Goal: Information Seeking & Learning: Find specific fact

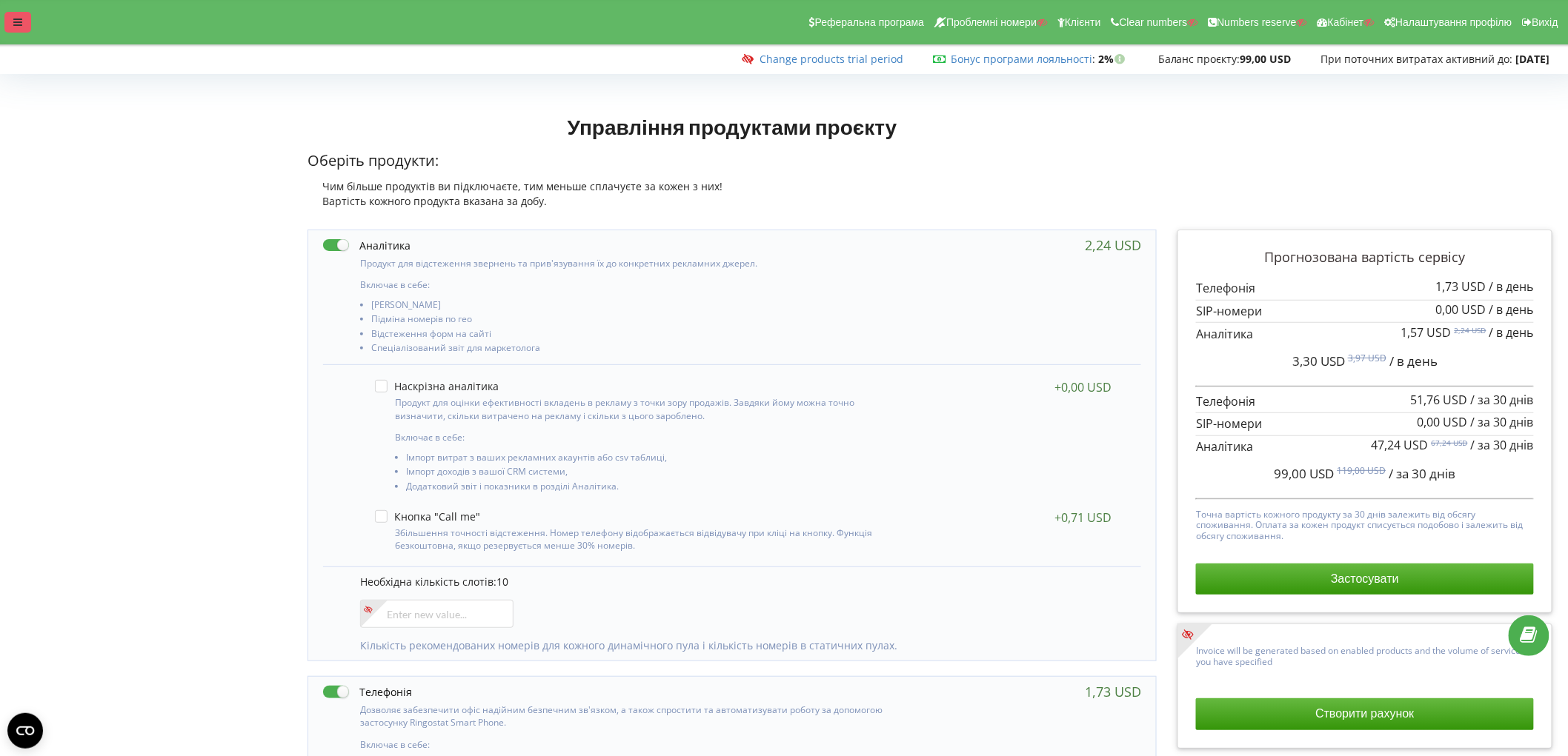
click at [11, 32] on div at bounding box center [18, 23] width 26 height 21
click at [25, 12] on div at bounding box center [18, 23] width 26 height 21
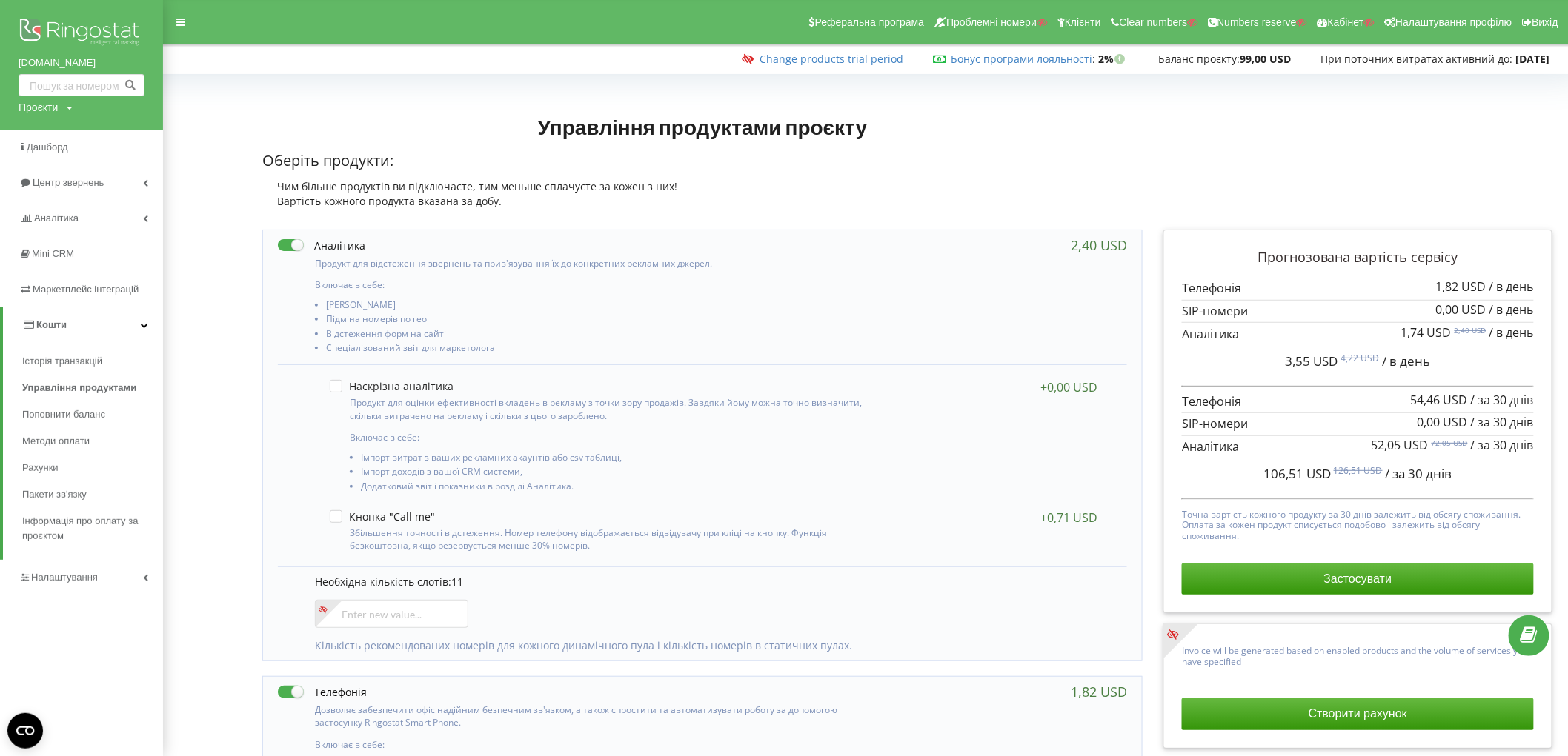
click at [40, 27] on img at bounding box center [81, 33] width 126 height 37
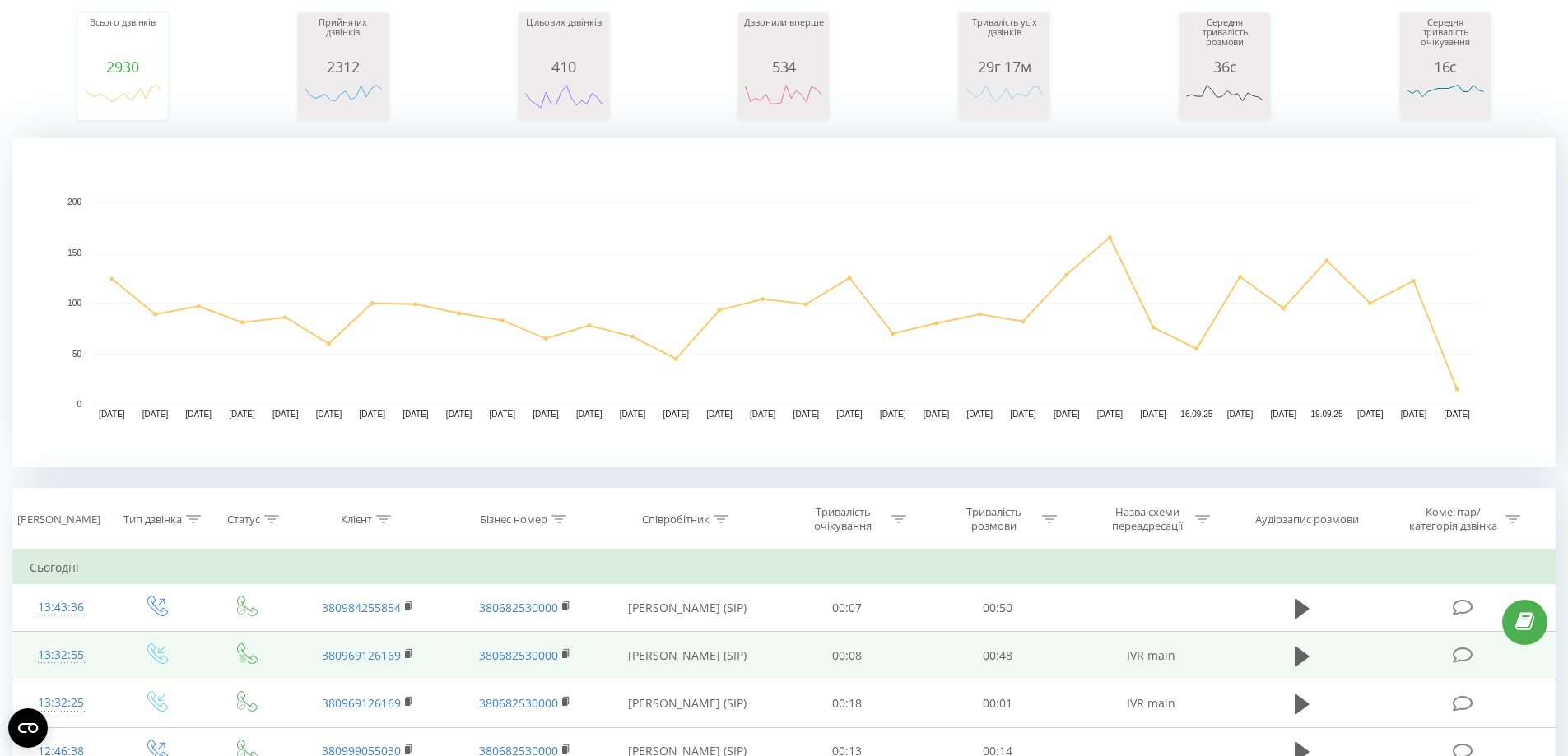
scroll to position [412, 0]
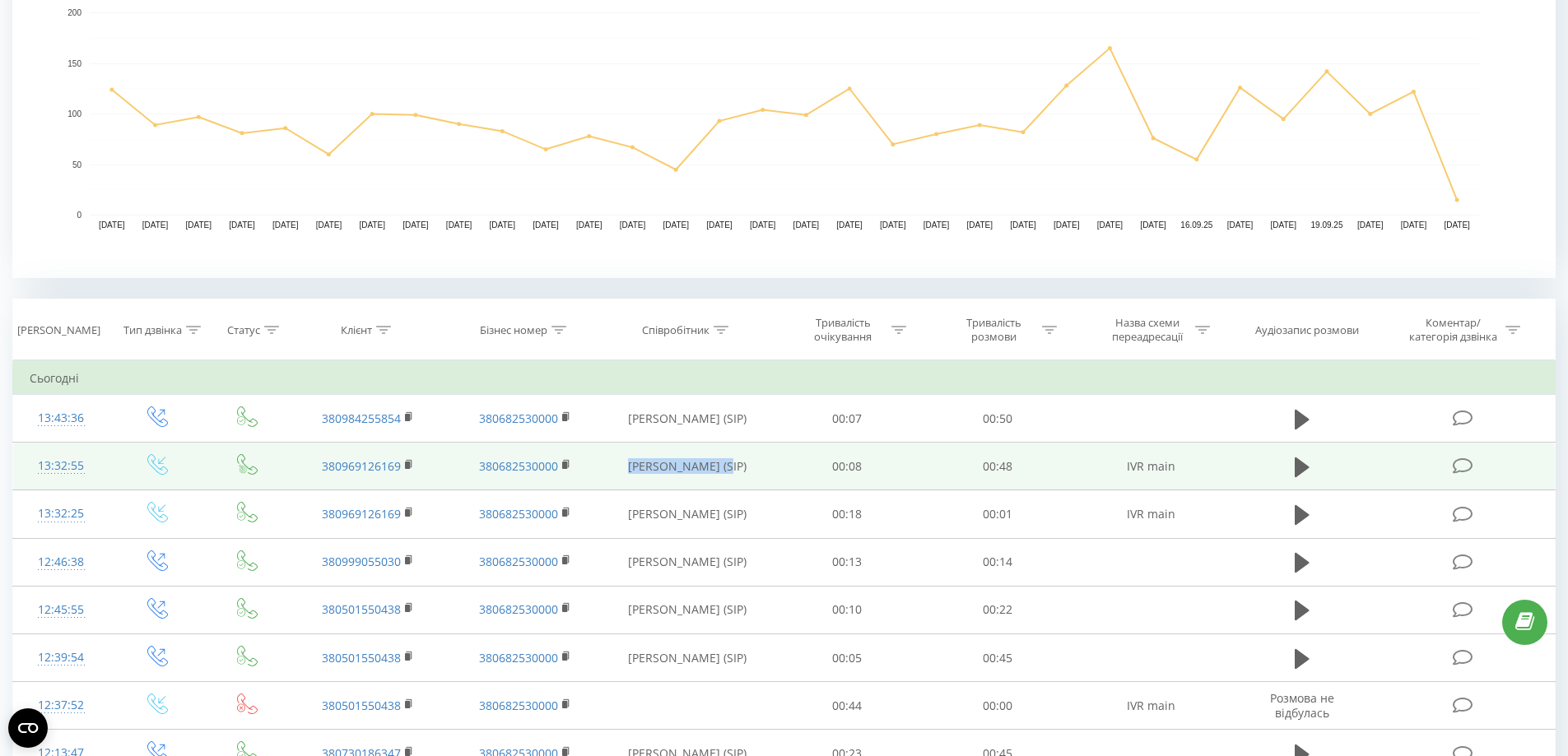
drag, startPoint x: 742, startPoint y: 461, endPoint x: 638, endPoint y: 466, distance: 104.1
click at [638, 466] on td "Угнич Надя (SIP)" at bounding box center [687, 466] width 169 height 48
copy td "Угнич Надя (SIP)"
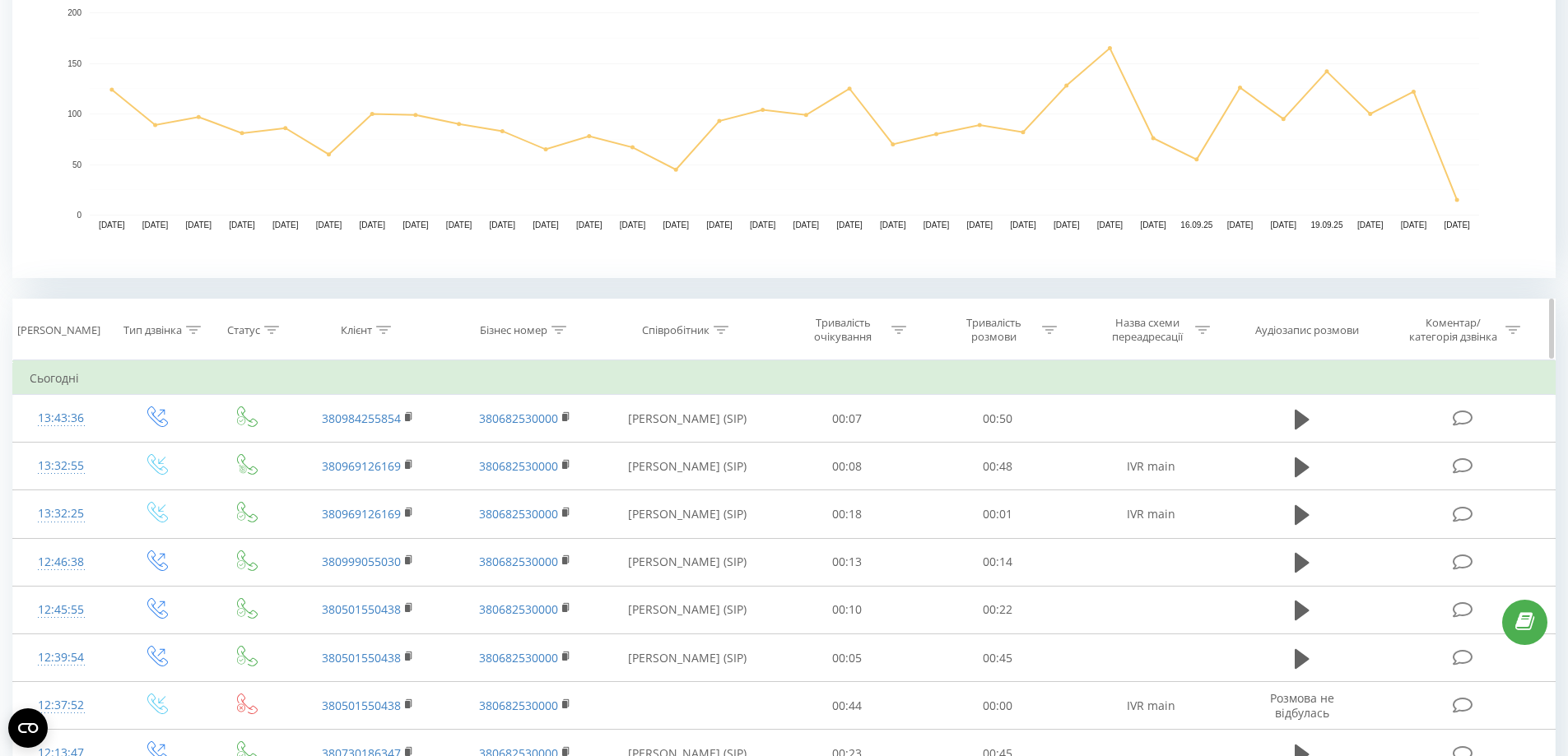
click at [725, 328] on icon at bounding box center [721, 330] width 15 height 8
click at [665, 450] on input "text" at bounding box center [687, 449] width 145 height 29
paste input "Угнич Надя (SIP)"
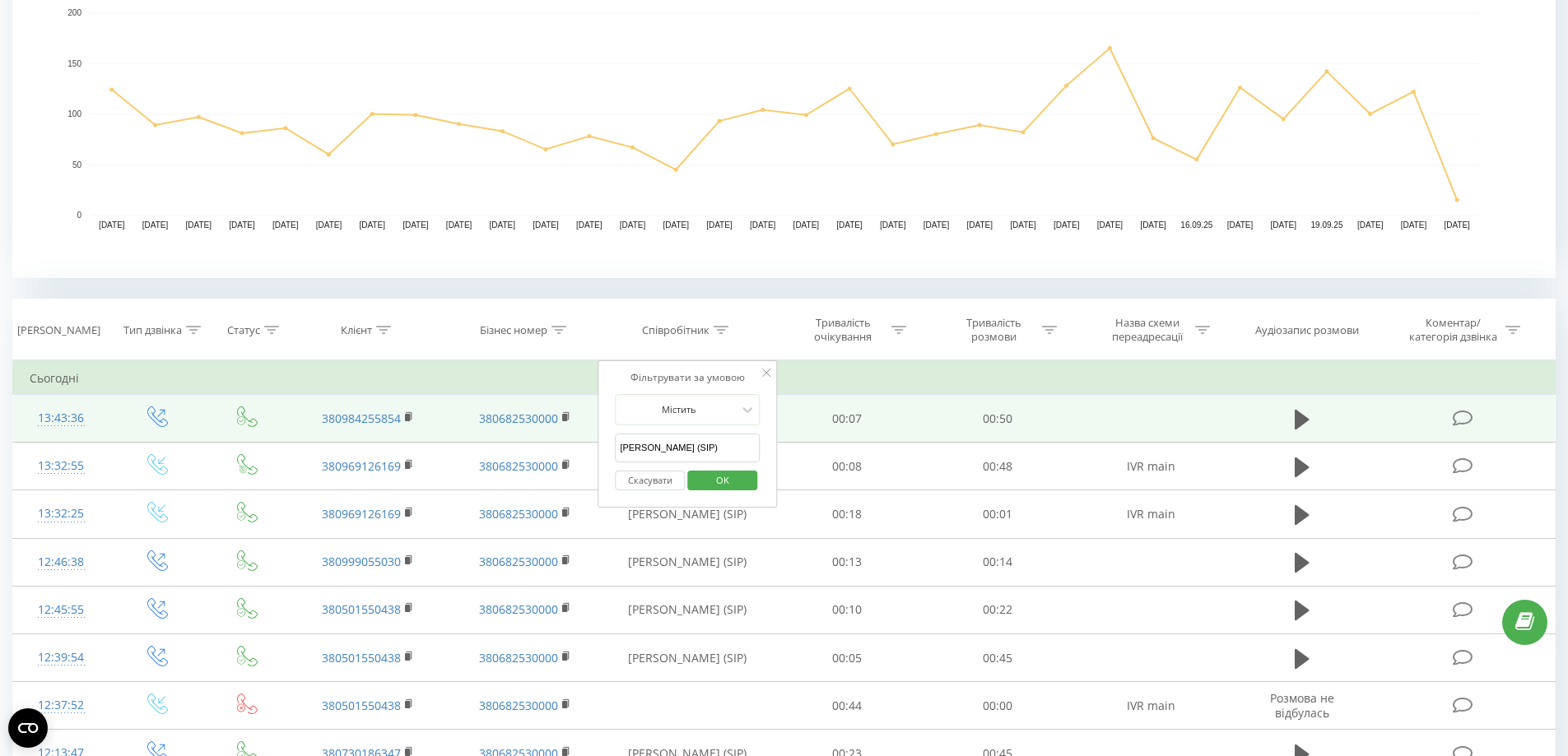
drag, startPoint x: 593, startPoint y: 449, endPoint x: 551, endPoint y: 440, distance: 43.0
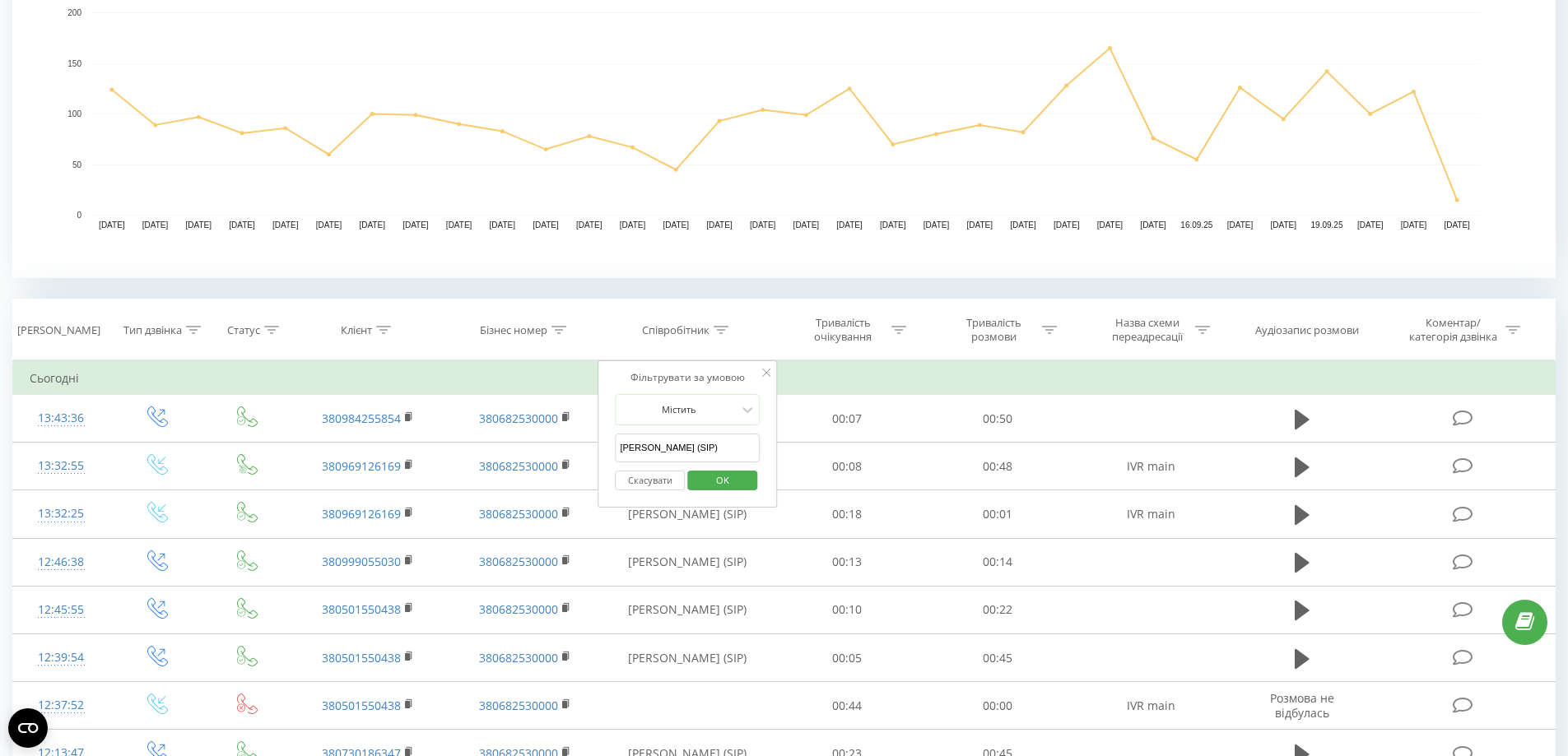
paste input "IP)"
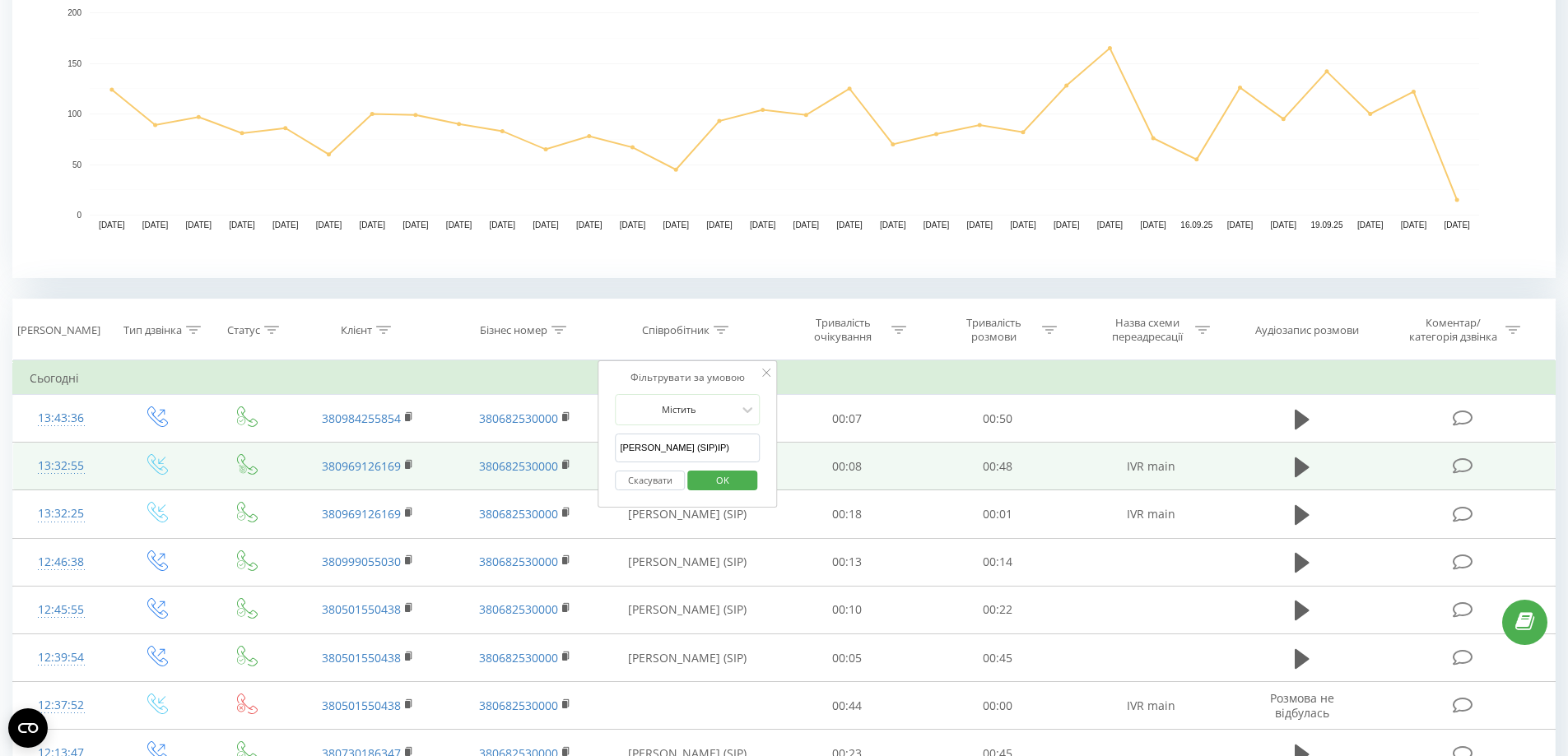
drag, startPoint x: 669, startPoint y: 448, endPoint x: 558, endPoint y: 451, distance: 111.0
paste input "text"
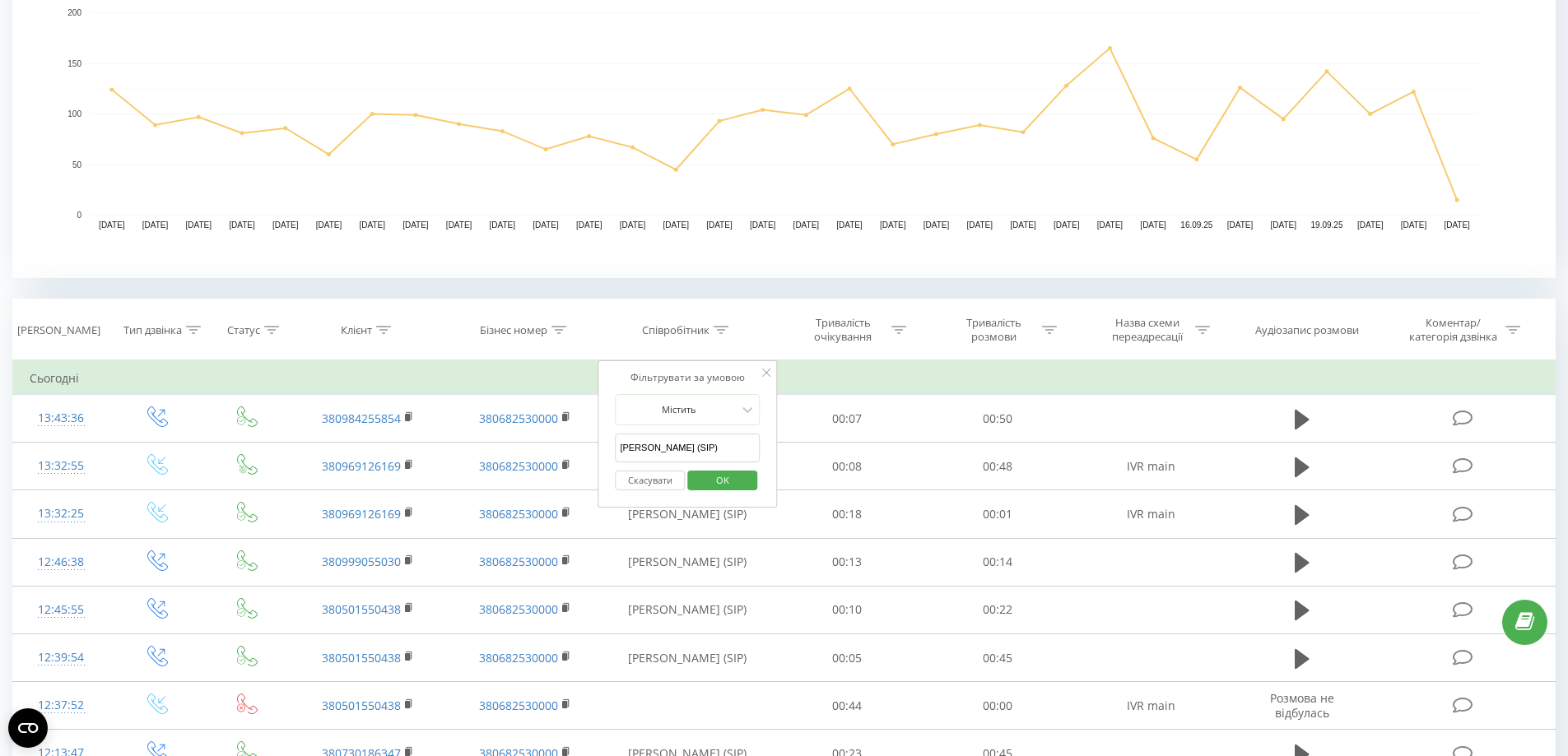
type input "Угнич Надя (SIP)"
click at [710, 477] on span "OK" at bounding box center [722, 480] width 46 height 25
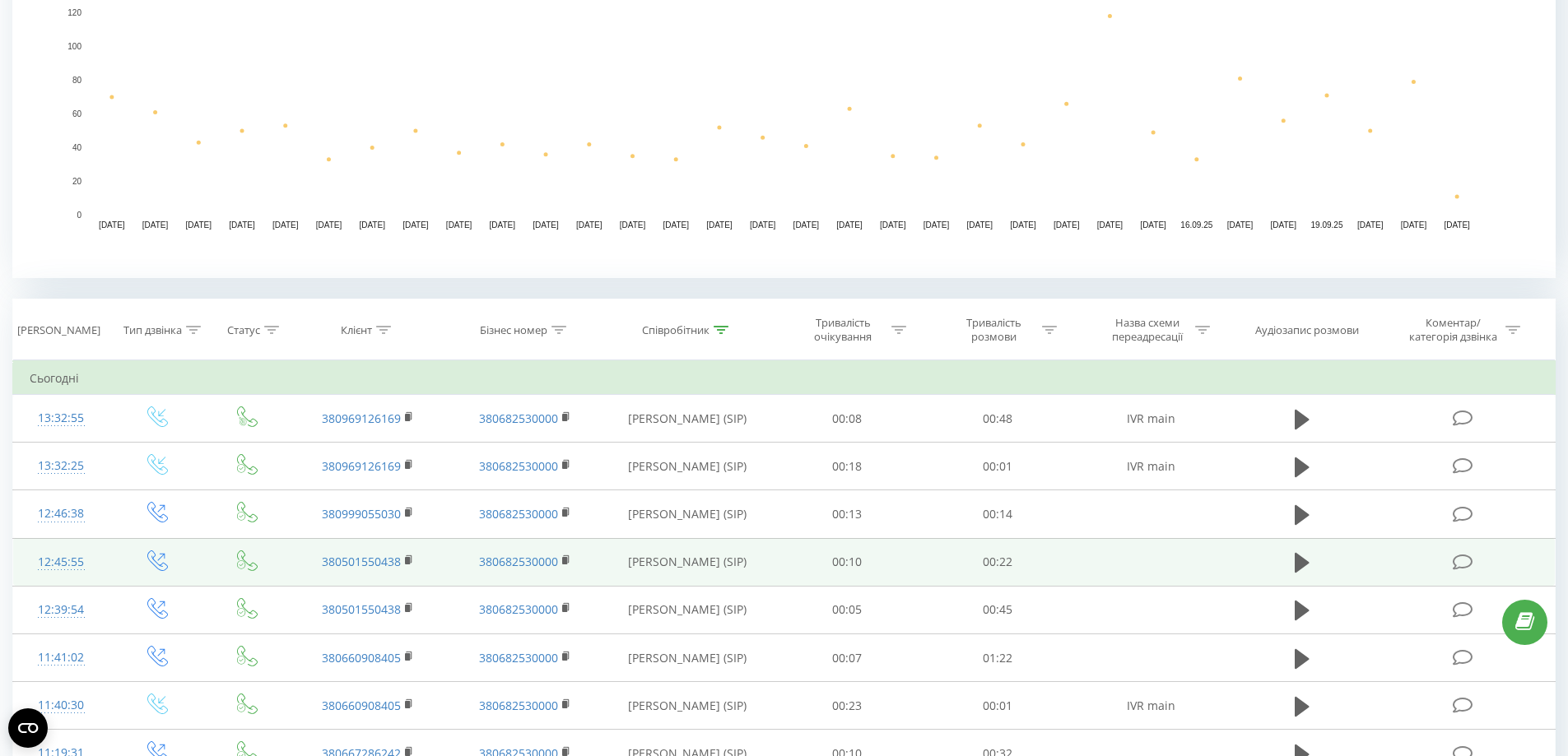
scroll to position [658, 0]
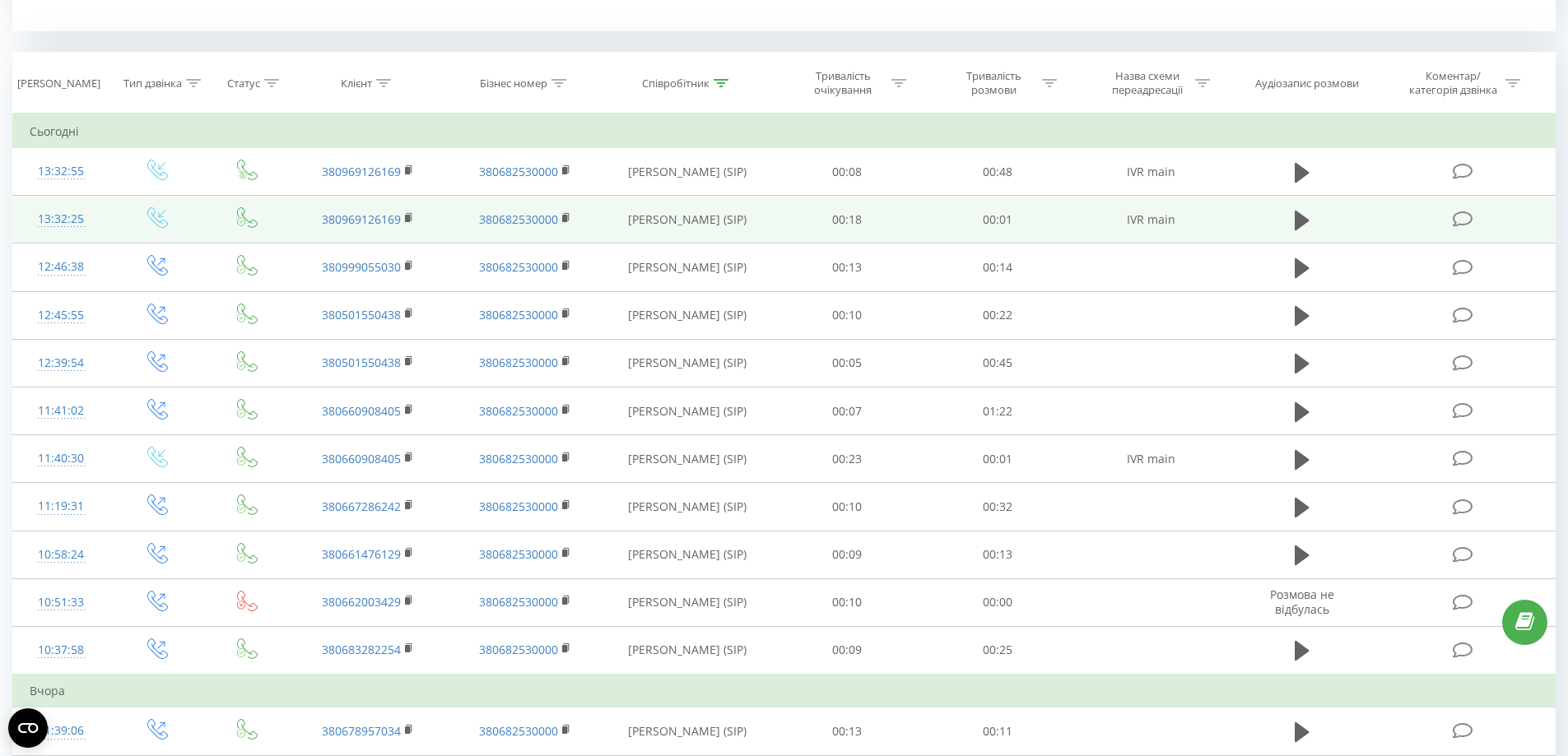
click at [1325, 209] on td at bounding box center [1303, 219] width 145 height 48
click at [1308, 215] on icon at bounding box center [1302, 220] width 15 height 23
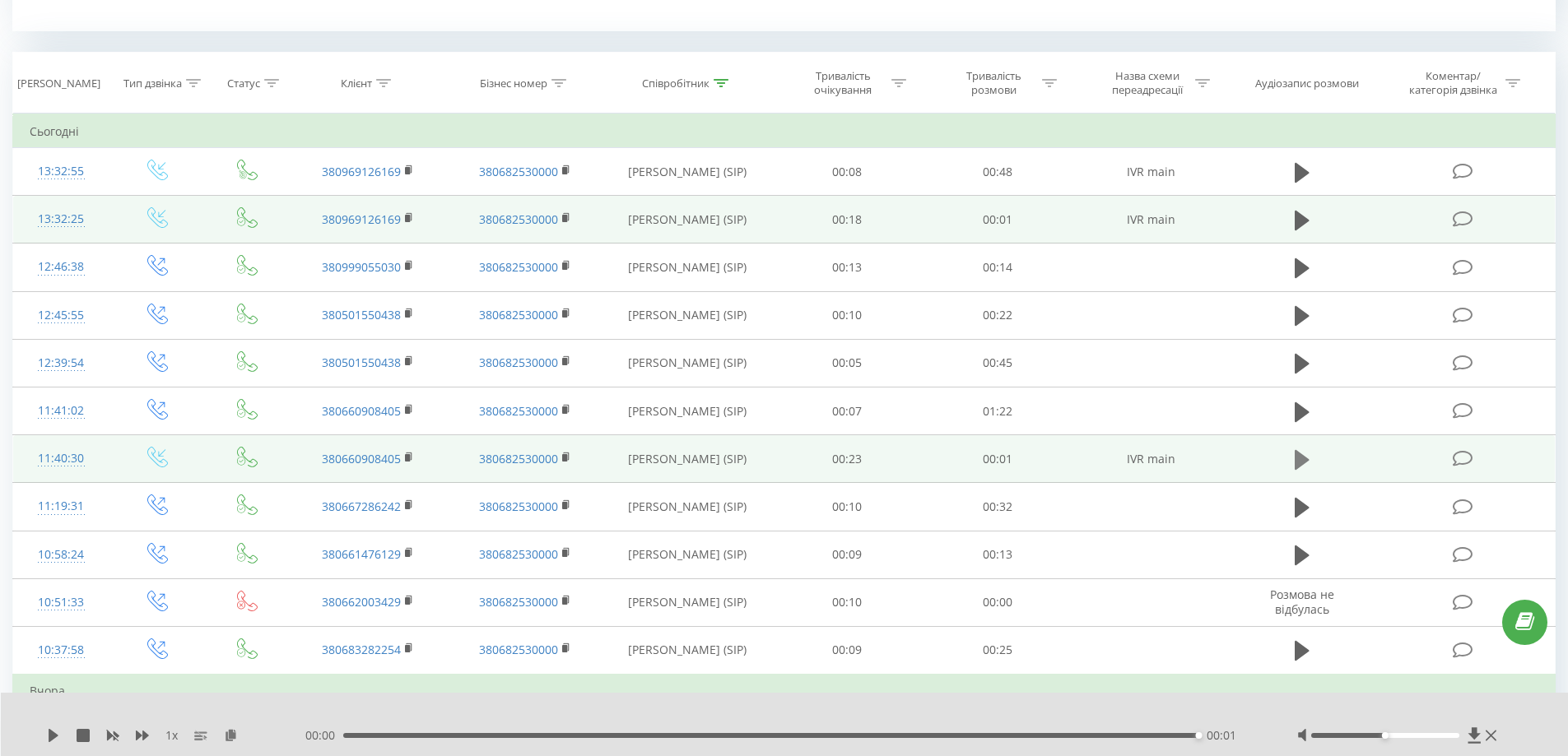
click at [1312, 465] on button at bounding box center [1302, 459] width 24 height 24
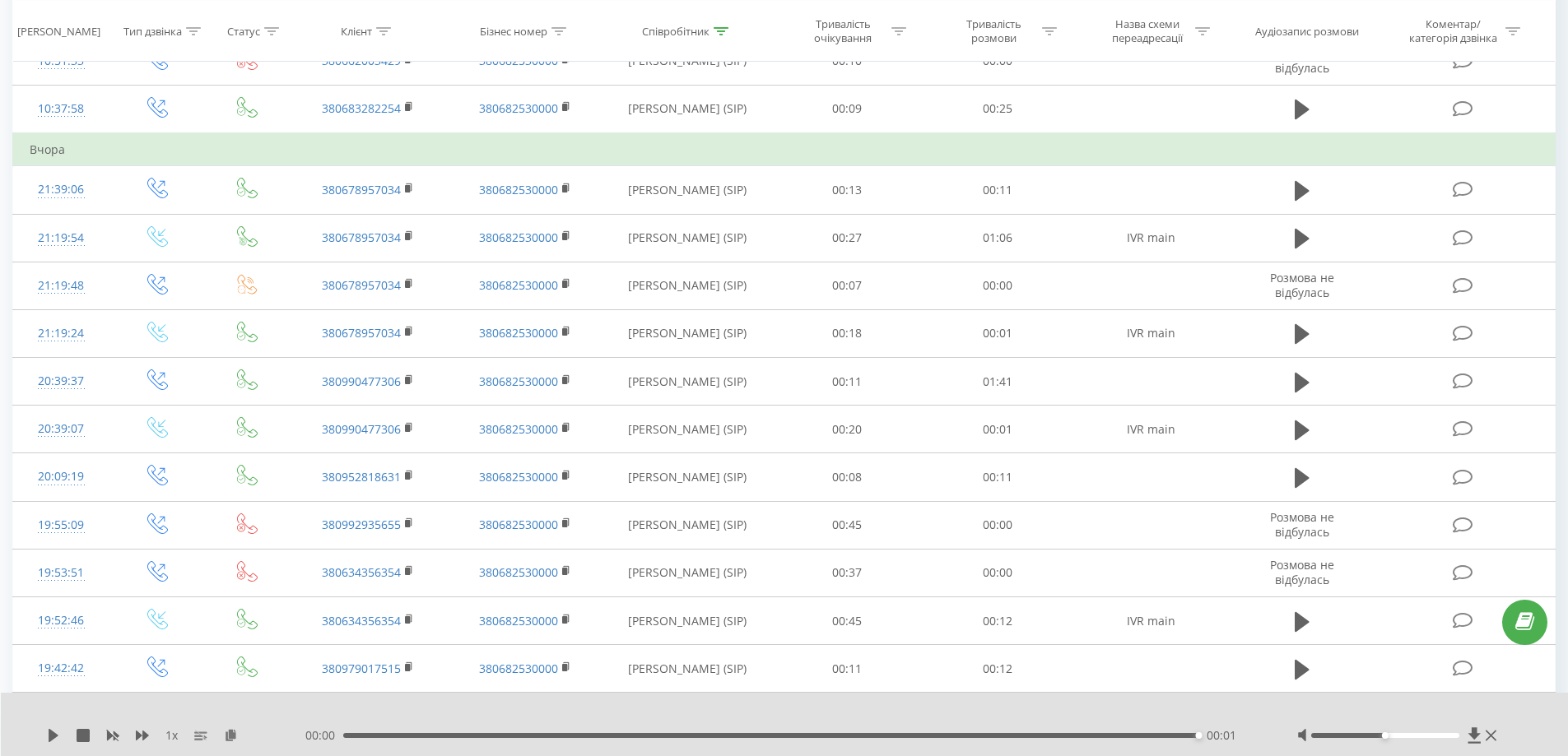
scroll to position [1235, 0]
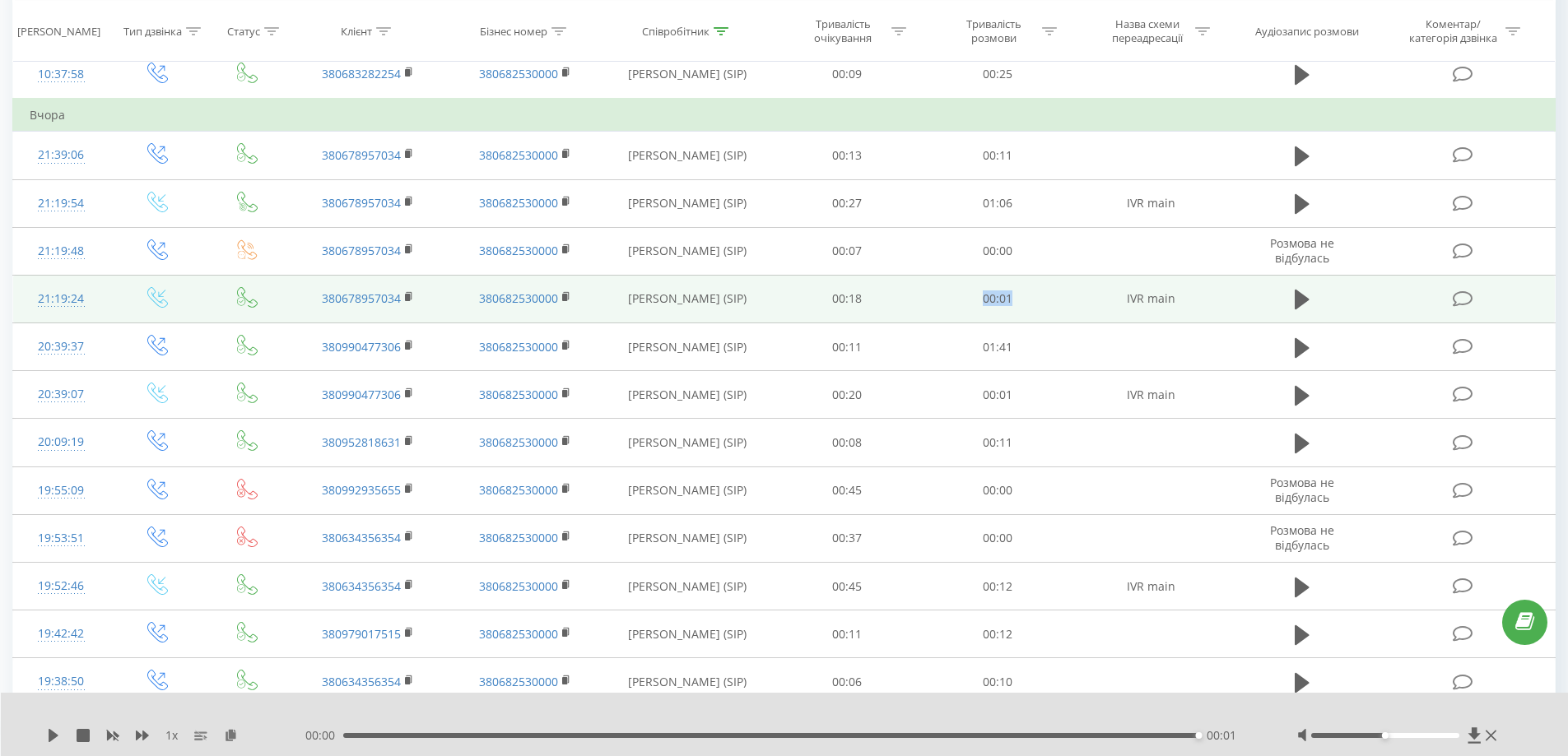
drag, startPoint x: 975, startPoint y: 306, endPoint x: 945, endPoint y: 297, distance: 31.3
click at [945, 297] on td "00:01" at bounding box center [998, 298] width 150 height 48
copy td "00:01"
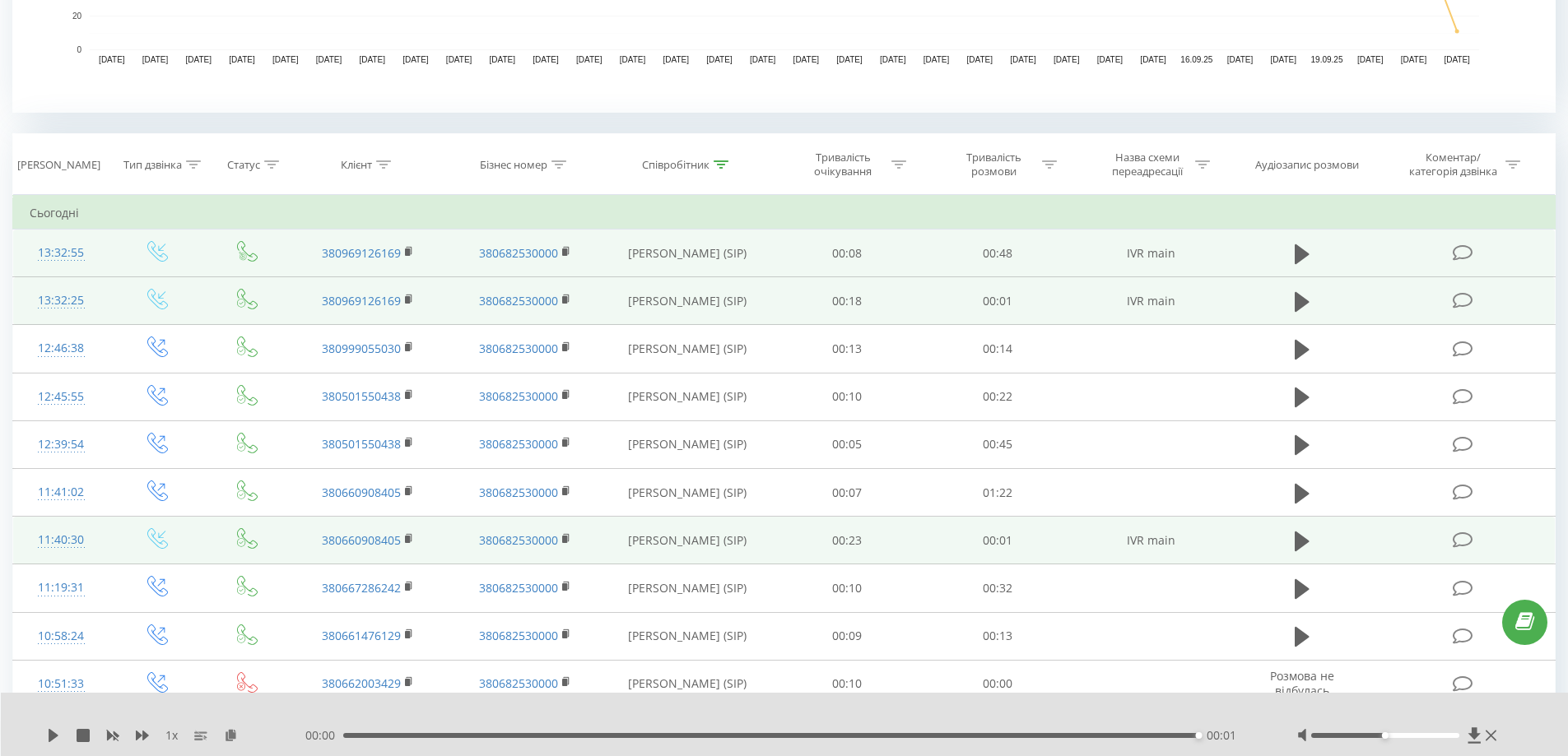
scroll to position [577, 0]
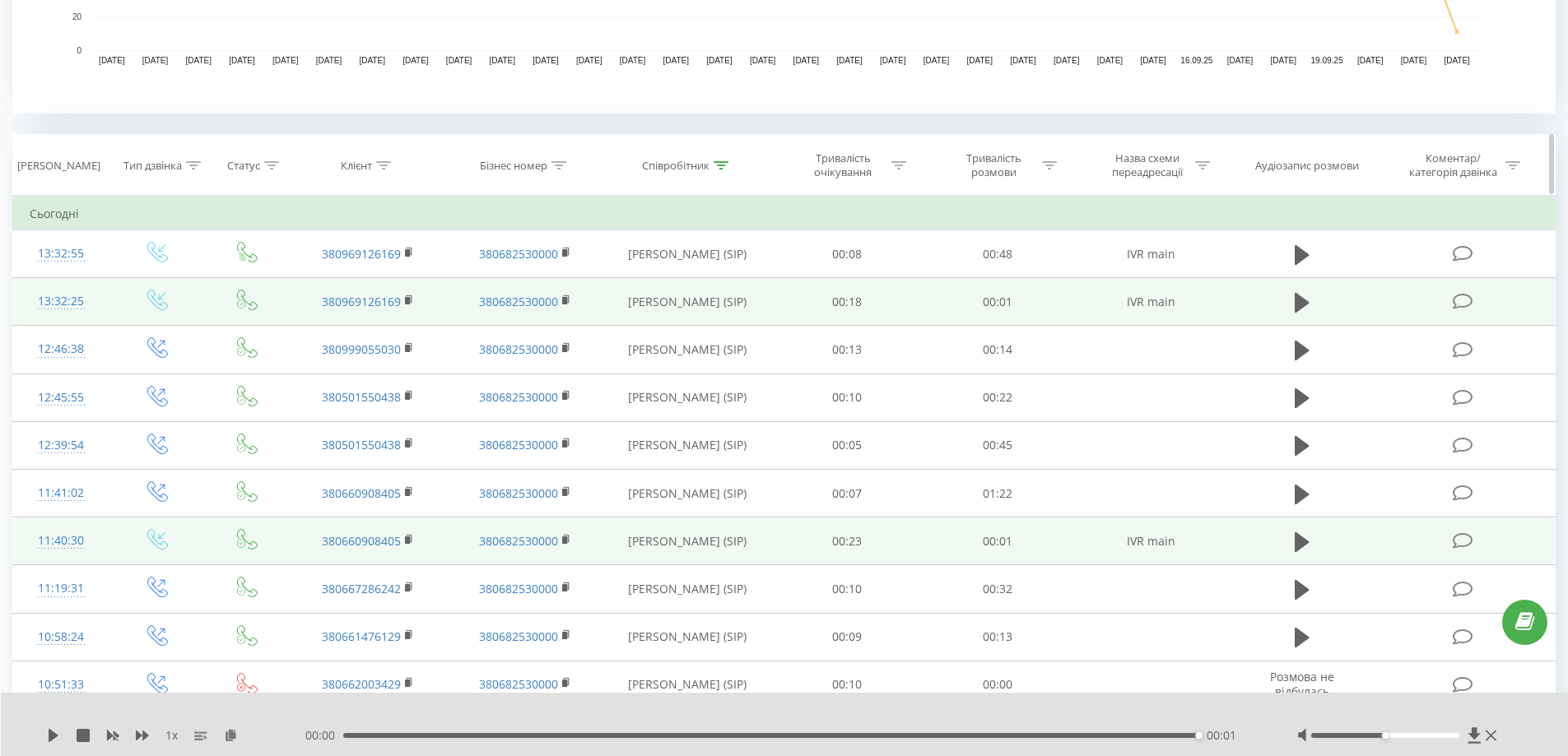
click at [1050, 166] on icon at bounding box center [1049, 165] width 15 height 8
click at [1005, 284] on input "text" at bounding box center [997, 284] width 145 height 29
paste input "00:01"
type input "00:01"
click at [1024, 318] on span "OK" at bounding box center [1032, 316] width 46 height 25
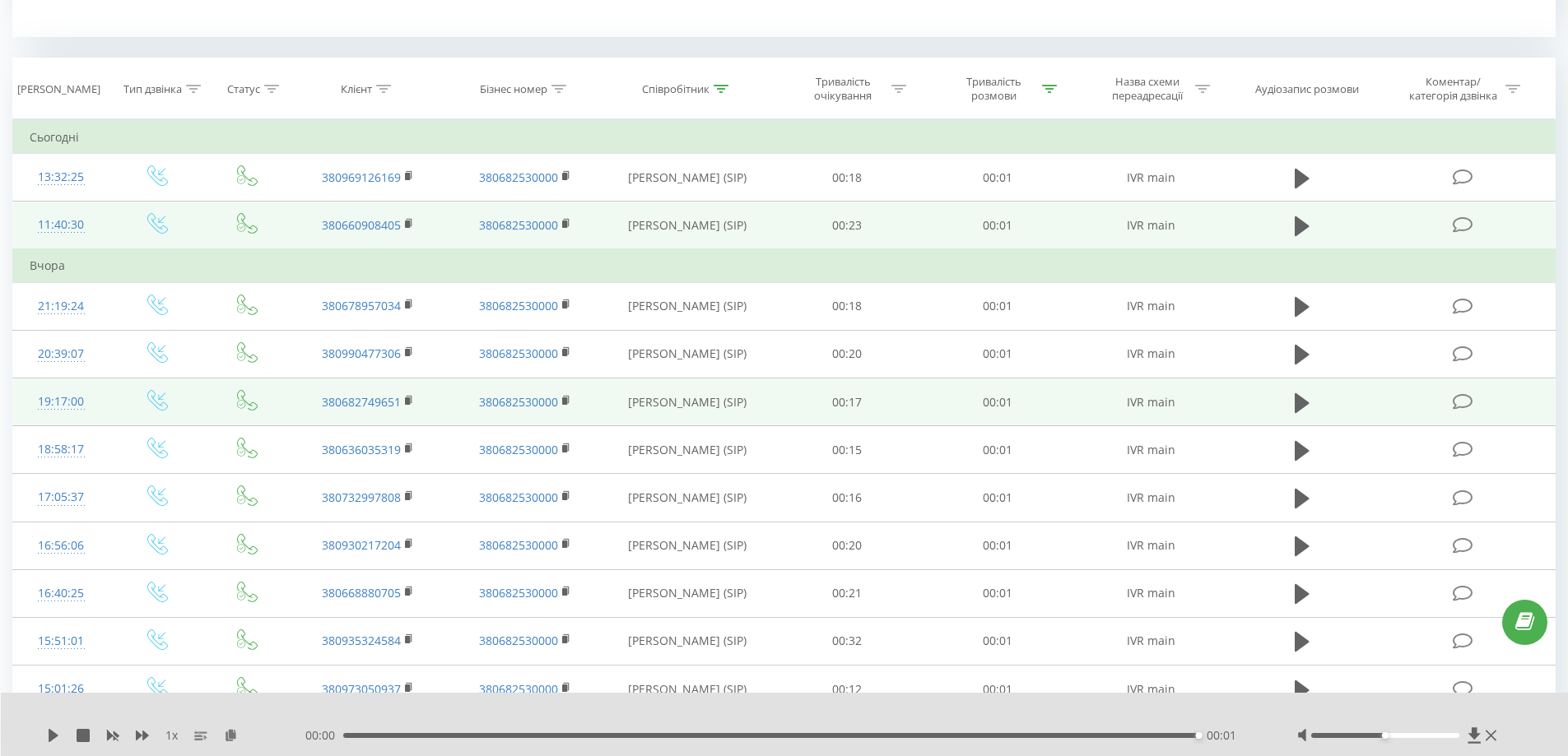
scroll to position [658, 0]
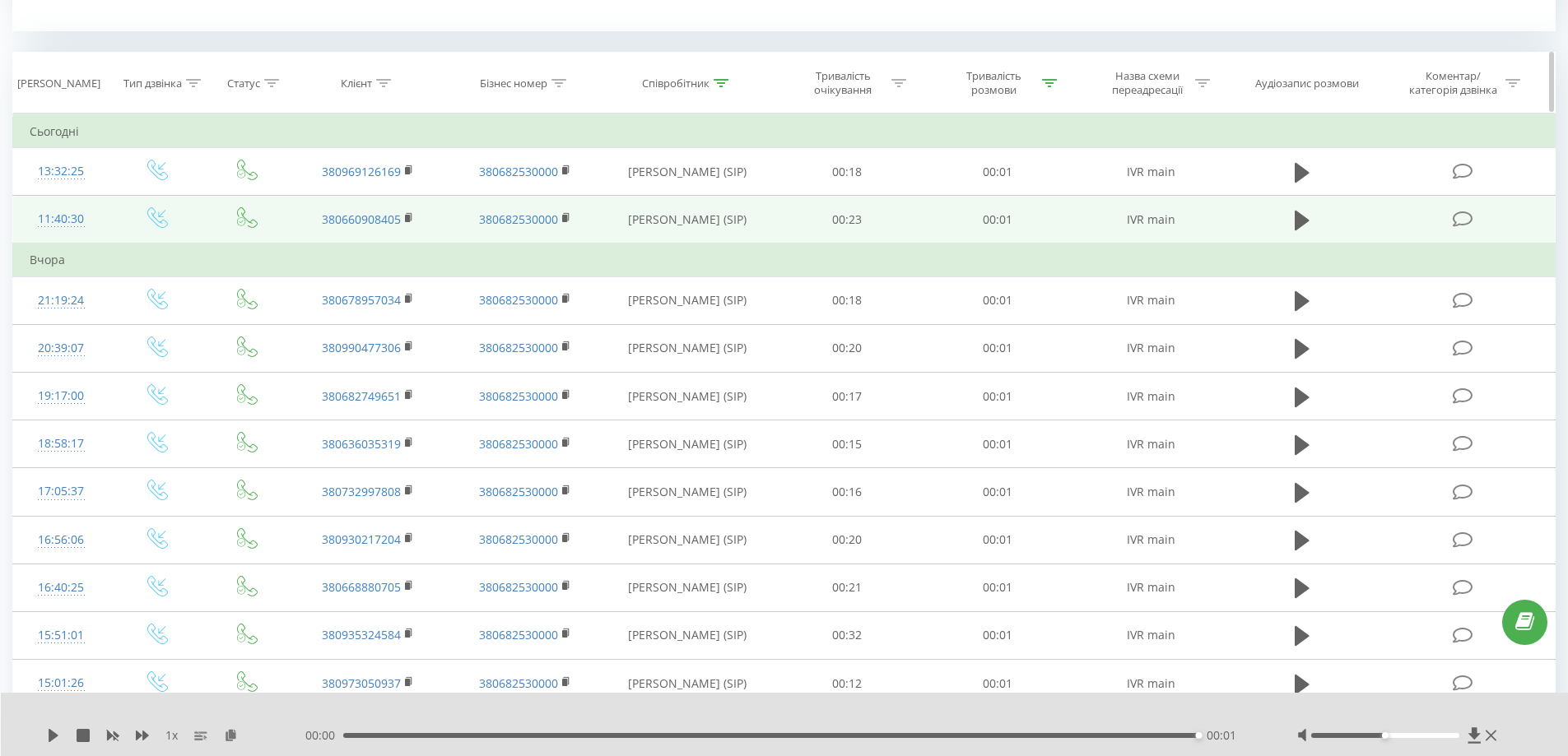
click at [720, 89] on div at bounding box center [721, 83] width 15 height 14
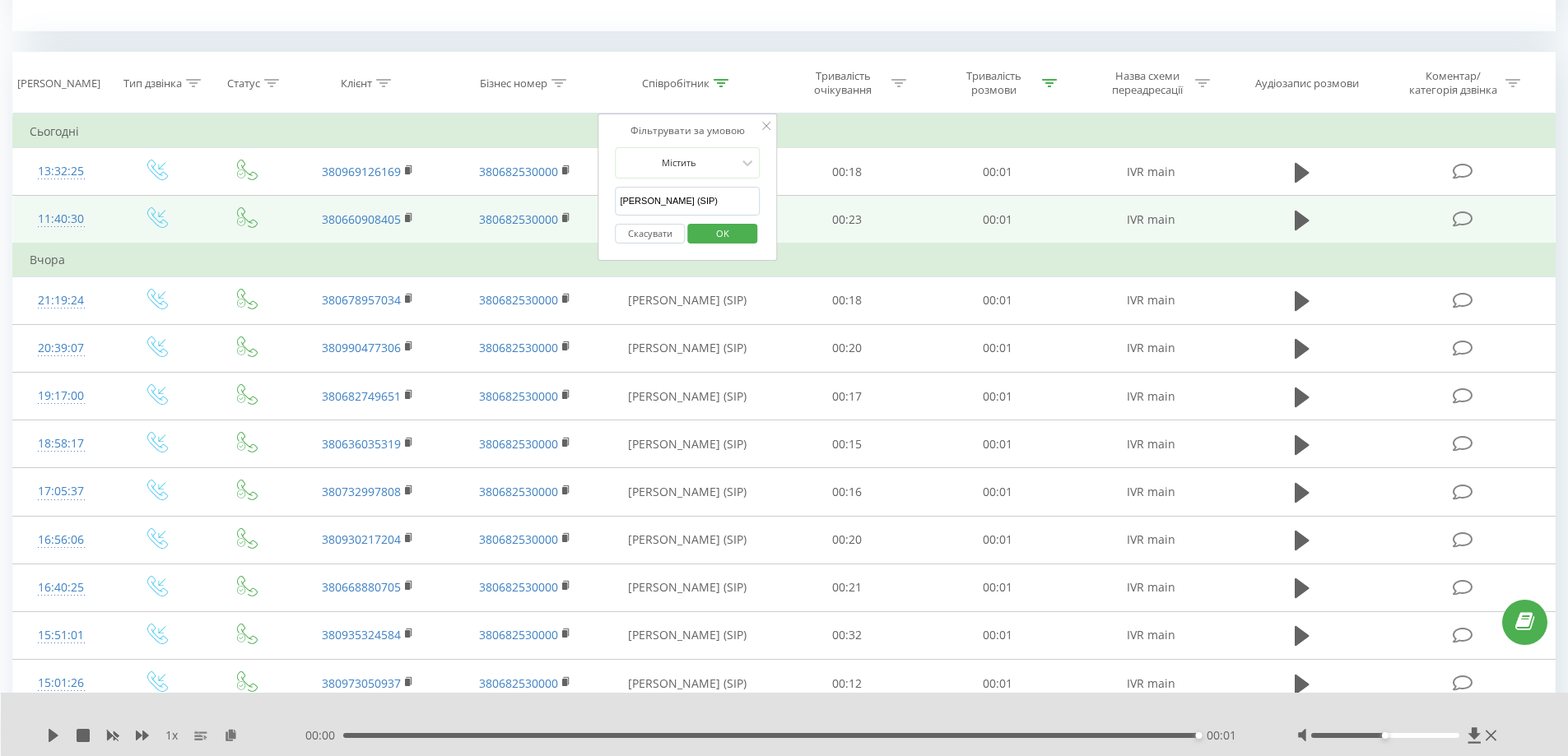
click at [656, 237] on button "Скасувати" at bounding box center [650, 234] width 70 height 20
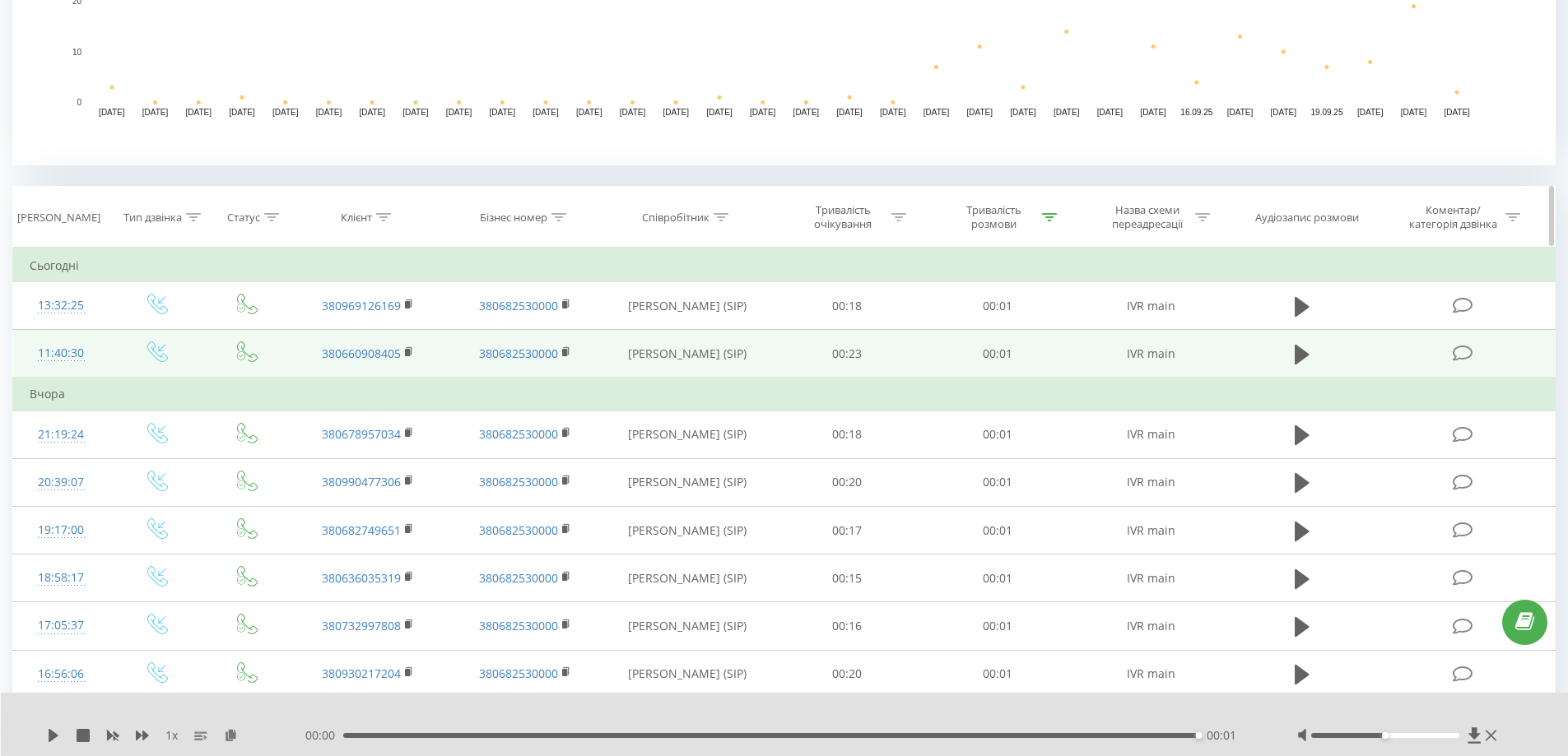
scroll to position [478, 0]
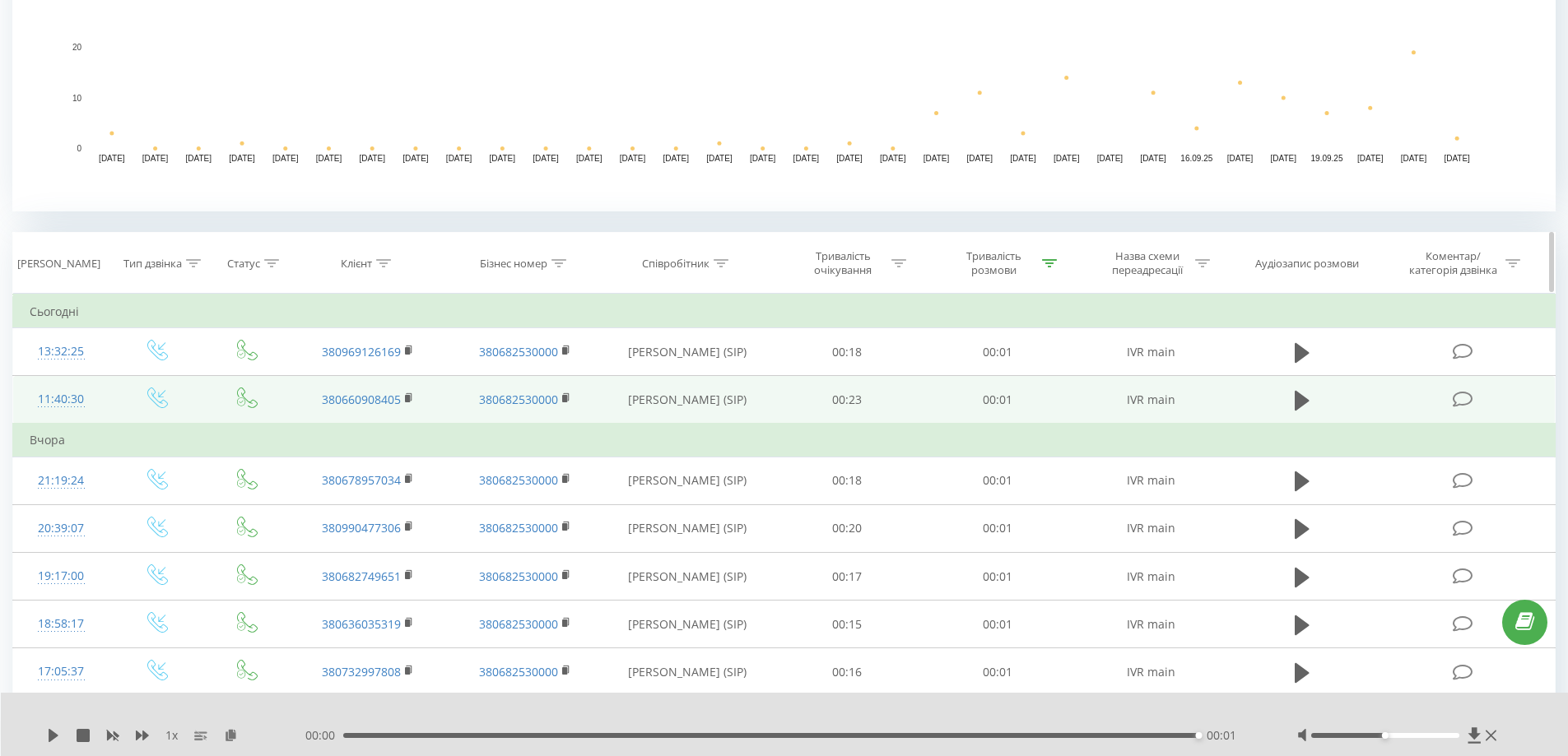
click at [1050, 259] on icon at bounding box center [1049, 263] width 15 height 8
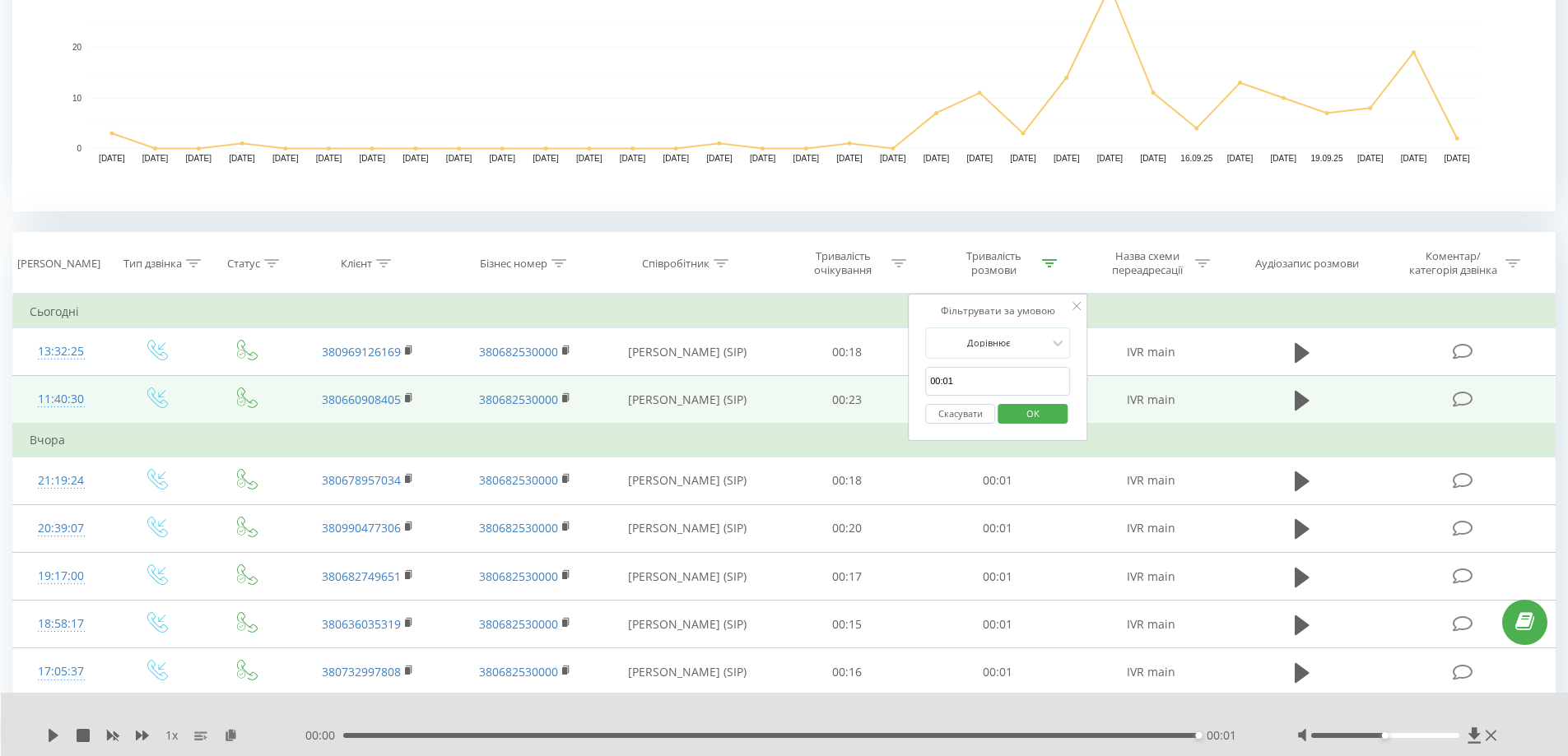
click at [957, 415] on button "Скасувати" at bounding box center [960, 414] width 70 height 20
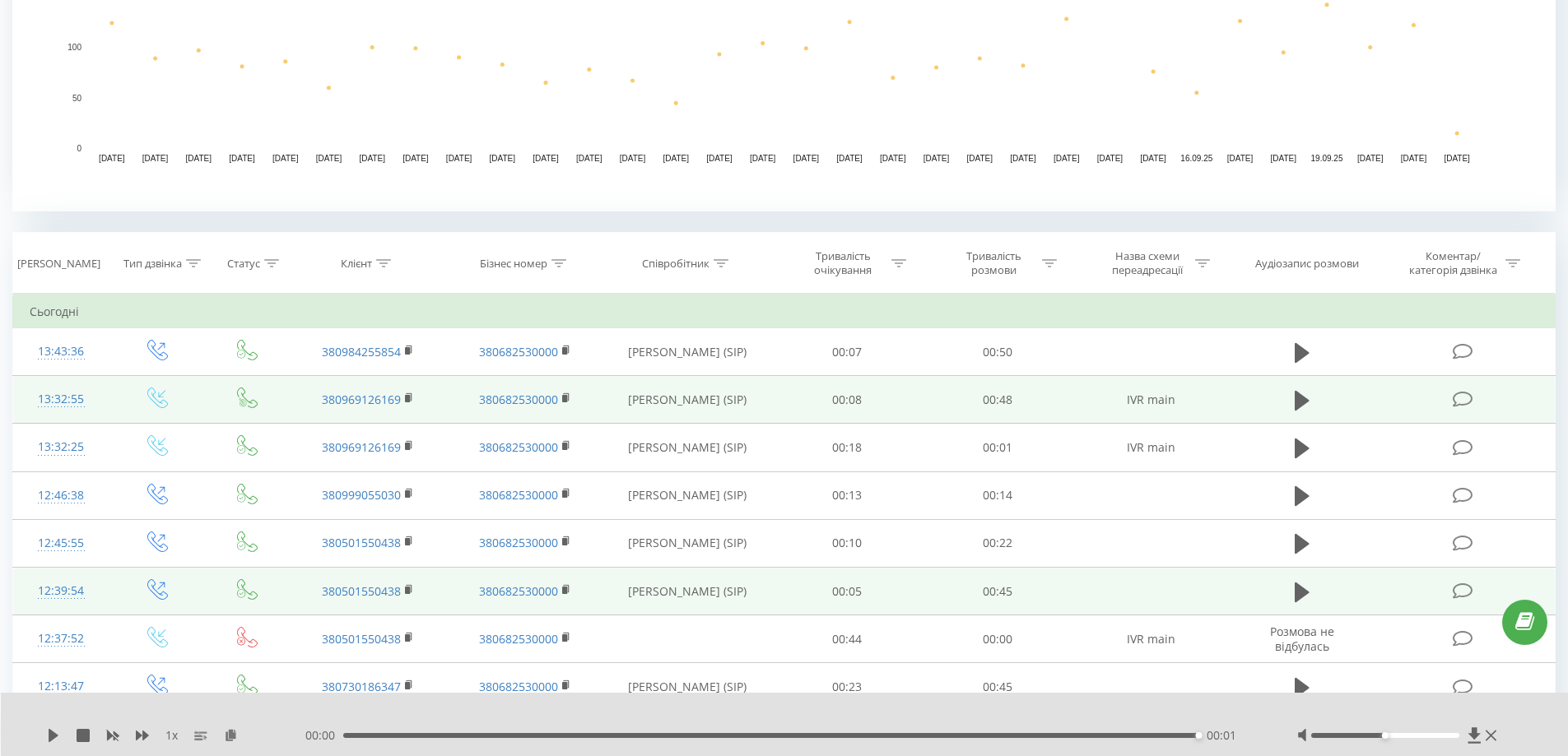
scroll to position [709, 0]
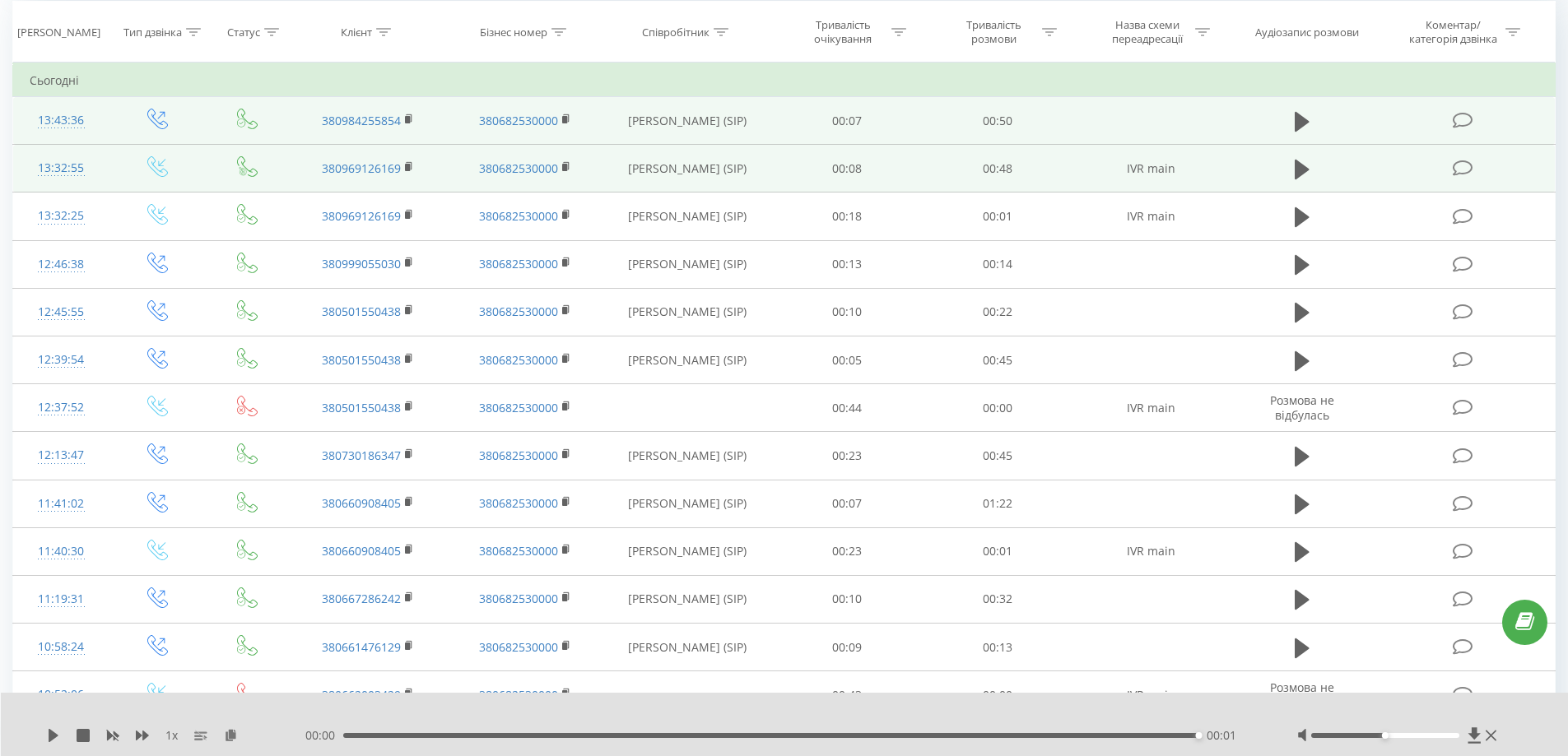
drag, startPoint x: 704, startPoint y: 119, endPoint x: 624, endPoint y: 120, distance: 80.0
click at [624, 120] on td "Воропаева Віка (SIP)" at bounding box center [687, 121] width 169 height 48
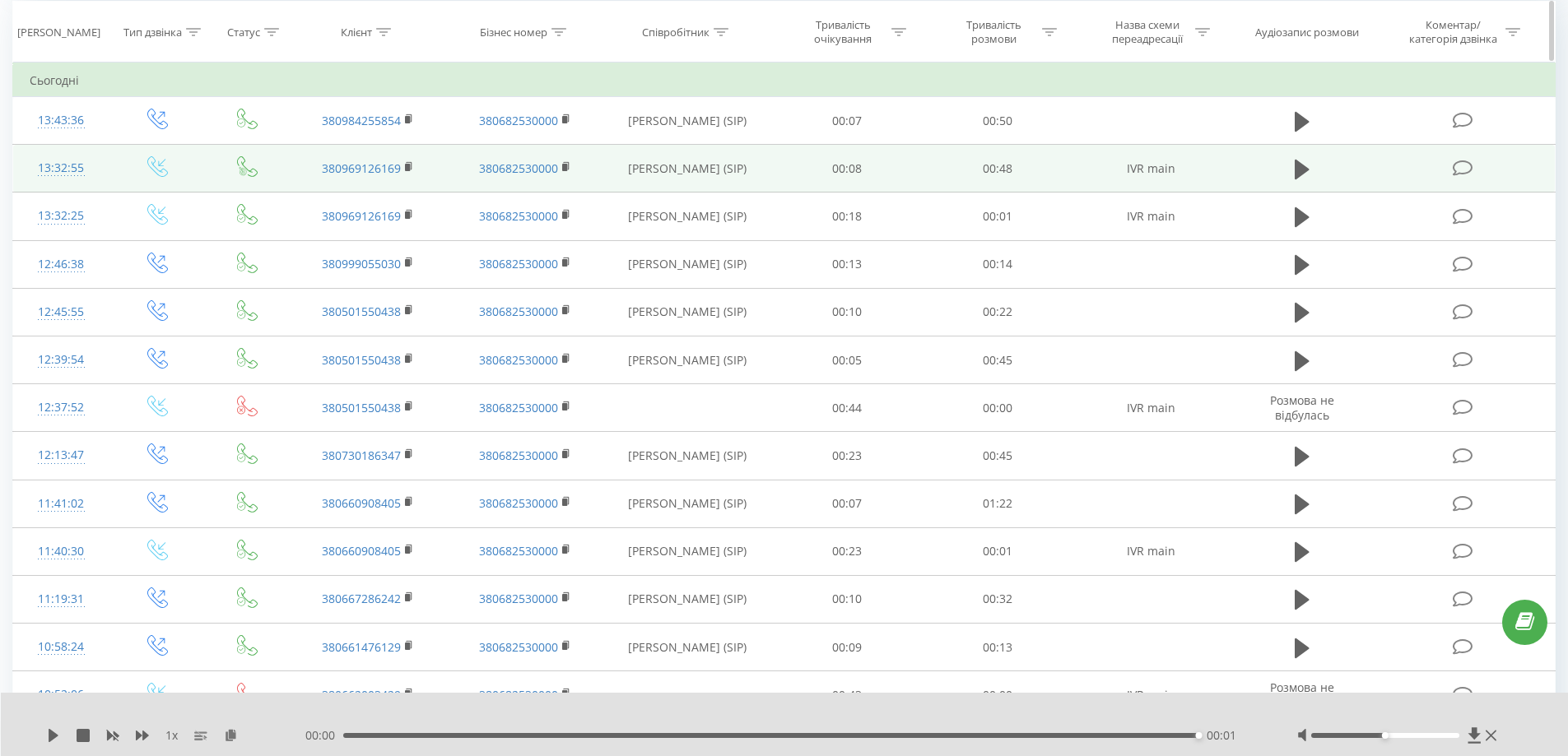
click at [721, 38] on div at bounding box center [721, 32] width 15 height 14
click at [628, 149] on input "text" at bounding box center [687, 150] width 145 height 29
paste input "Воропаева Віка (SIP)"
type input "Воропаева Віка (SIP)"
click at [719, 181] on span "OK" at bounding box center [722, 182] width 46 height 25
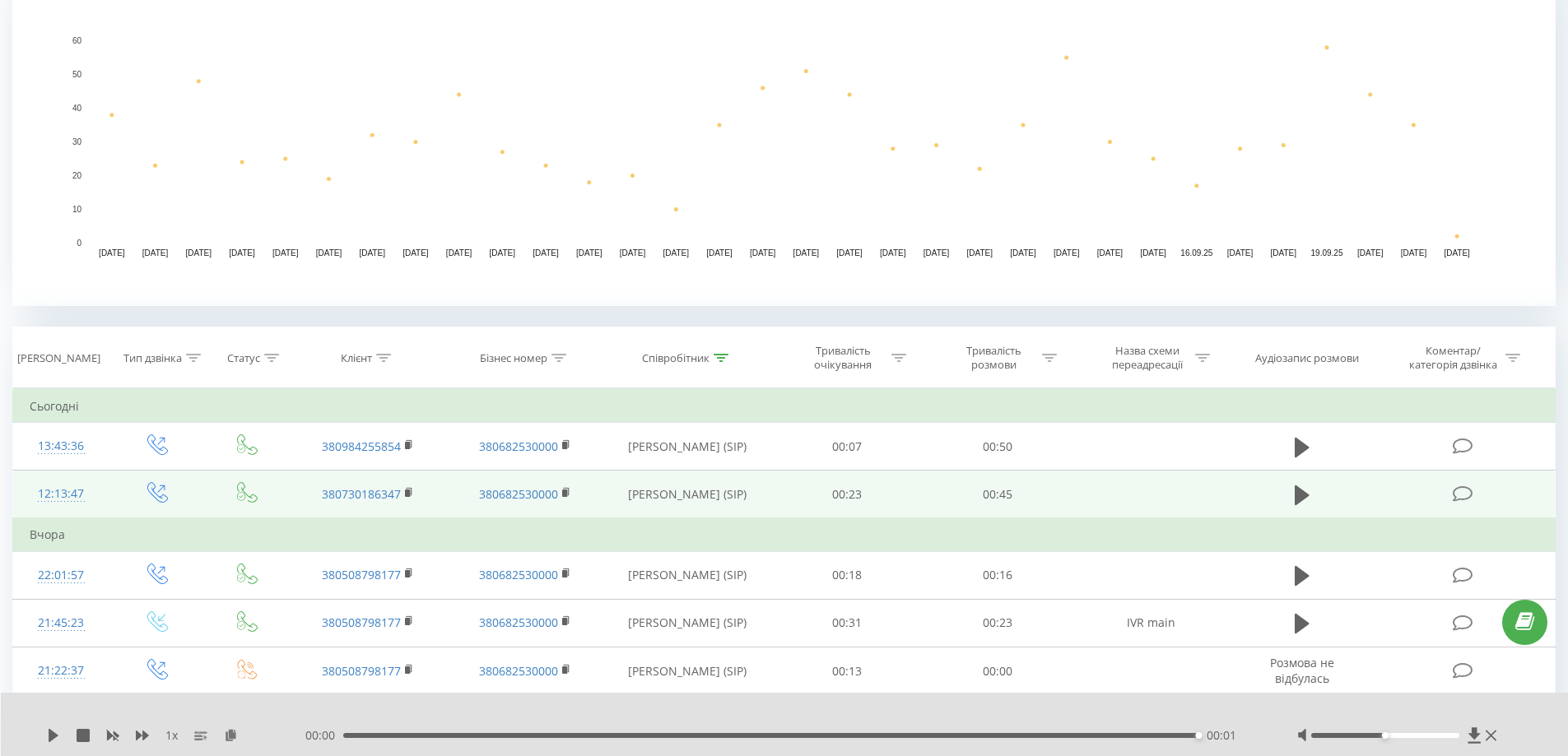
scroll to position [380, 0]
click at [1050, 366] on div at bounding box center [1049, 362] width 15 height 14
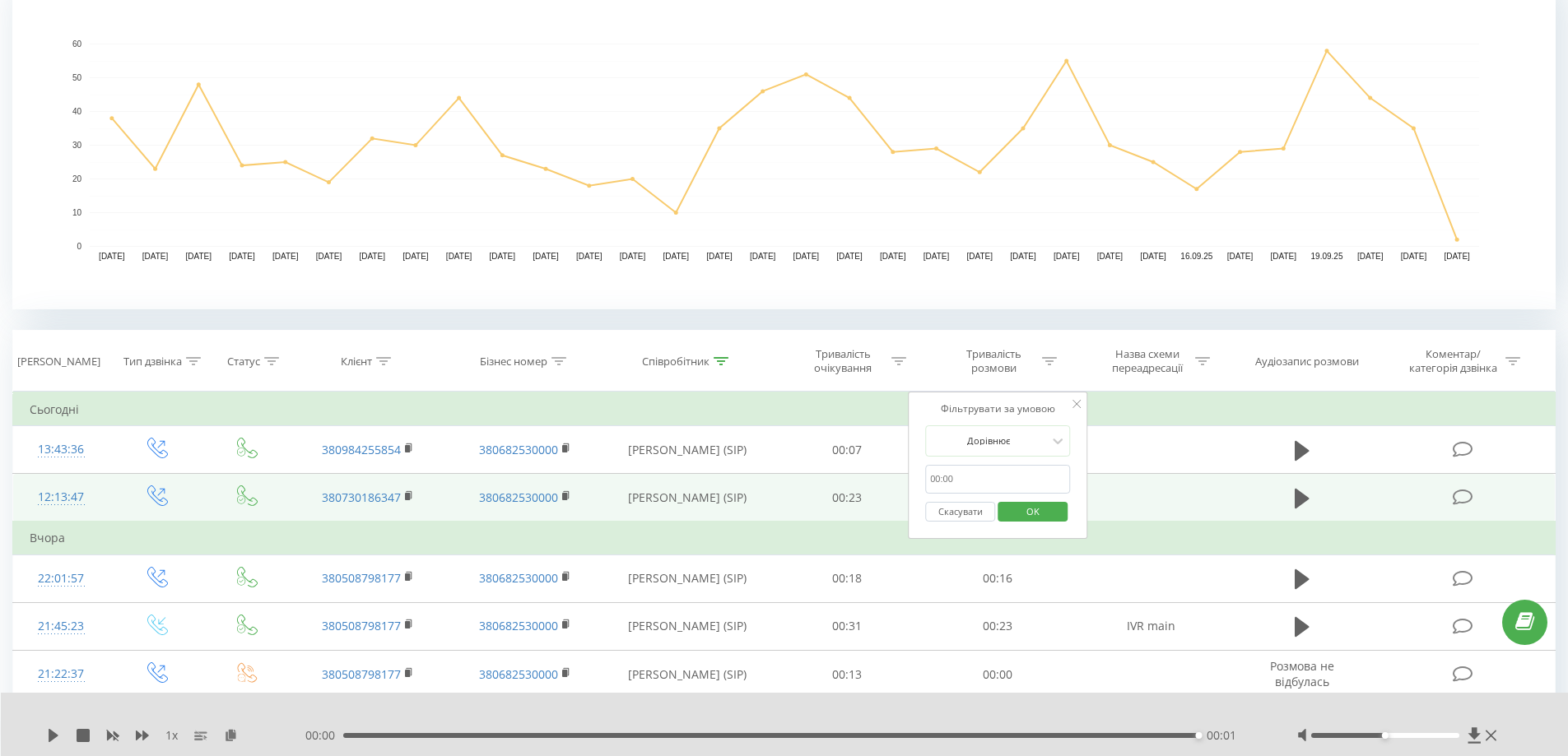
click at [991, 478] on input "text" at bounding box center [997, 480] width 145 height 29
paste input "text"
type input "00:01"
click at [1033, 514] on span "OK" at bounding box center [1032, 511] width 46 height 25
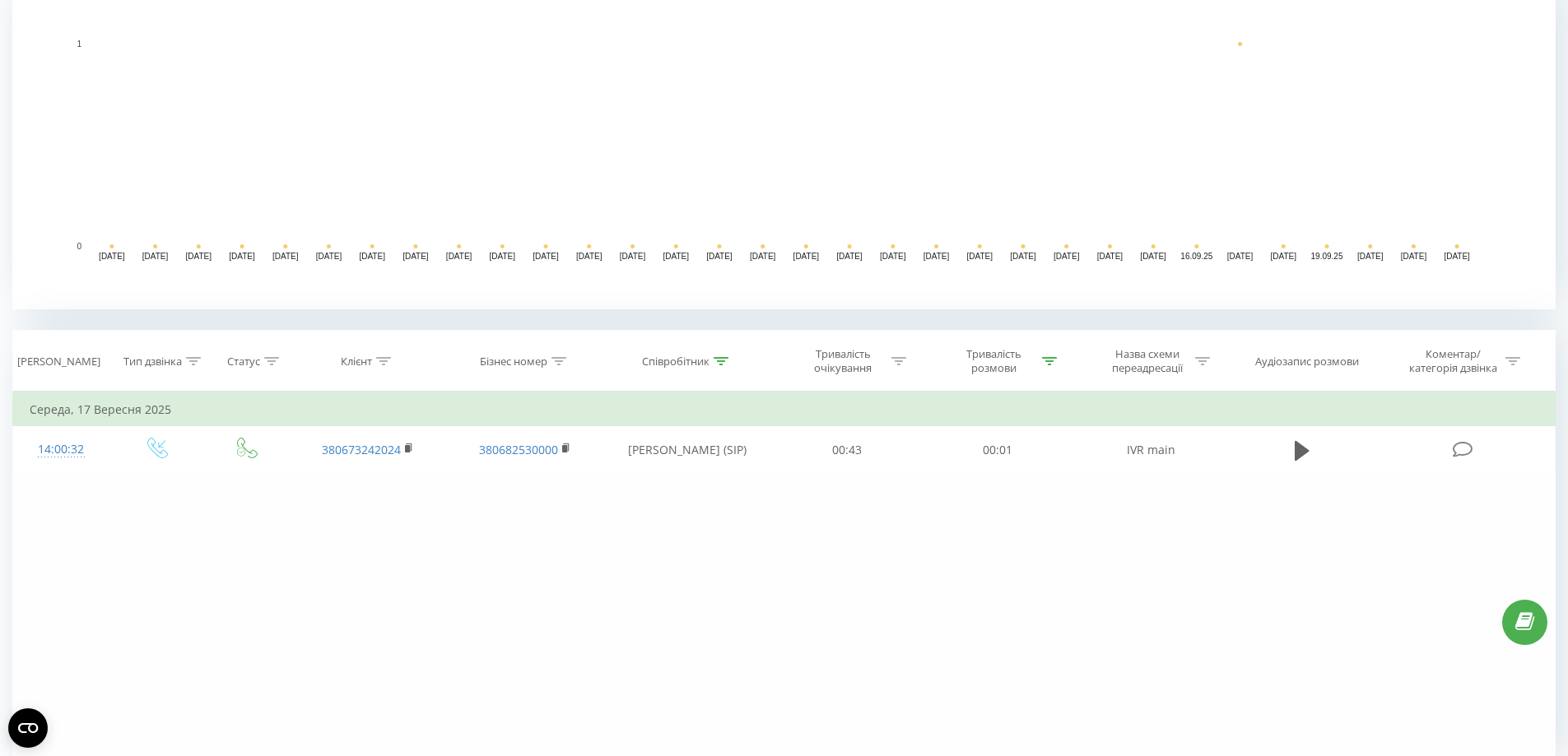
scroll to position [217, 0]
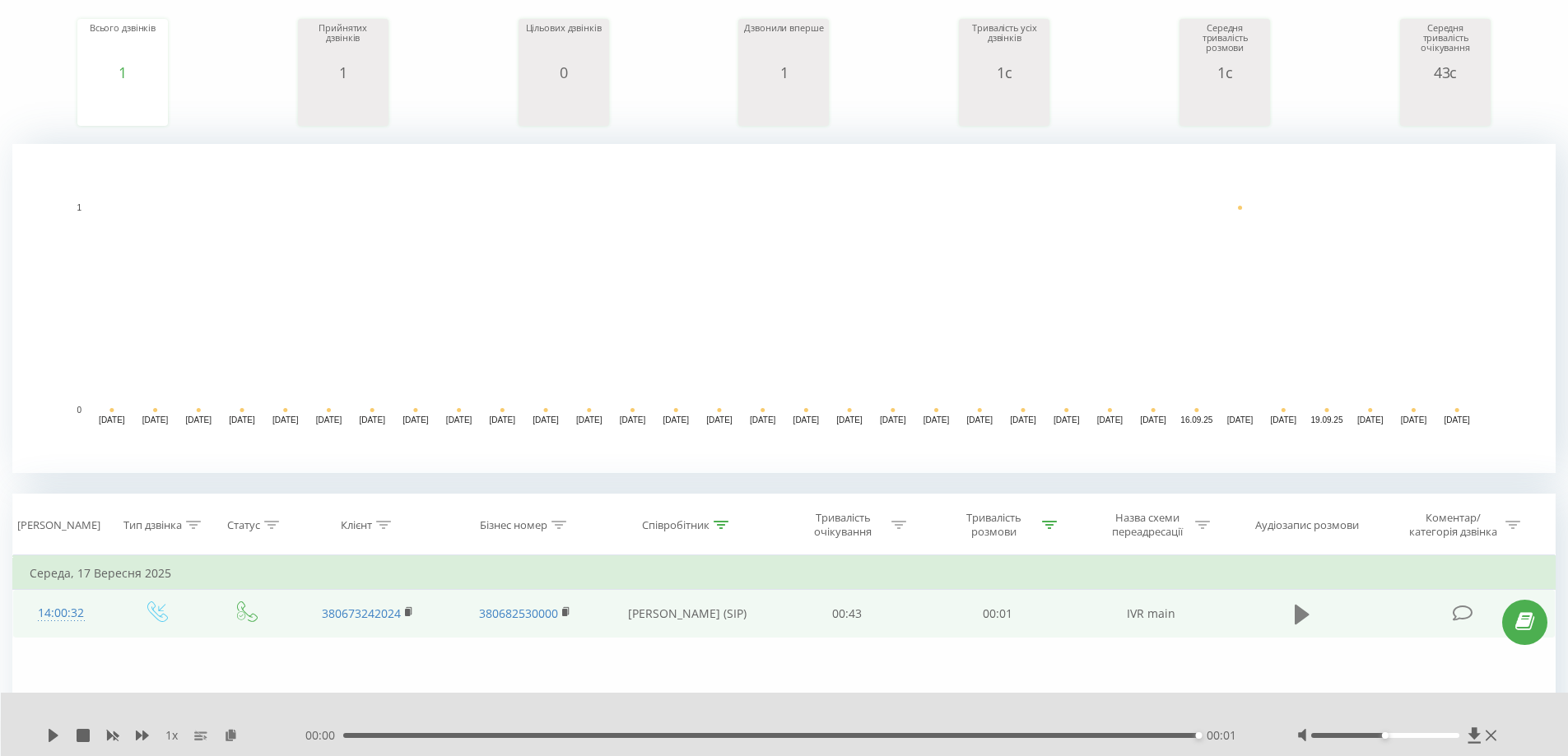
click at [1307, 617] on icon at bounding box center [1302, 615] width 15 height 23
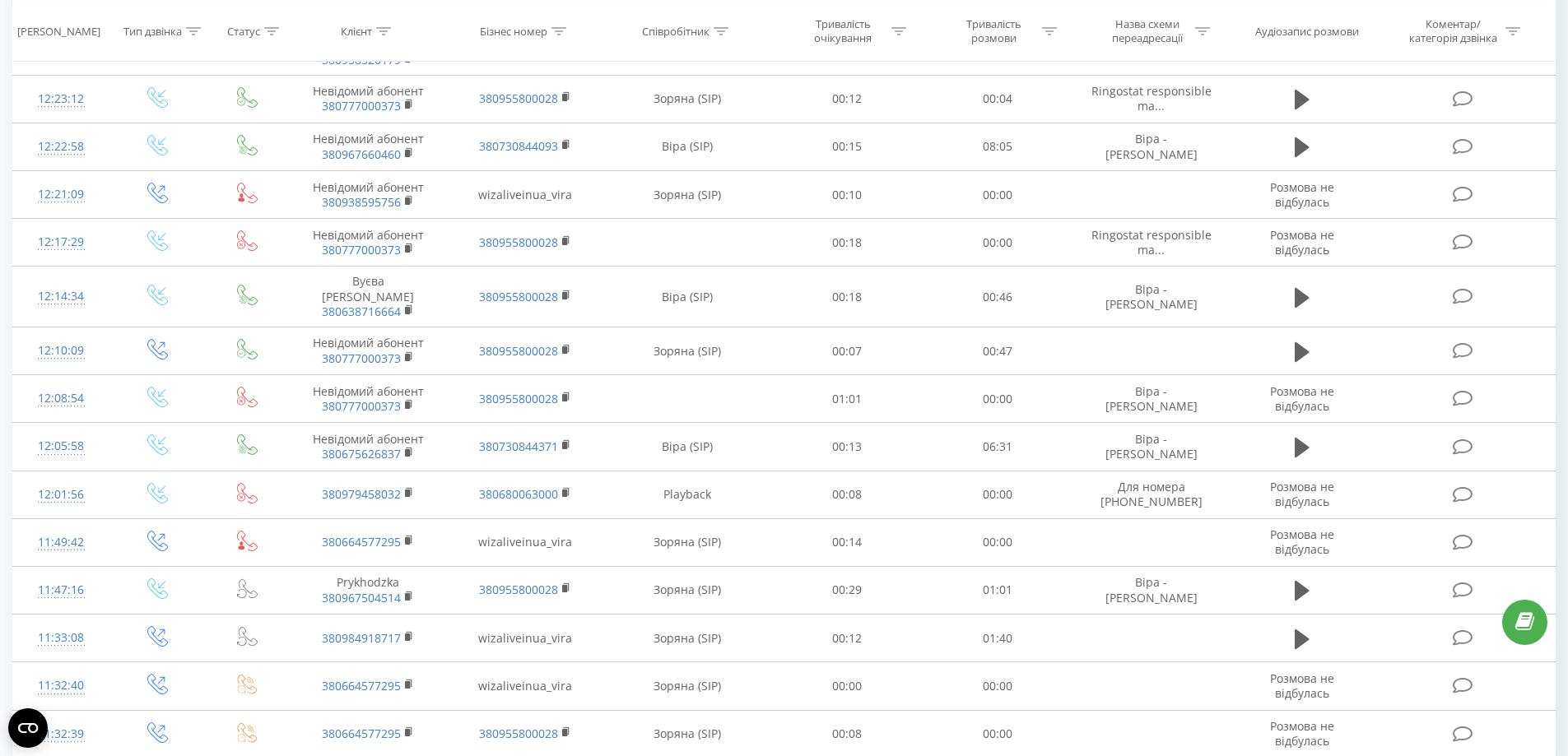
scroll to position [1309, 0]
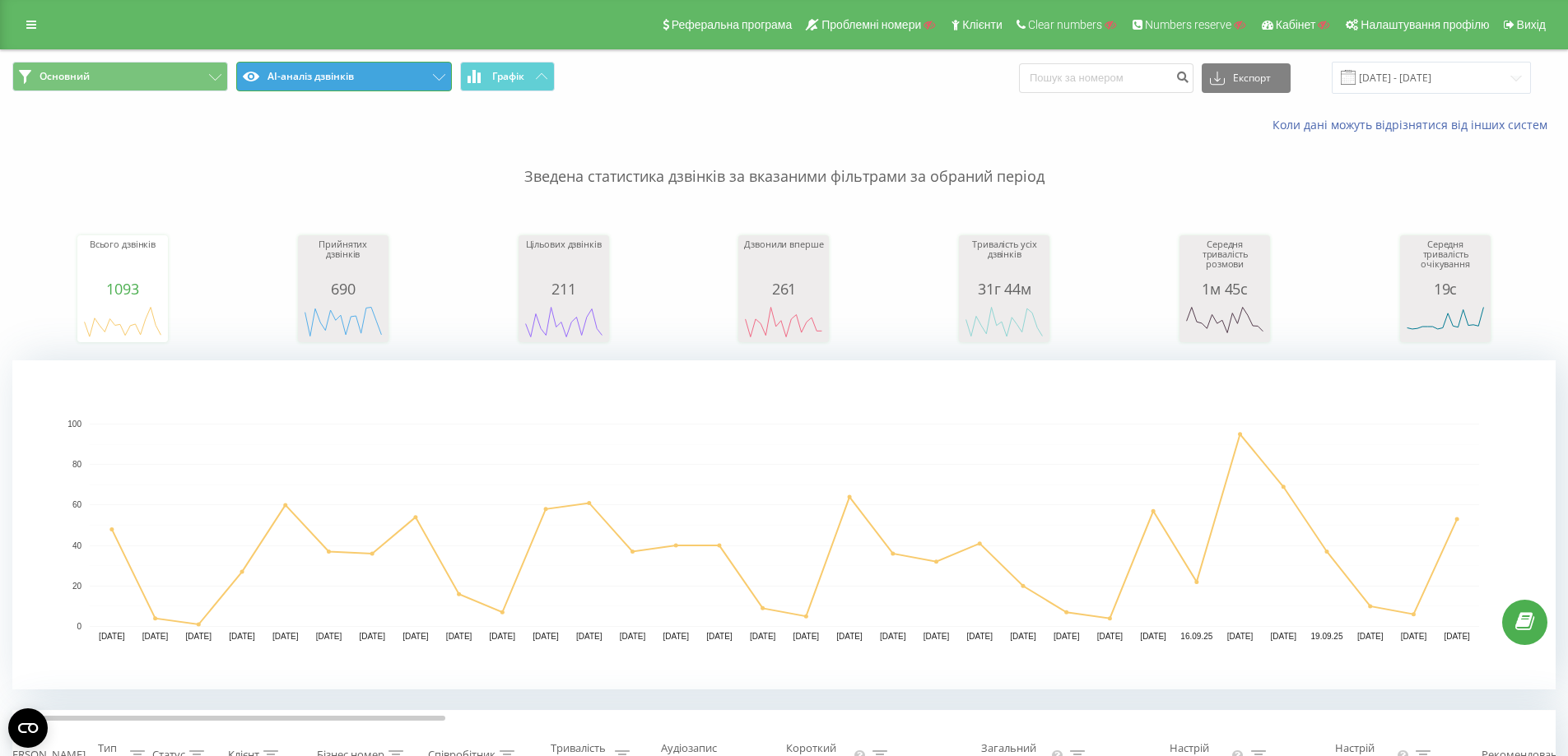
click at [341, 65] on button "AI-аналіз дзвінків" at bounding box center [343, 76] width 216 height 29
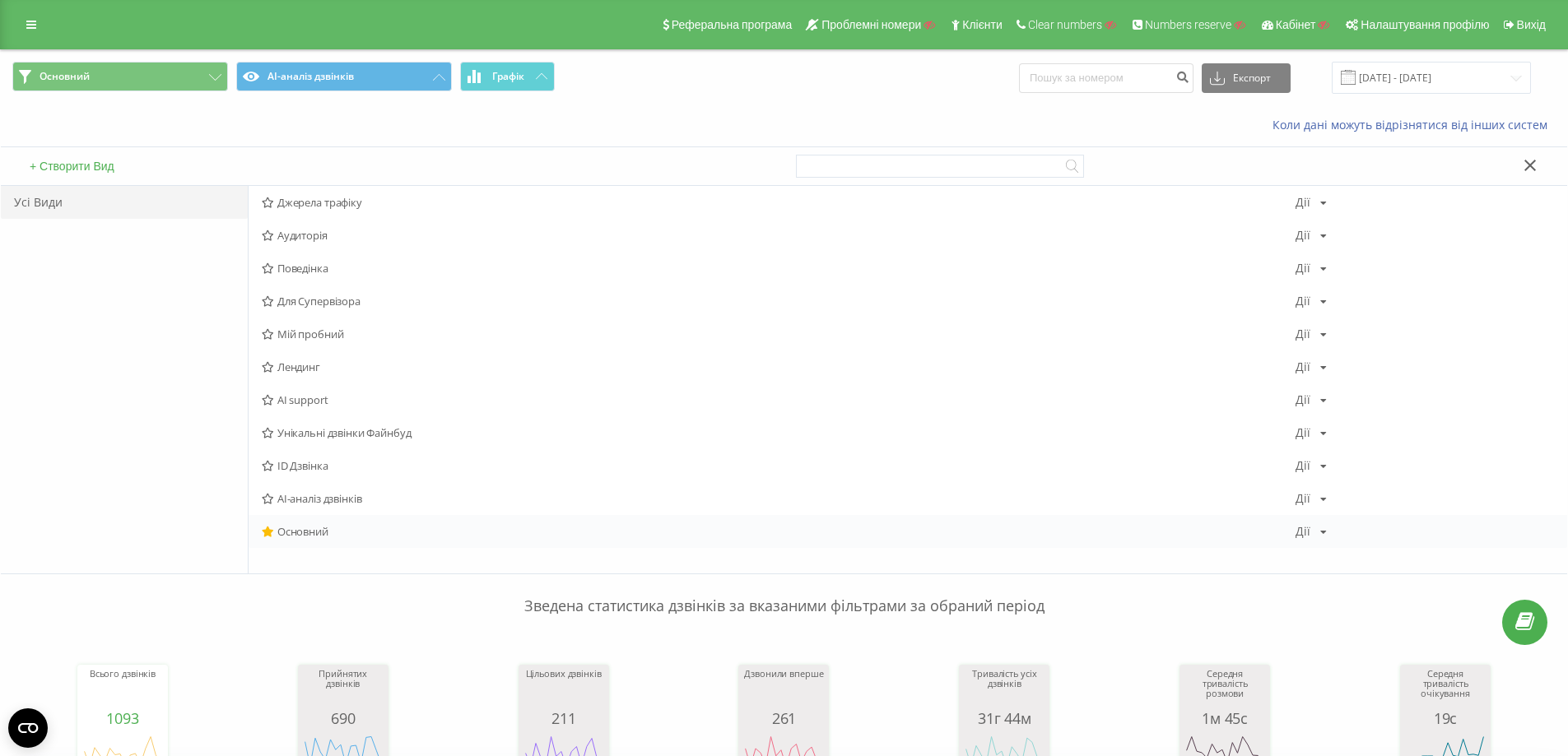
click at [321, 533] on span "Основний" at bounding box center [779, 532] width 1034 height 12
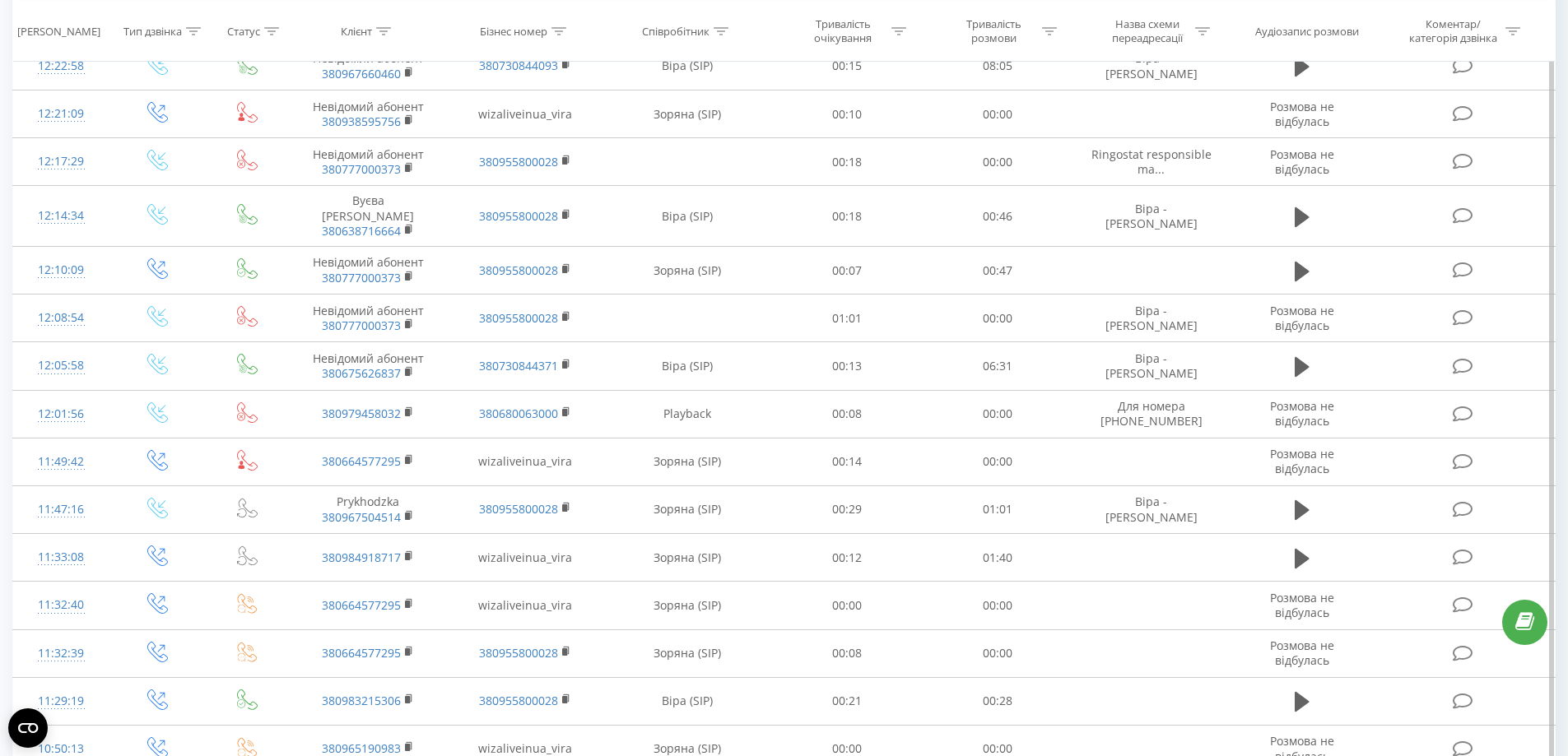
scroll to position [1309, 0]
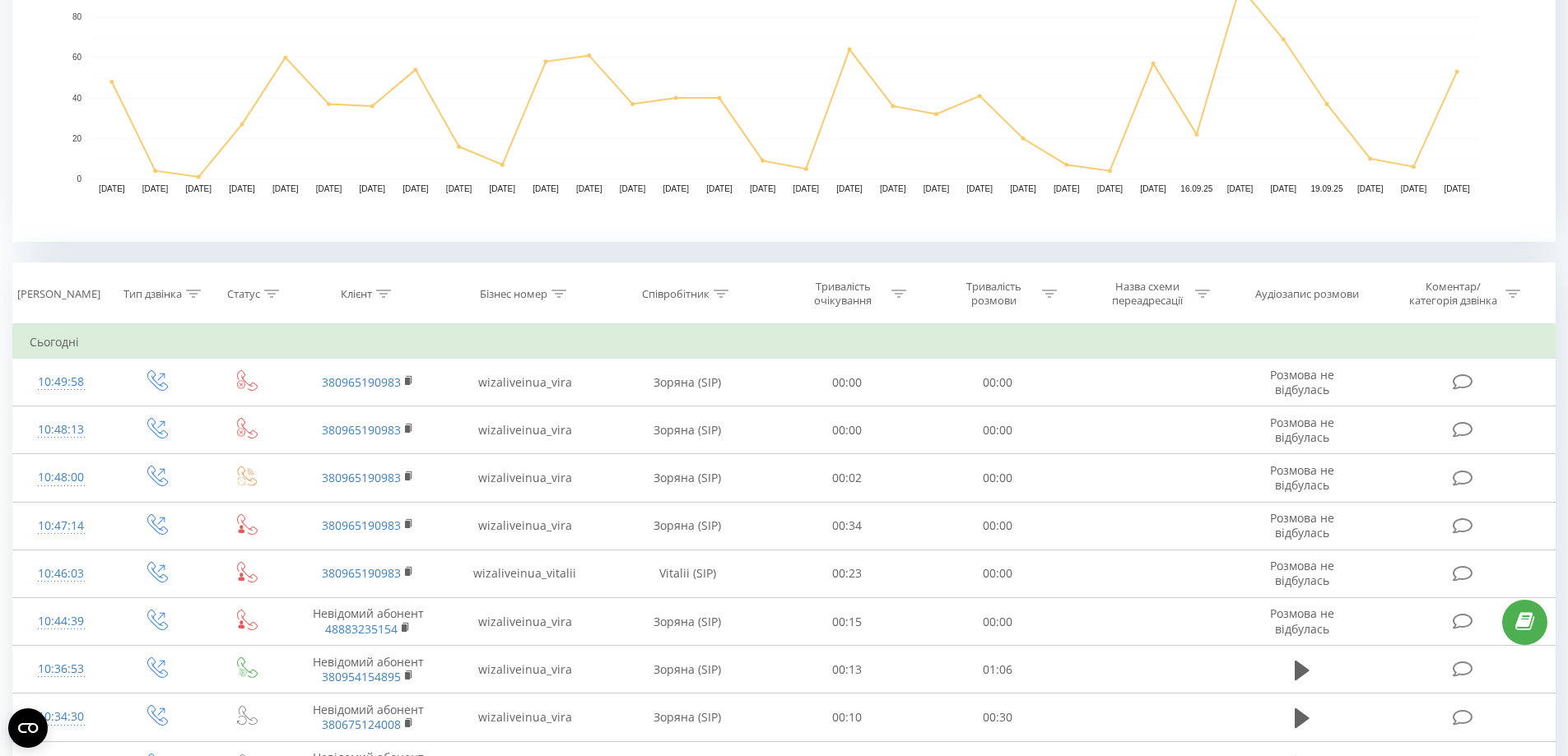
scroll to position [157, 0]
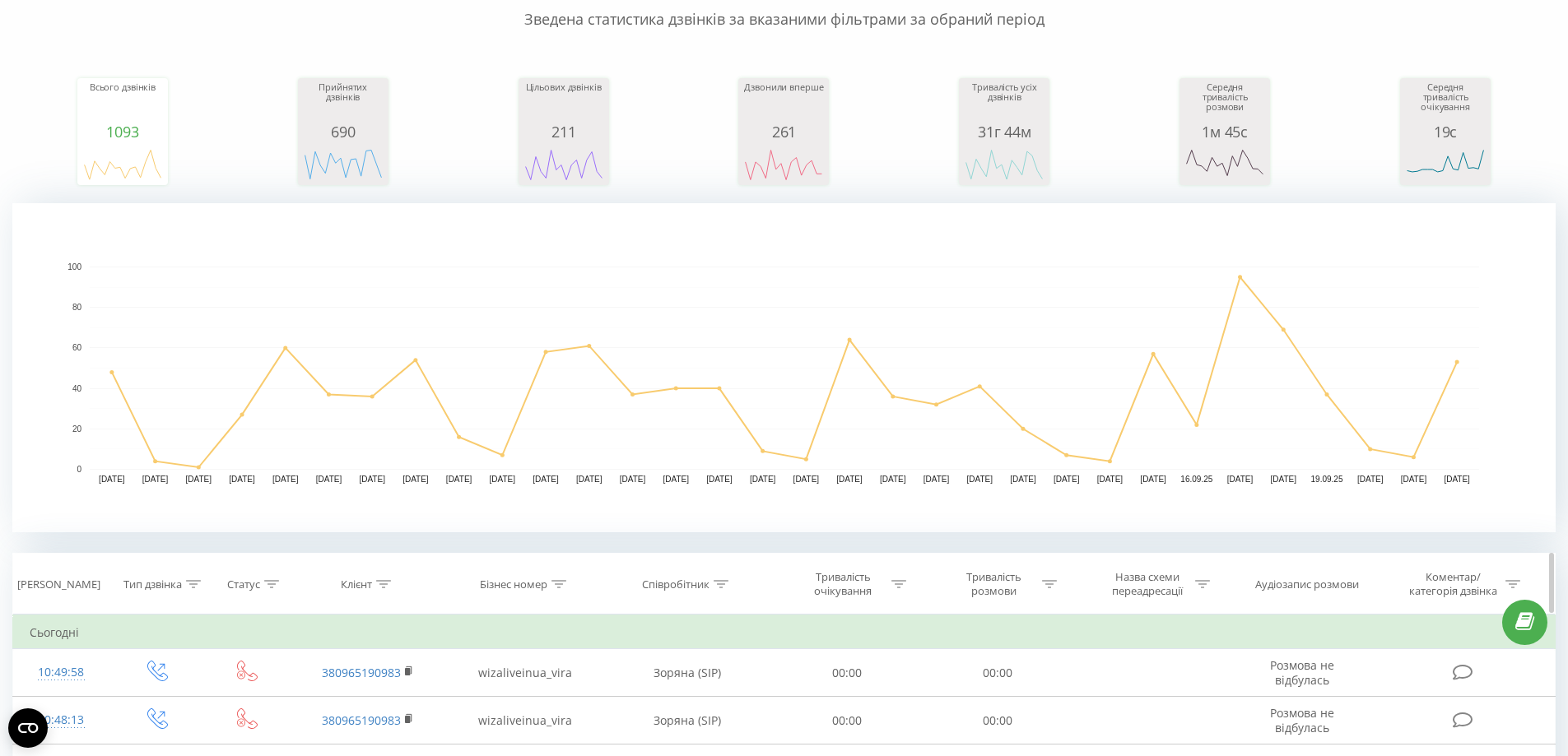
drag, startPoint x: 562, startPoint y: 587, endPoint x: 534, endPoint y: 599, distance: 30.5
click at [561, 586] on icon at bounding box center [558, 584] width 15 height 8
click at [540, 697] on input "text" at bounding box center [525, 702] width 145 height 29
type input "mob"
click button "OK" at bounding box center [560, 735] width 70 height 20
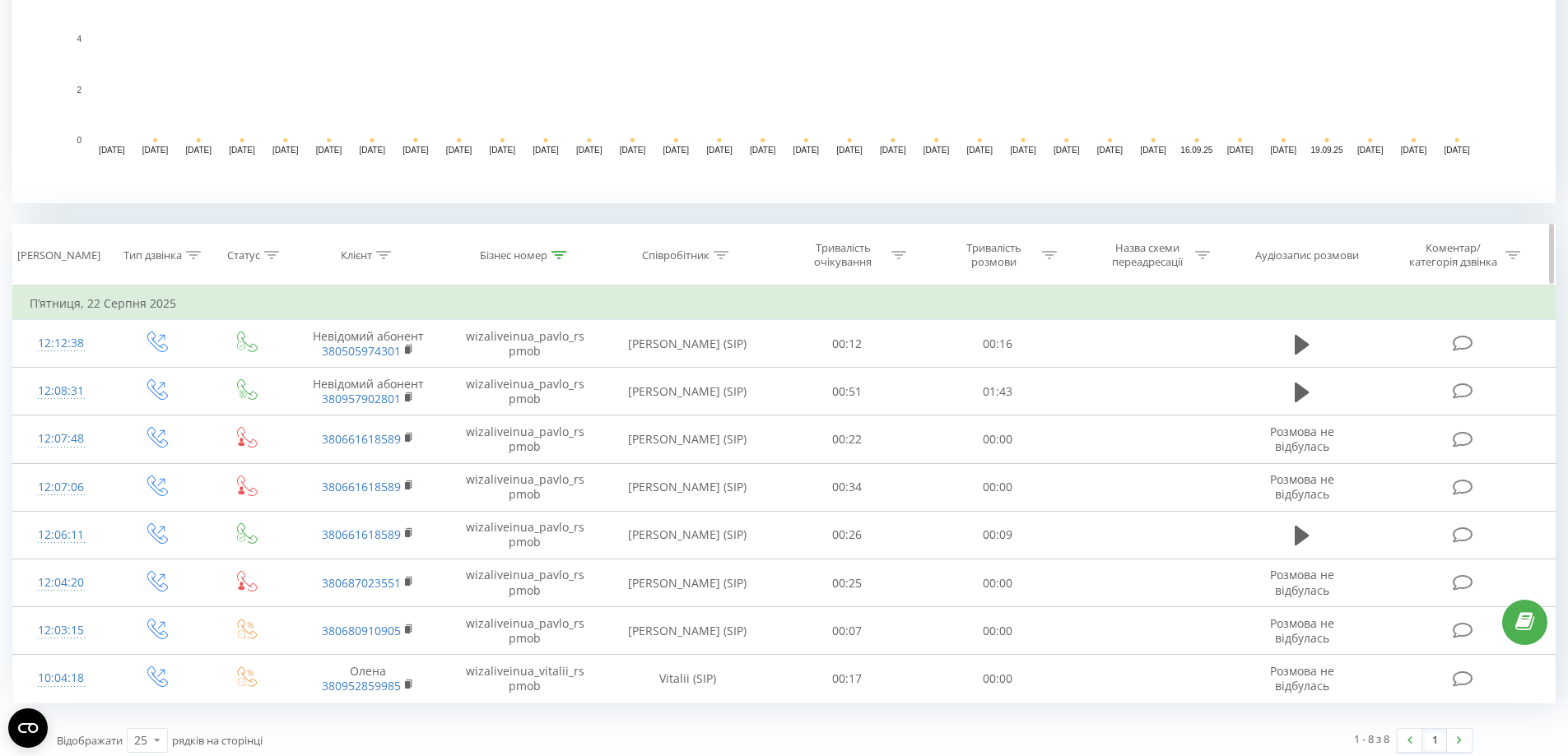
scroll to position [496, 0]
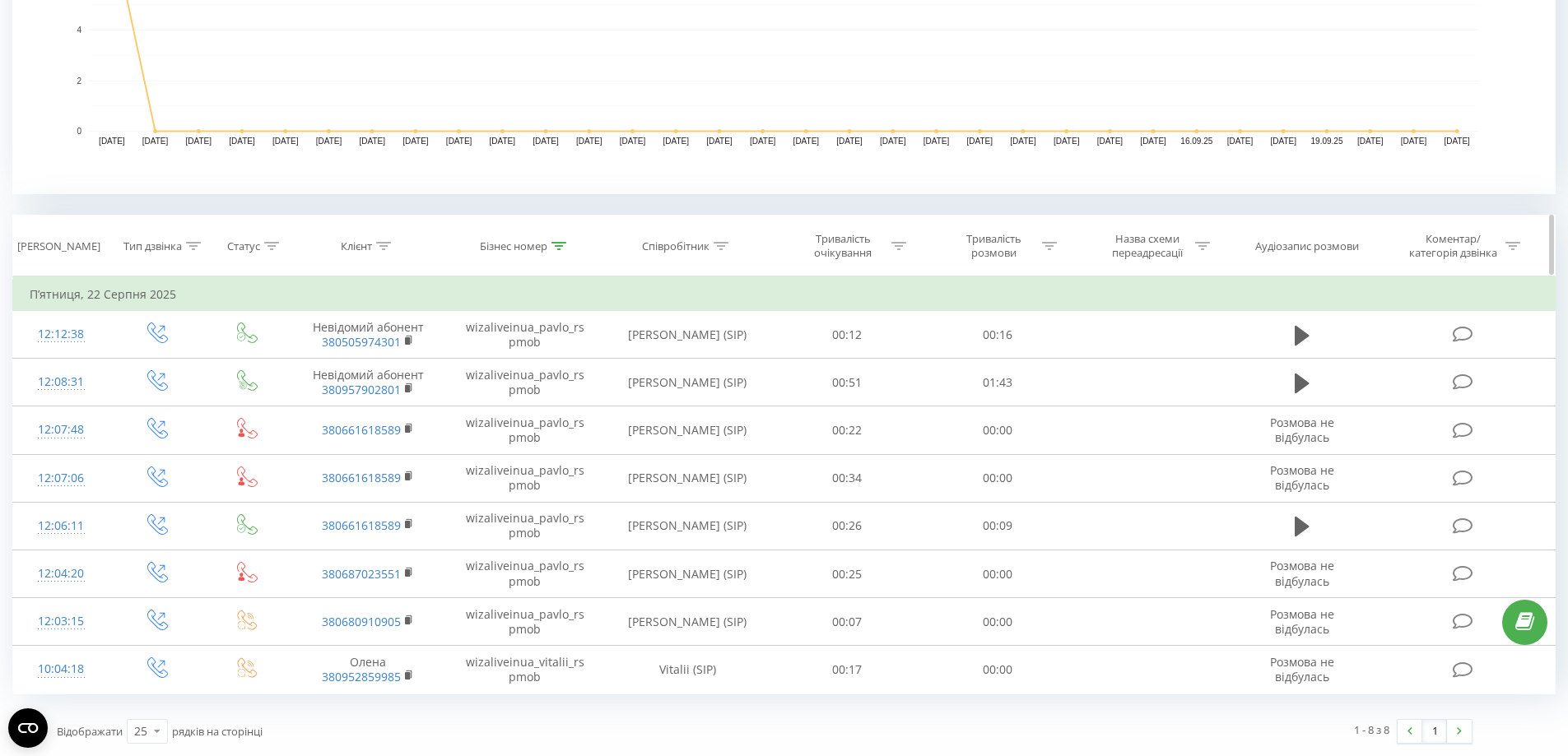
click at [568, 245] on div "Бізнес номер" at bounding box center [525, 247] width 156 height 14
click at [555, 248] on icon at bounding box center [558, 246] width 15 height 8
click at [551, 242] on icon at bounding box center [558, 246] width 15 height 8
click at [484, 404] on button "Скасувати" at bounding box center [488, 397] width 70 height 20
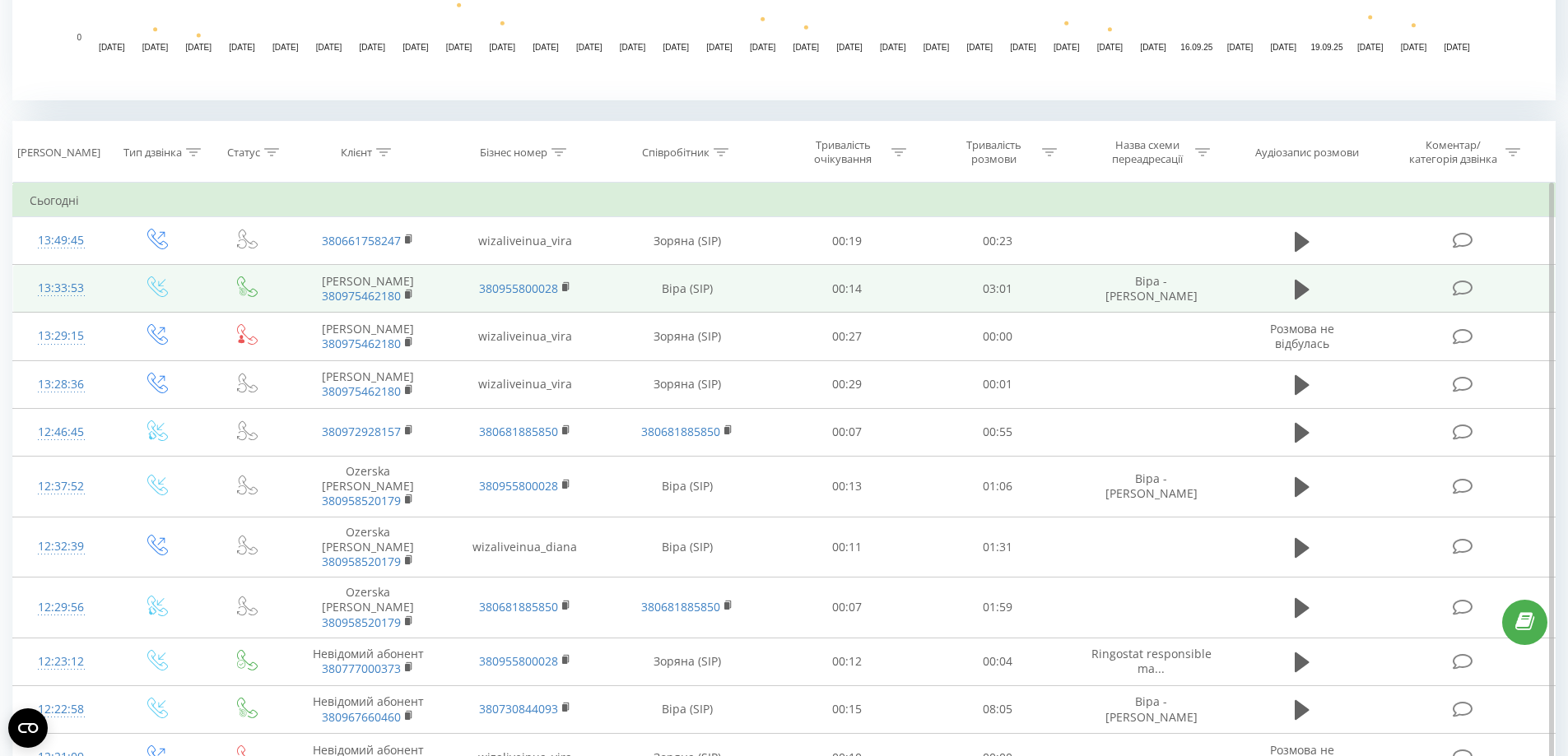
scroll to position [593, 0]
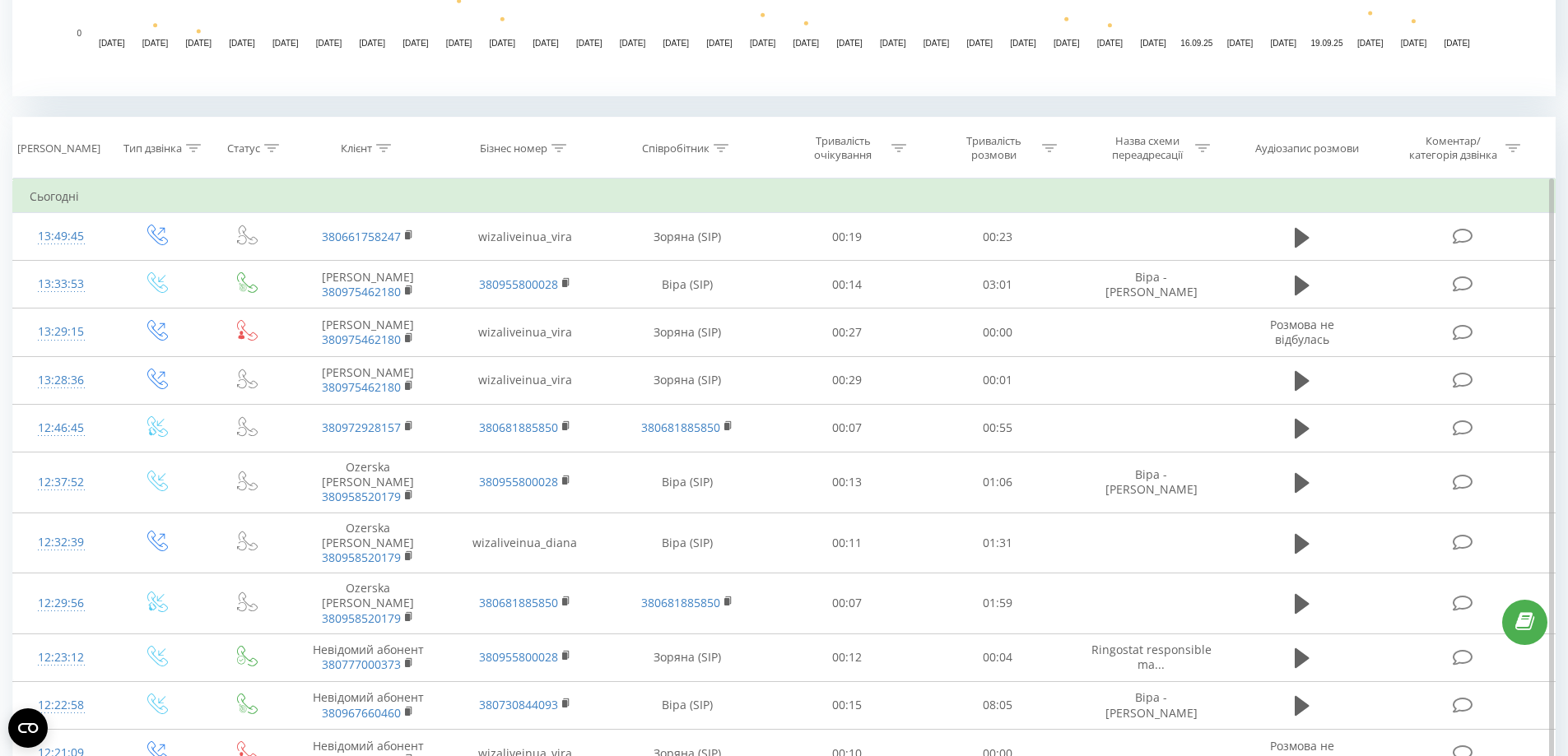
drag, startPoint x: 196, startPoint y: 149, endPoint x: 198, endPoint y: 196, distance: 47.0
click at [195, 149] on icon at bounding box center [193, 148] width 15 height 8
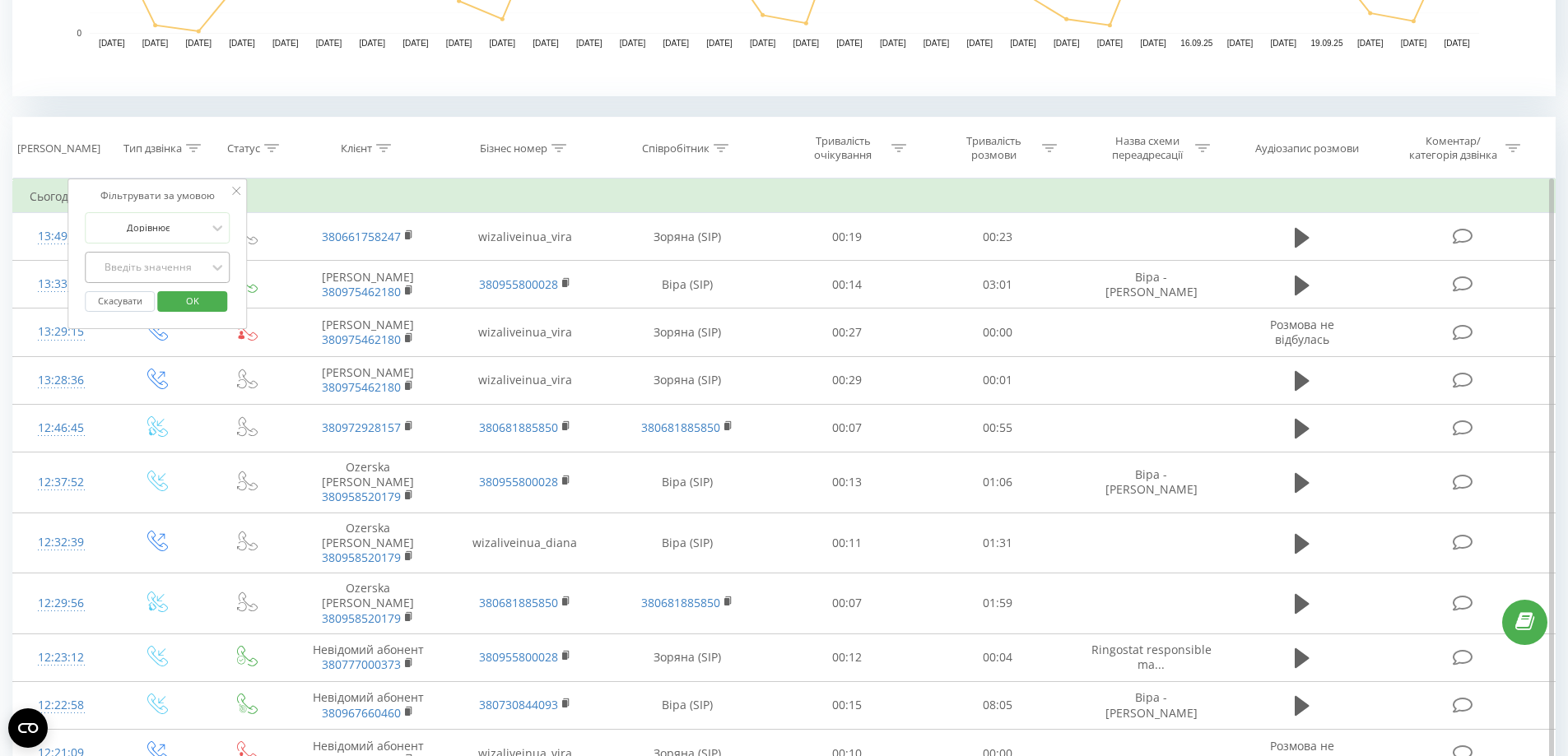
click at [190, 274] on div at bounding box center [148, 267] width 117 height 16
click at [181, 320] on div "Вихідний" at bounding box center [157, 326] width 143 height 26
click at [187, 312] on span "OK" at bounding box center [192, 300] width 46 height 25
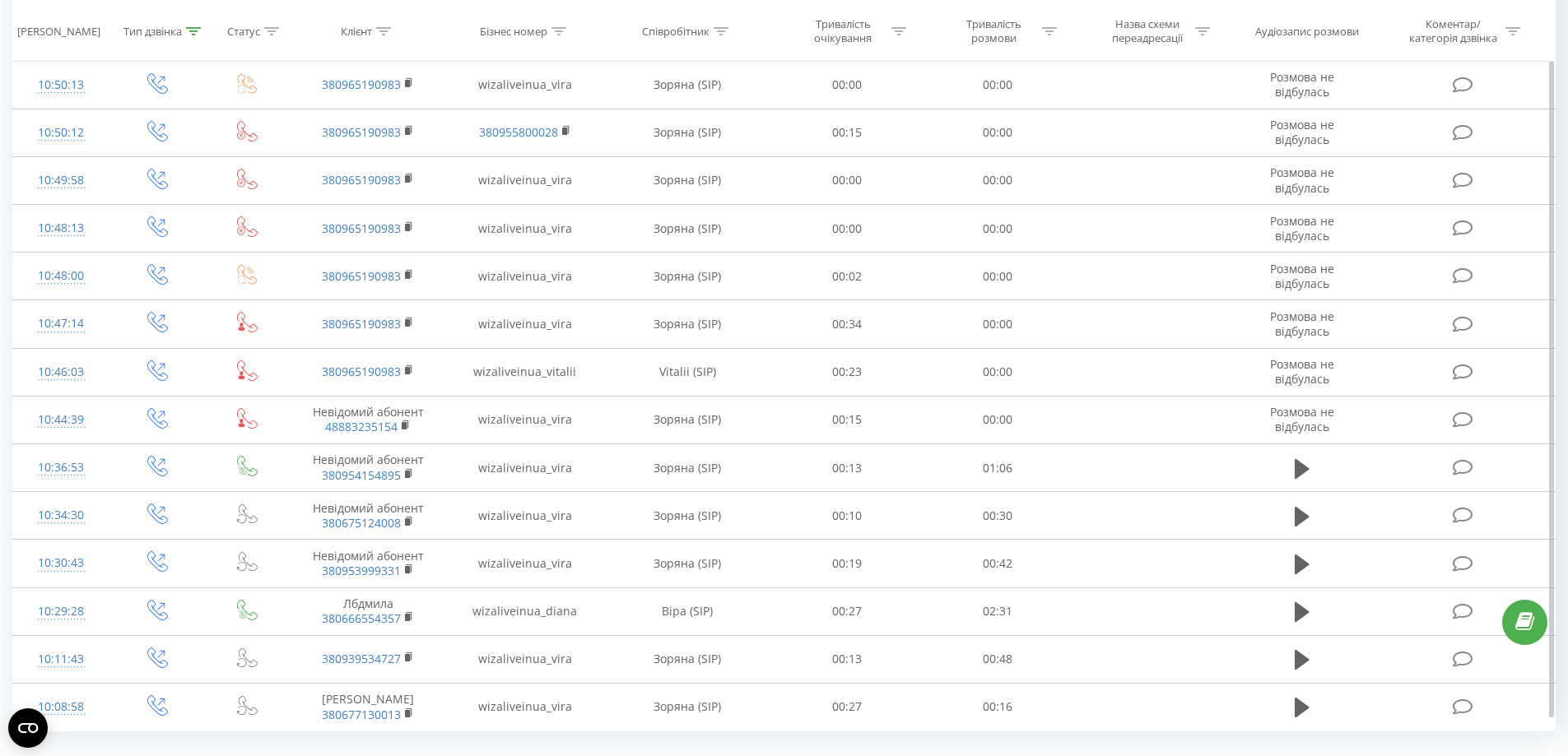
scroll to position [1309, 0]
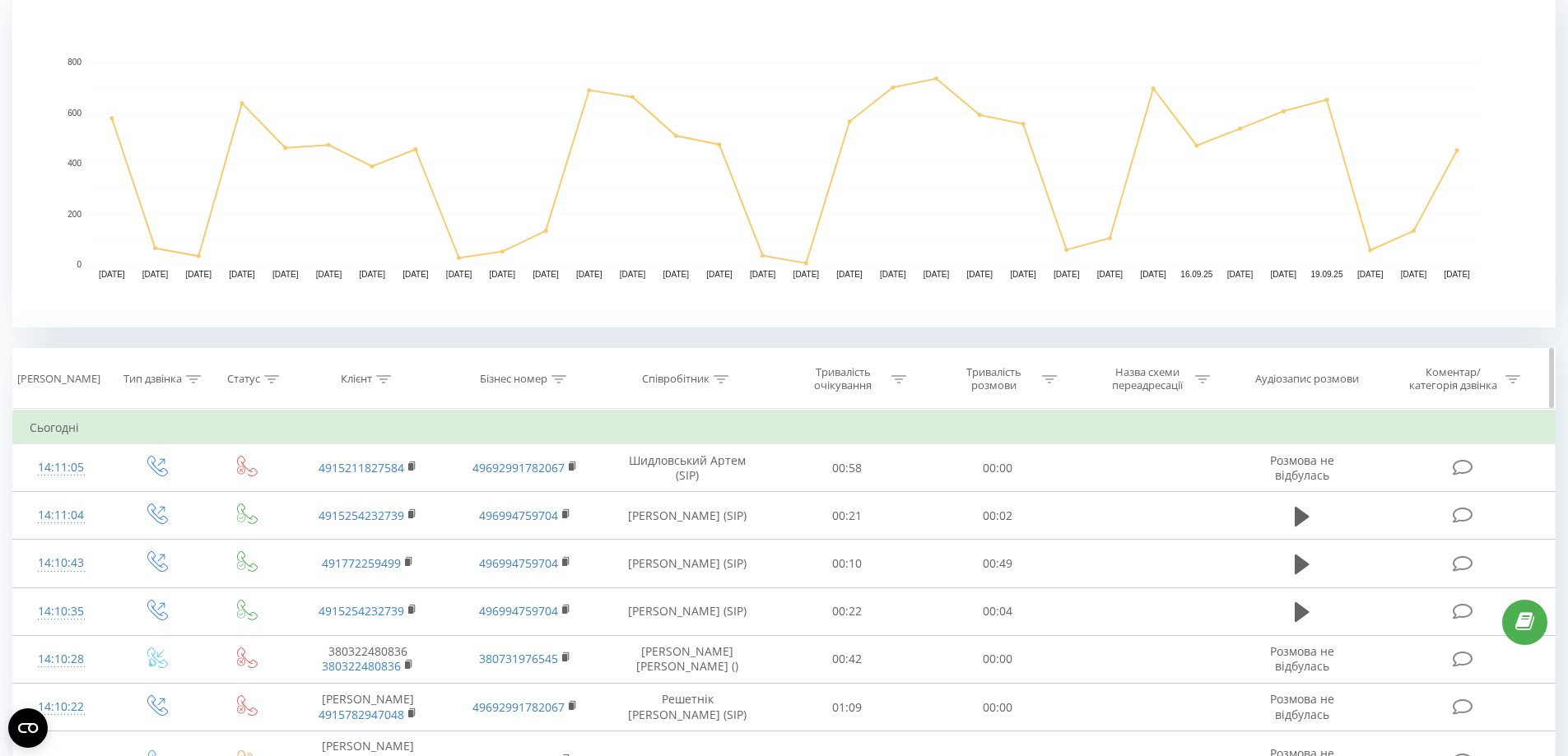
scroll to position [412, 0]
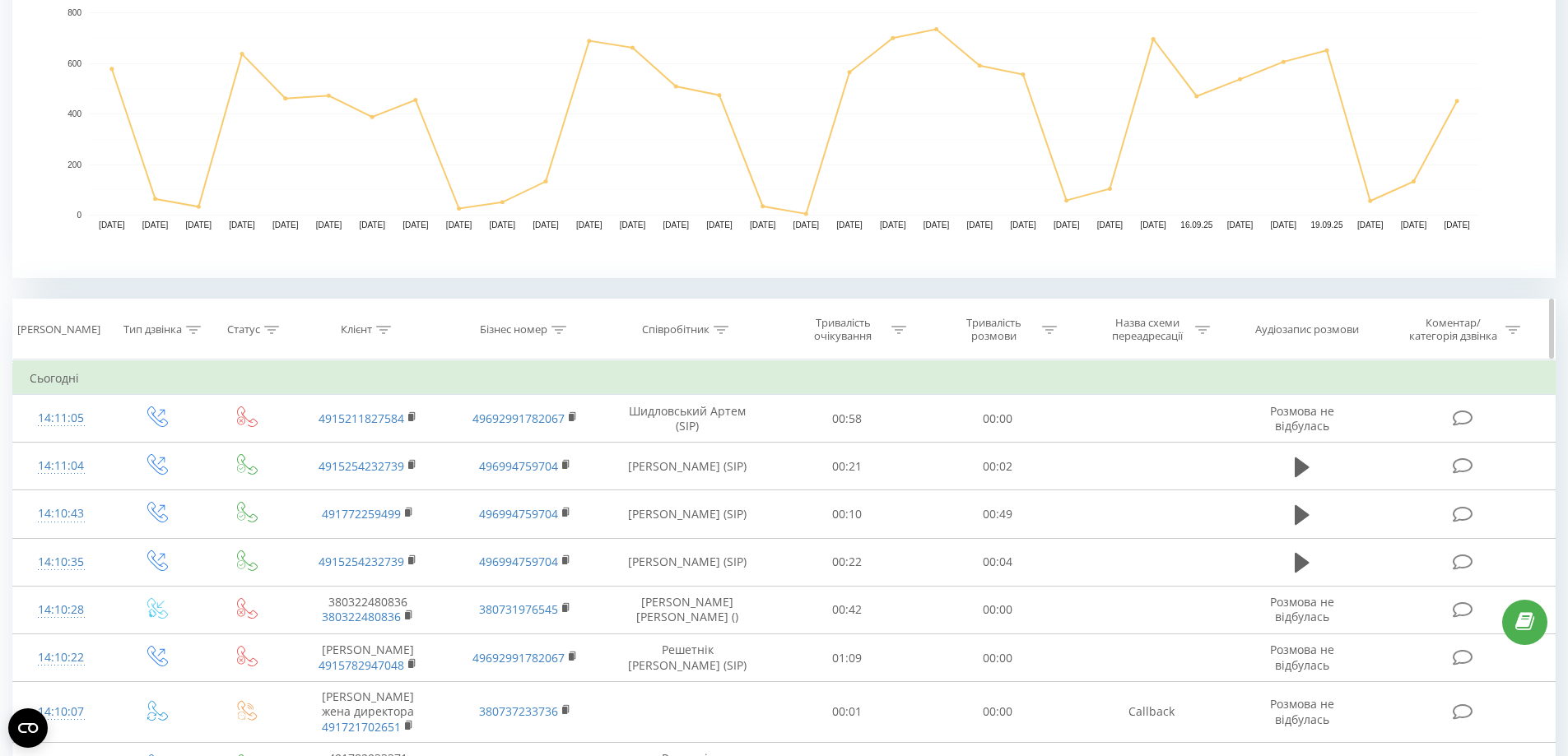
click at [561, 336] on div at bounding box center [558, 331] width 15 height 14
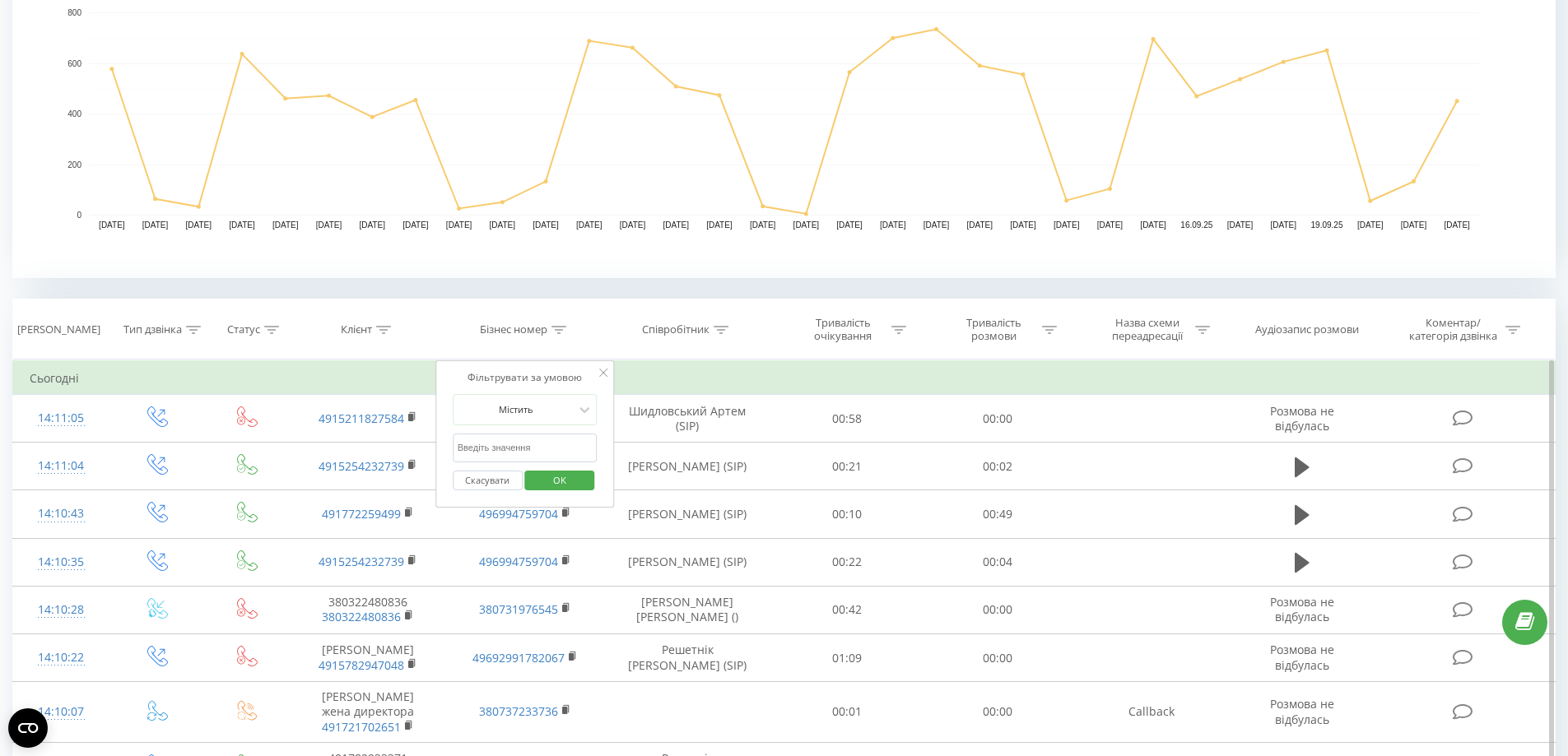
click at [528, 441] on input "text" at bounding box center [525, 449] width 145 height 29
paste input "380730830769"
type input "380730830769"
click at [564, 471] on span "OK" at bounding box center [559, 480] width 46 height 25
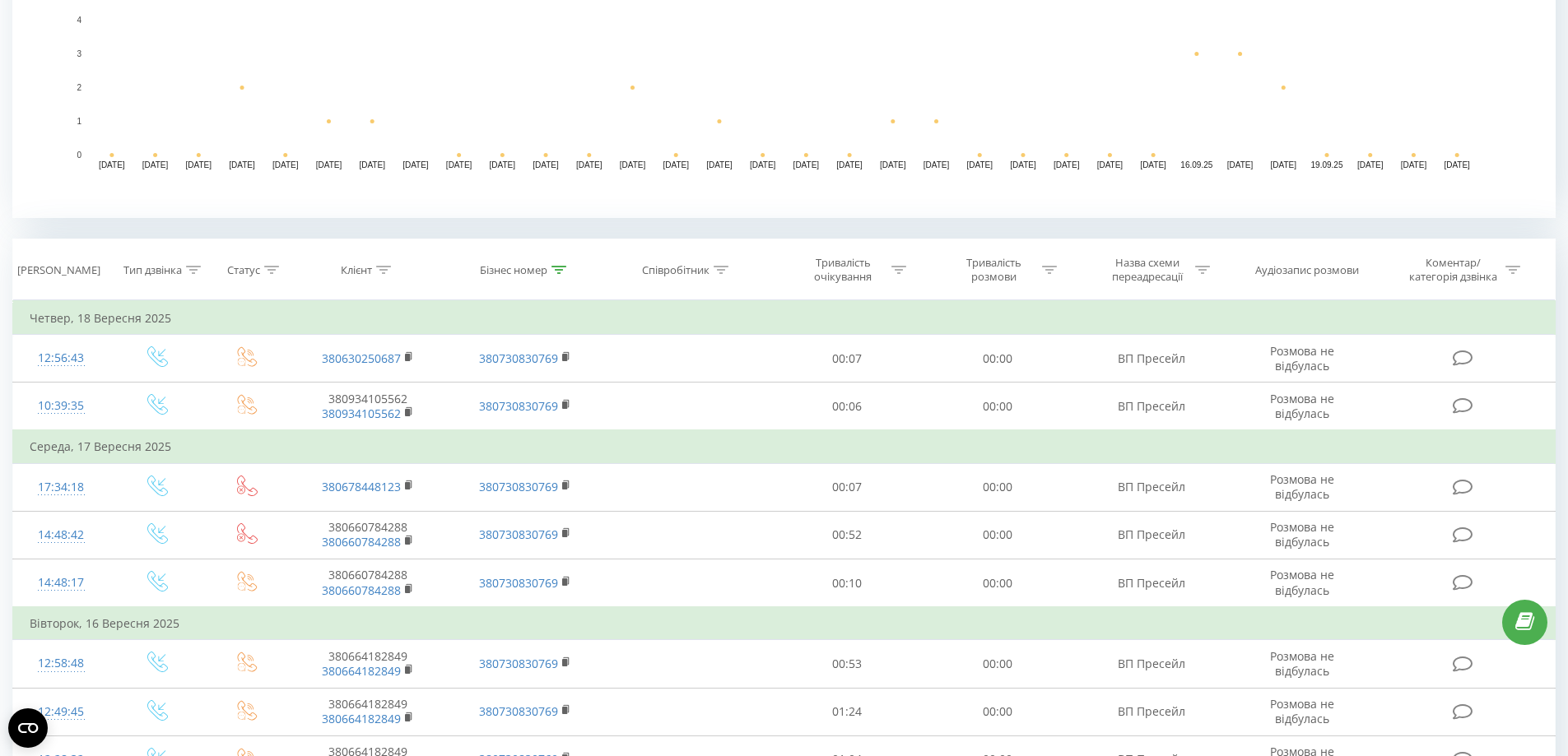
scroll to position [330, 0]
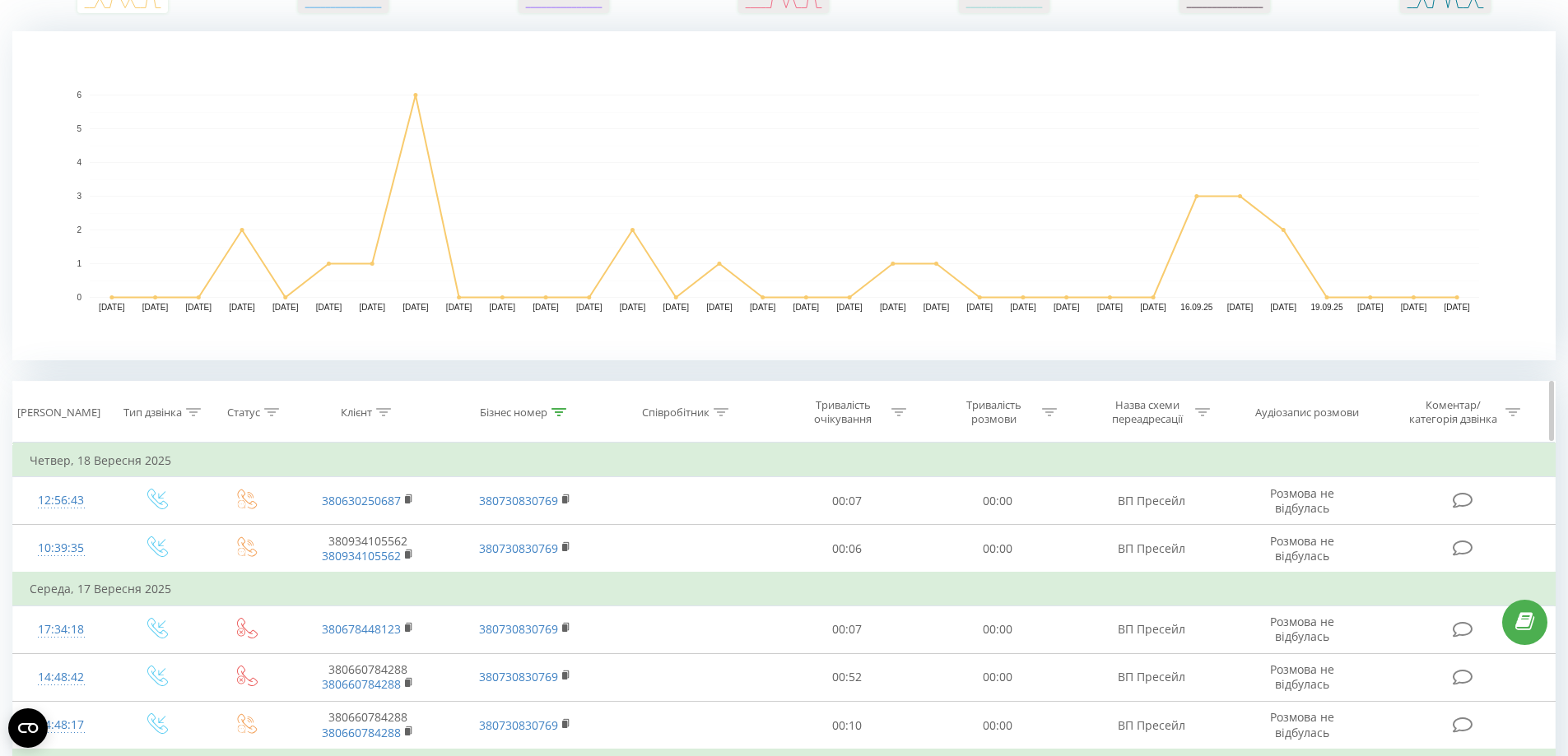
click at [565, 406] on div at bounding box center [558, 413] width 15 height 14
click at [508, 556] on button "Скасувати" at bounding box center [488, 563] width 70 height 20
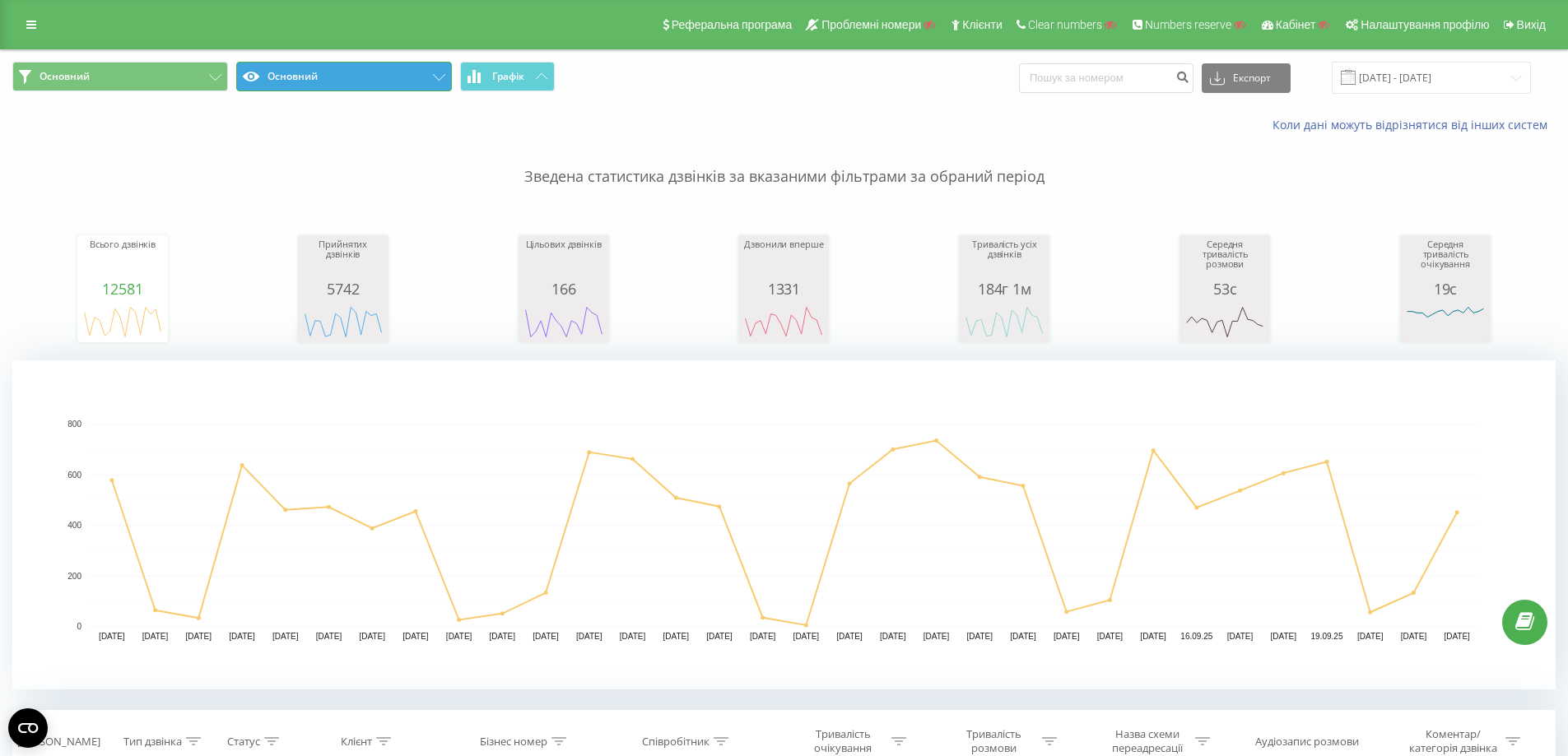
click at [361, 82] on button "Основний" at bounding box center [343, 76] width 216 height 29
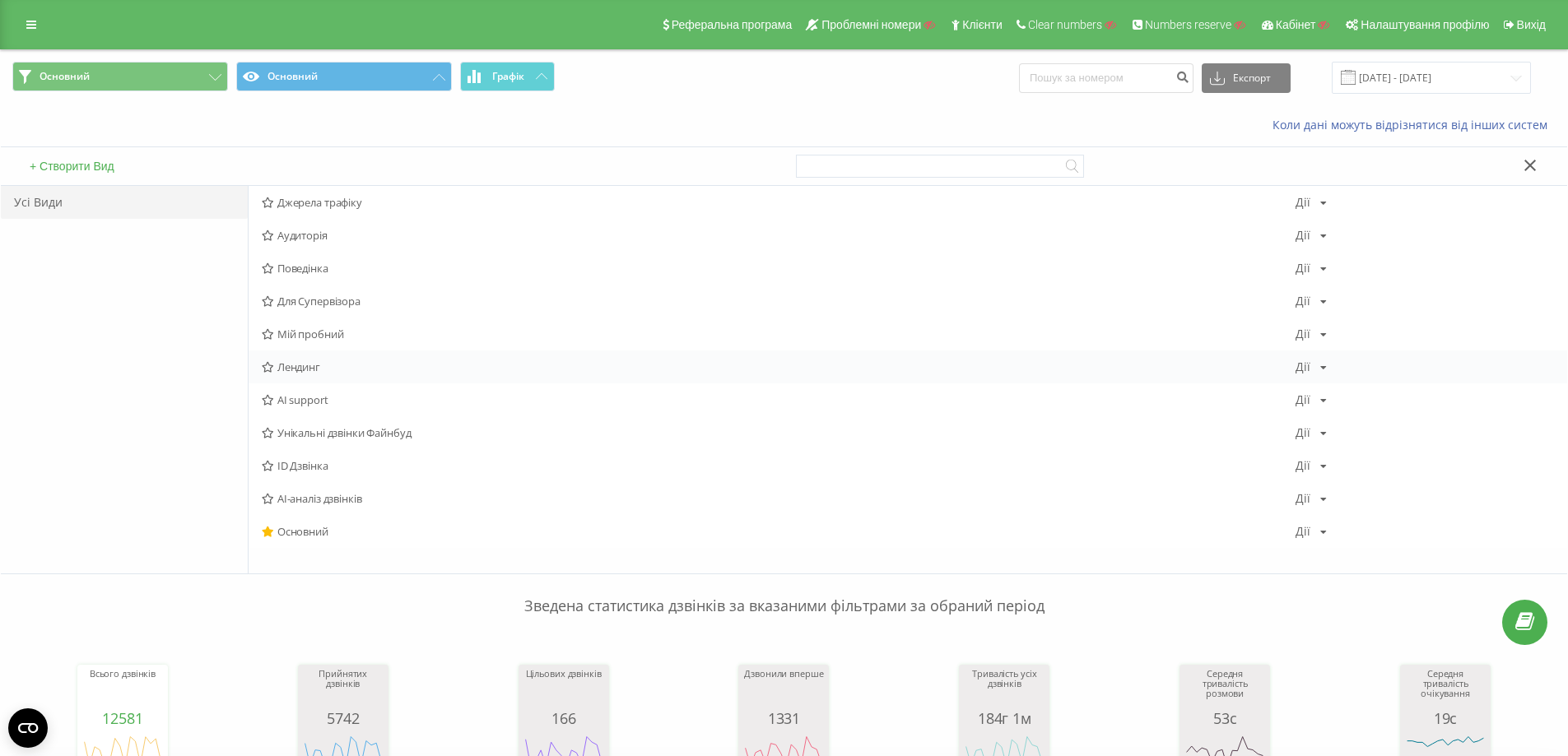
click at [329, 374] on div "Лендинг Дії Редагувати Копіювати Видалити За замовчуванням Поділитися" at bounding box center [908, 367] width 1319 height 33
click at [511, 373] on span "Лендинг" at bounding box center [779, 367] width 1034 height 12
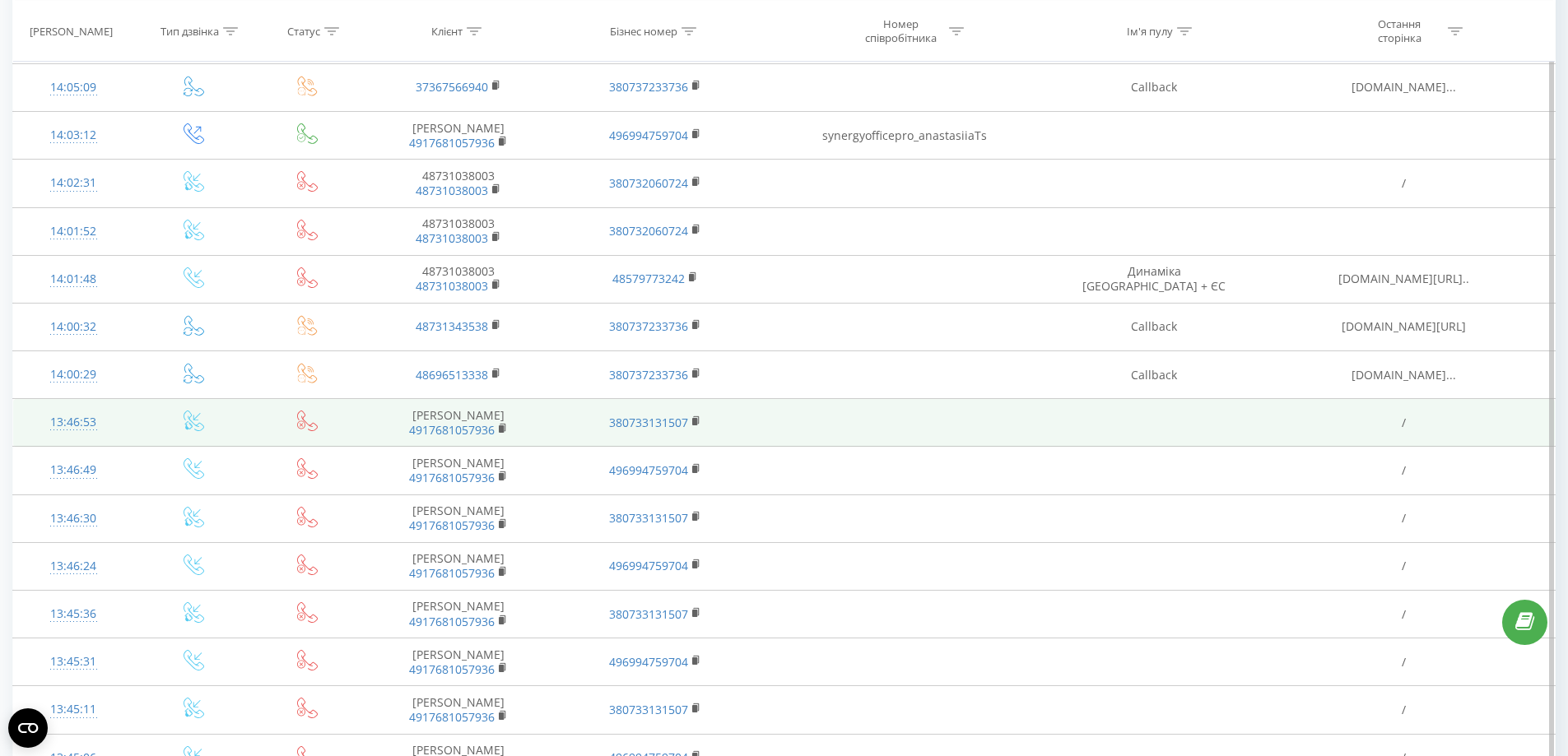
scroll to position [1152, 0]
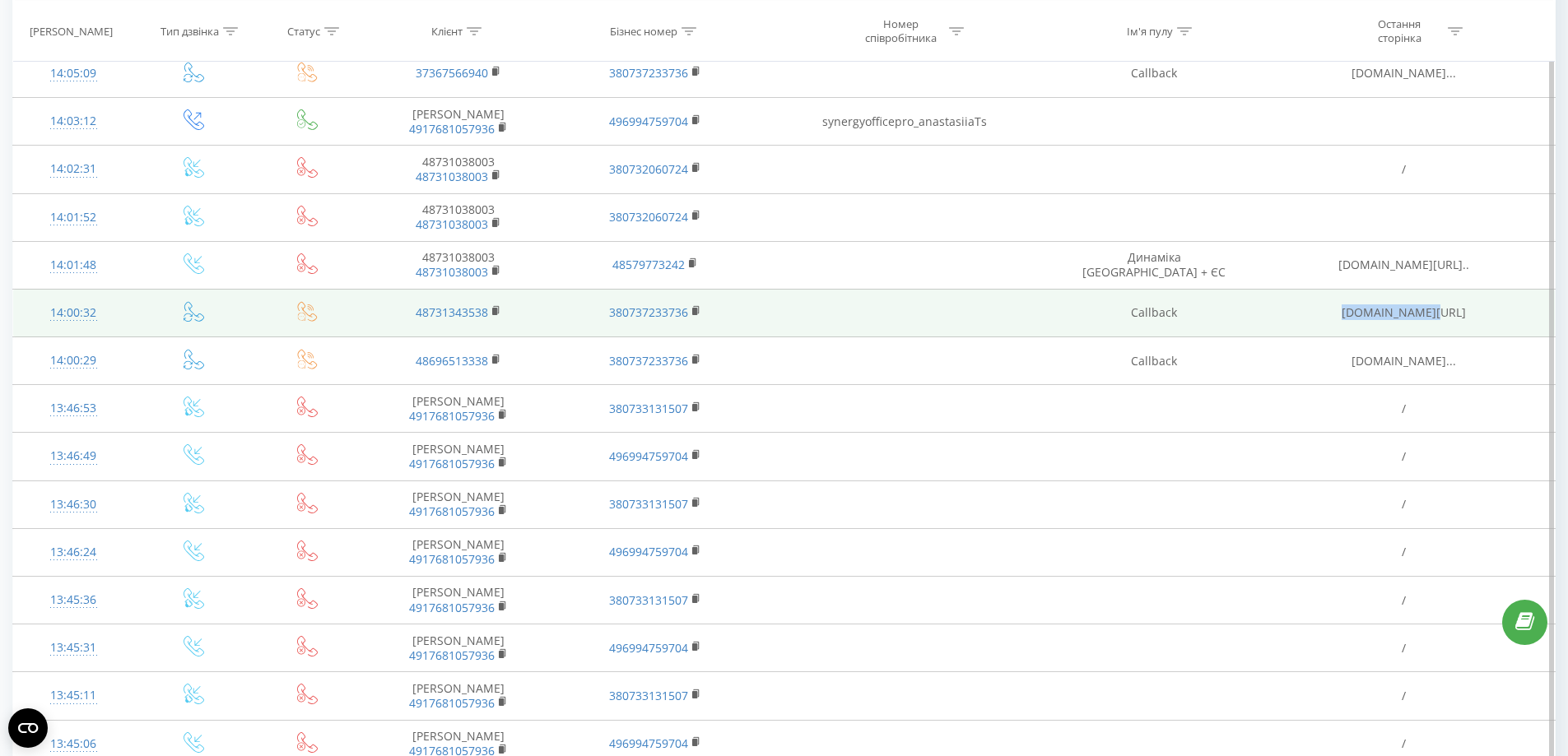
drag, startPoint x: 1350, startPoint y: 303, endPoint x: 1446, endPoint y: 300, distance: 96.0
click at [1446, 300] on td "vavsynergy.com/" at bounding box center [1404, 312] width 302 height 48
copy td "vavsynergy.com"
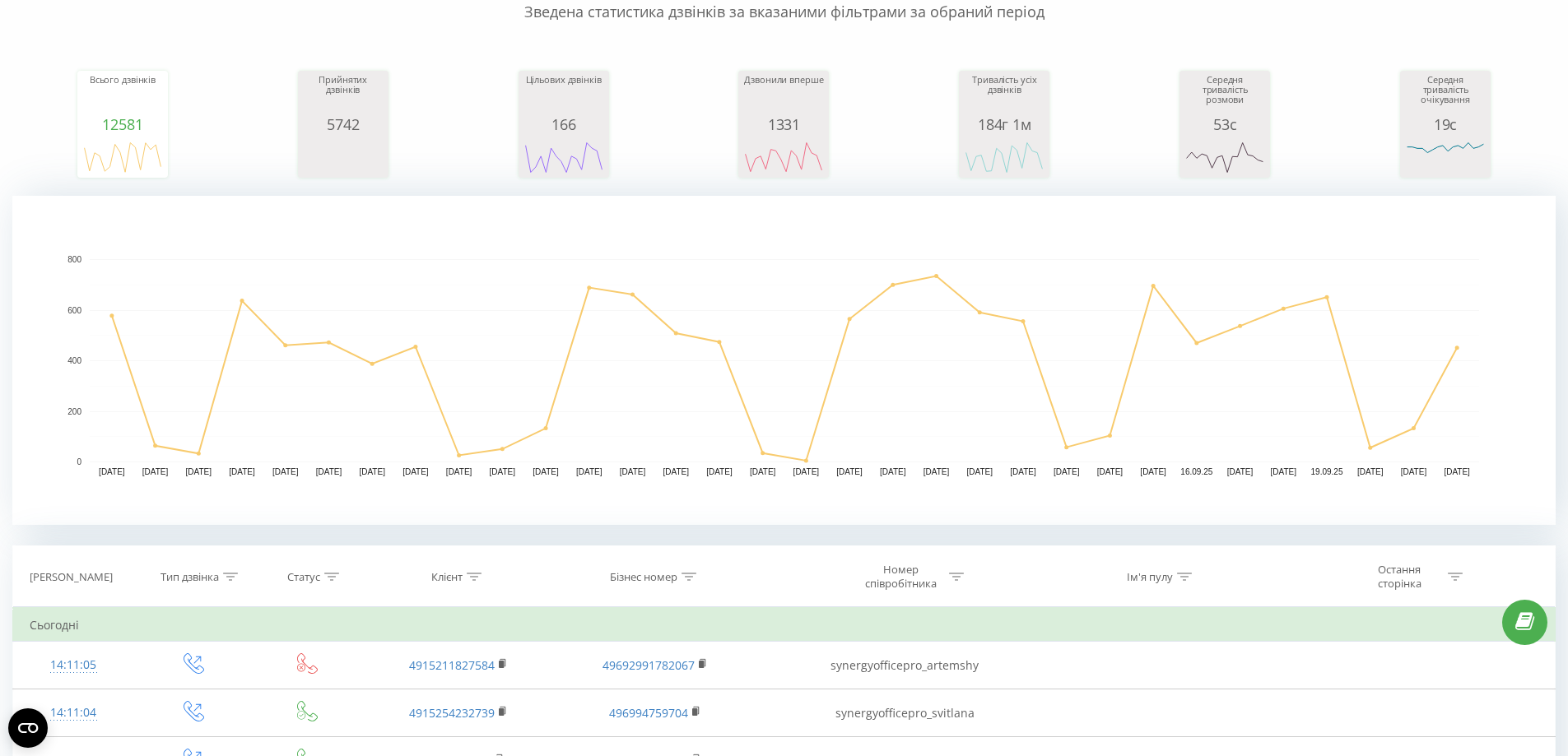
scroll to position [0, 0]
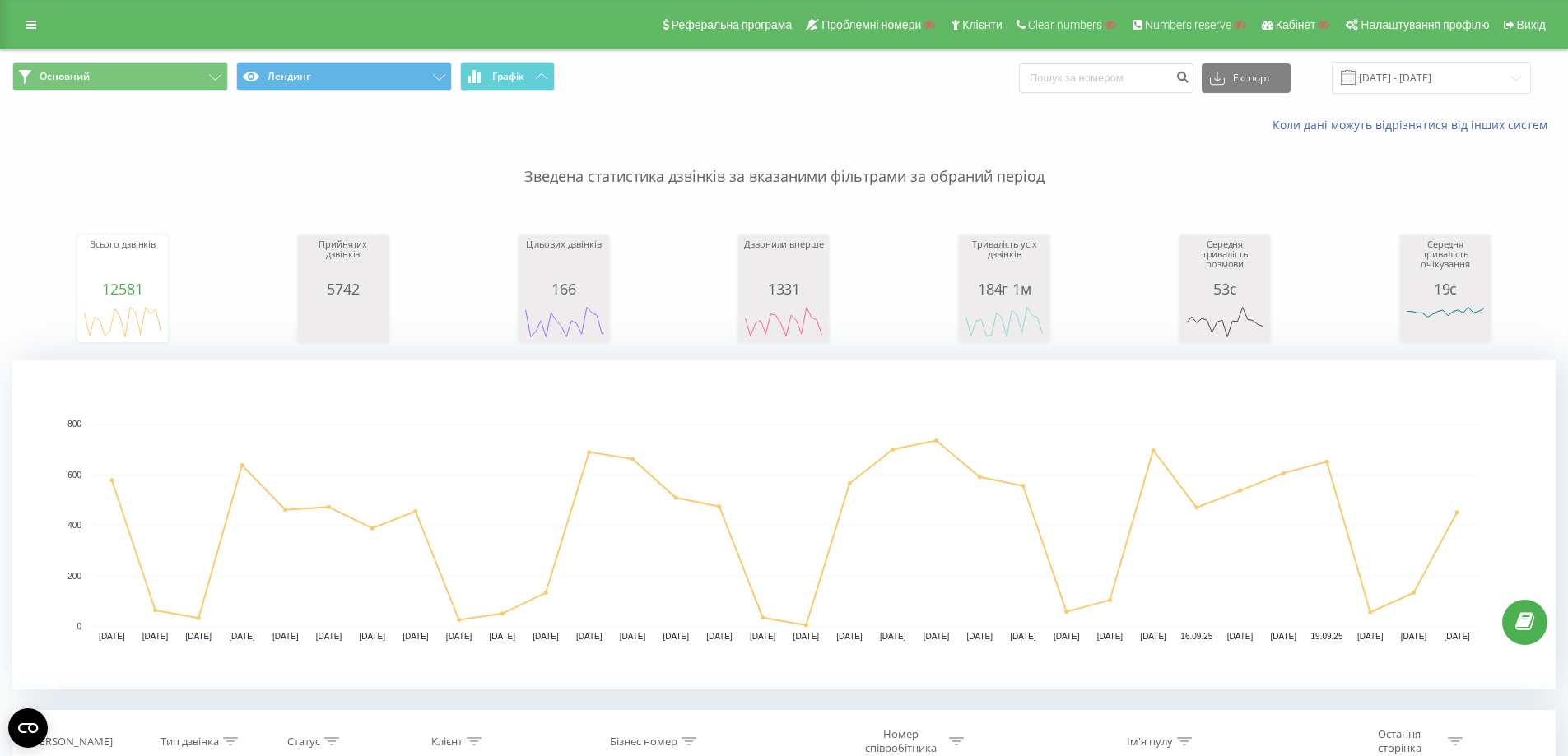
click at [14, 30] on div "Реферальна програма Проблемні номери Клієнти Clear numbers Numbers reserve Кабі…" at bounding box center [784, 24] width 1568 height 50
click at [31, 29] on icon at bounding box center [31, 24] width 10 height 12
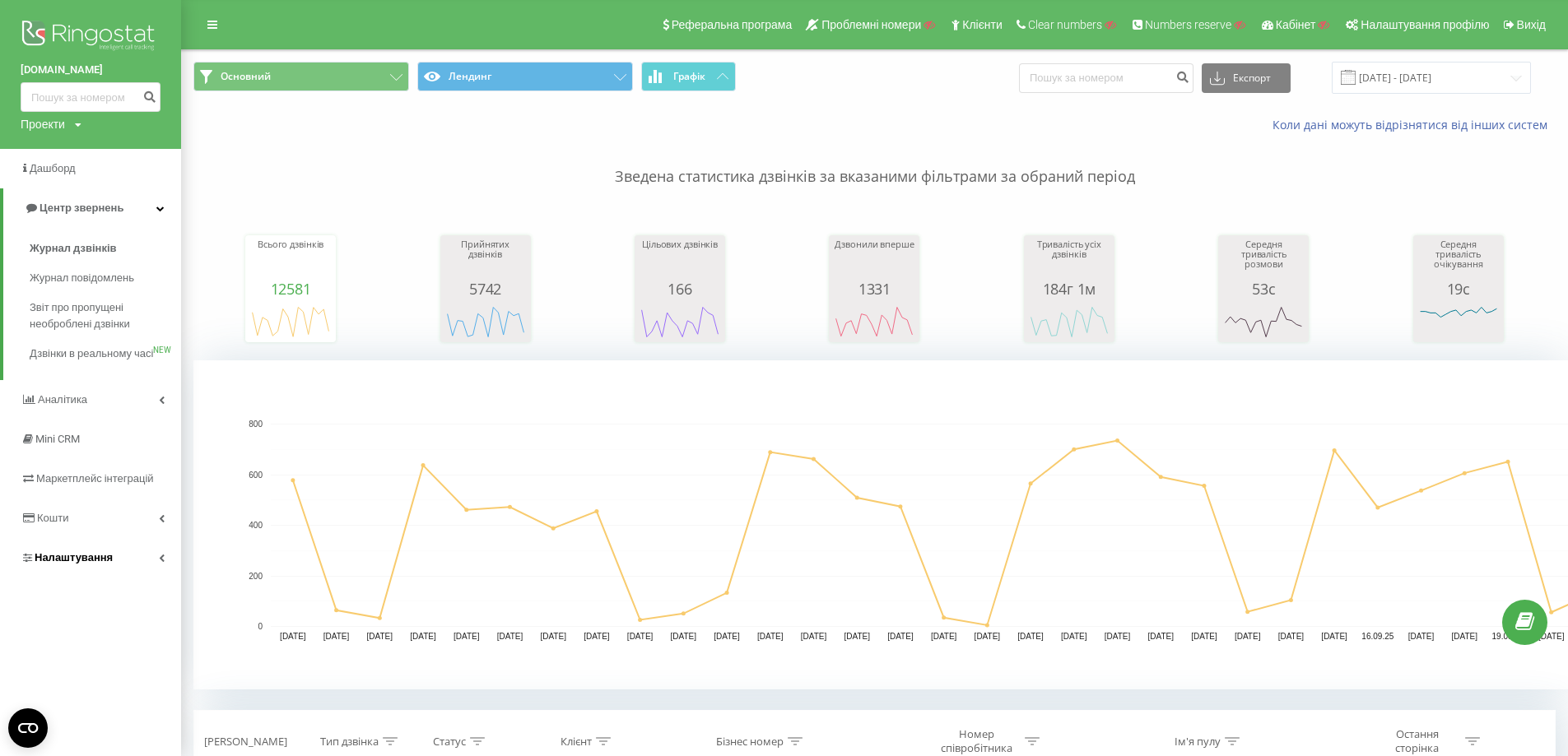
click at [72, 564] on span "Налаштування" at bounding box center [73, 557] width 78 height 13
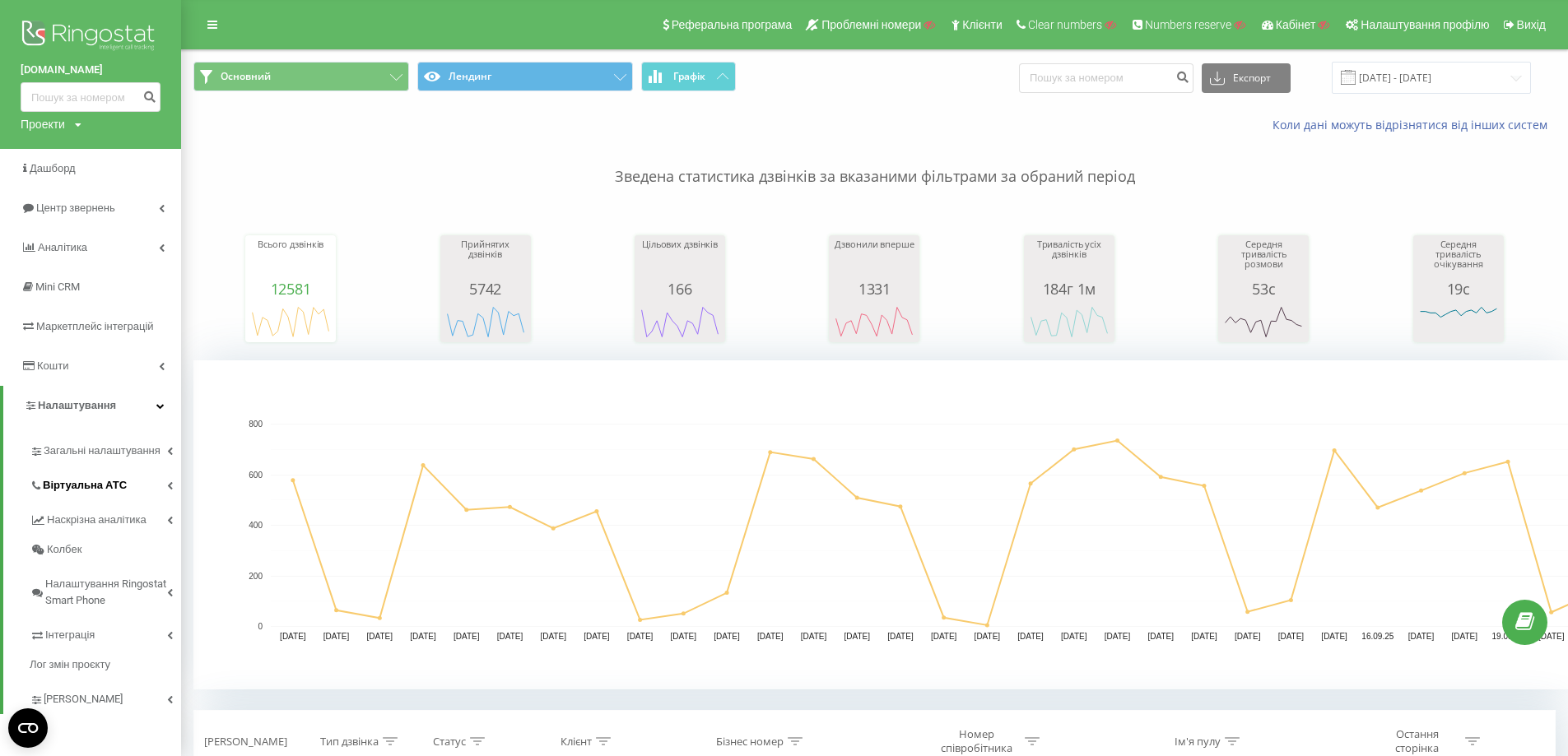
click at [91, 494] on span "Віртуальна АТС" at bounding box center [85, 485] width 84 height 17
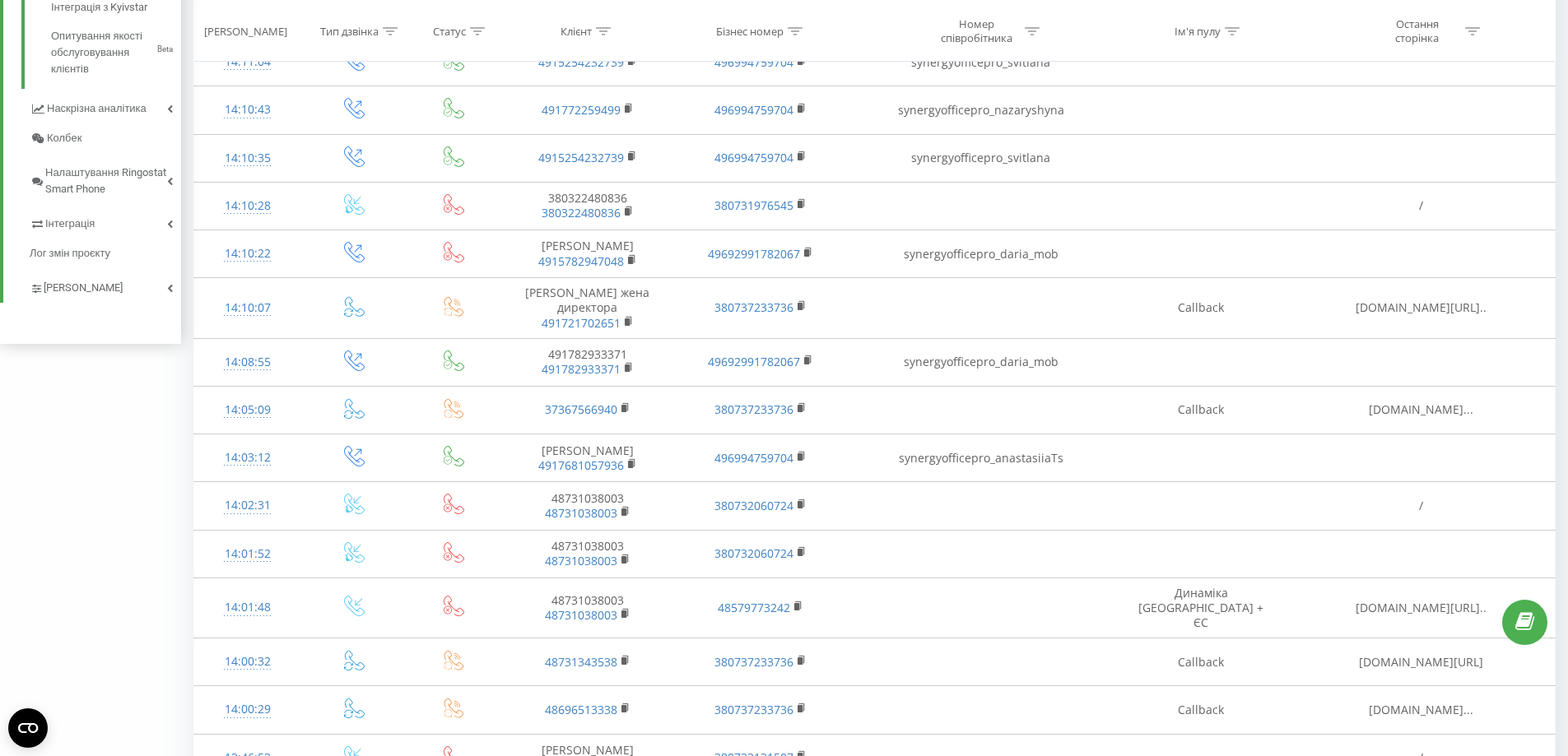
scroll to position [494, 0]
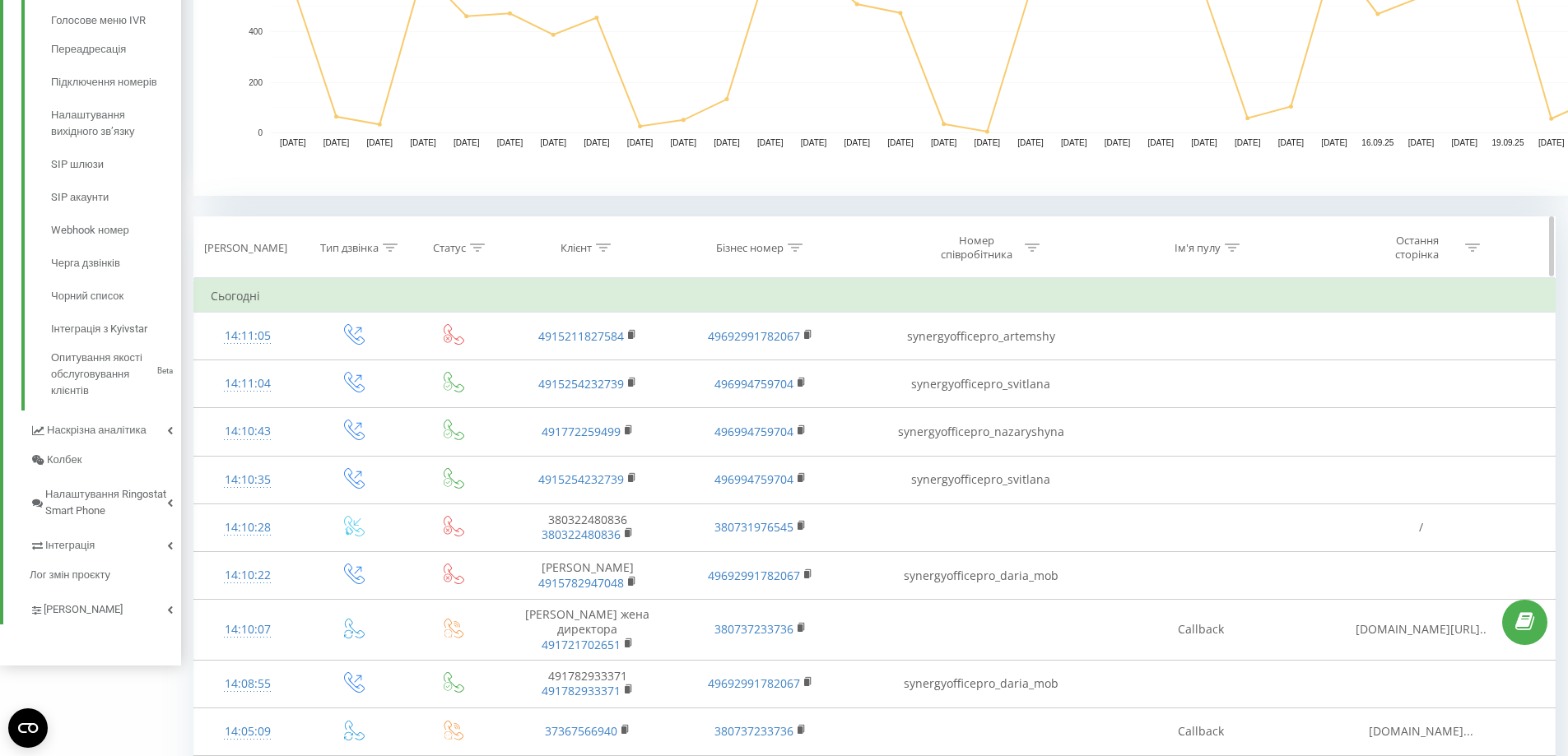
click at [607, 245] on icon at bounding box center [603, 248] width 15 height 8
click at [796, 251] on icon at bounding box center [794, 248] width 15 height 8
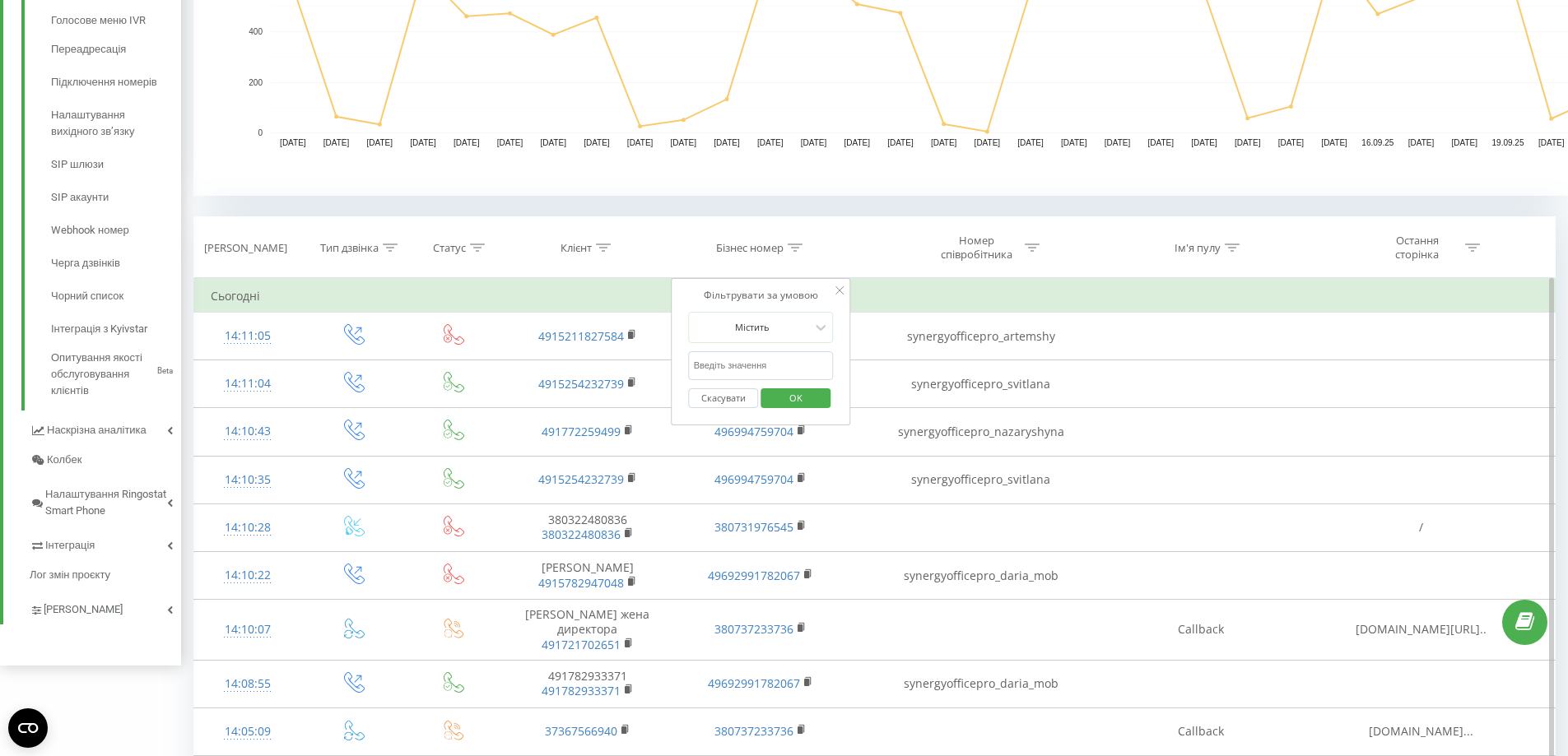
click at [732, 364] on input "text" at bounding box center [761, 366] width 145 height 29
paste input "380730830769"
type input "380730830769"
click at [783, 387] on span "OK" at bounding box center [795, 398] width 46 height 25
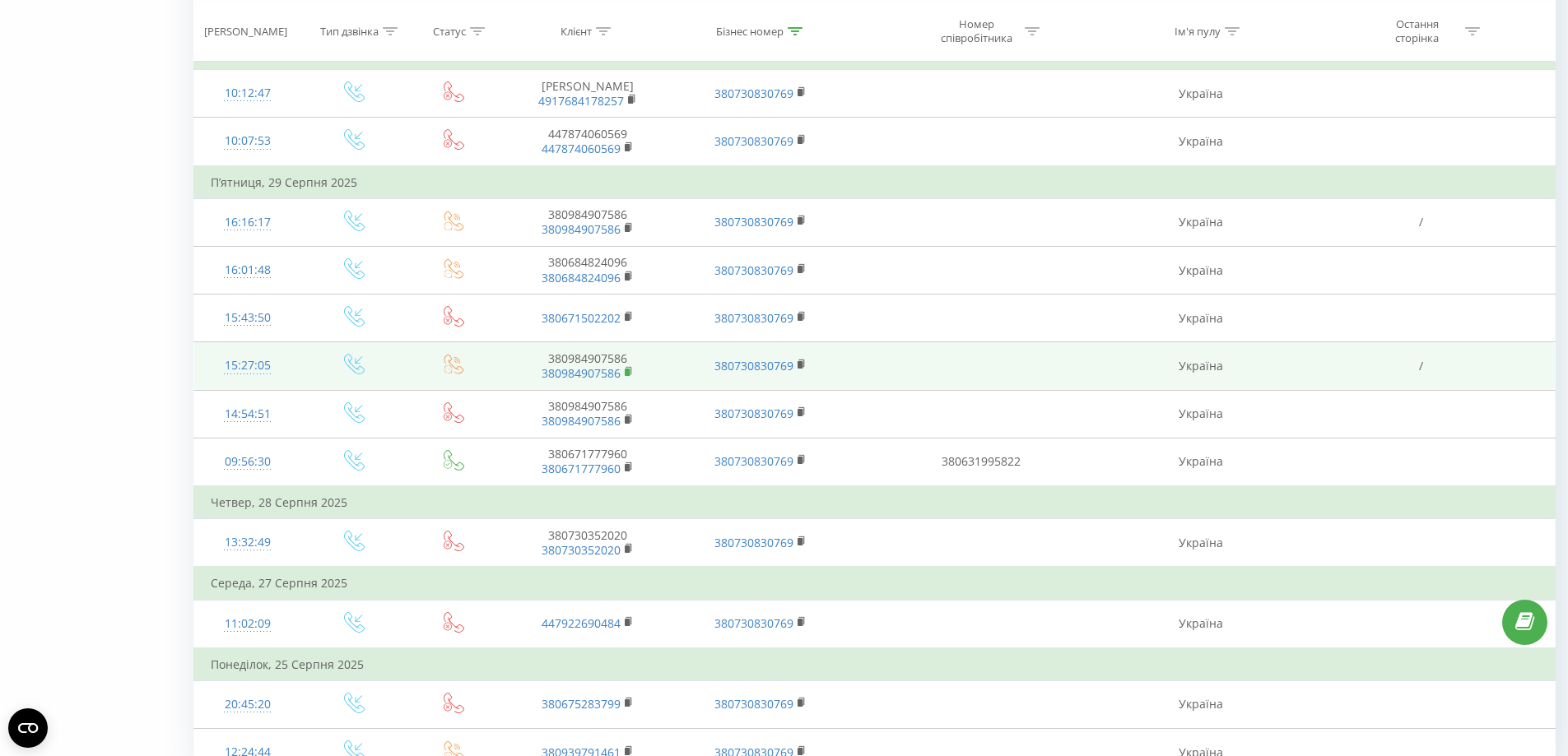
scroll to position [1544, 0]
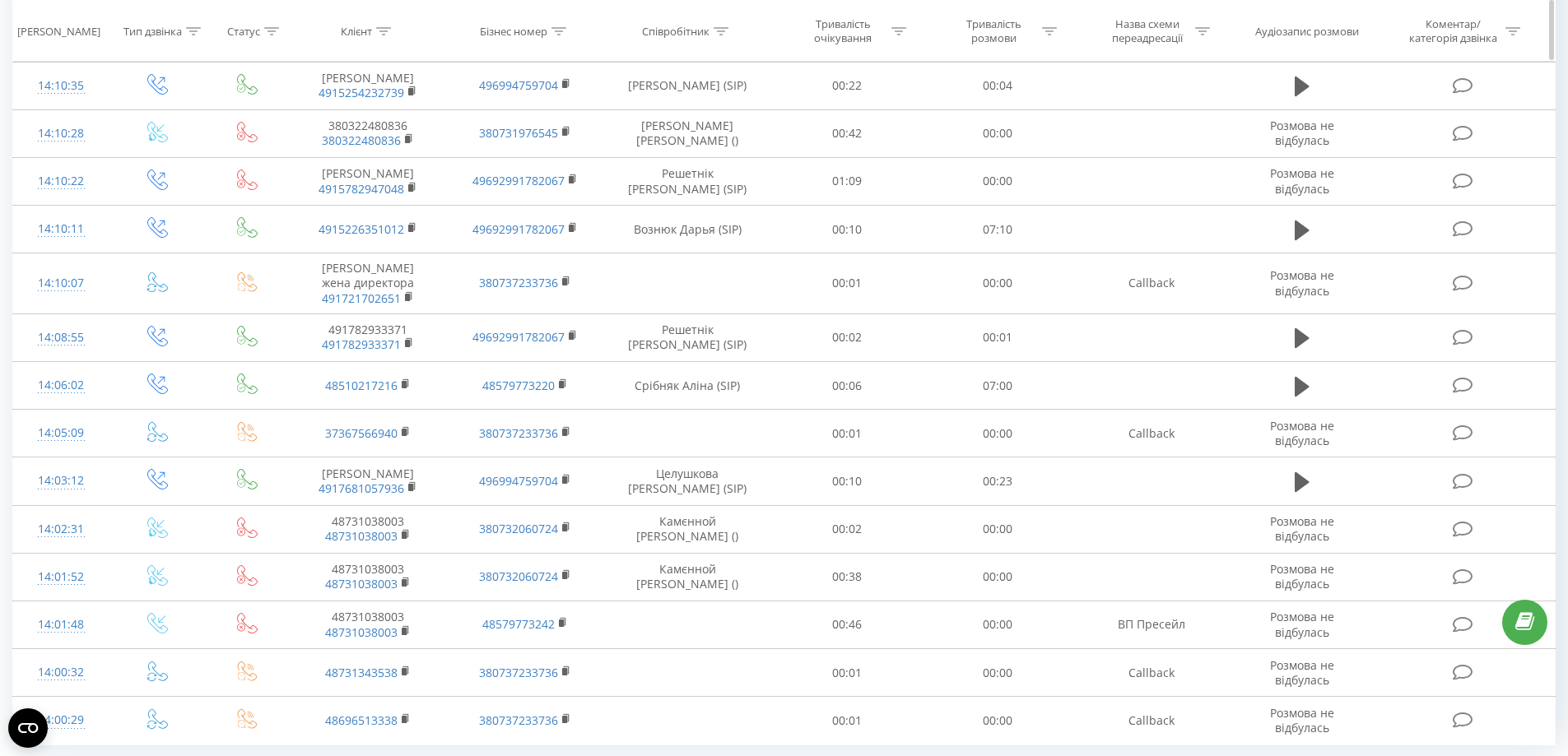
scroll to position [1309, 0]
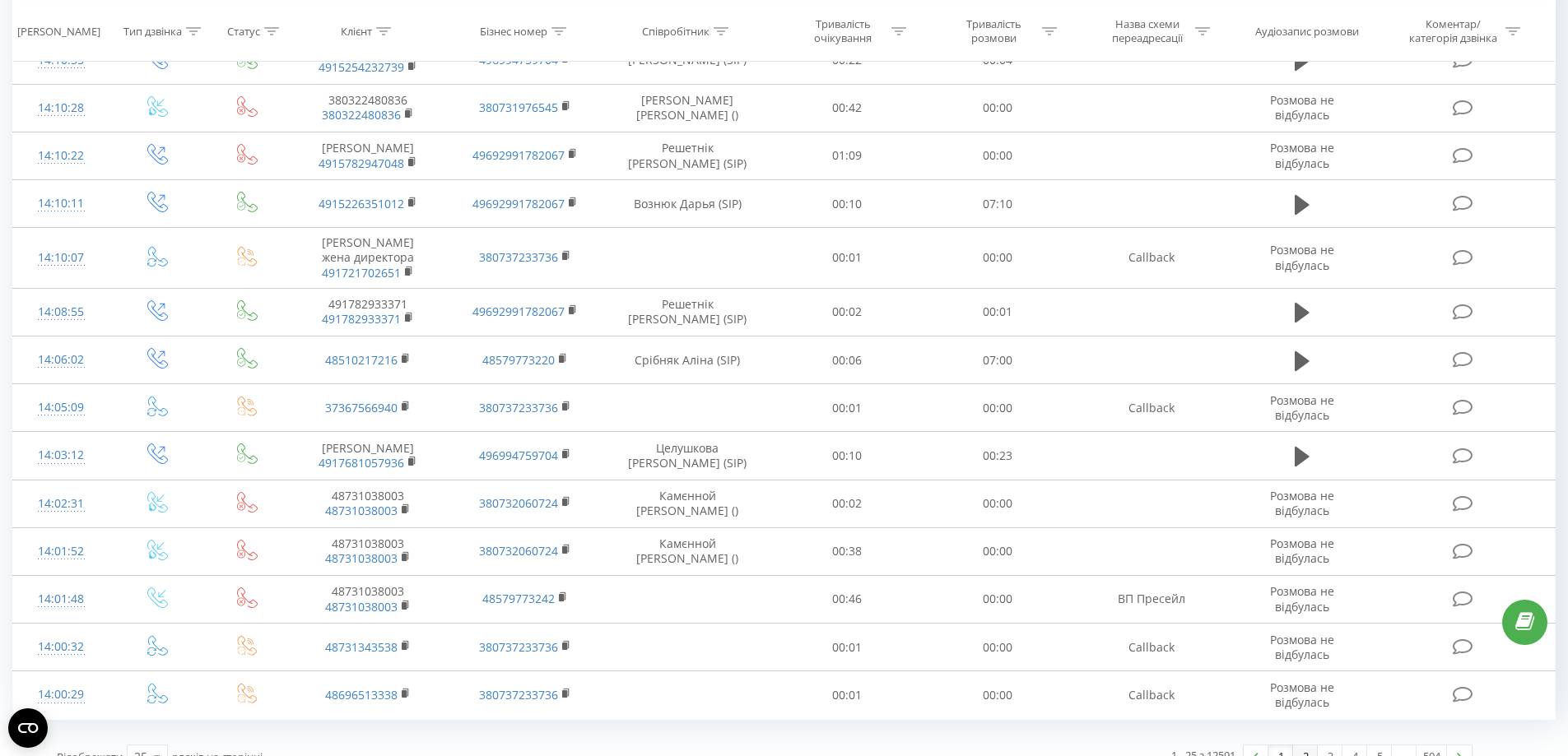
click at [1314, 745] on link "2" at bounding box center [1306, 757] width 24 height 23
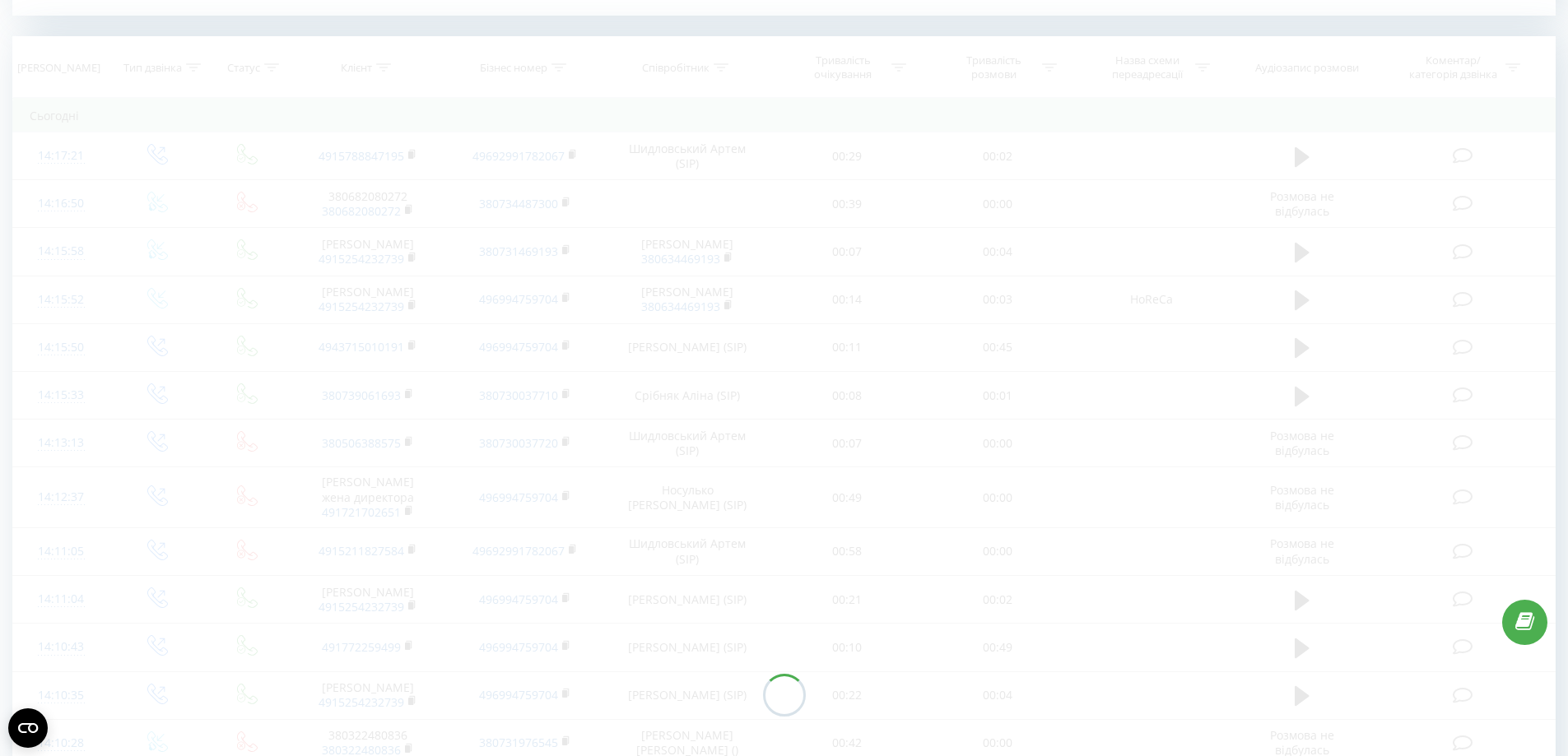
scroll to position [669, 0]
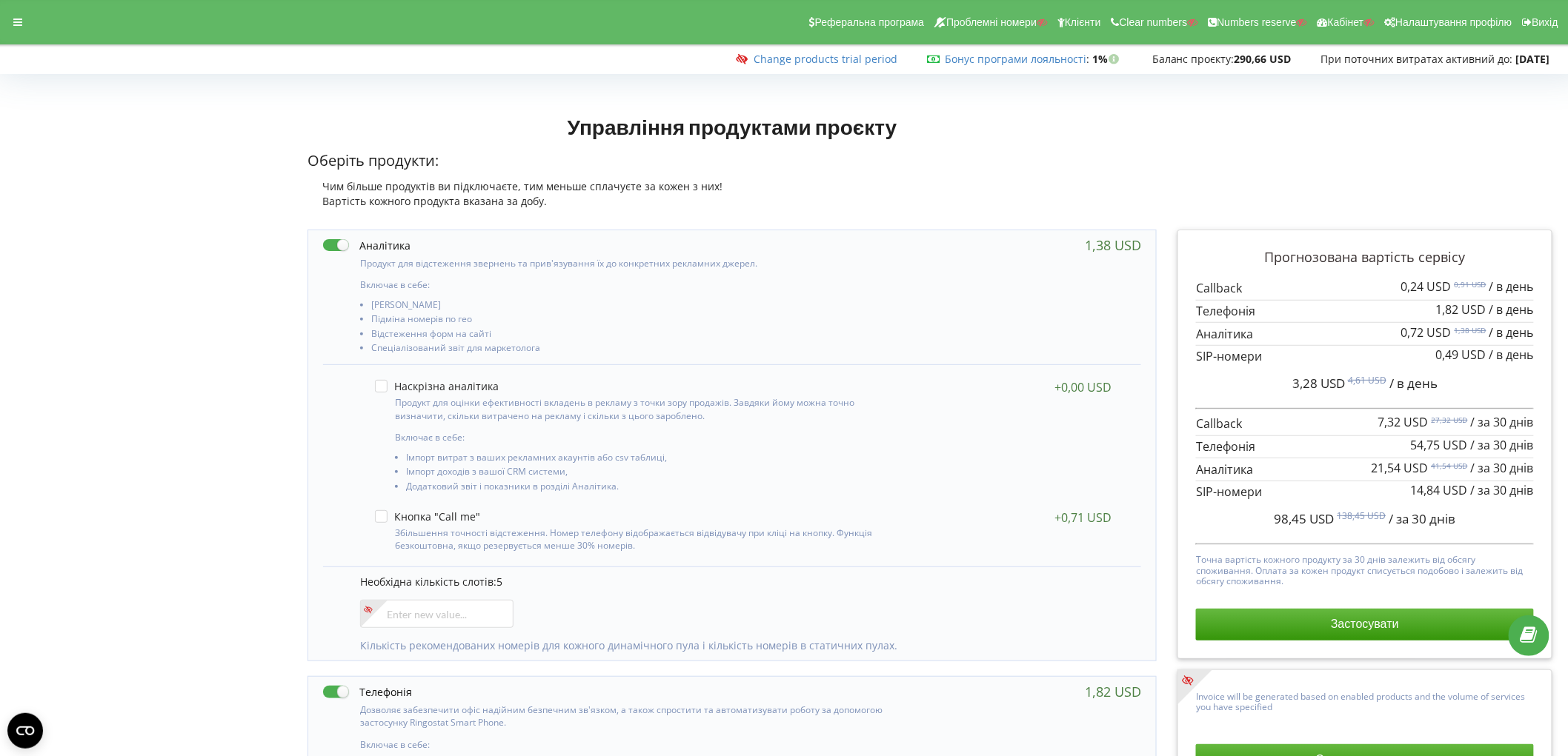
drag, startPoint x: 0, startPoint y: 255, endPoint x: 264, endPoint y: 240, distance: 264.4
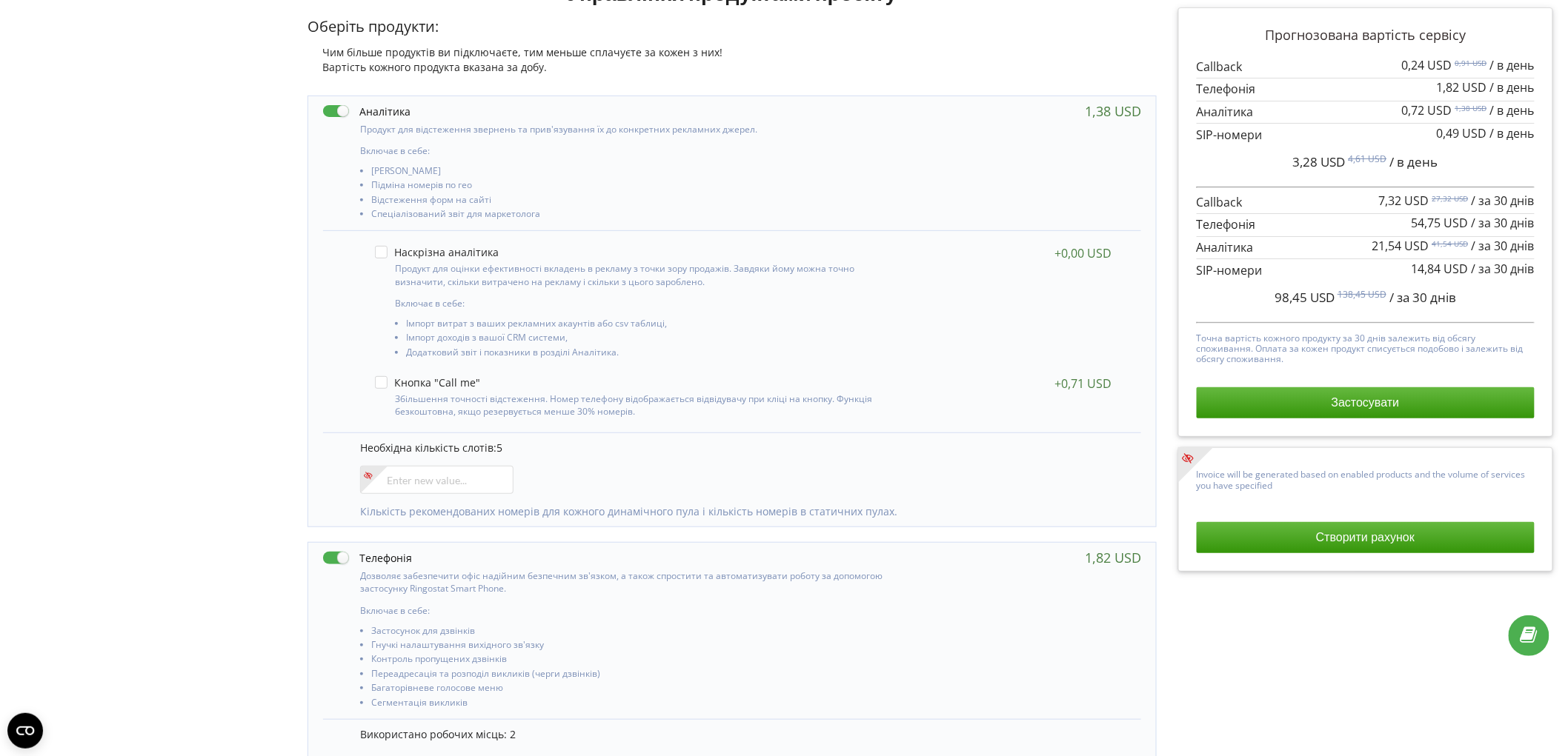
scroll to position [247, 0]
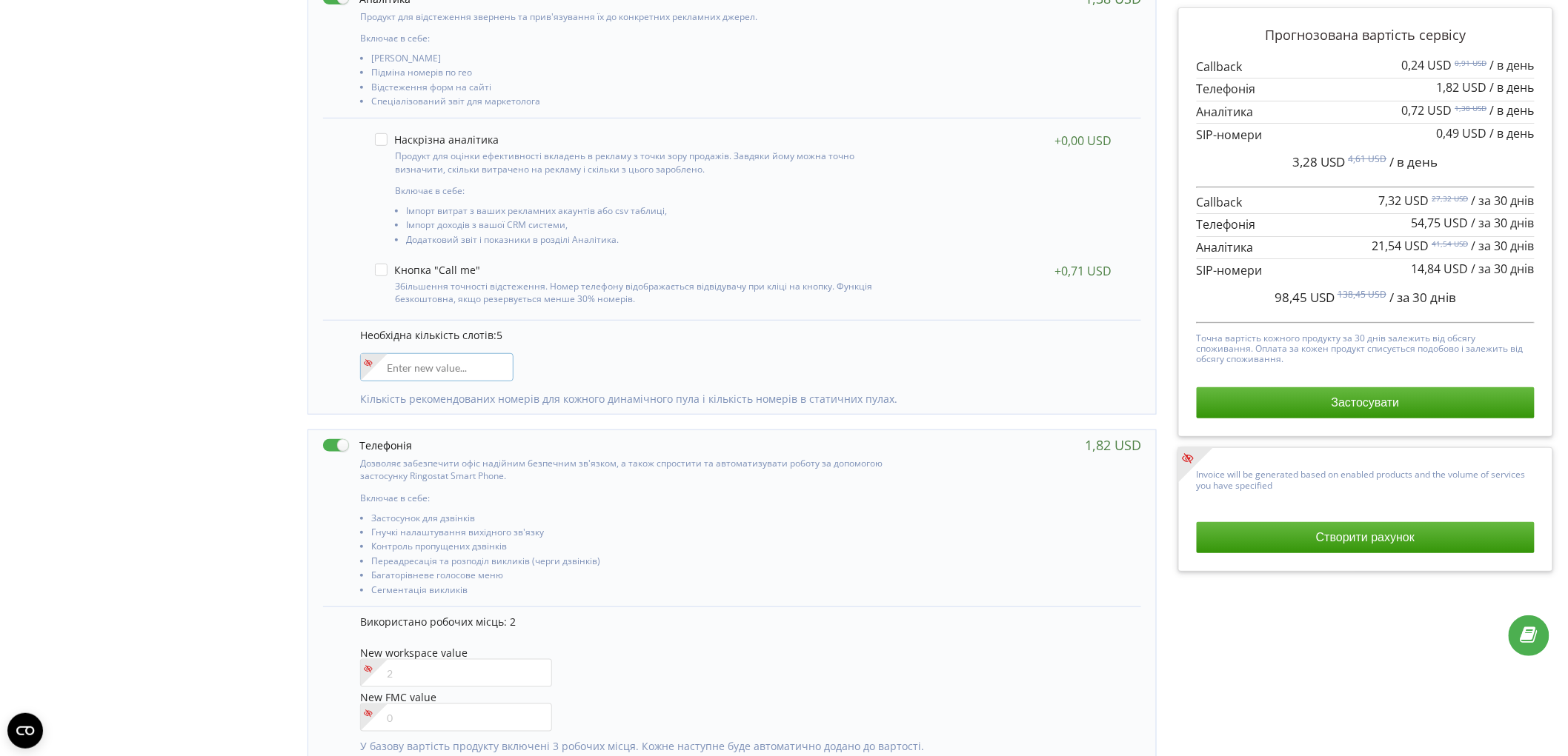
click at [421, 368] on input"] "number" at bounding box center [437, 367] width 154 height 28
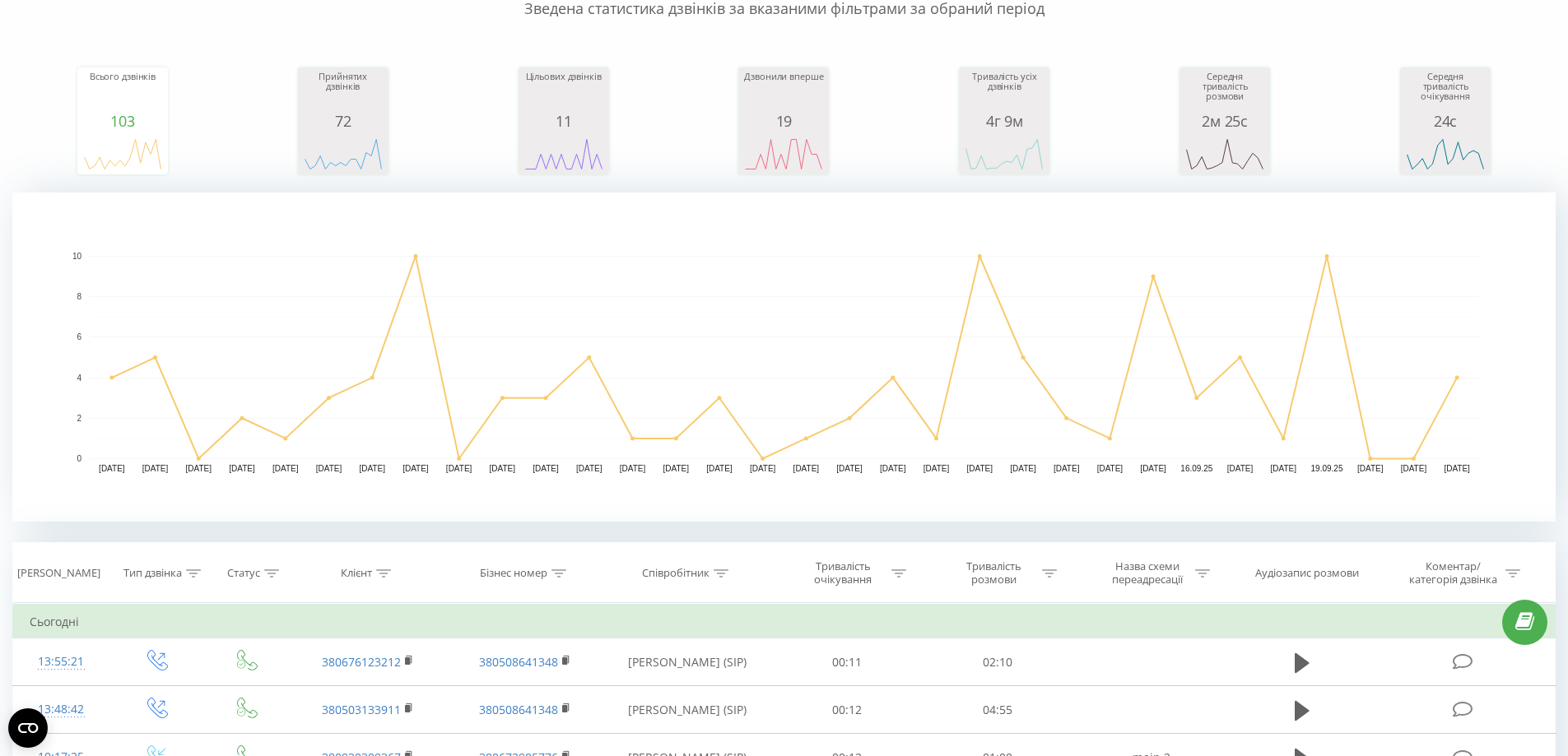
scroll to position [412, 0]
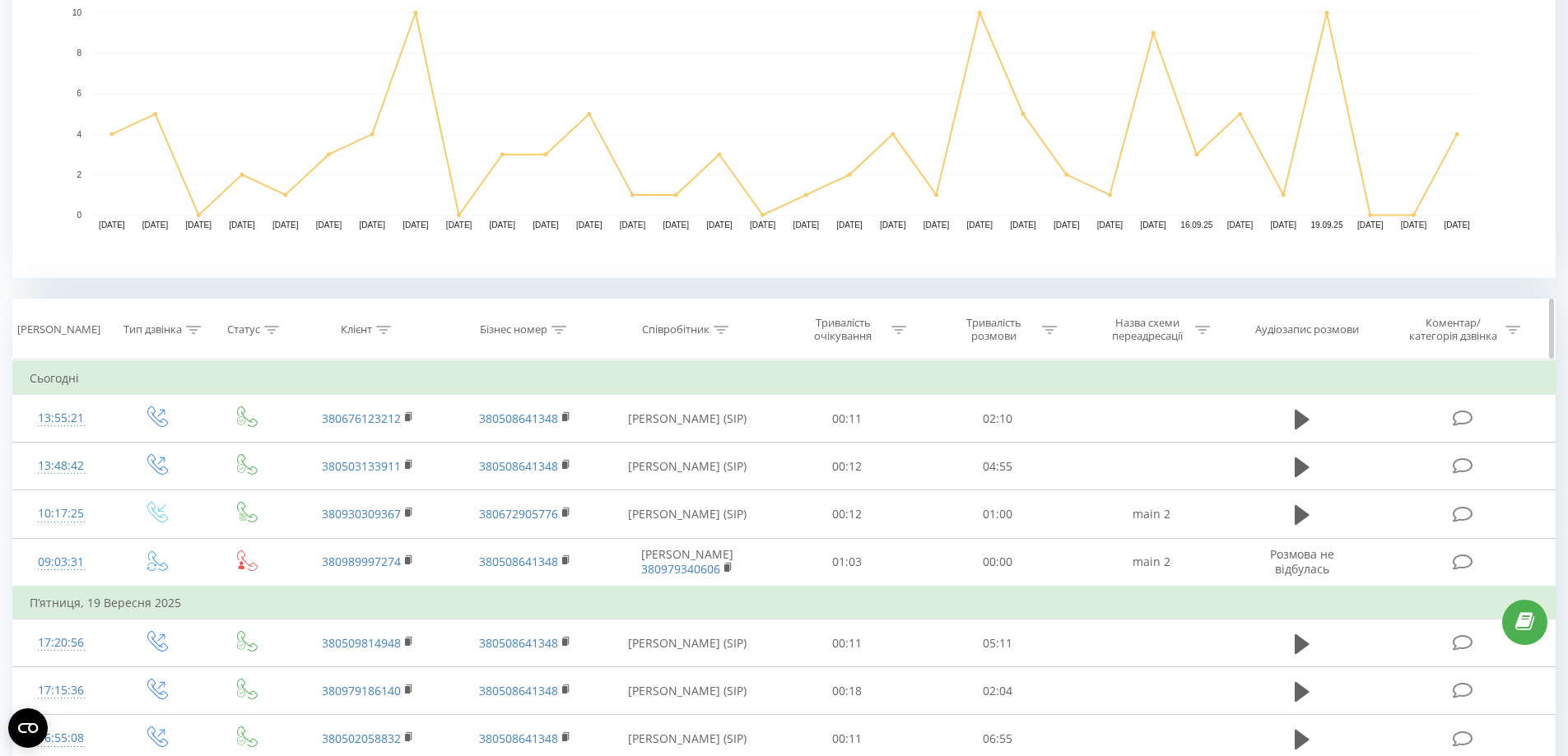
click at [557, 331] on icon at bounding box center [558, 330] width 15 height 8
click at [477, 452] on input "text" at bounding box center [525, 449] width 145 height 29
paste input "380501543264"
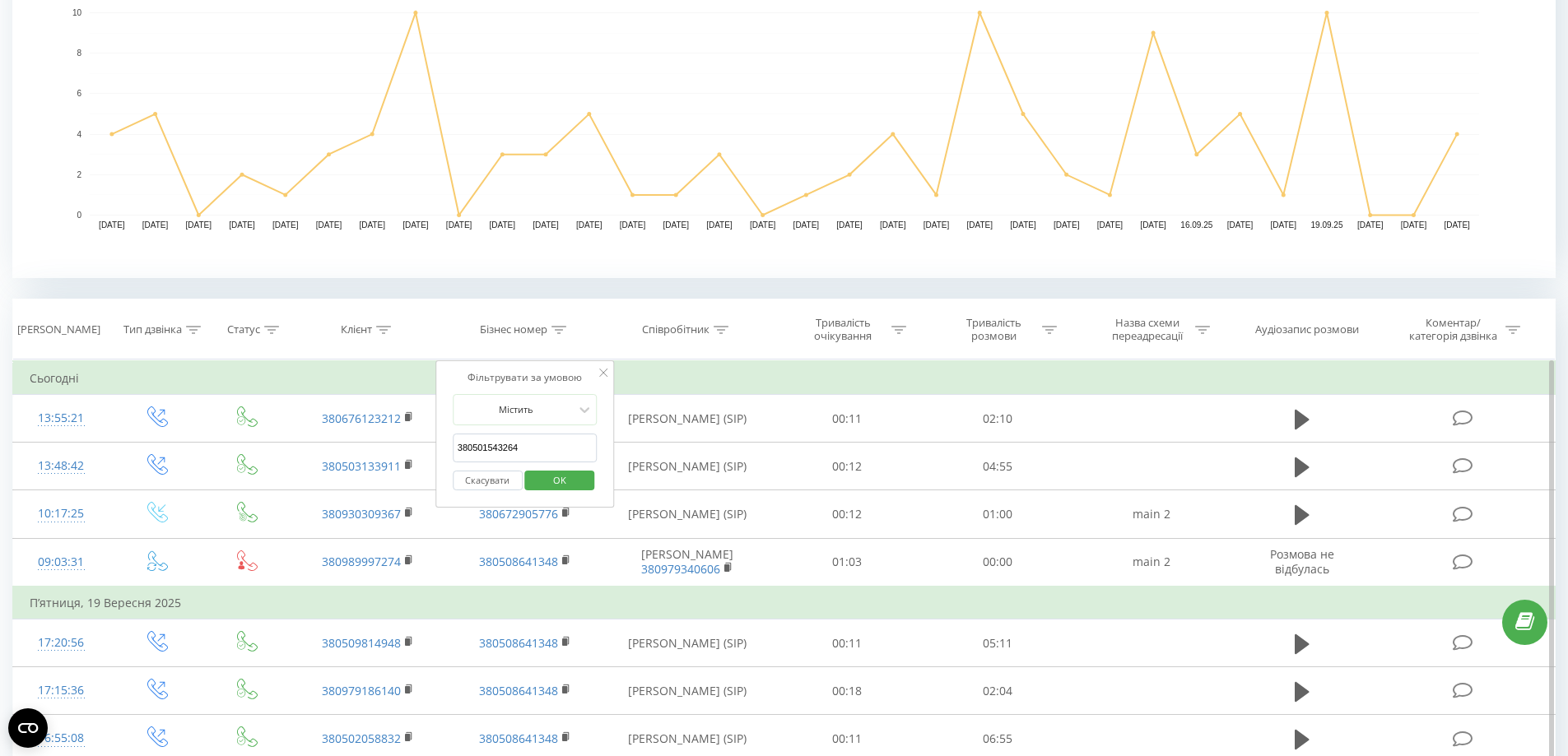
type input "380501543264"
click at [546, 483] on span "OK" at bounding box center [559, 480] width 46 height 25
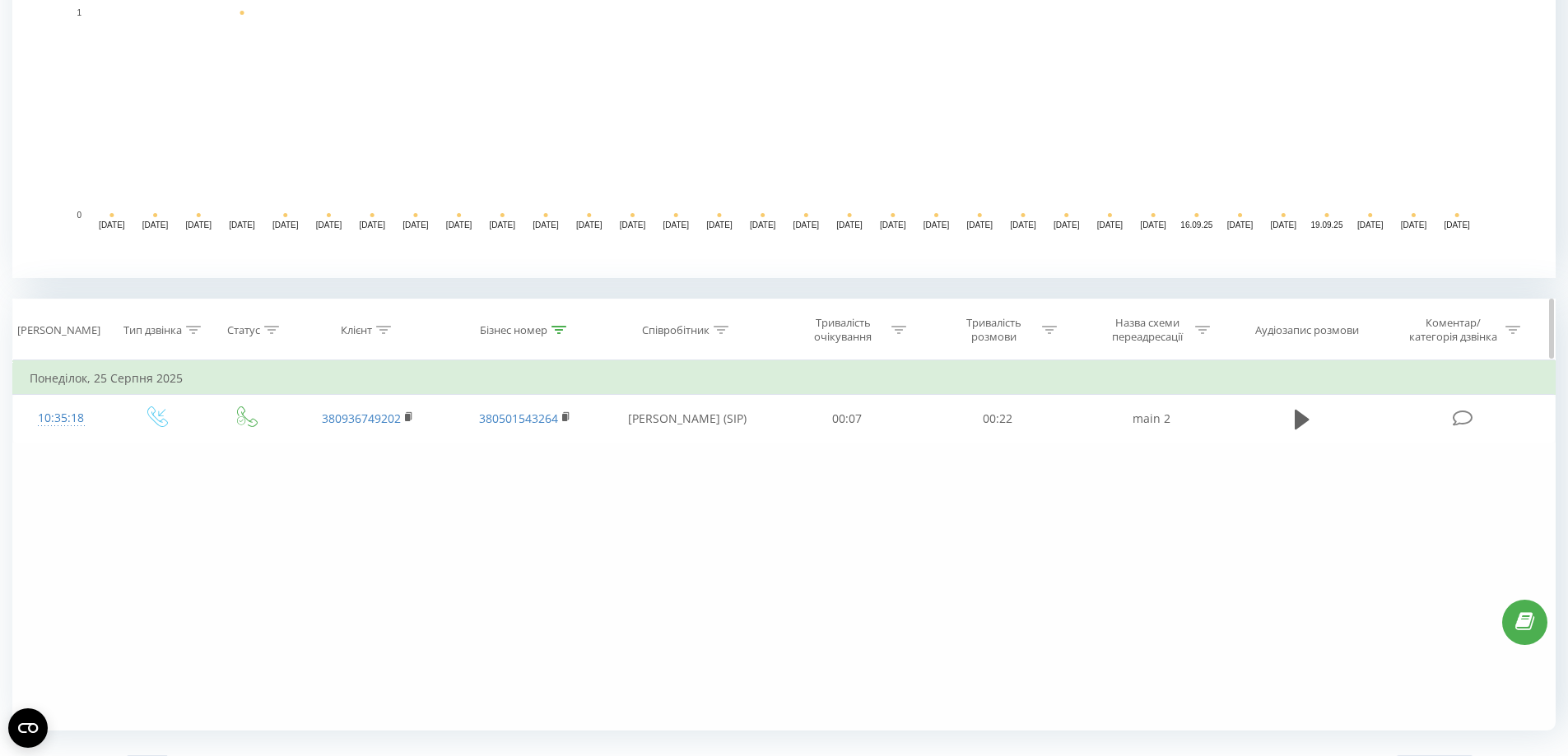
scroll to position [448, 0]
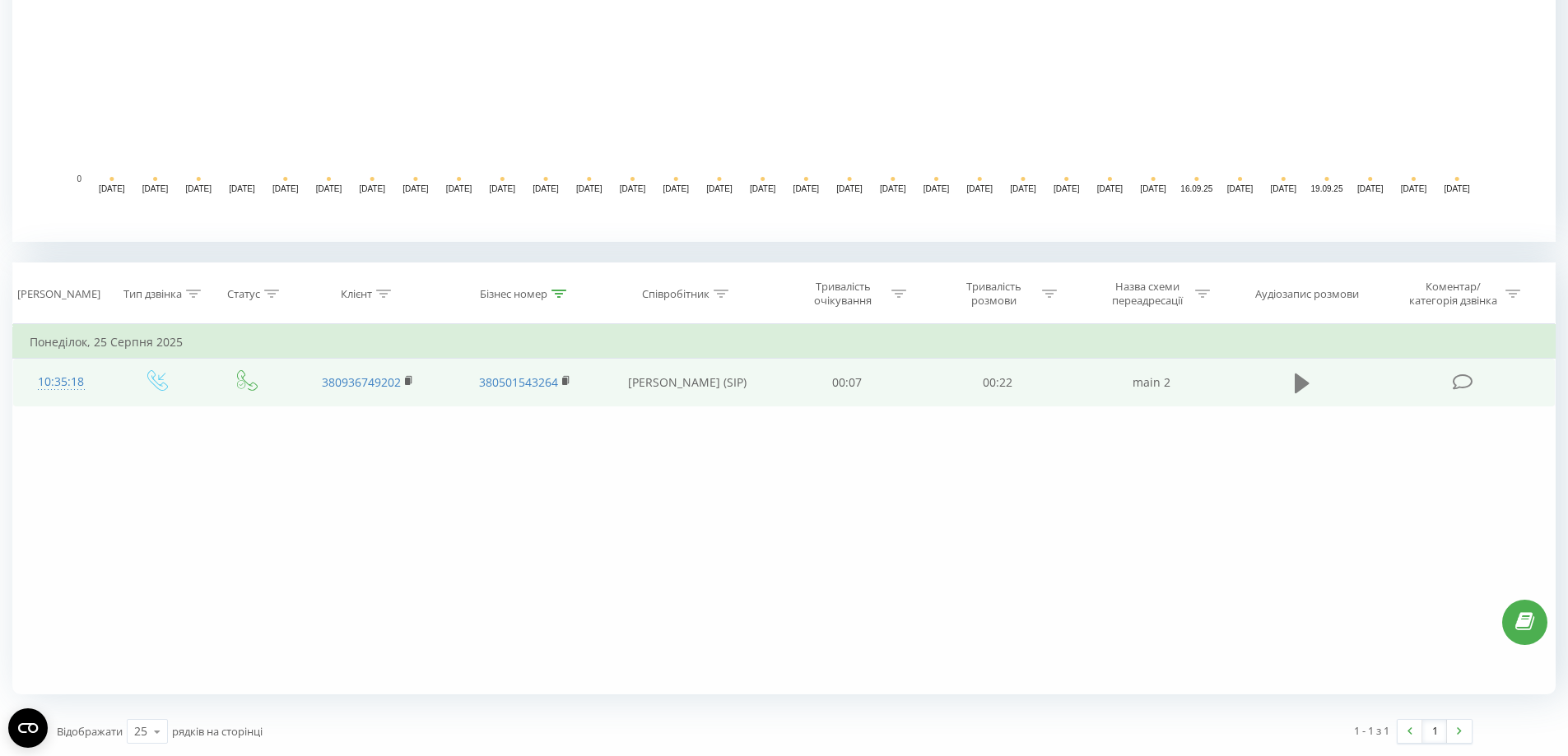
click at [1300, 384] on icon at bounding box center [1302, 382] width 15 height 20
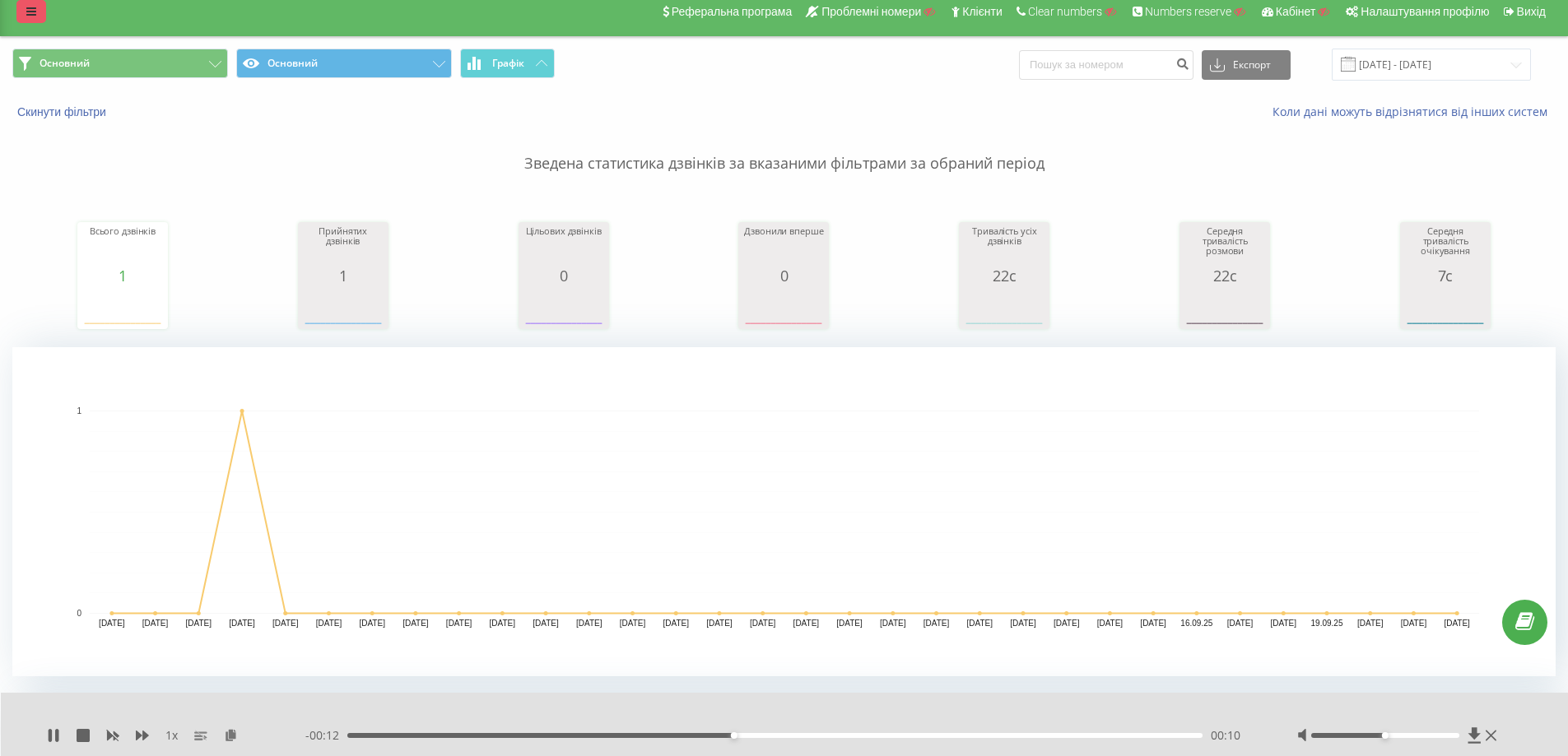
scroll to position [0, 0]
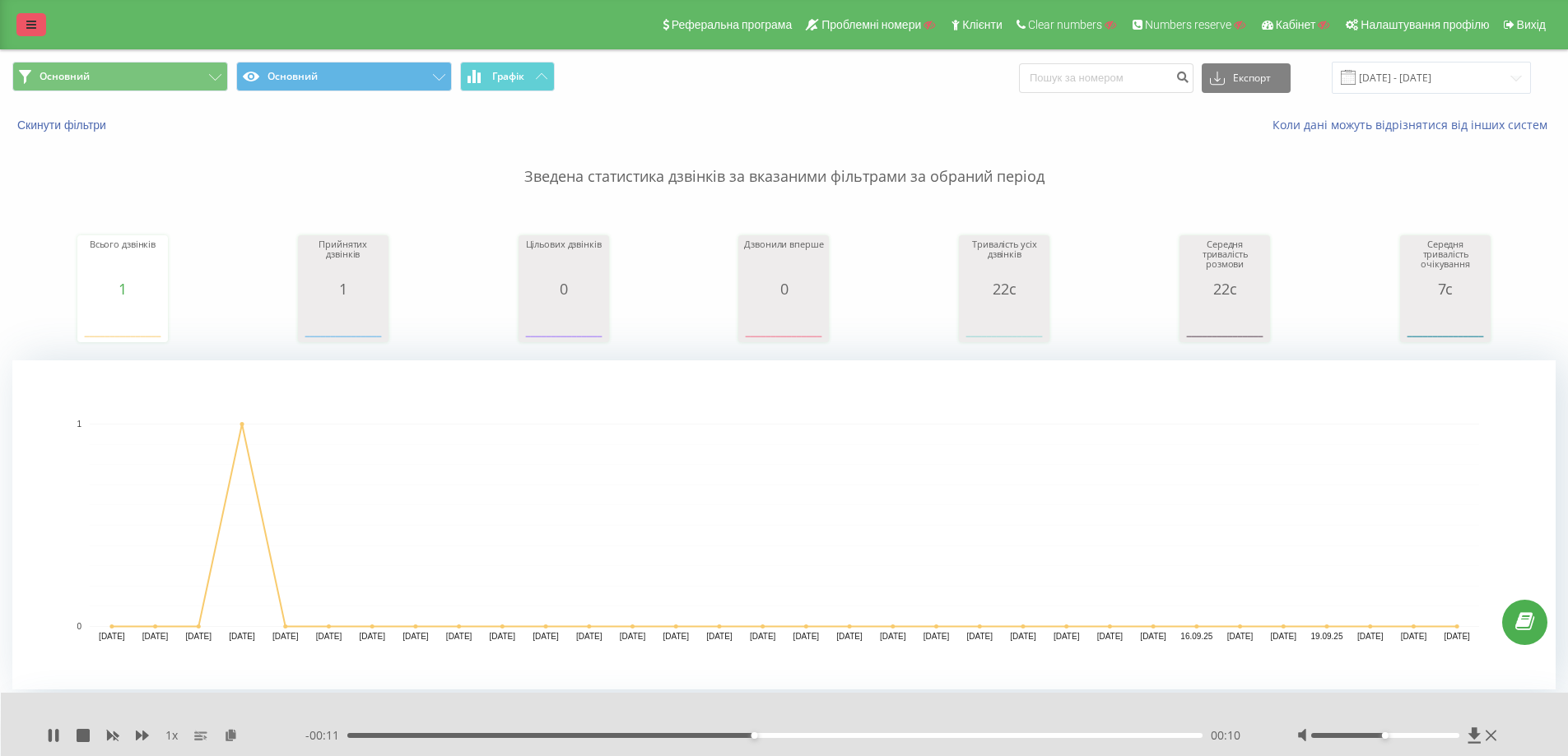
click at [25, 29] on link at bounding box center [31, 25] width 29 height 23
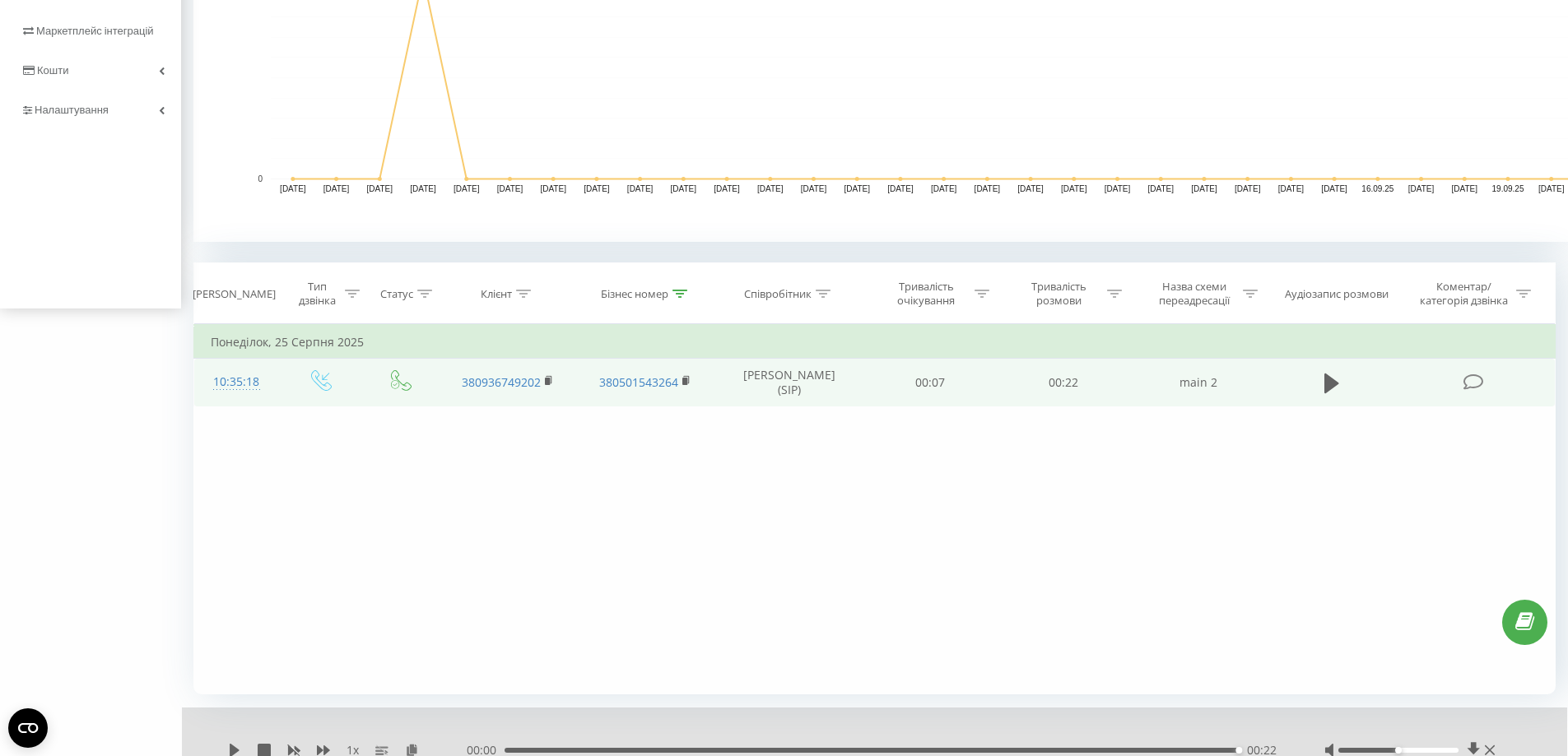
scroll to position [201, 0]
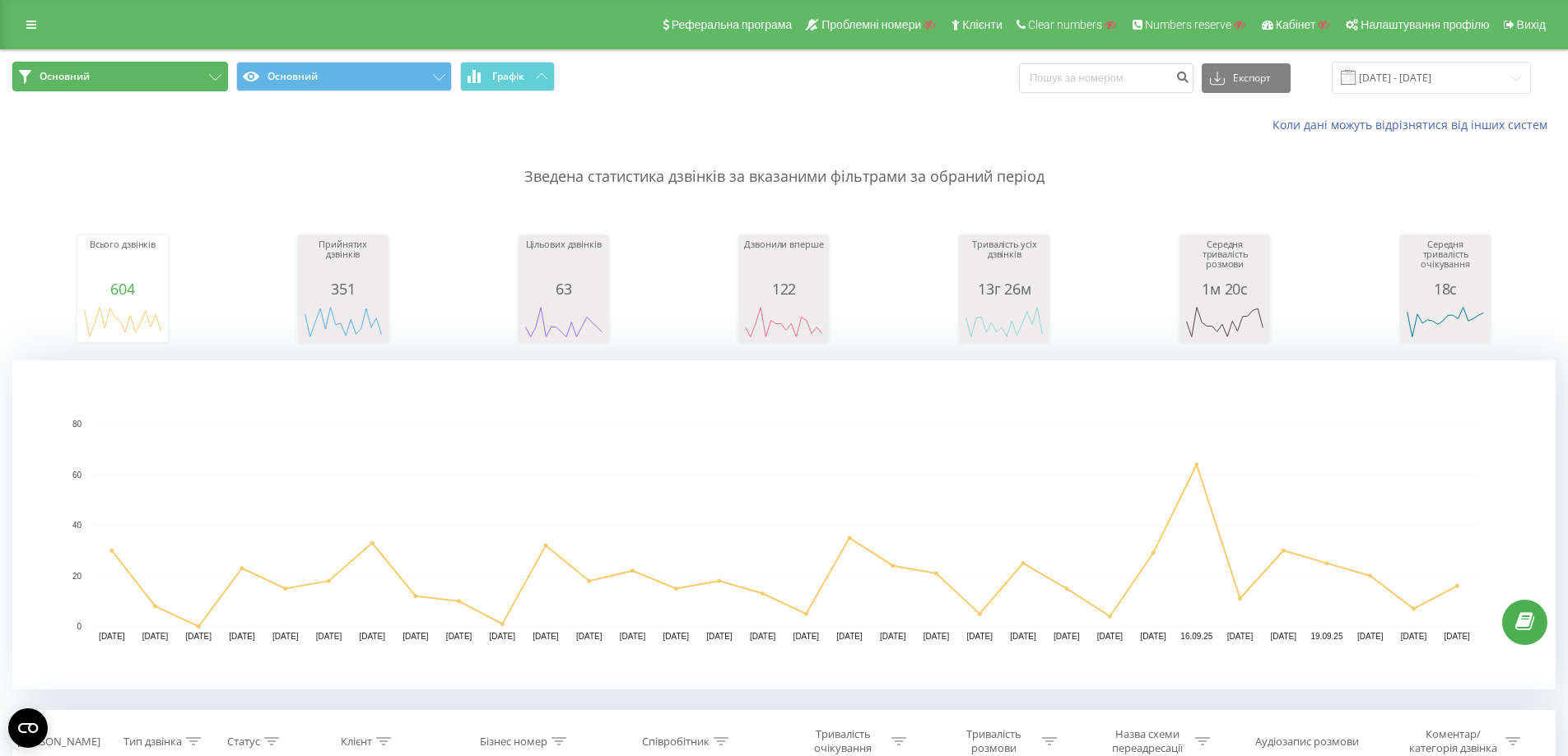
click at [179, 73] on button "Основний" at bounding box center [120, 76] width 216 height 29
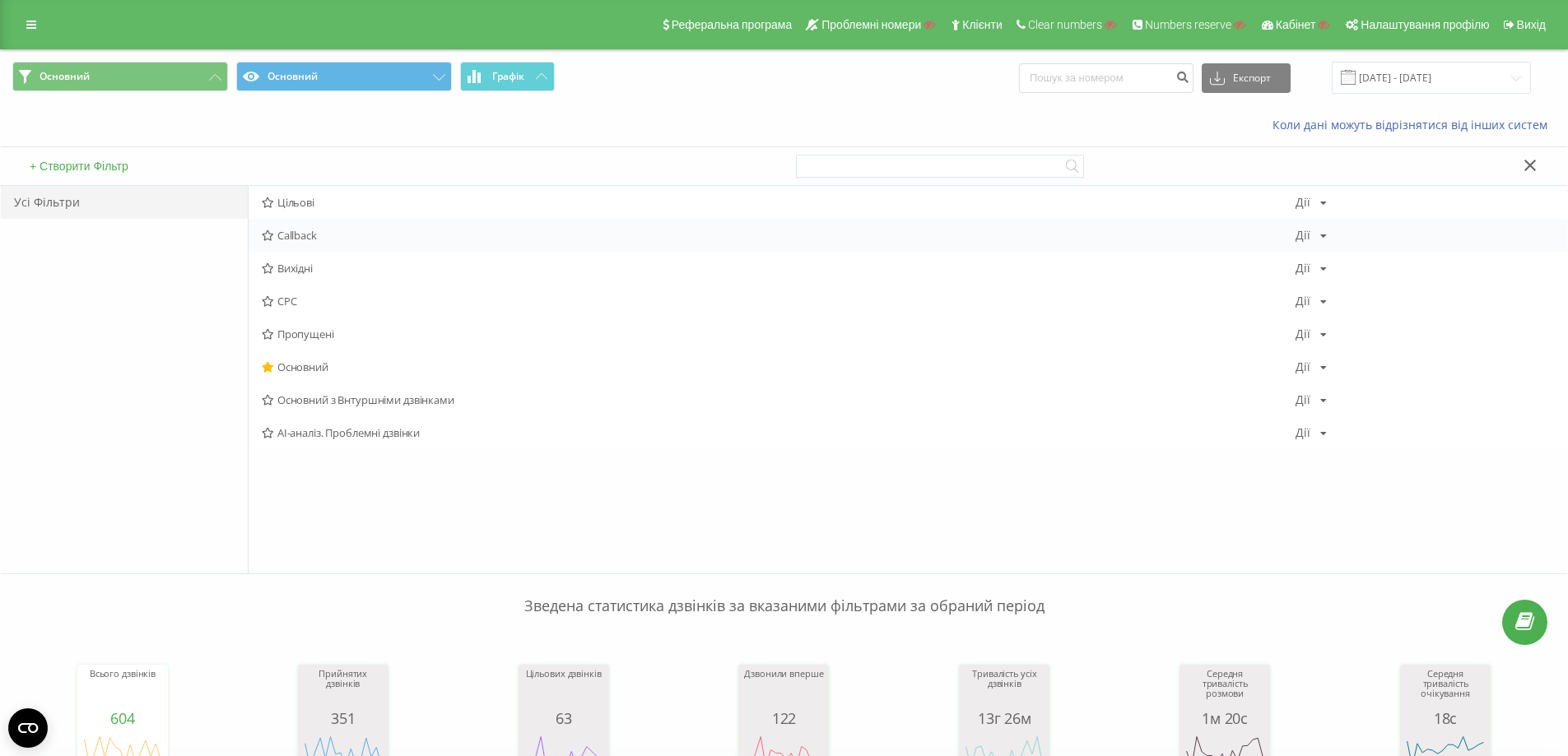
click at [324, 241] on span "Callback" at bounding box center [779, 235] width 1034 height 12
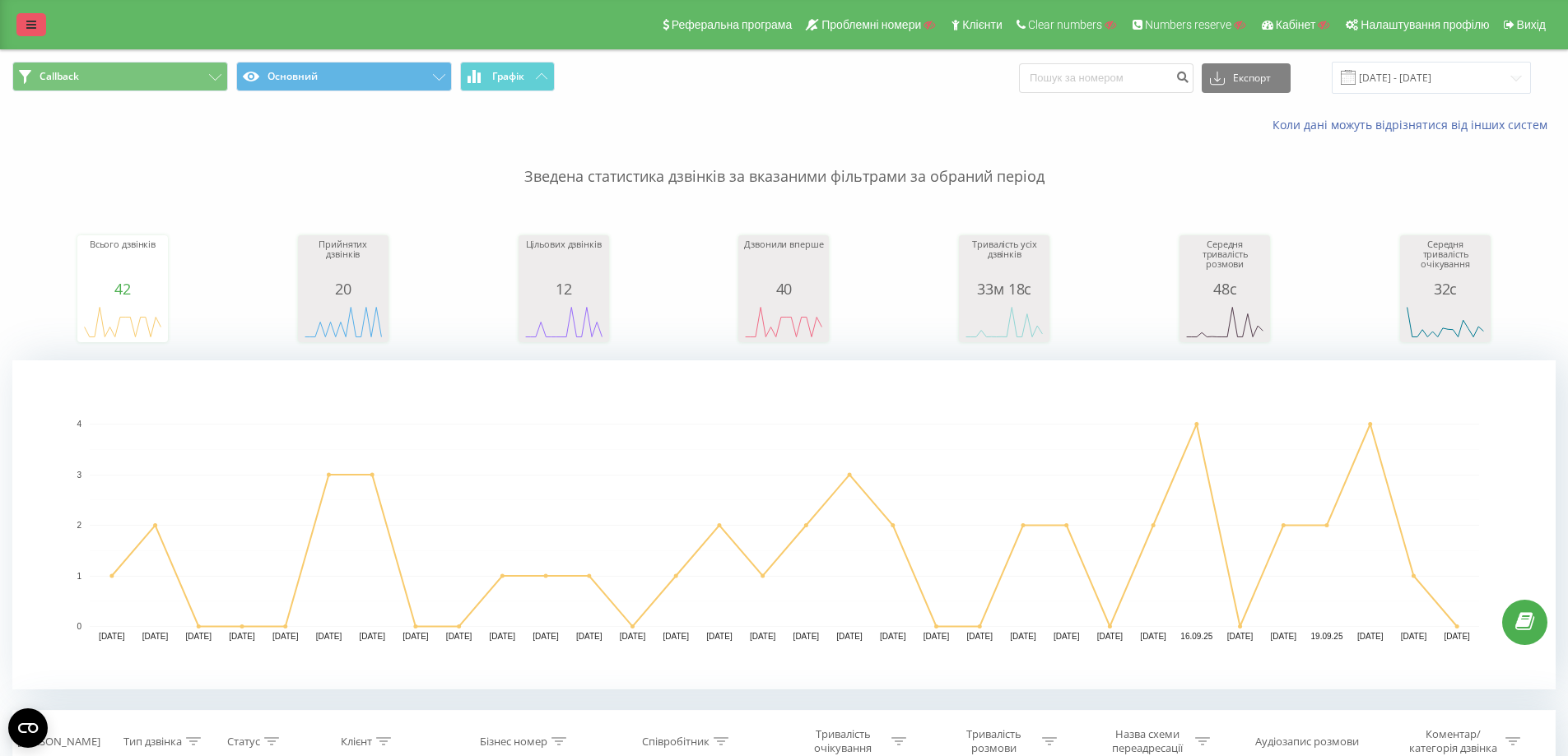
click at [40, 34] on link at bounding box center [31, 25] width 29 height 23
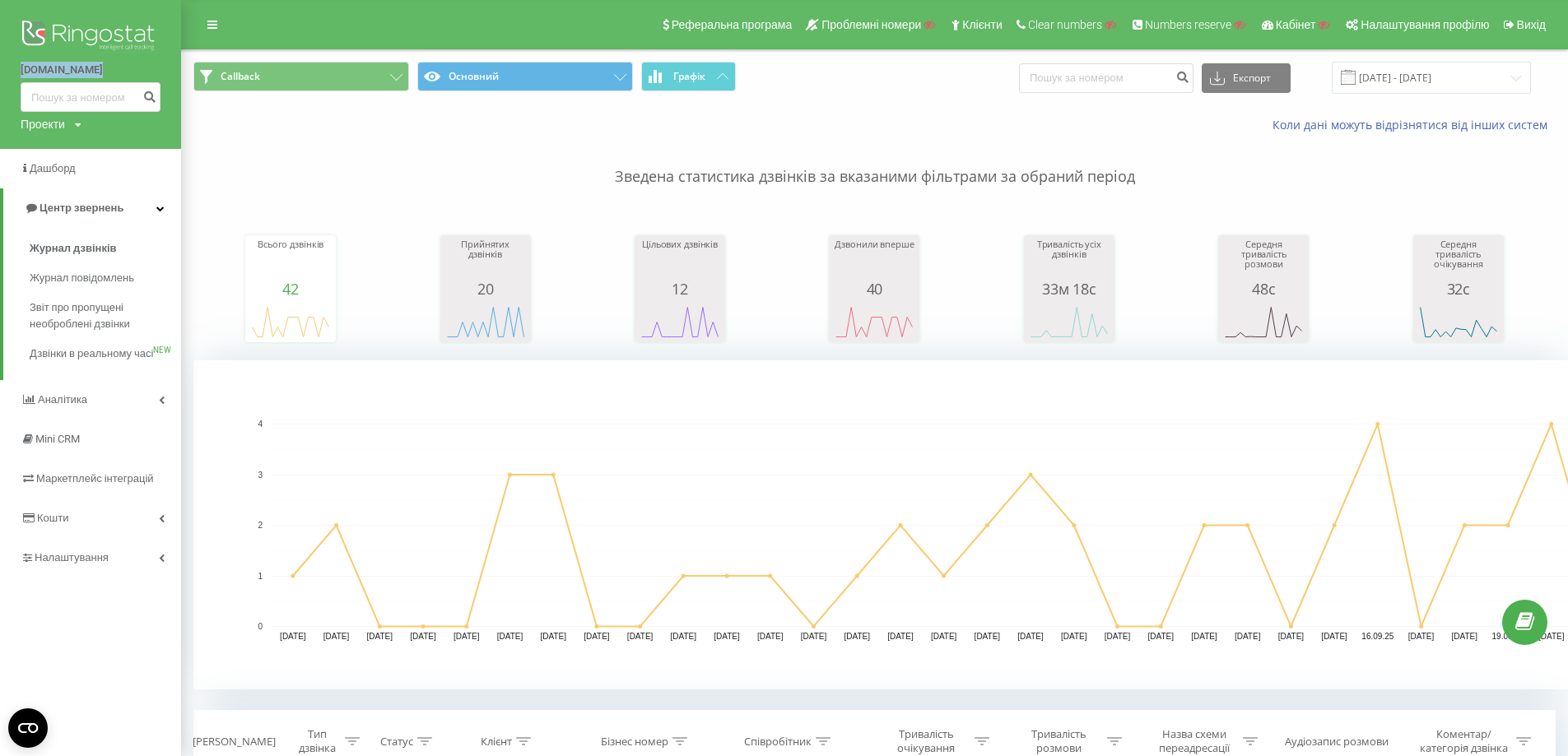
drag, startPoint x: 0, startPoint y: 75, endPoint x: 78, endPoint y: 81, distance: 78.2
click at [78, 81] on div "450.group Проекти Пошук" at bounding box center [91, 74] width 181 height 149
copy link "[DOMAIN_NAME]"
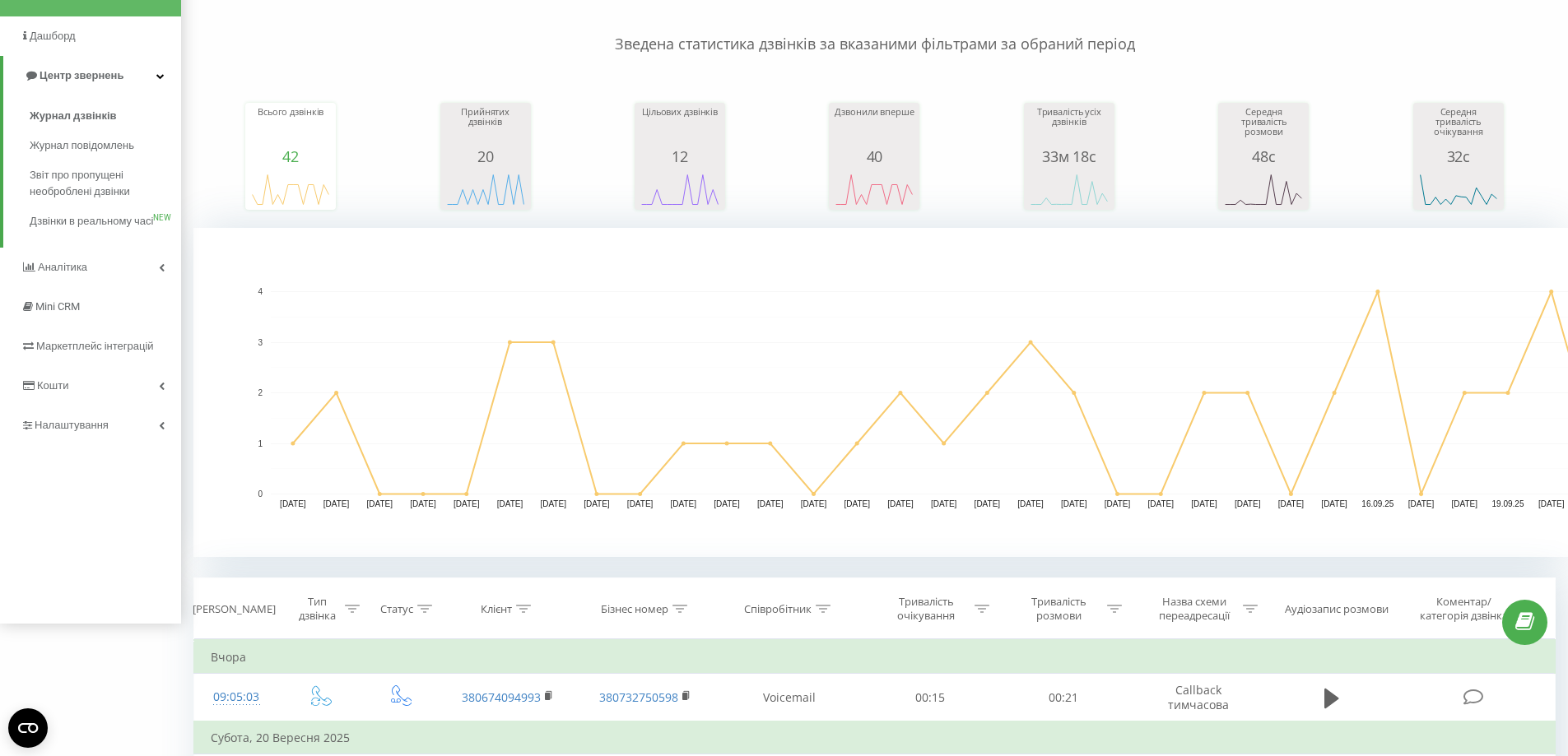
scroll to position [82, 0]
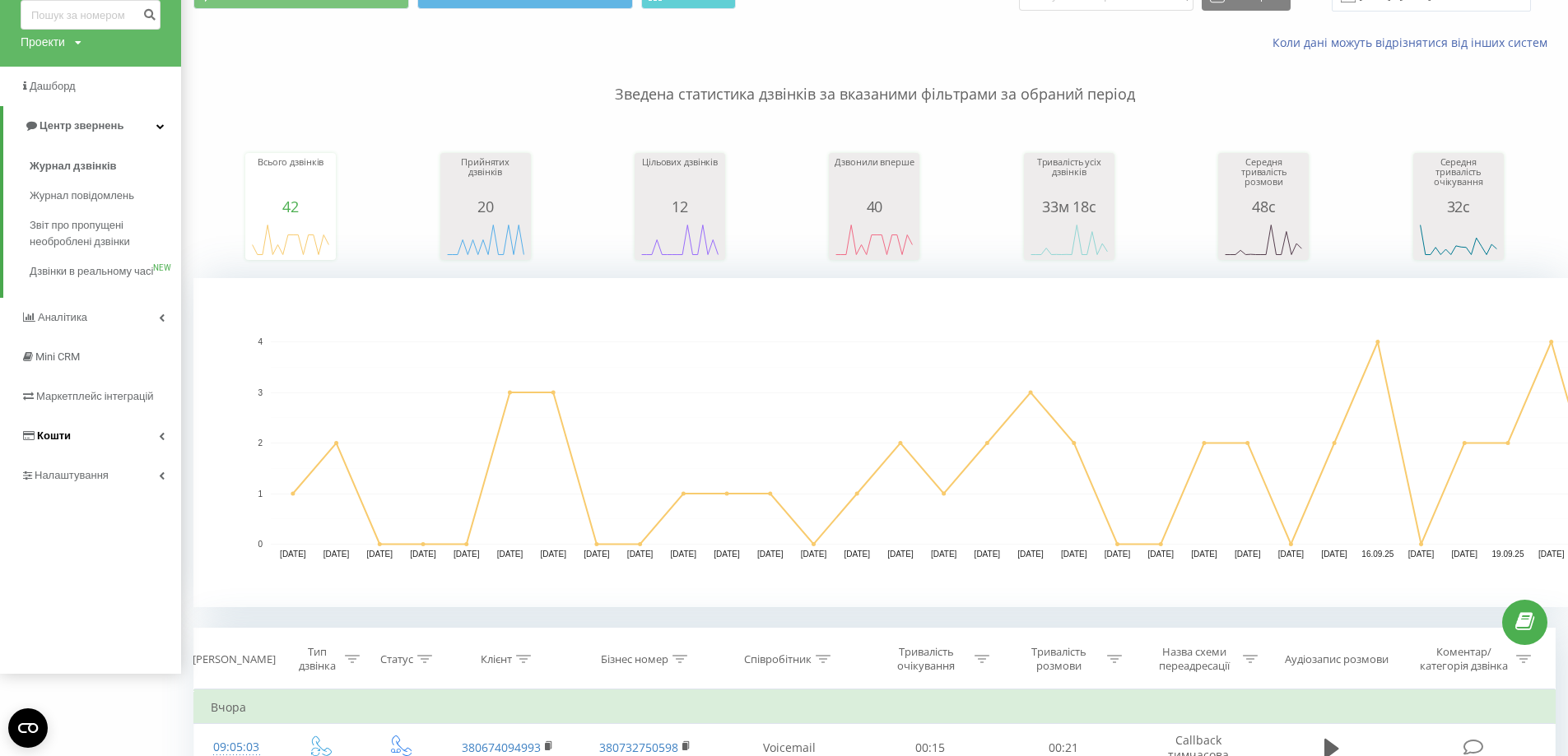
click at [87, 448] on link "Кошти" at bounding box center [91, 436] width 181 height 40
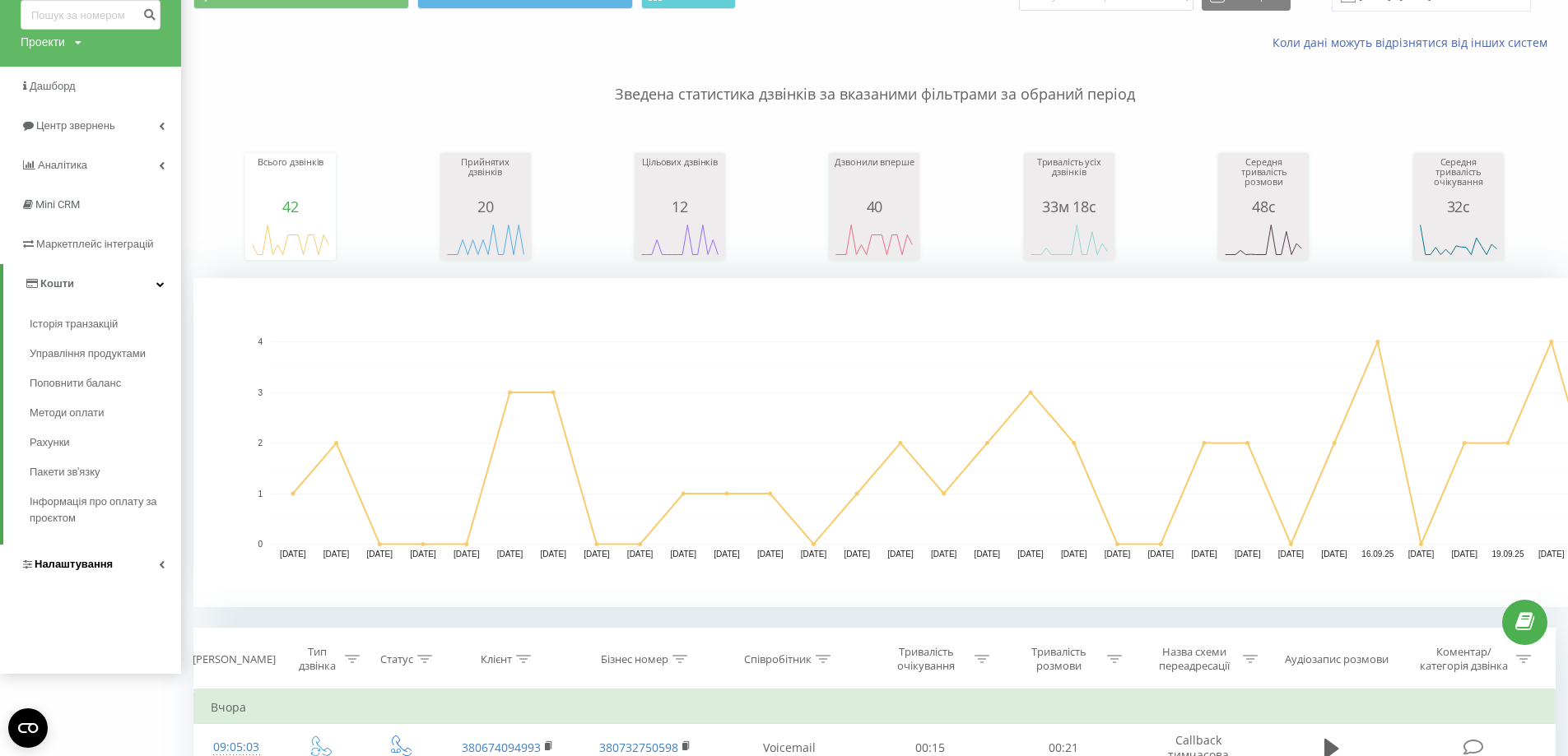
click at [111, 554] on link "Налаштування" at bounding box center [91, 565] width 181 height 40
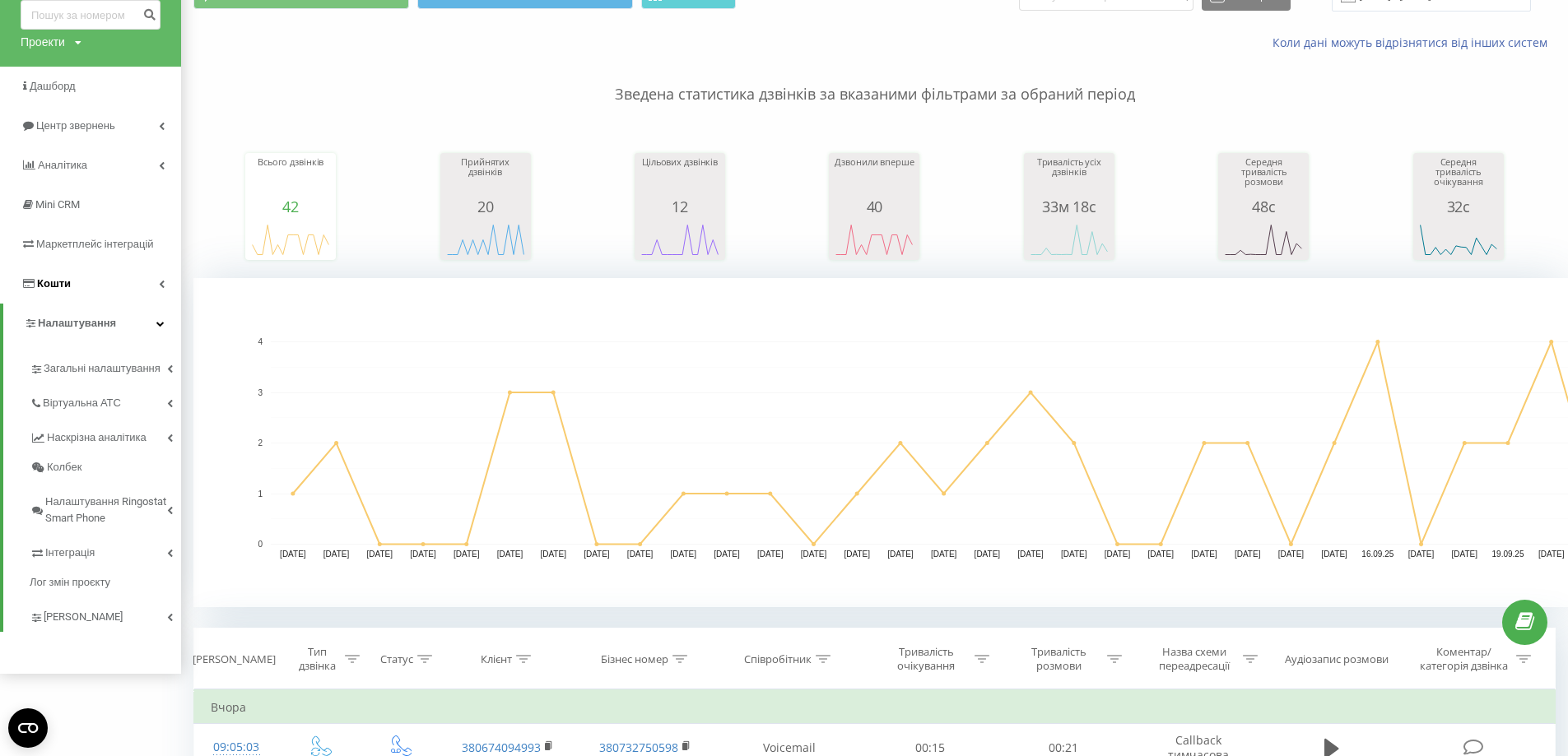
click at [63, 290] on span "Кошти" at bounding box center [54, 283] width 34 height 13
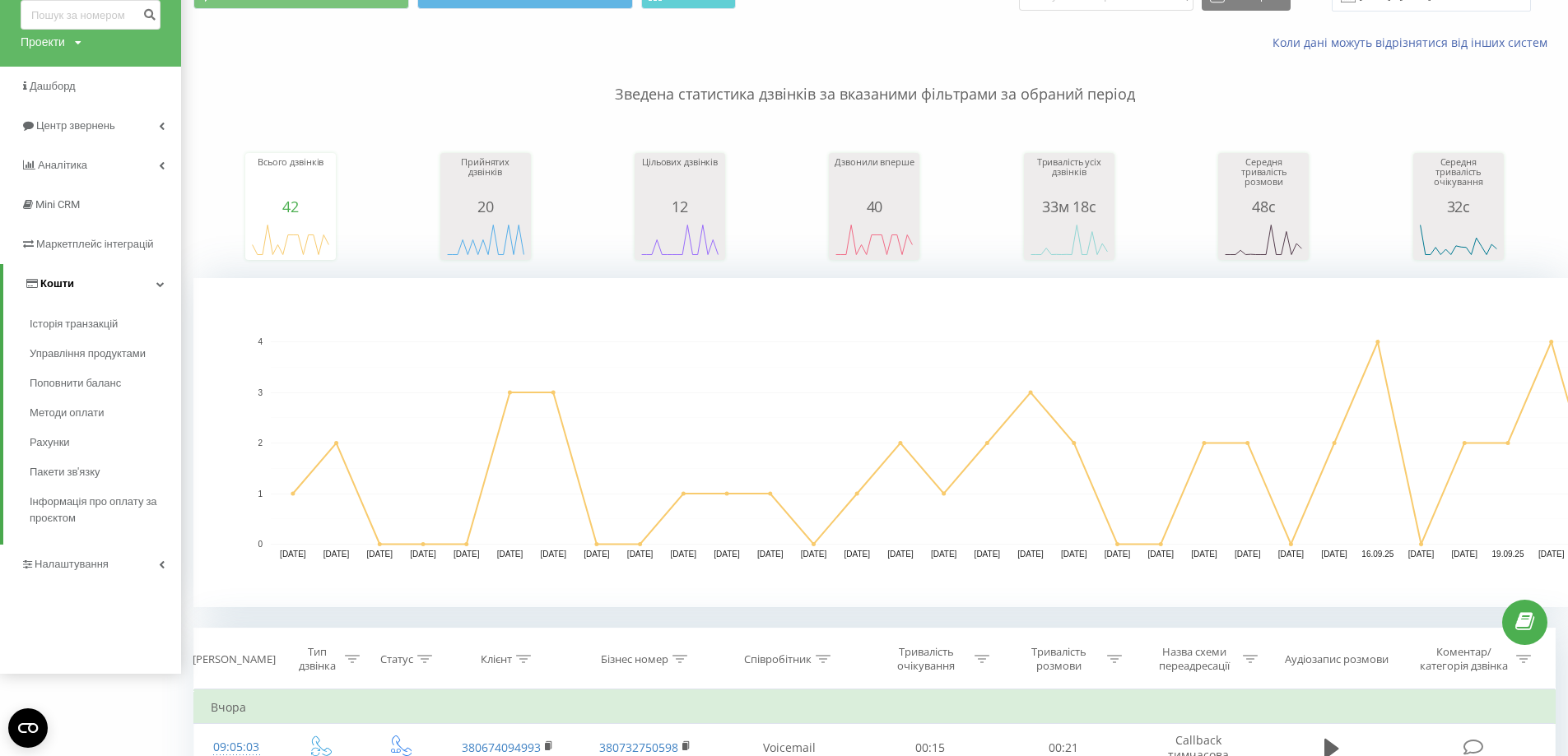
click at [63, 276] on link "Кошти" at bounding box center [92, 284] width 178 height 40
click at [61, 281] on span "Кошти" at bounding box center [54, 283] width 34 height 13
click at [92, 286] on link "Кошти" at bounding box center [92, 284] width 178 height 40
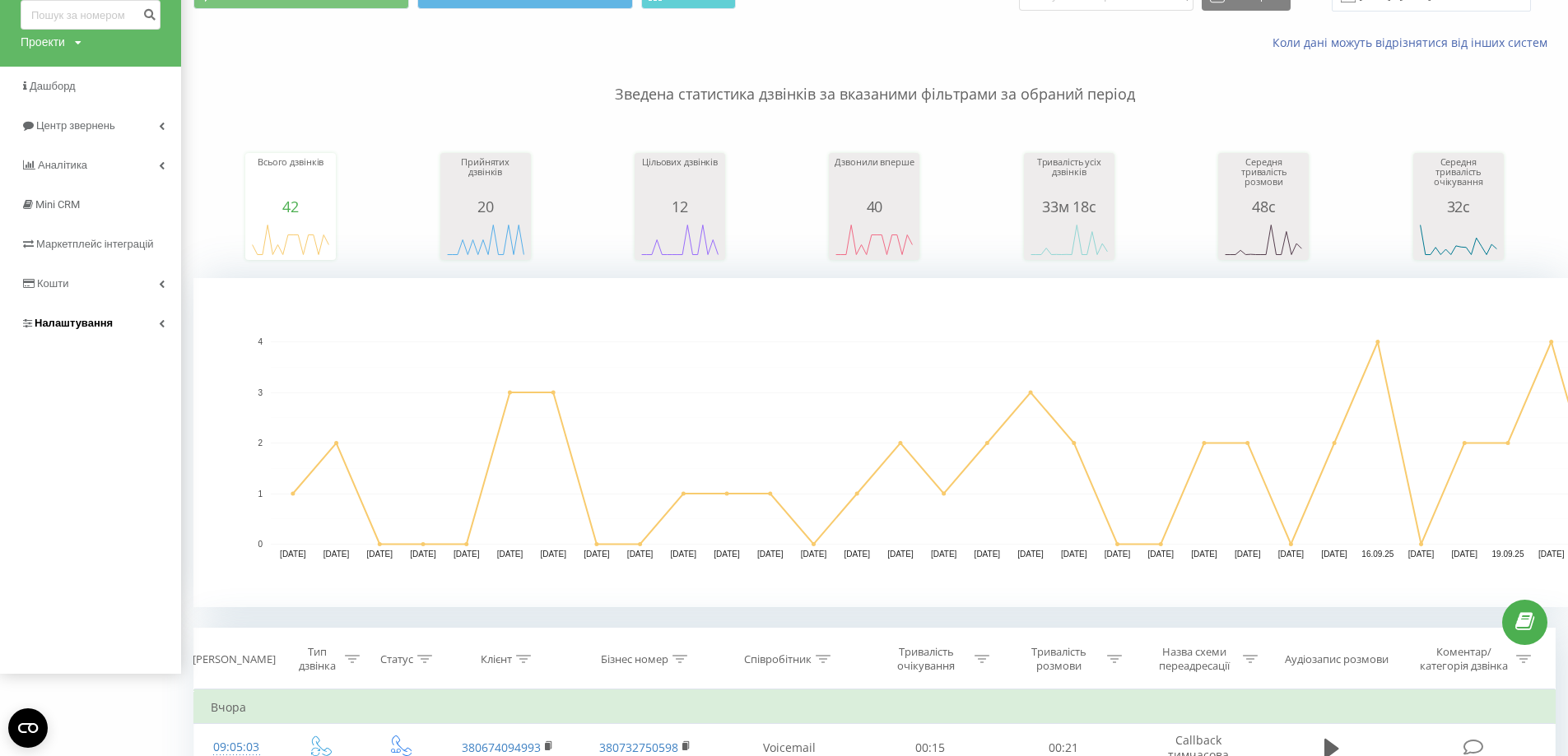
click at [96, 328] on span "Налаштування" at bounding box center [73, 323] width 78 height 13
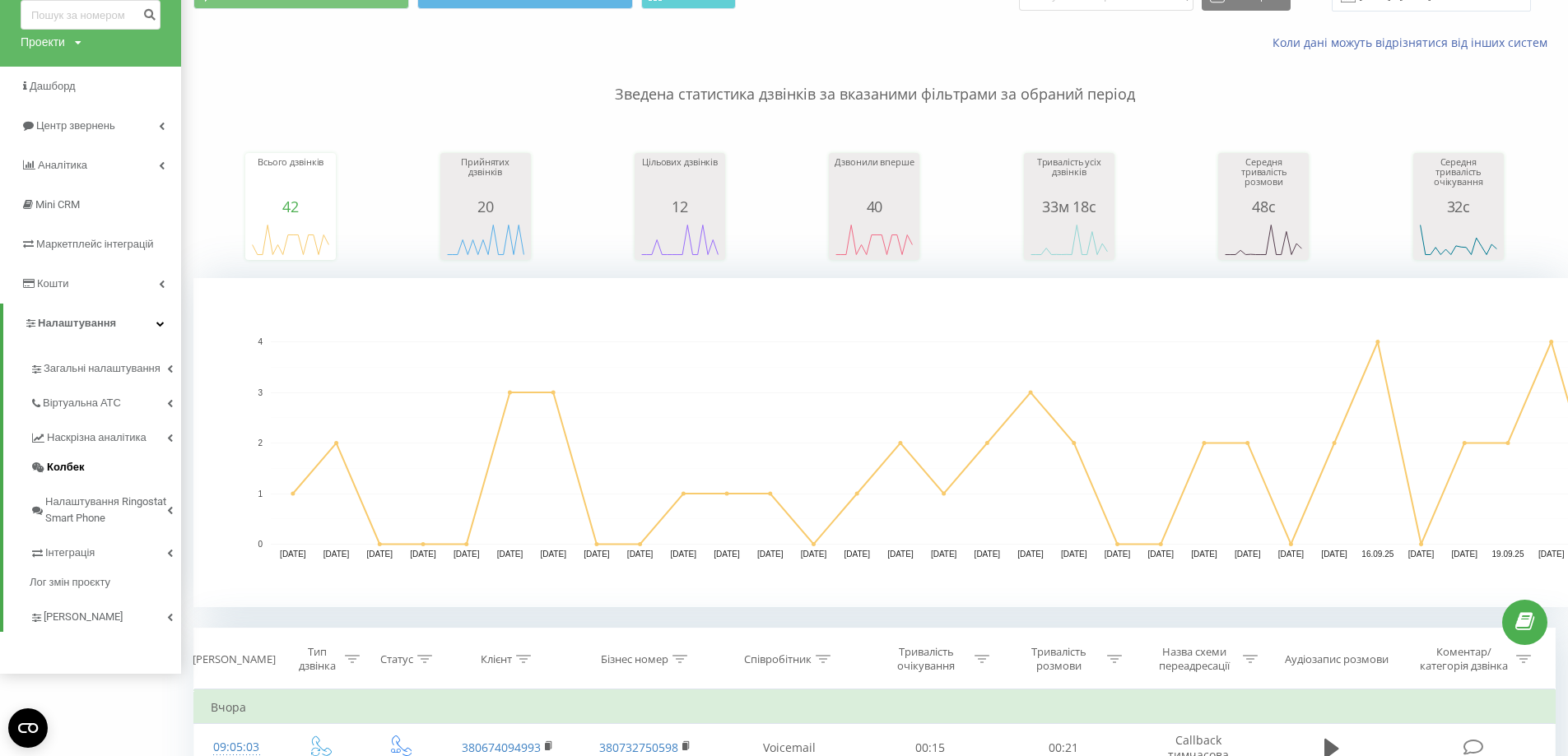
click at [68, 473] on span "Колбек" at bounding box center [65, 467] width 37 height 17
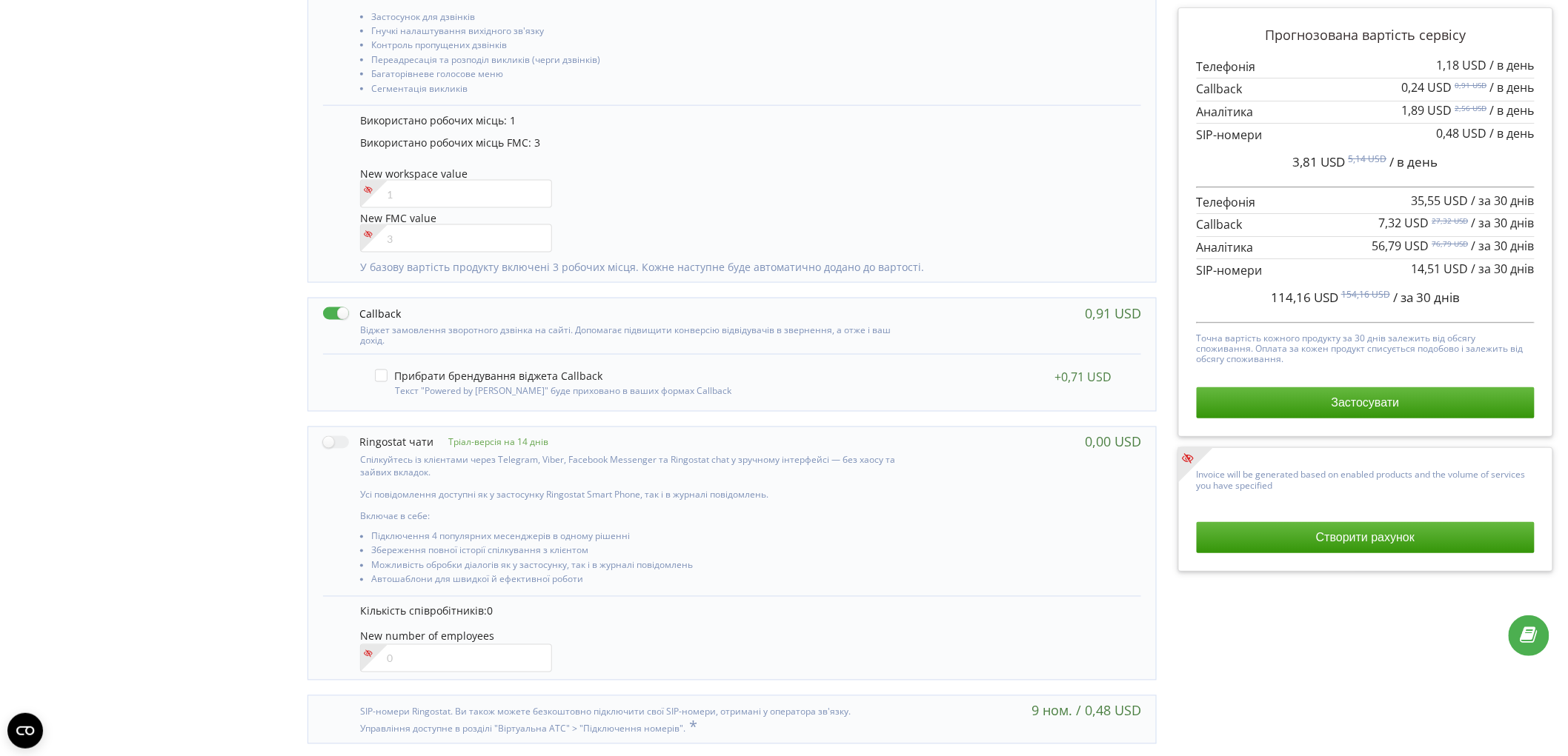
scroll to position [785, 0]
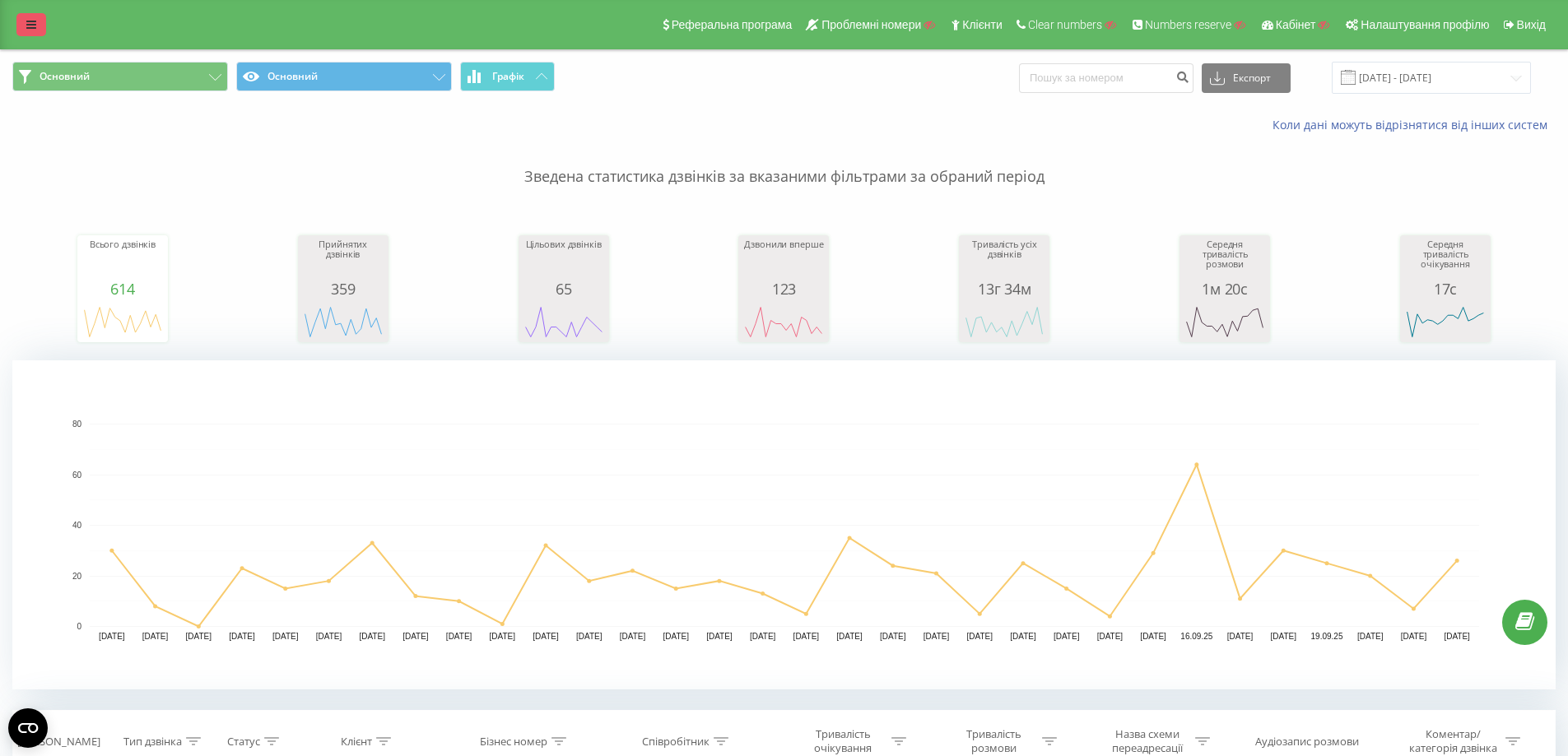
click at [30, 34] on link at bounding box center [31, 25] width 29 height 23
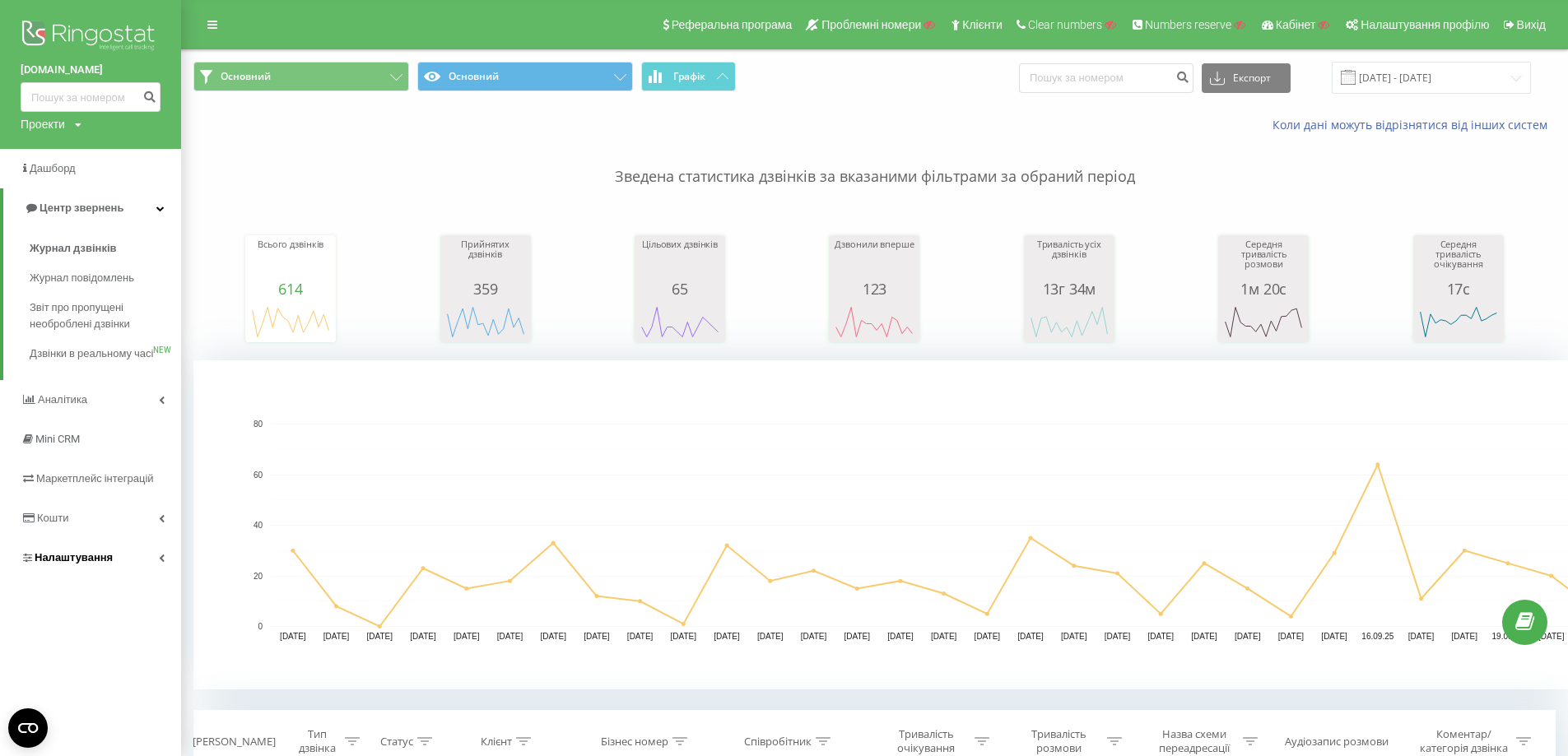
click at [118, 571] on link "Налаштування" at bounding box center [91, 558] width 181 height 40
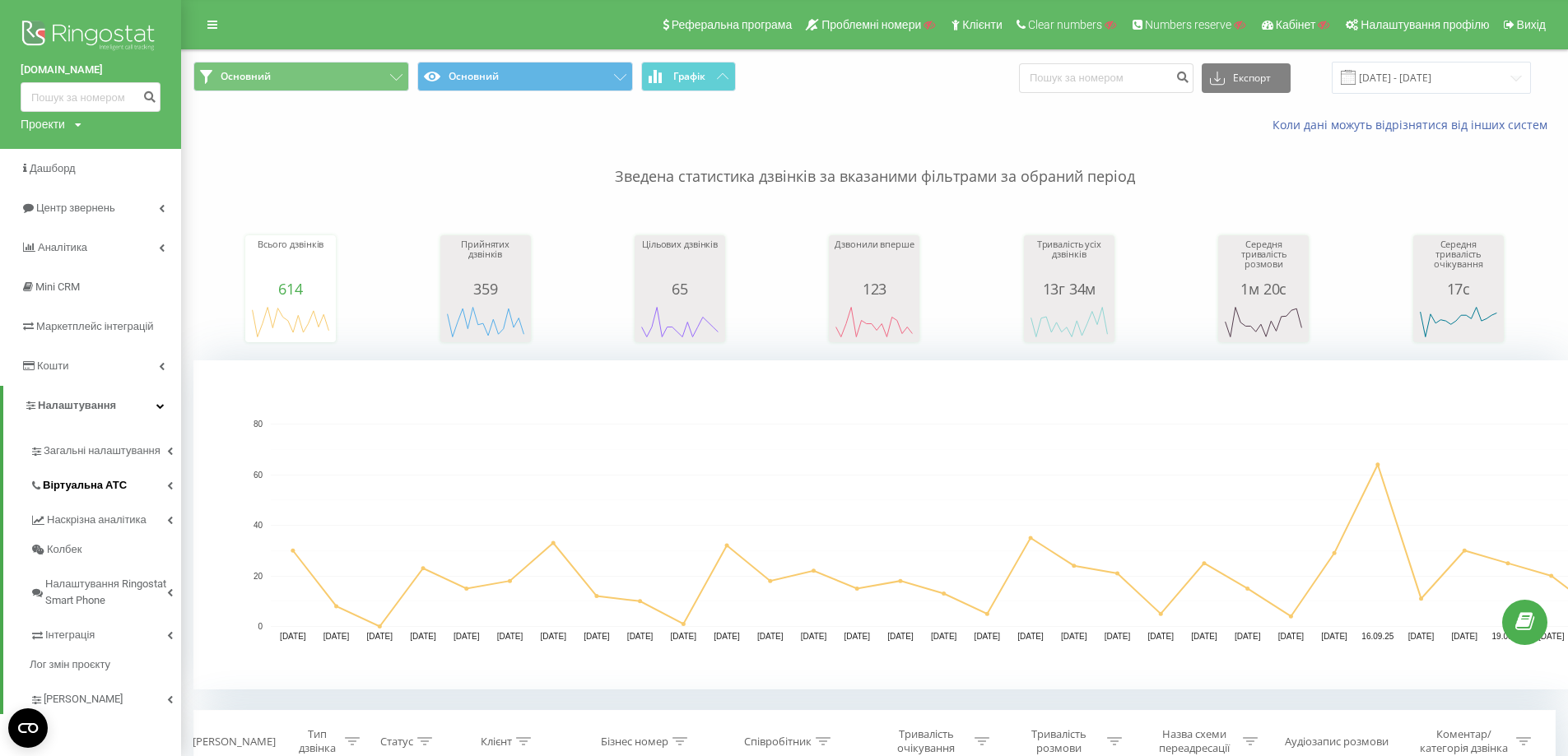
click at [114, 484] on span "Віртуальна АТС" at bounding box center [85, 485] width 84 height 17
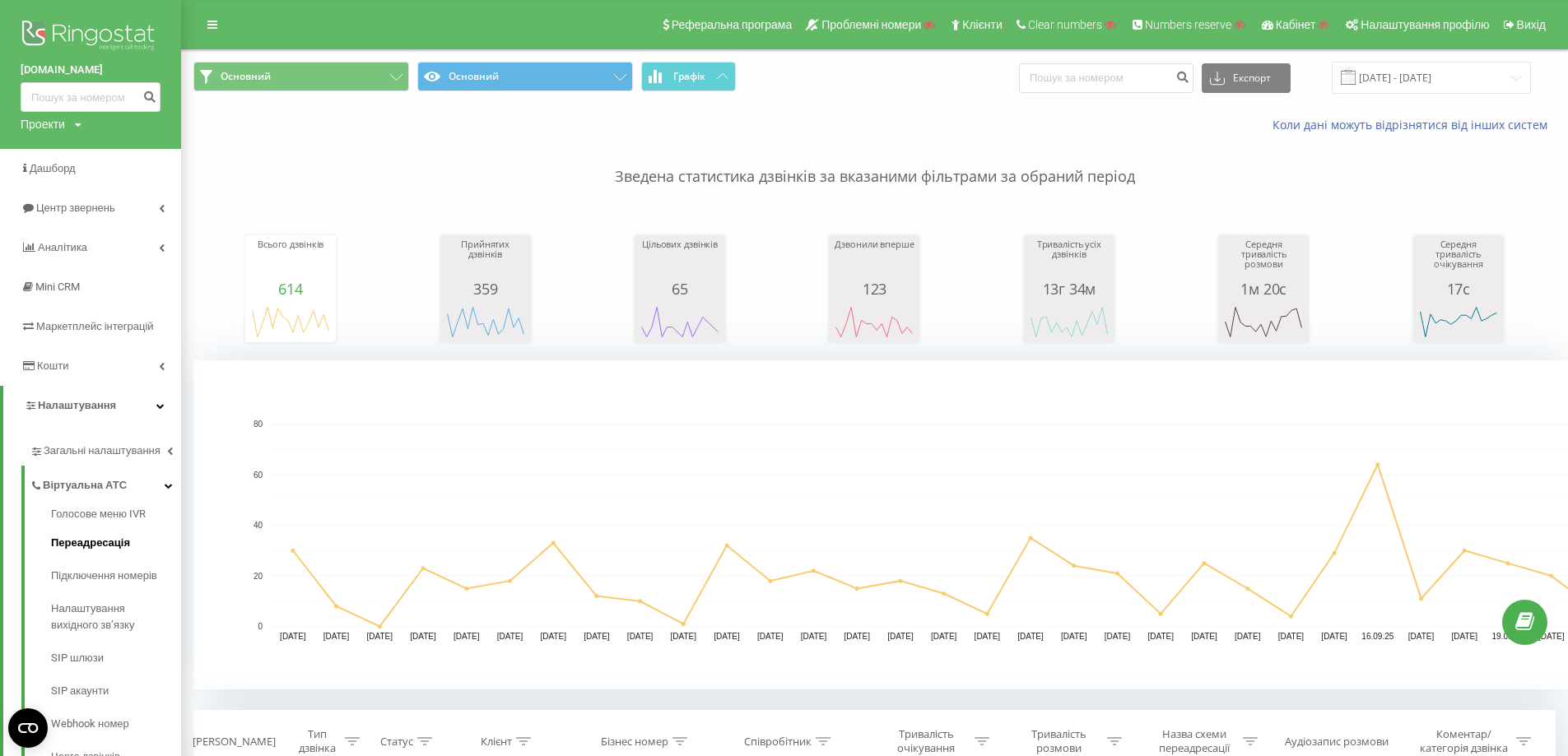
drag, startPoint x: 115, startPoint y: 550, endPoint x: 145, endPoint y: 549, distance: 30.0
click at [114, 550] on span "Переадресація" at bounding box center [90, 542] width 79 height 17
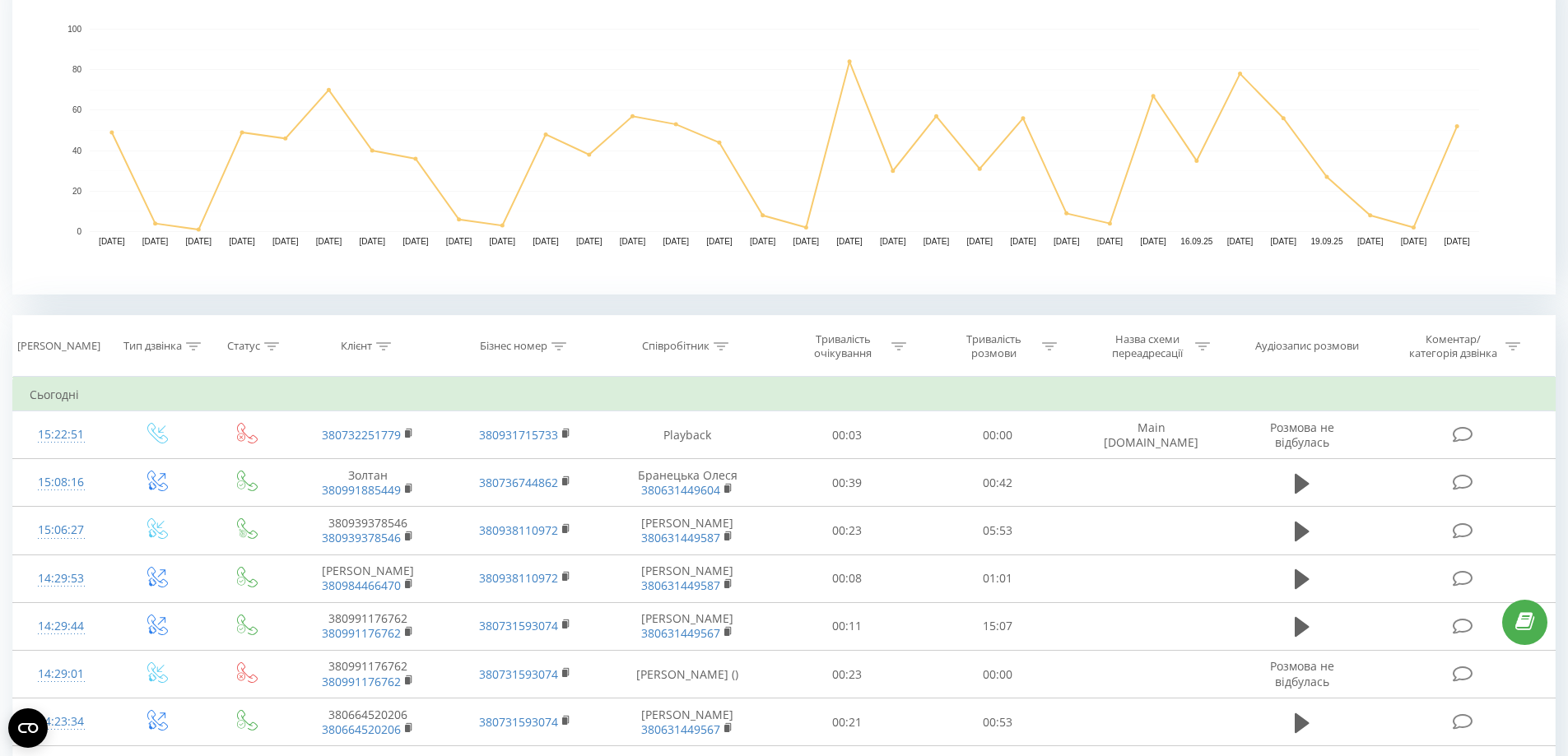
scroll to position [412, 0]
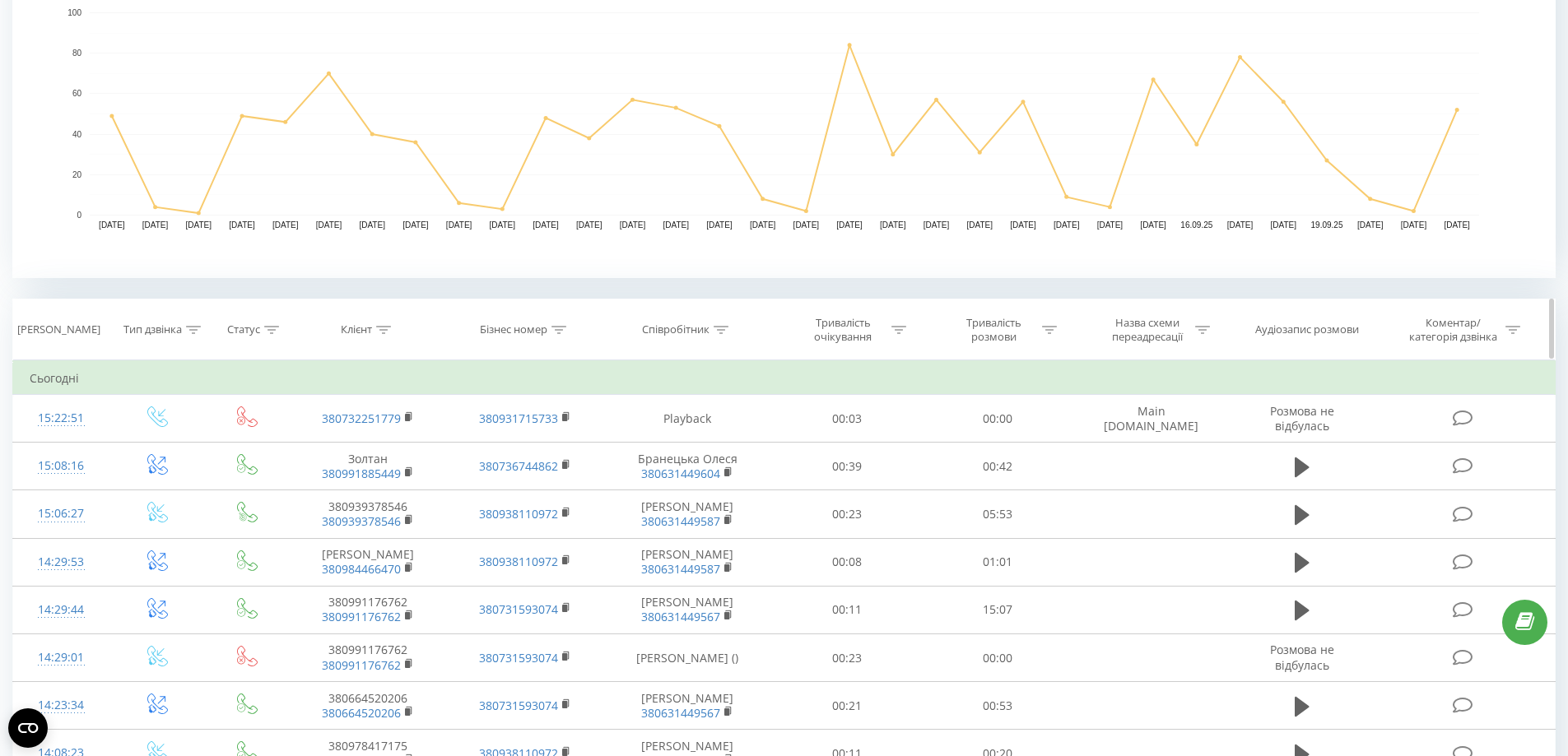
click at [387, 333] on icon at bounding box center [383, 330] width 15 height 8
drag, startPoint x: 359, startPoint y: 451, endPoint x: 364, endPoint y: 442, distance: 10.3
click at [361, 449] on input "text" at bounding box center [369, 449] width 145 height 29
type input "519"
click button "OK" at bounding box center [403, 481] width 70 height 20
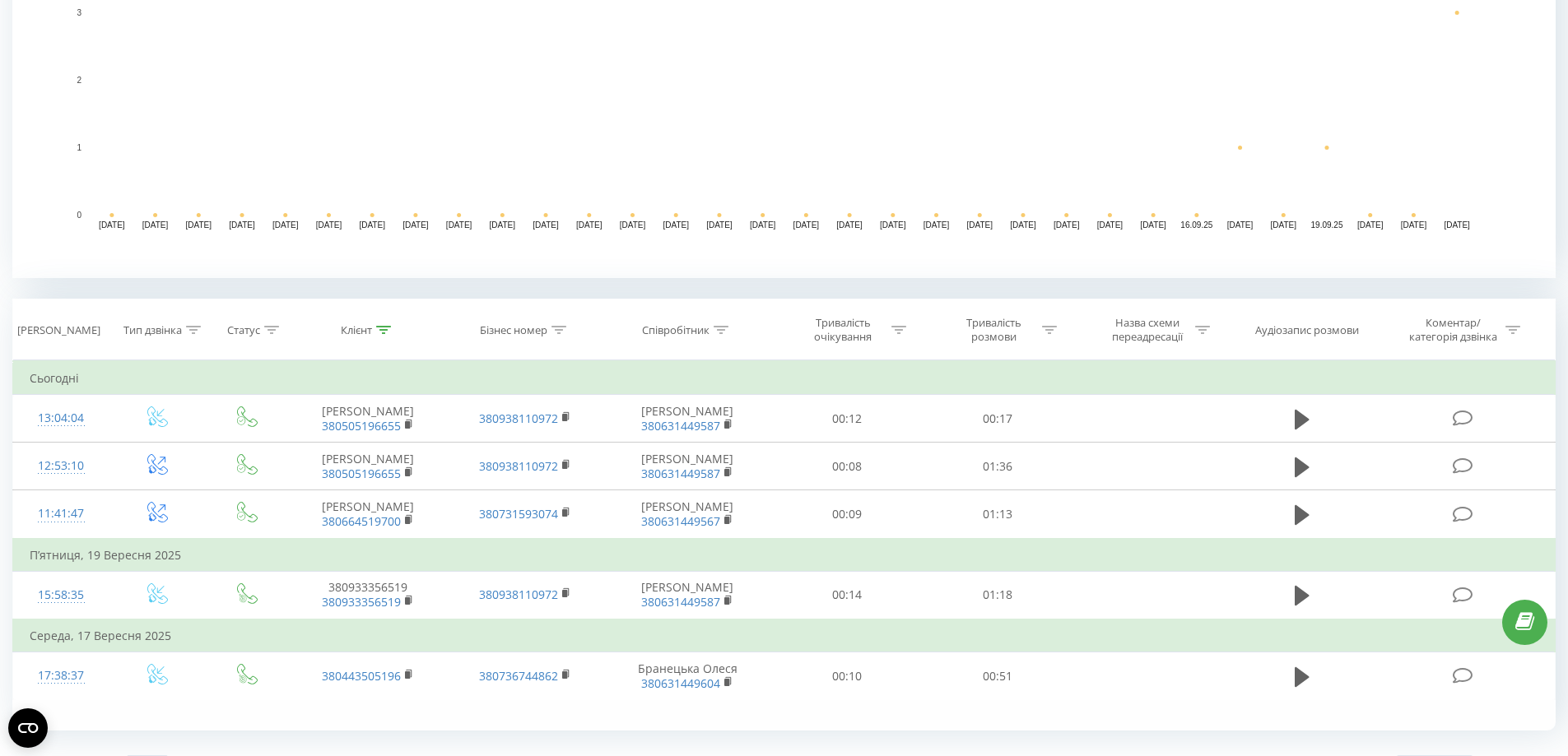
scroll to position [448, 0]
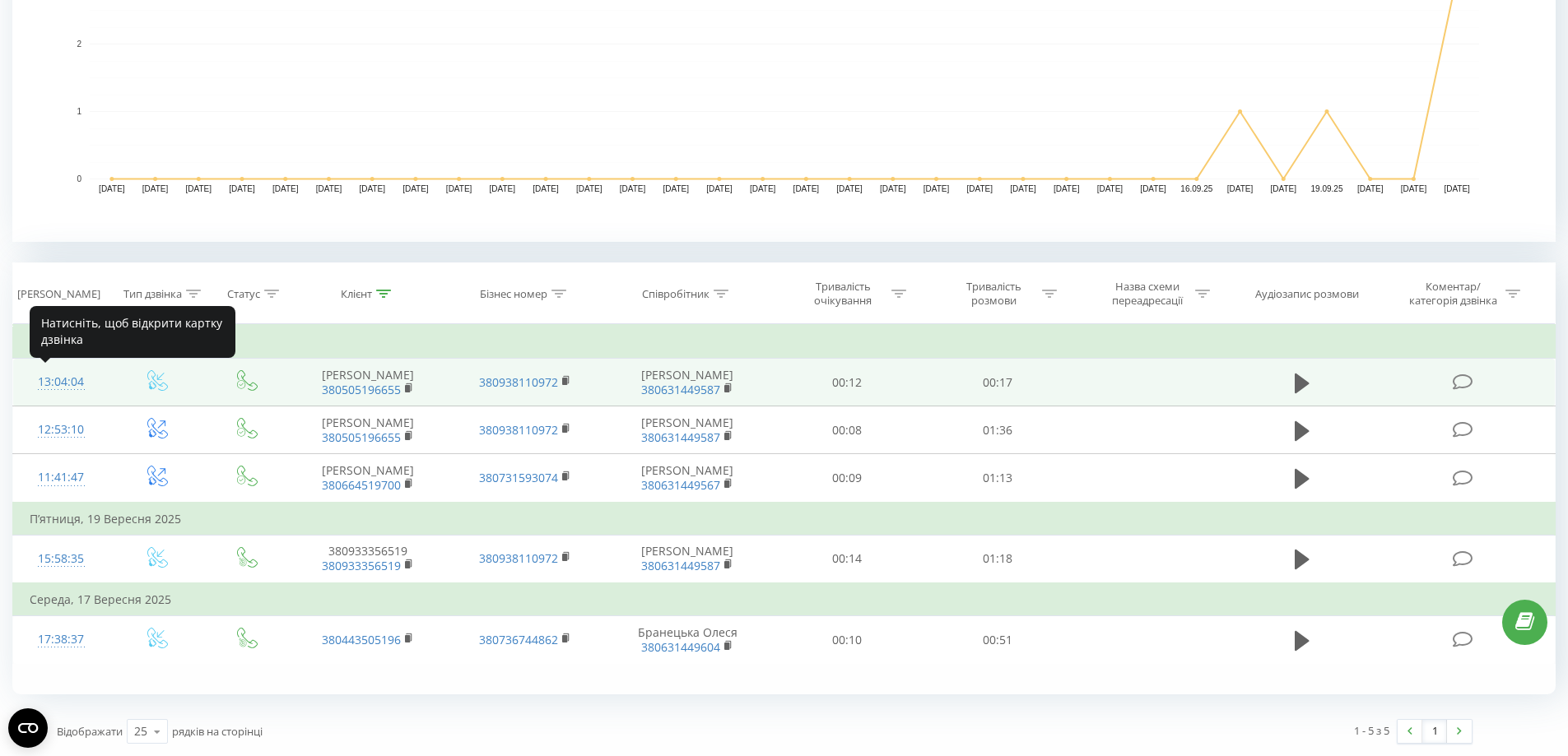
click at [76, 373] on div "13:04:04" at bounding box center [60, 381] width 63 height 32
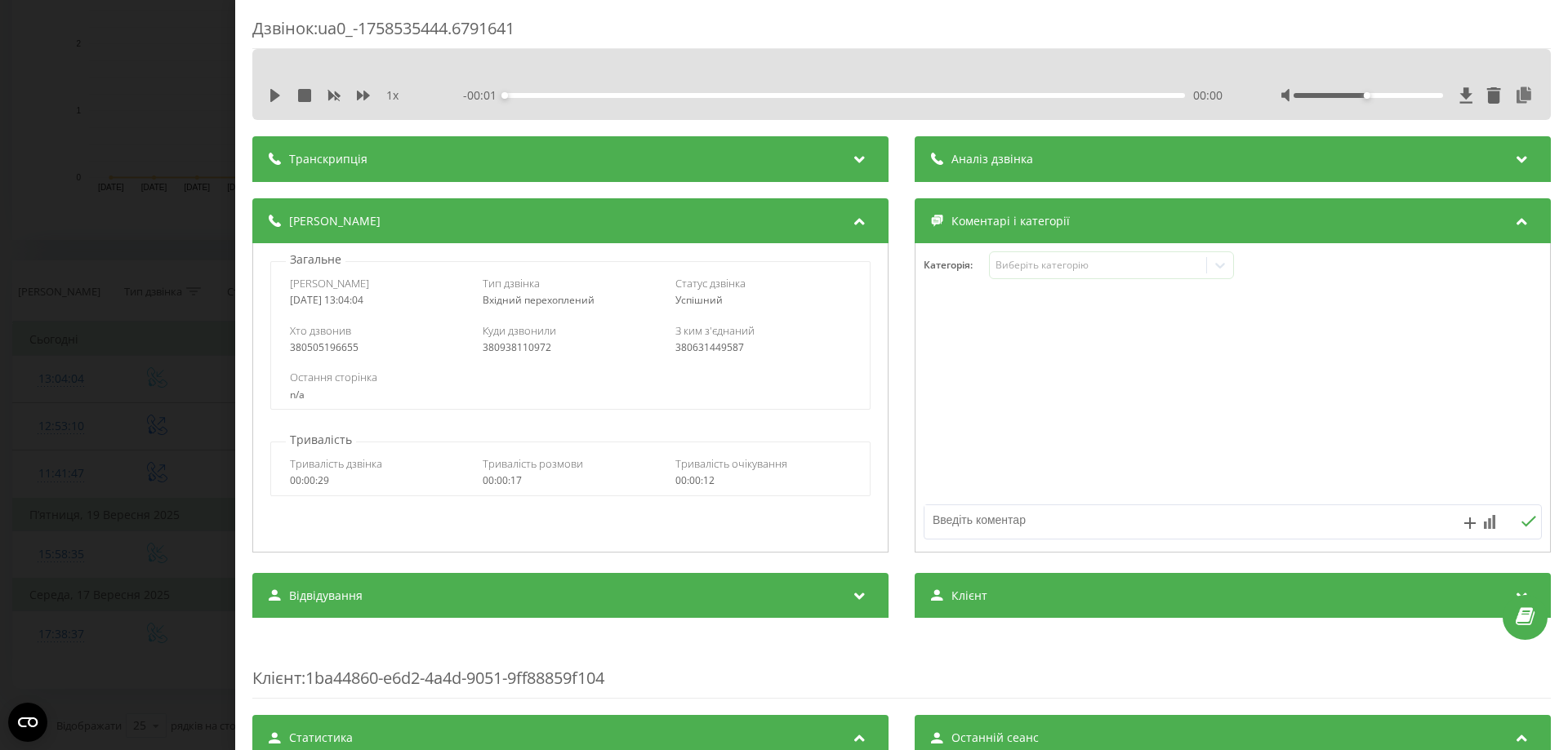
click at [782, 156] on div "Транскрипція" at bounding box center [570, 159] width 636 height 45
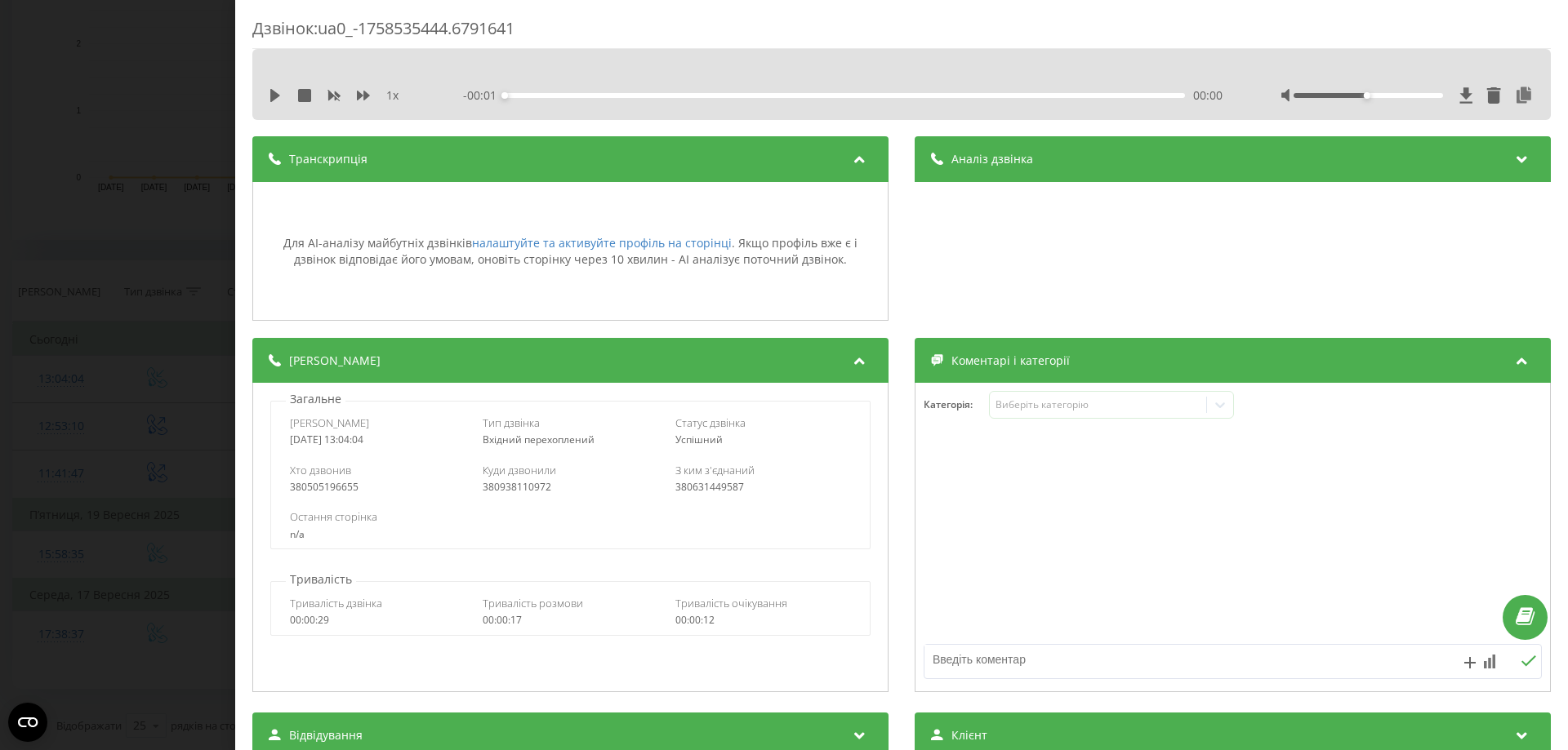
click at [782, 156] on div "Транскрипція" at bounding box center [570, 159] width 636 height 45
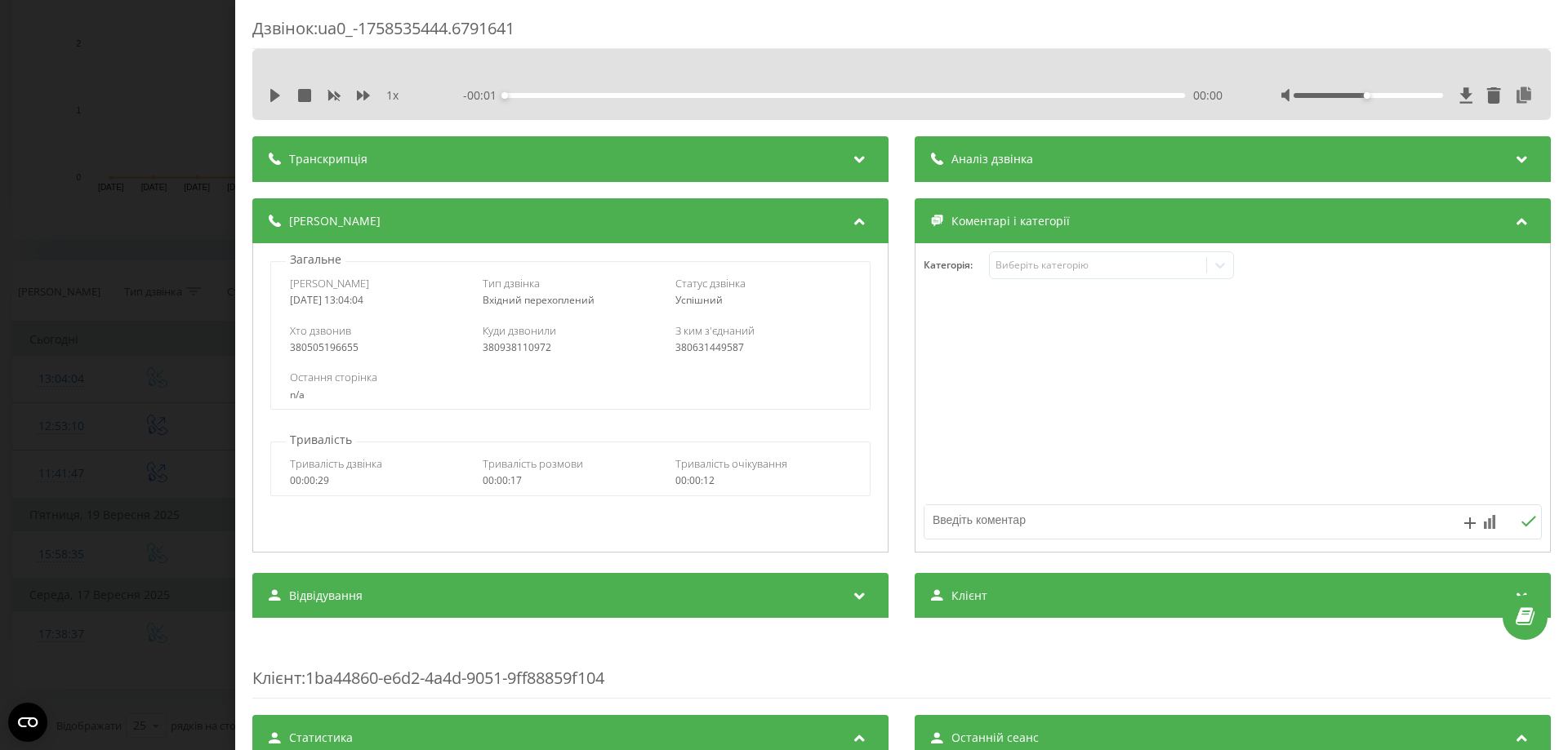
click at [1045, 165] on div "Аналіз дзвінка" at bounding box center [1232, 159] width 636 height 45
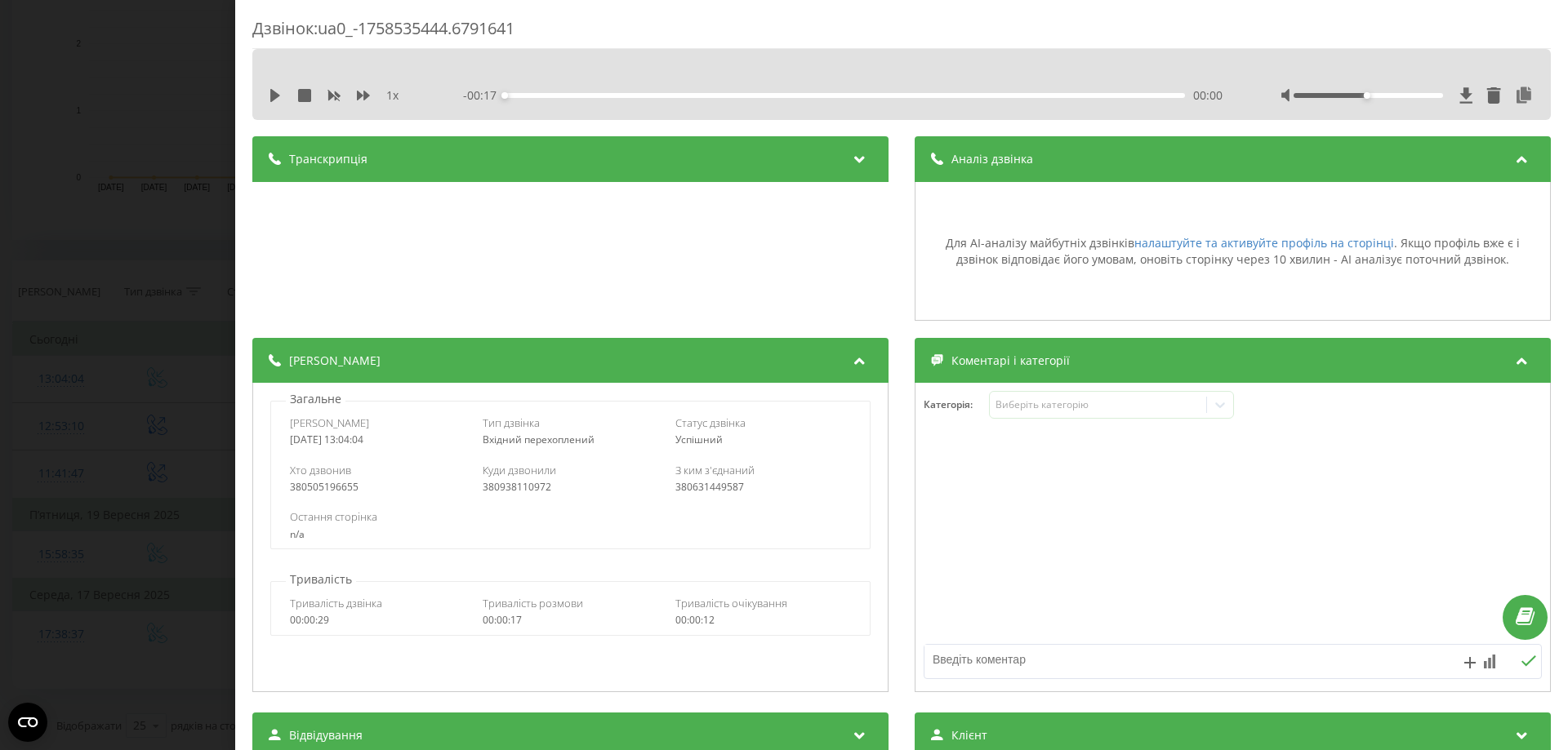
click at [1045, 165] on div "Аналіз дзвінка" at bounding box center [1232, 159] width 636 height 45
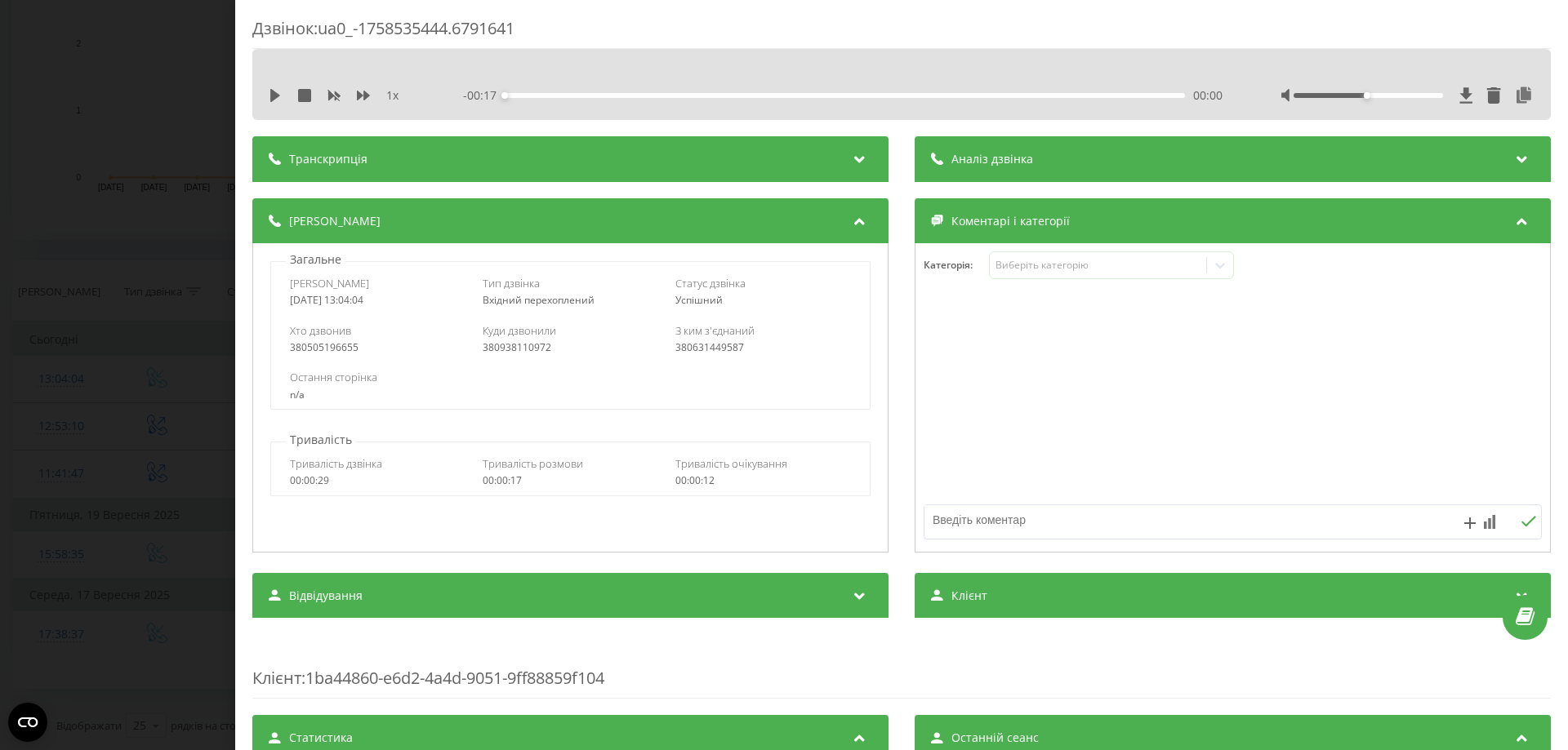
click at [174, 194] on div "Дзвінок : ua0_-1758535444.6791641 1 x - 00:17 00:00 00:00 Транскрипція Для AI-а…" at bounding box center [784, 375] width 1568 height 750
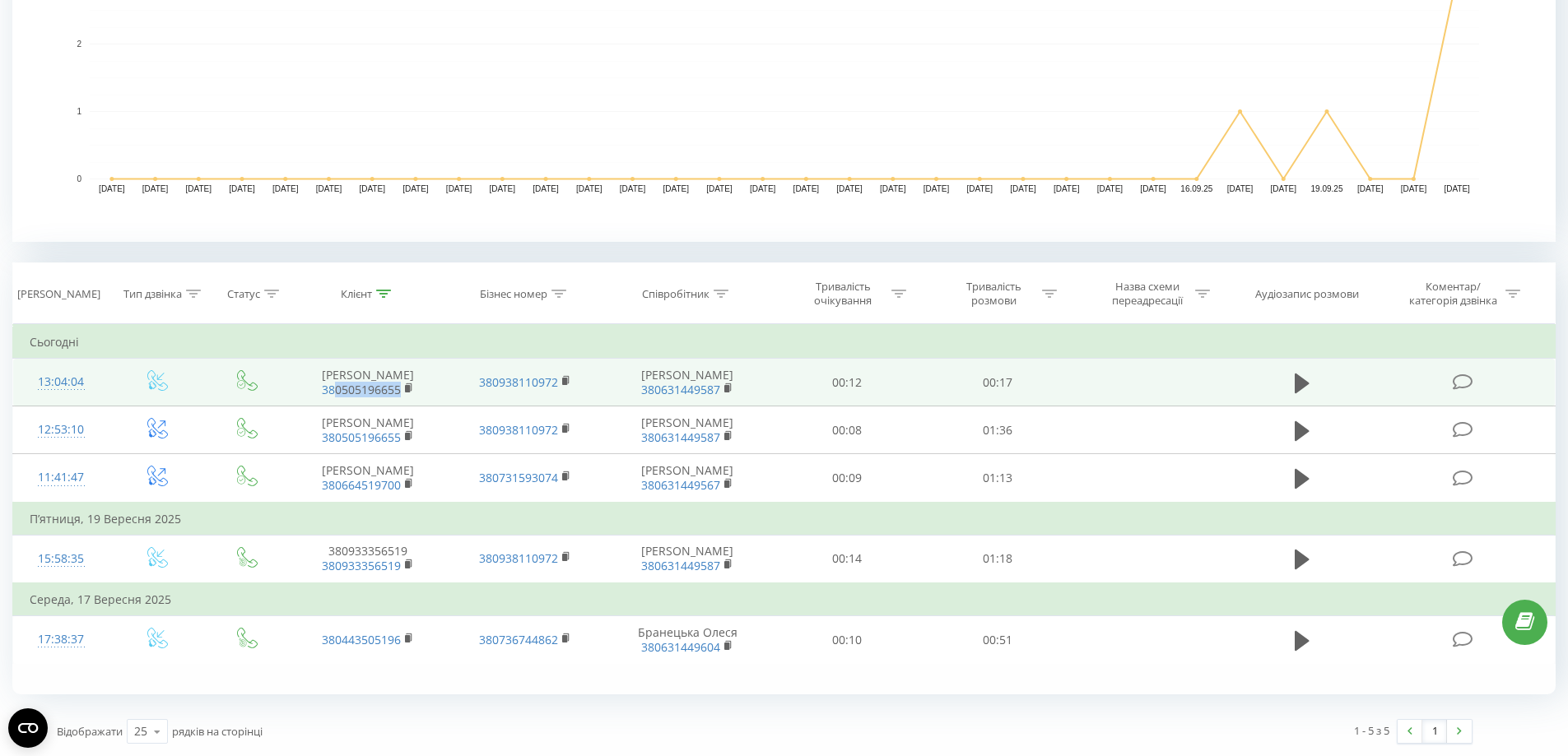
drag, startPoint x: 414, startPoint y: 402, endPoint x: 337, endPoint y: 402, distance: 77.0
click at [337, 402] on td "Тетяна Ванзуряк 380505196655" at bounding box center [368, 382] width 156 height 48
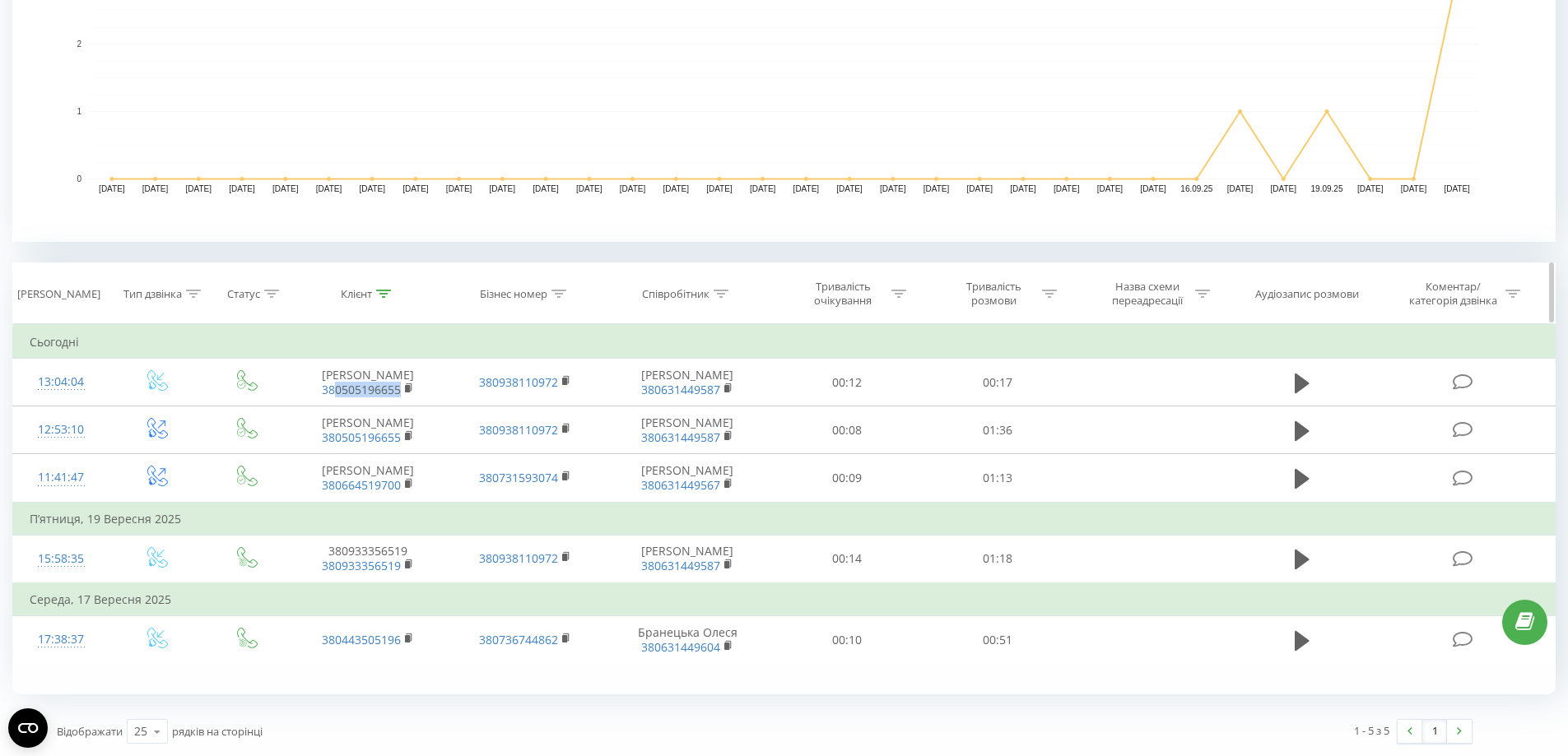
copy link "0505196655"
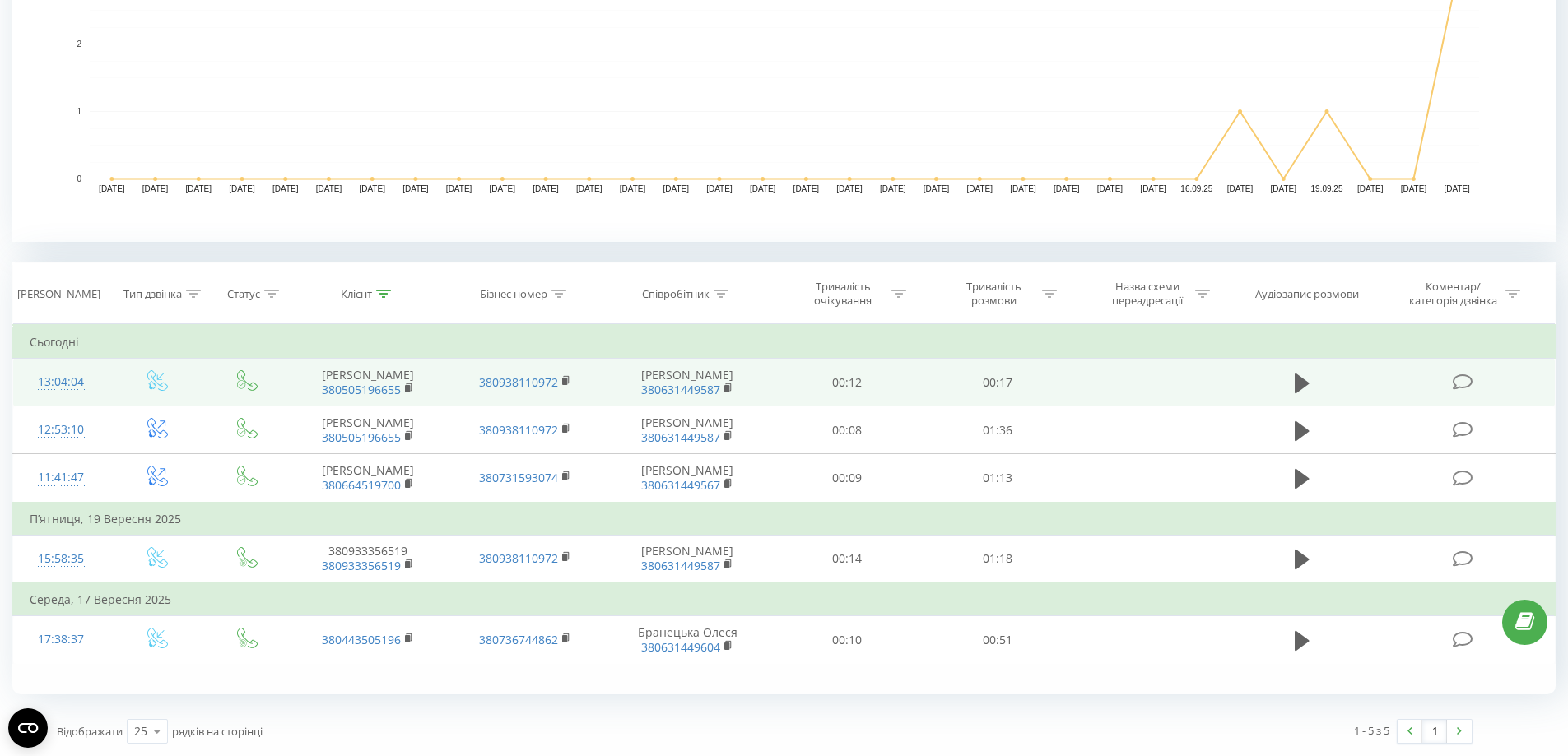
click at [419, 398] on td "Тетяна Ванзуряк 380505196655" at bounding box center [368, 382] width 156 height 48
copy link "505196655"
drag, startPoint x: 416, startPoint y: 398, endPoint x: 341, endPoint y: 400, distance: 75.0
click at [341, 400] on td "Тетяна Ванзуряк 380505196655" at bounding box center [368, 382] width 156 height 48
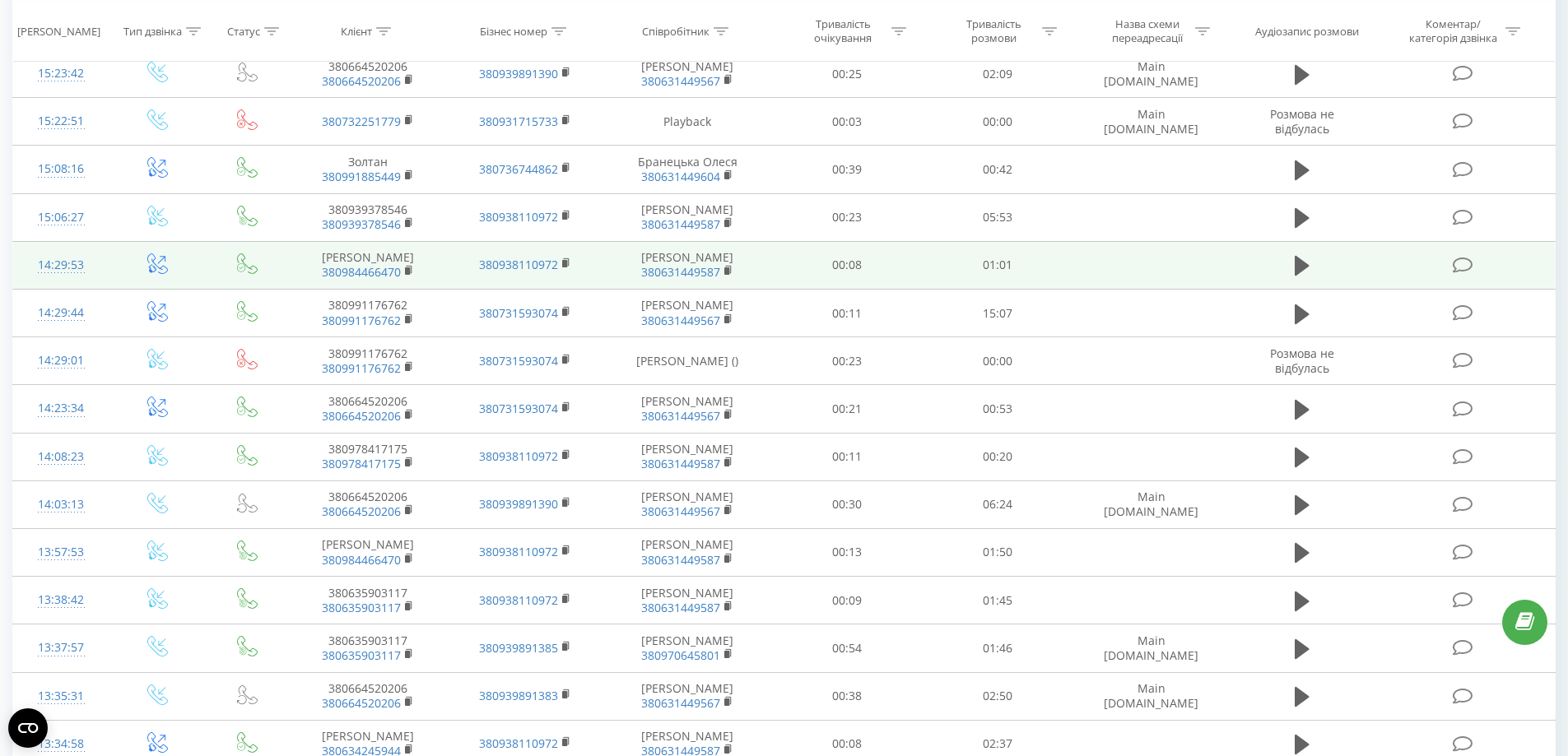
scroll to position [740, 0]
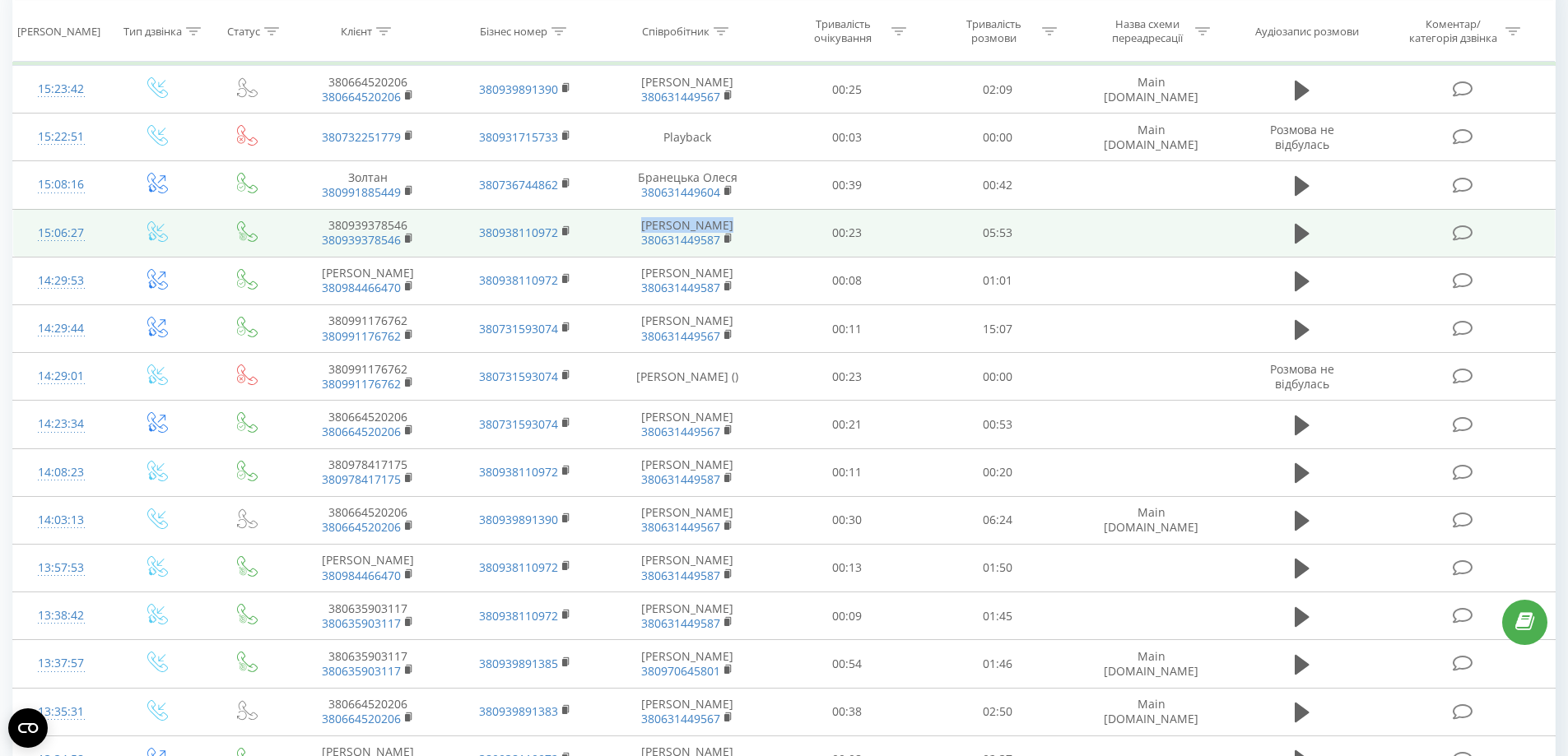
drag, startPoint x: 744, startPoint y: 229, endPoint x: 636, endPoint y: 229, distance: 108.0
click at [636, 229] on td "[PERSON_NAME] 380631449587" at bounding box center [687, 232] width 169 height 48
copy td "[PERSON_NAME]"
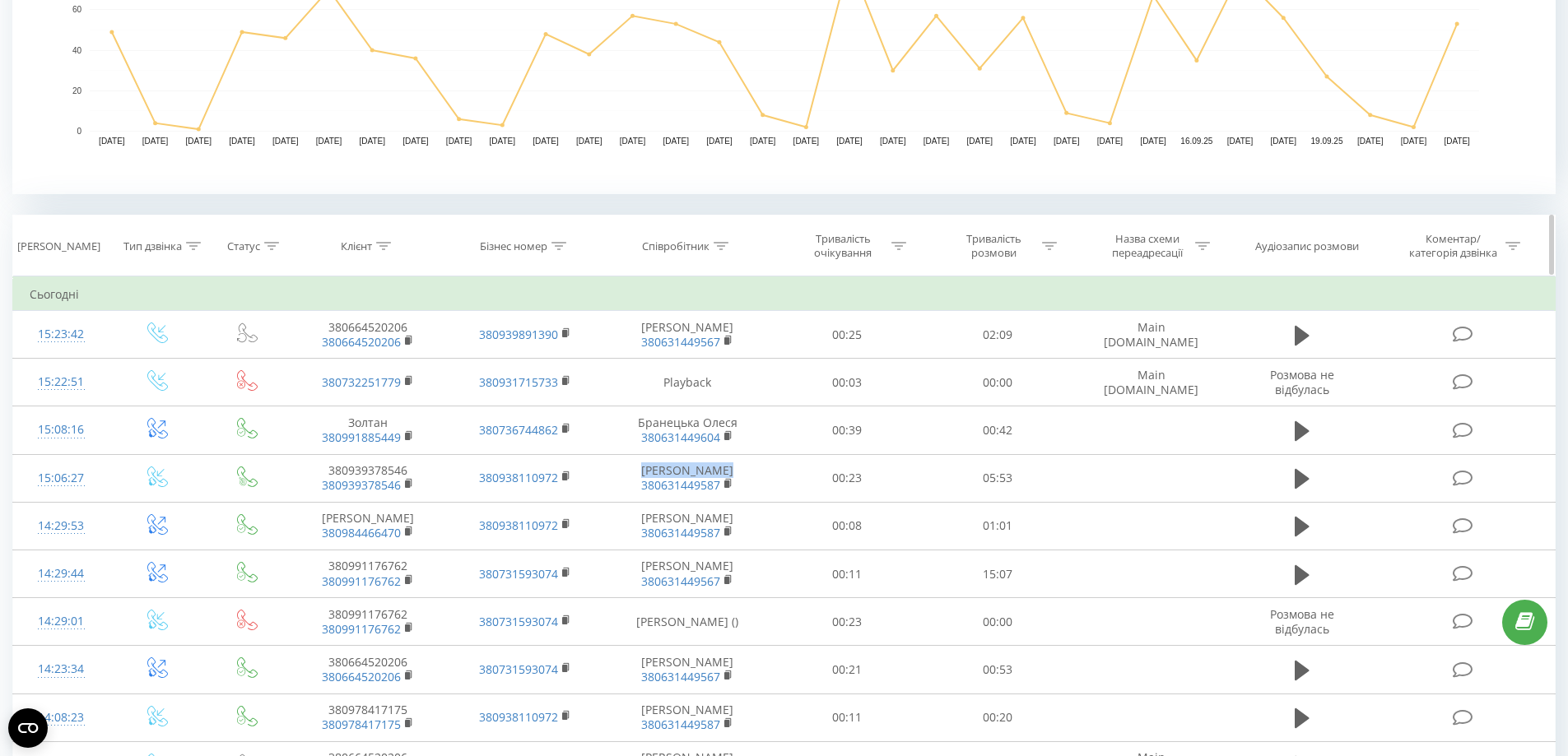
scroll to position [494, 0]
click at [719, 249] on icon at bounding box center [721, 248] width 15 height 8
click at [680, 371] on input "text" at bounding box center [687, 366] width 145 height 29
paste input "[PERSON_NAME]"
type input "[PERSON_NAME]"
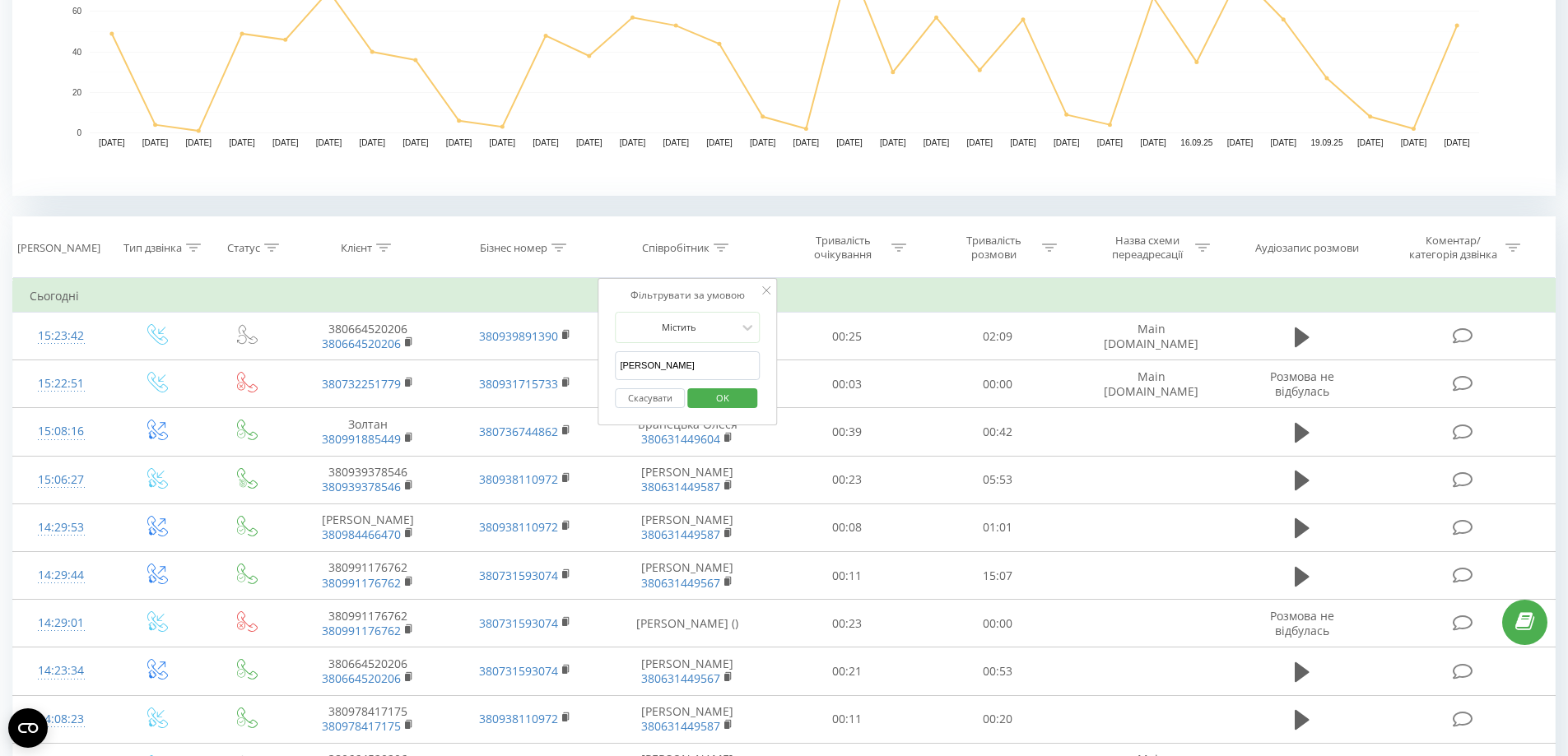
click at [717, 395] on span "OK" at bounding box center [722, 398] width 46 height 25
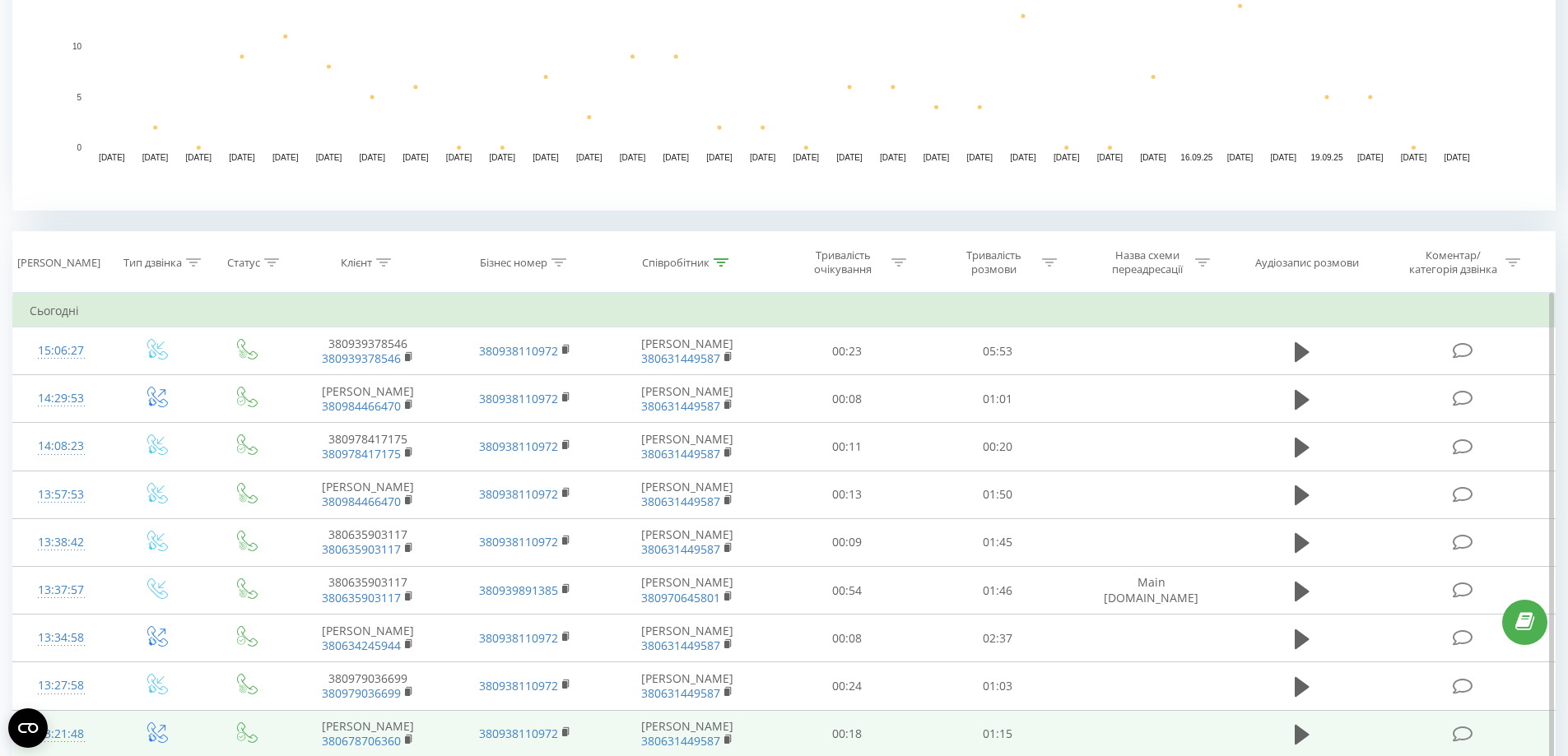
scroll to position [478, 0]
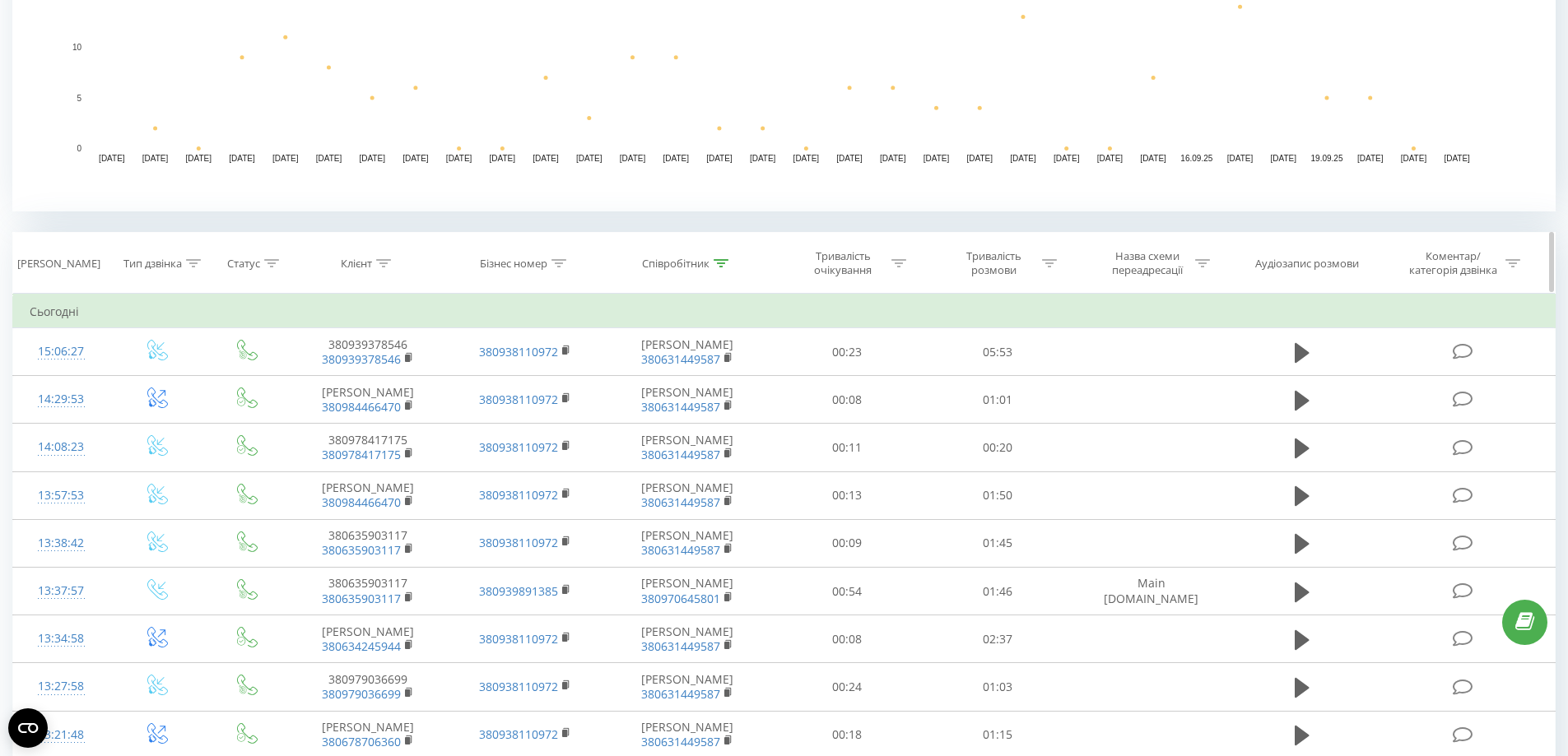
click at [374, 265] on div "Клієнт" at bounding box center [365, 263] width 50 height 14
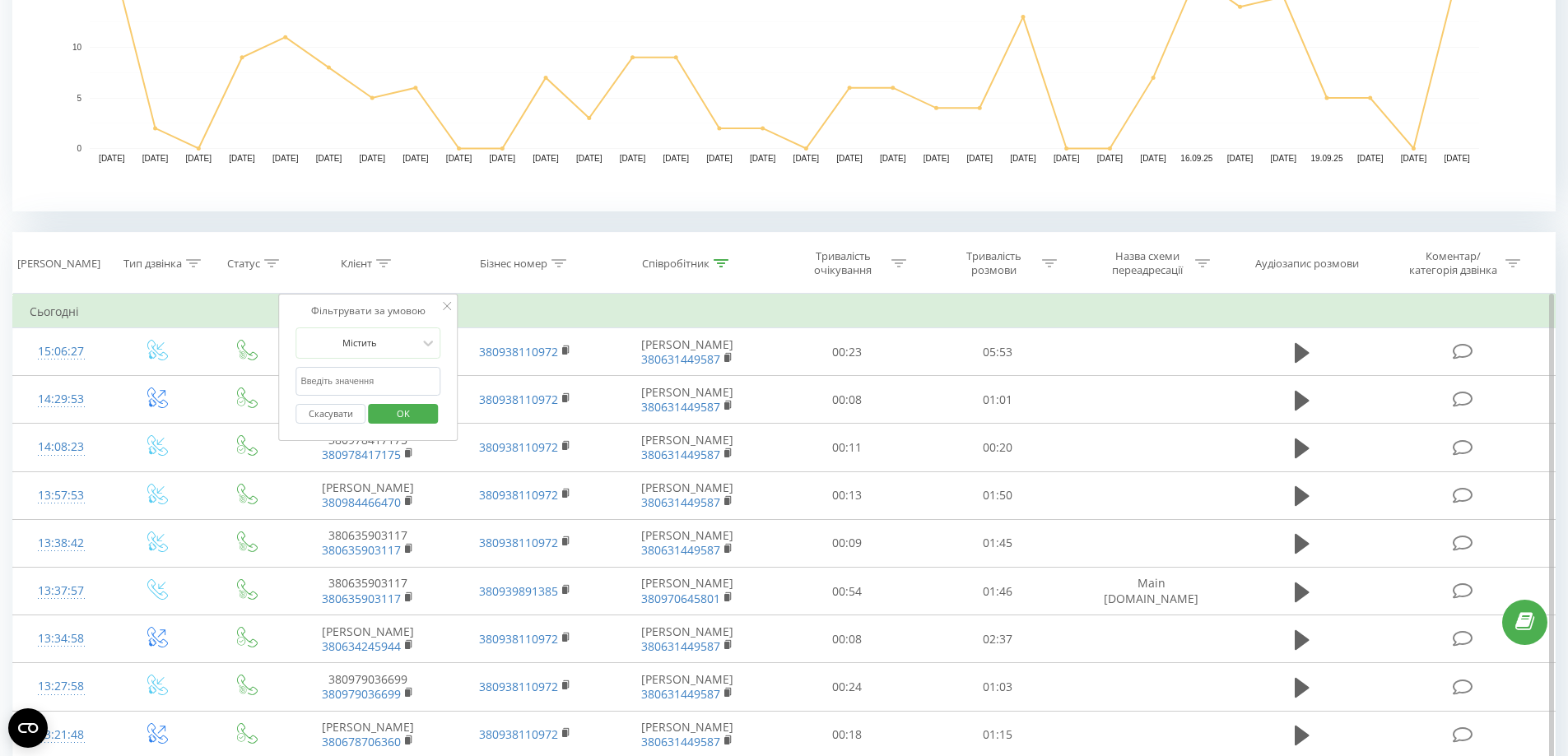
click at [347, 387] on input "text" at bounding box center [369, 381] width 145 height 29
click button "OK" at bounding box center [403, 414] width 70 height 20
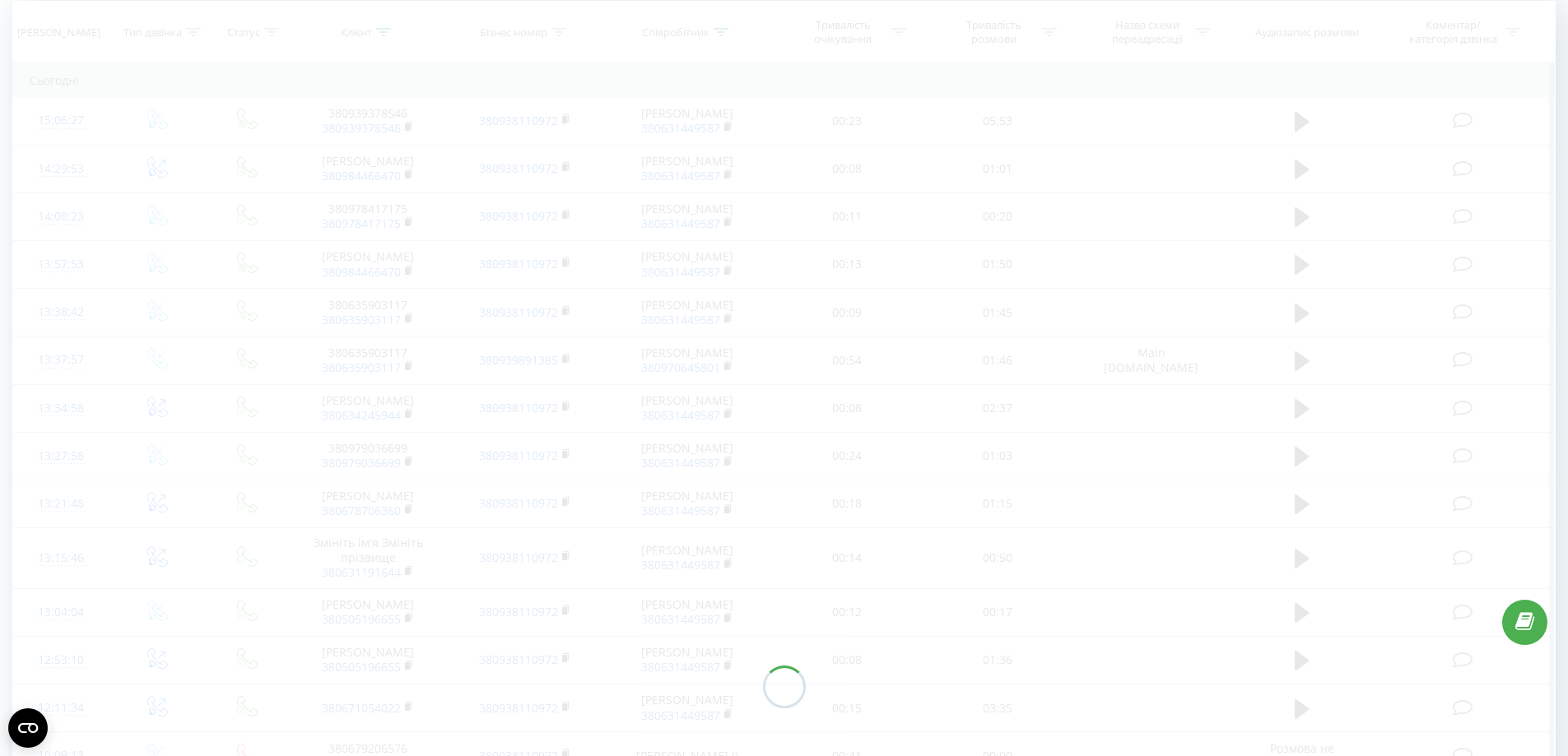
scroll to position [448, 0]
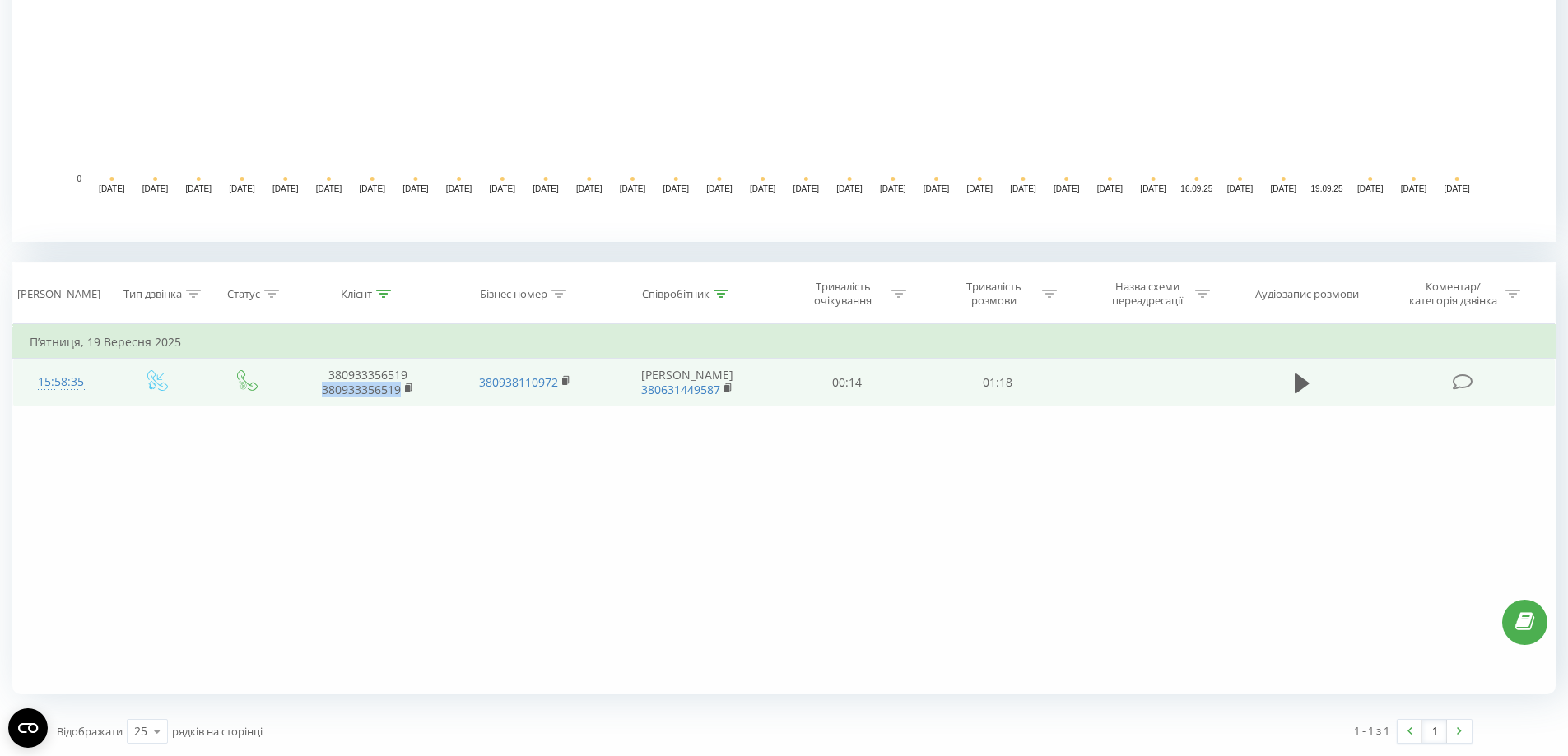
drag, startPoint x: 414, startPoint y: 398, endPoint x: 318, endPoint y: 398, distance: 96.0
click at [318, 398] on td "380933356519 380933356519" at bounding box center [368, 382] width 156 height 48
copy link "380933356519"
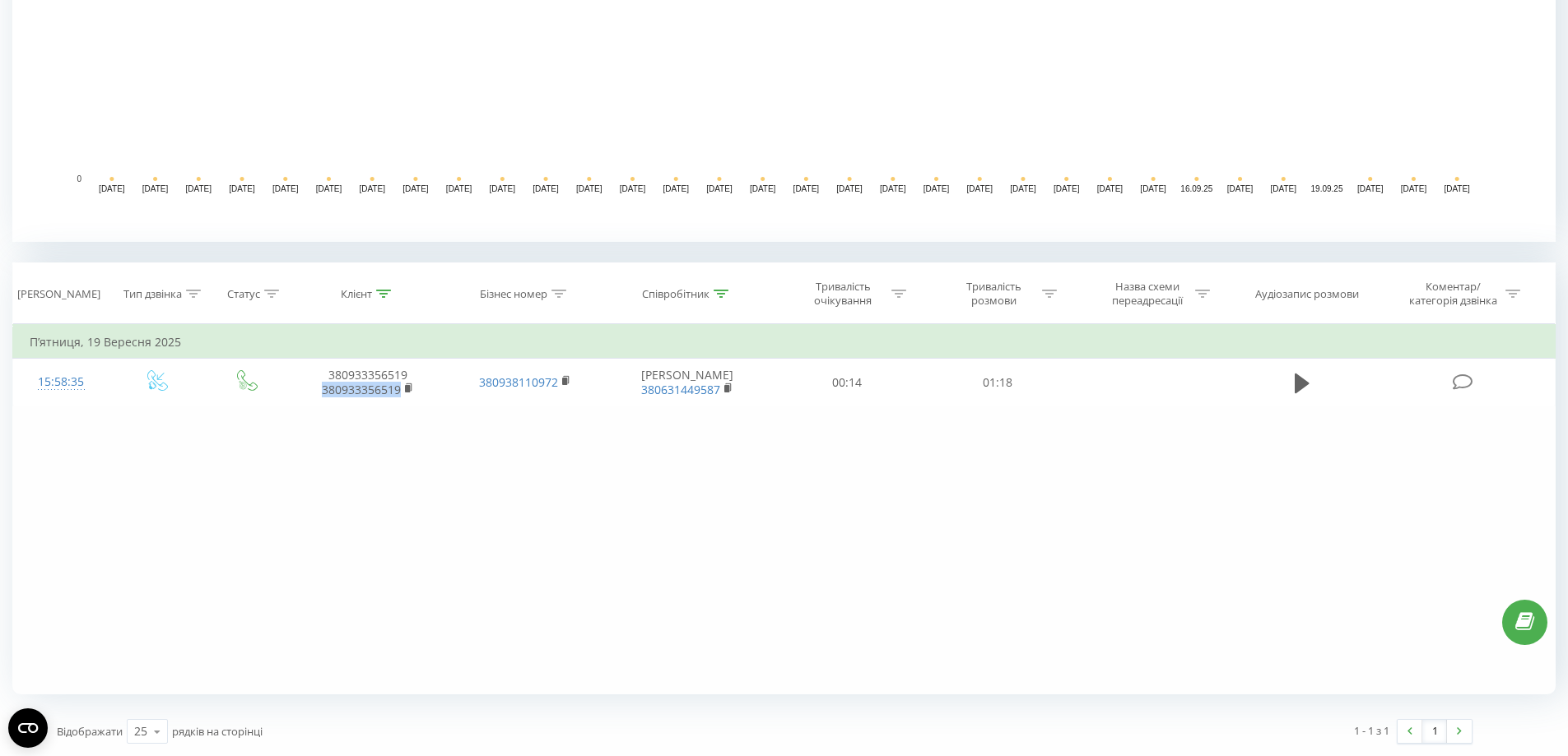
scroll to position [0, 0]
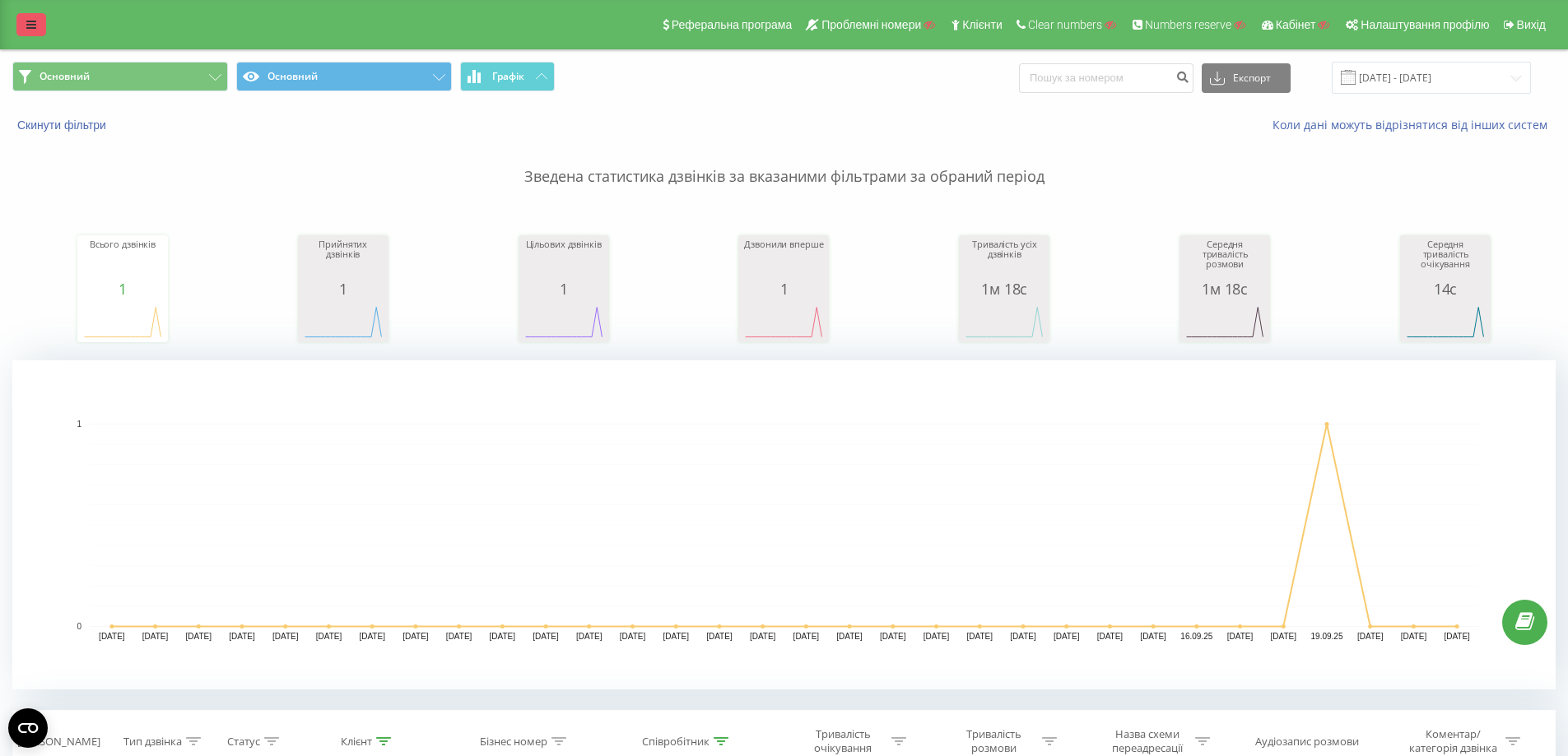
click at [28, 24] on icon at bounding box center [31, 24] width 10 height 12
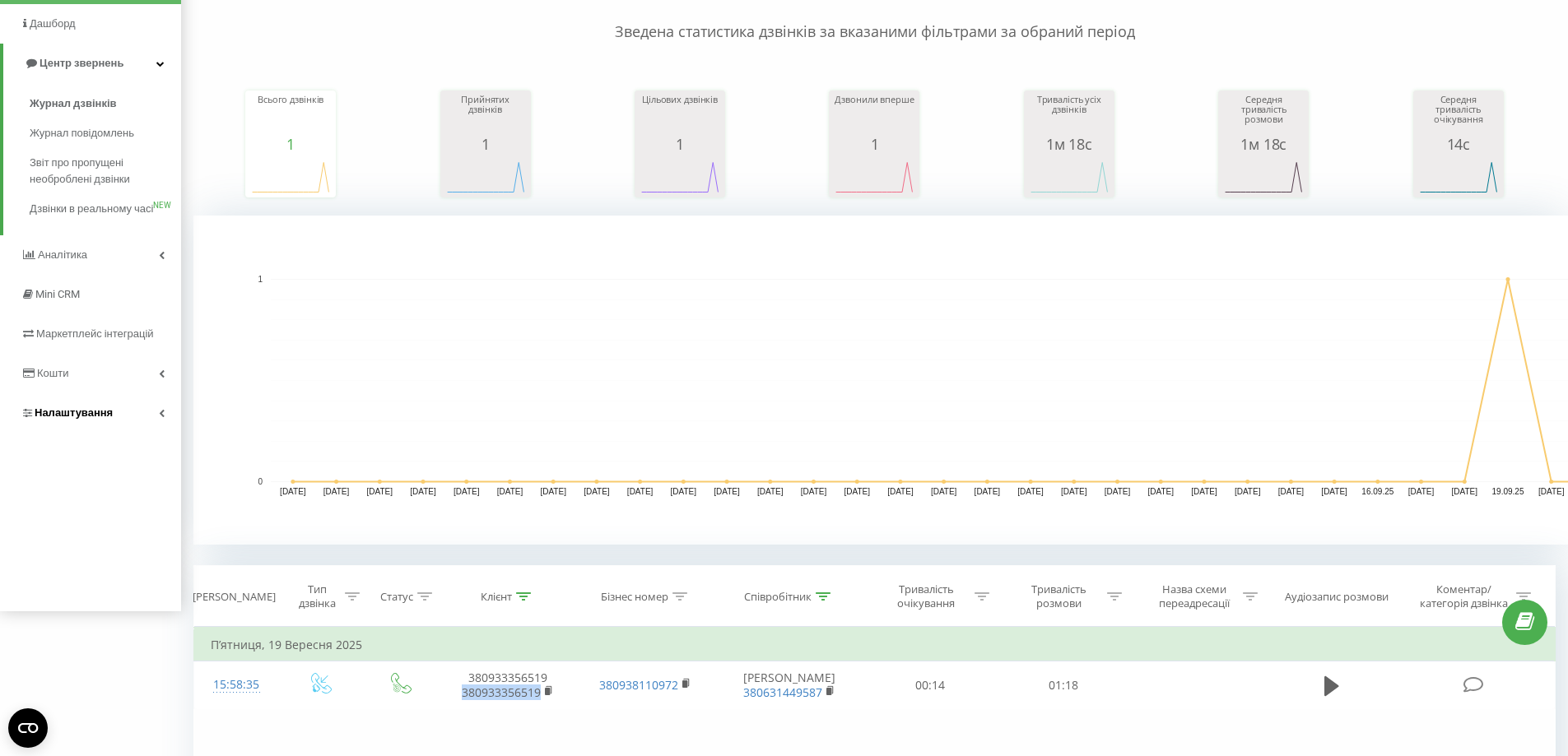
scroll to position [165, 0]
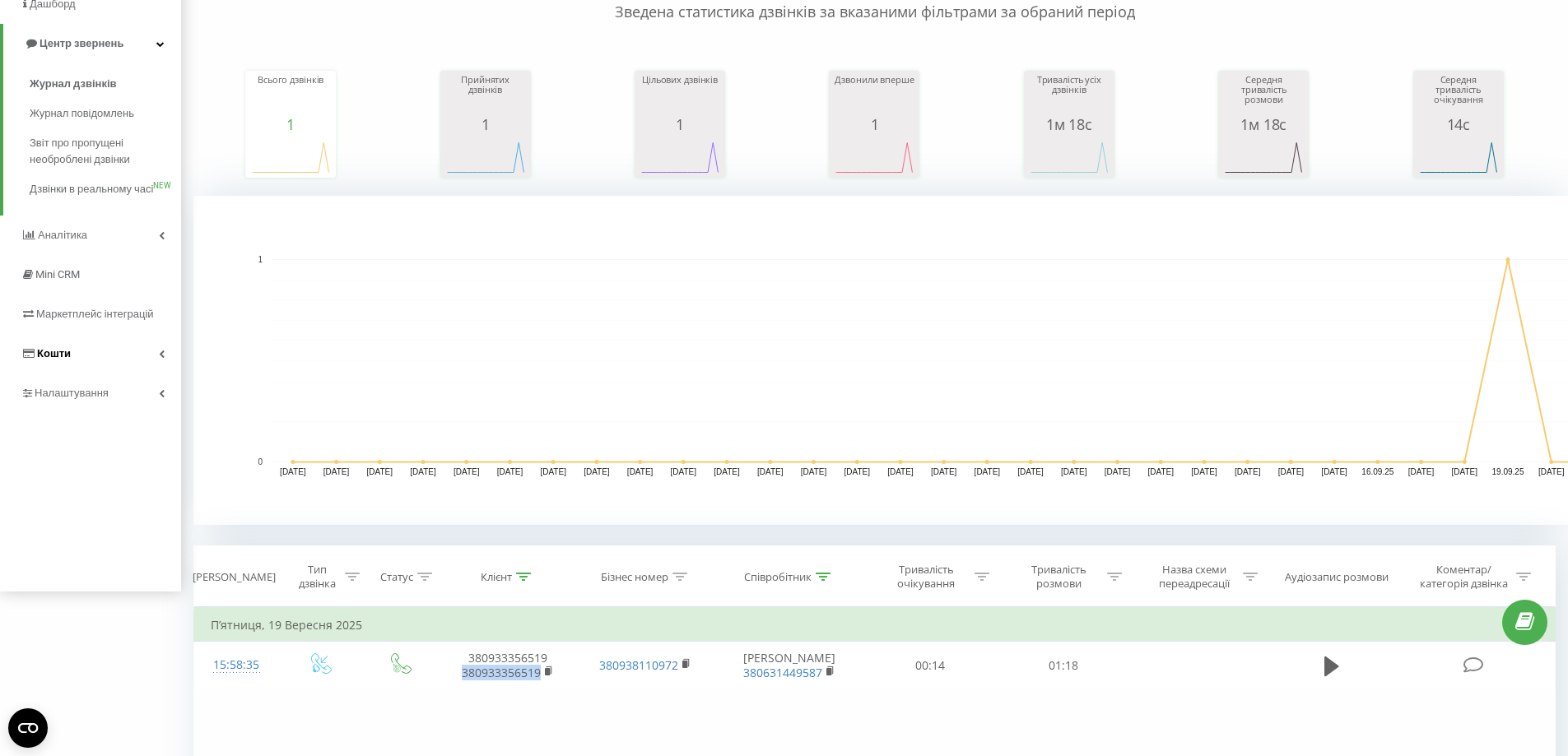
click at [99, 374] on link "Кошти" at bounding box center [91, 354] width 181 height 40
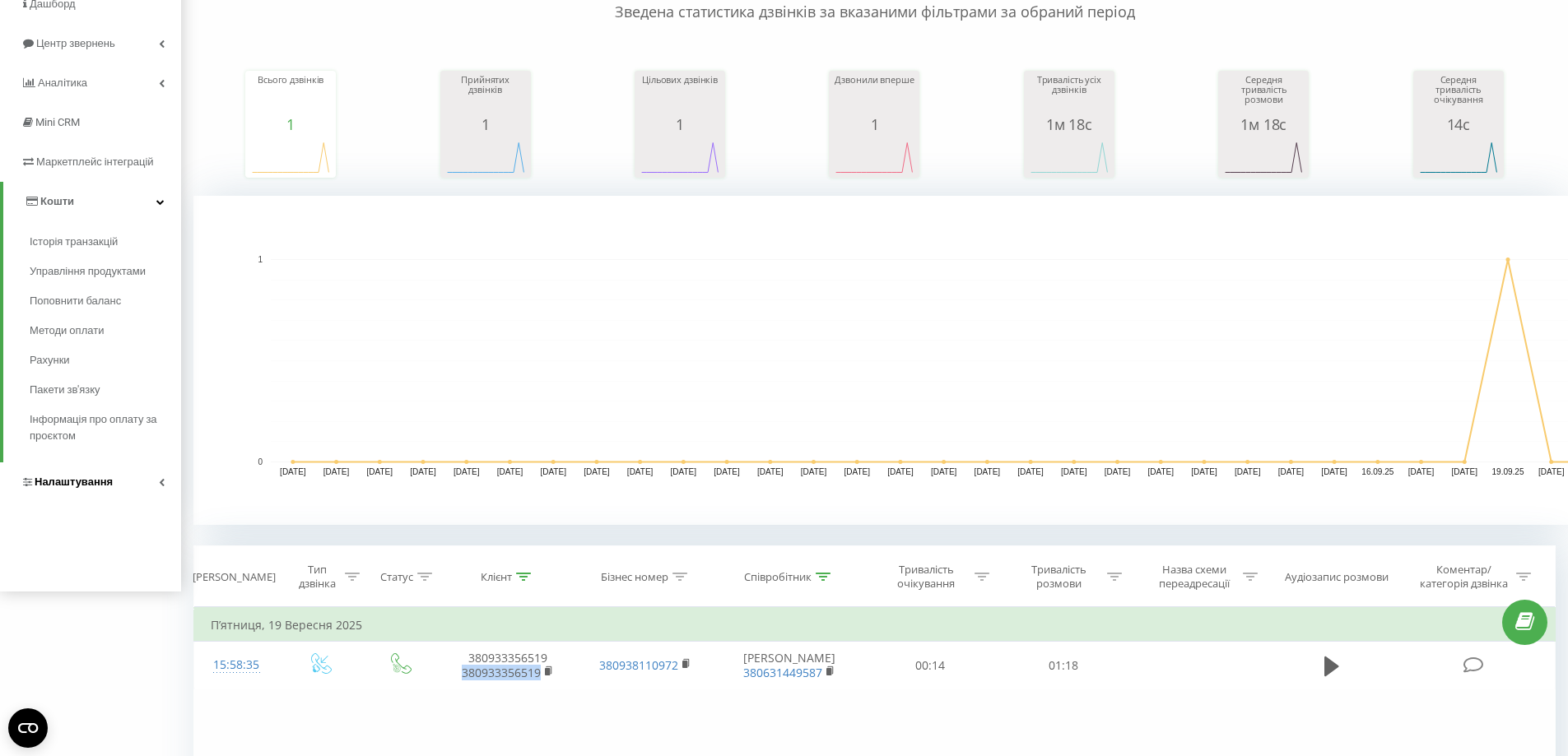
click at [80, 493] on link "Налаштування" at bounding box center [91, 482] width 181 height 40
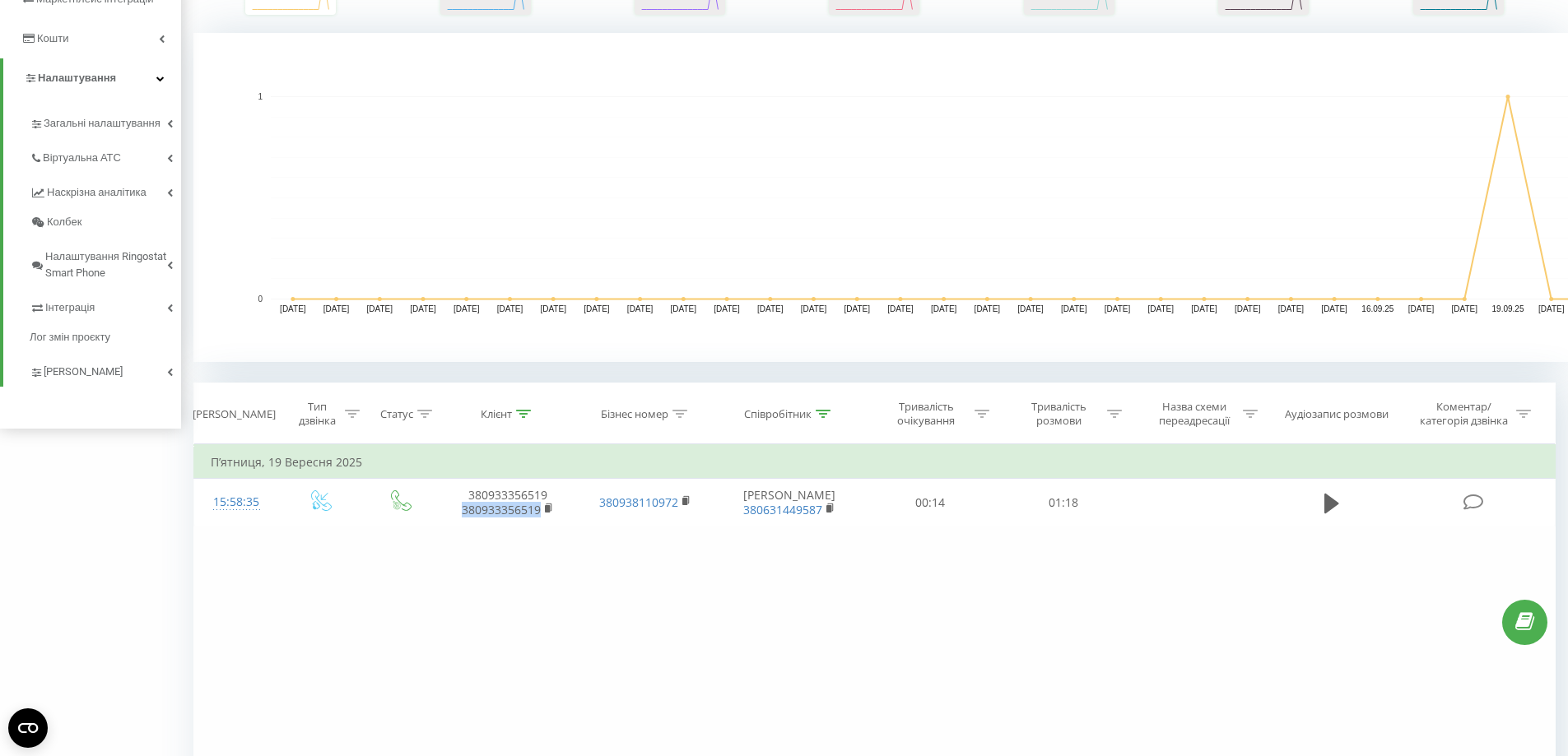
scroll to position [330, 0]
click at [81, 317] on link "Інтеграція" at bounding box center [104, 303] width 151 height 34
click at [820, 413] on icon at bounding box center [823, 413] width 15 height 8
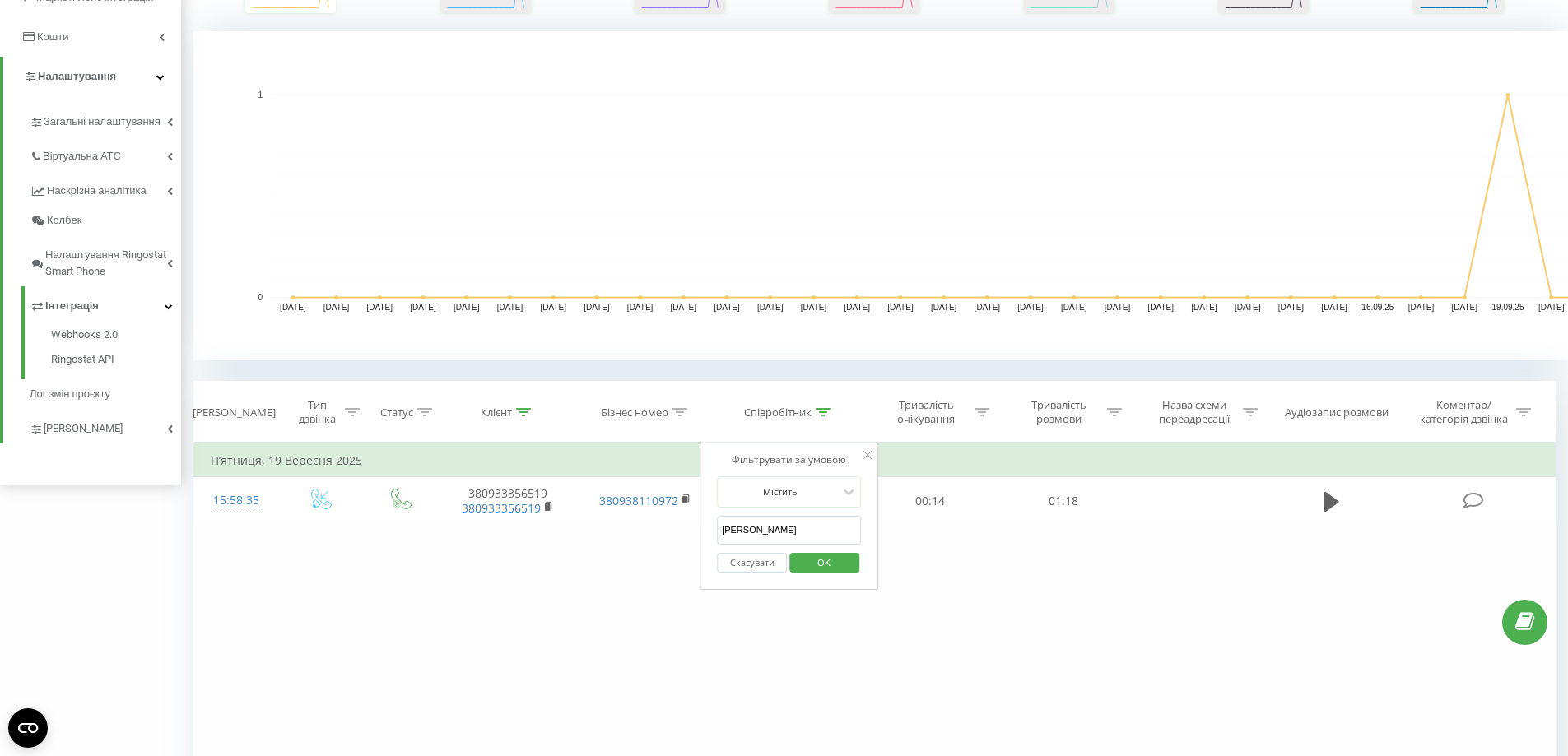
click at [767, 547] on div "Скасувати OK" at bounding box center [789, 564] width 145 height 37
click at [761, 563] on button "Скасувати" at bounding box center [752, 563] width 70 height 20
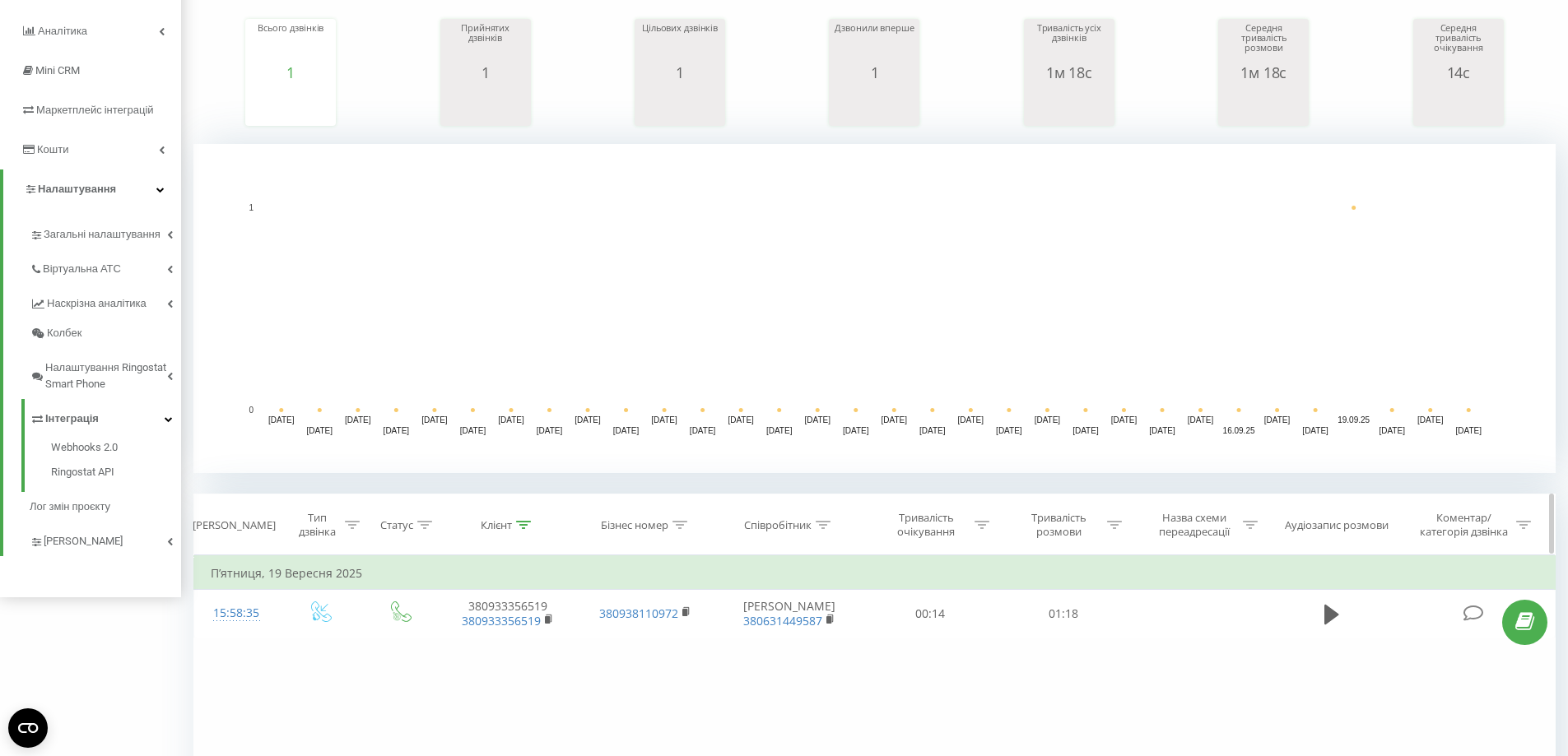
click at [522, 530] on div at bounding box center [523, 526] width 15 height 14
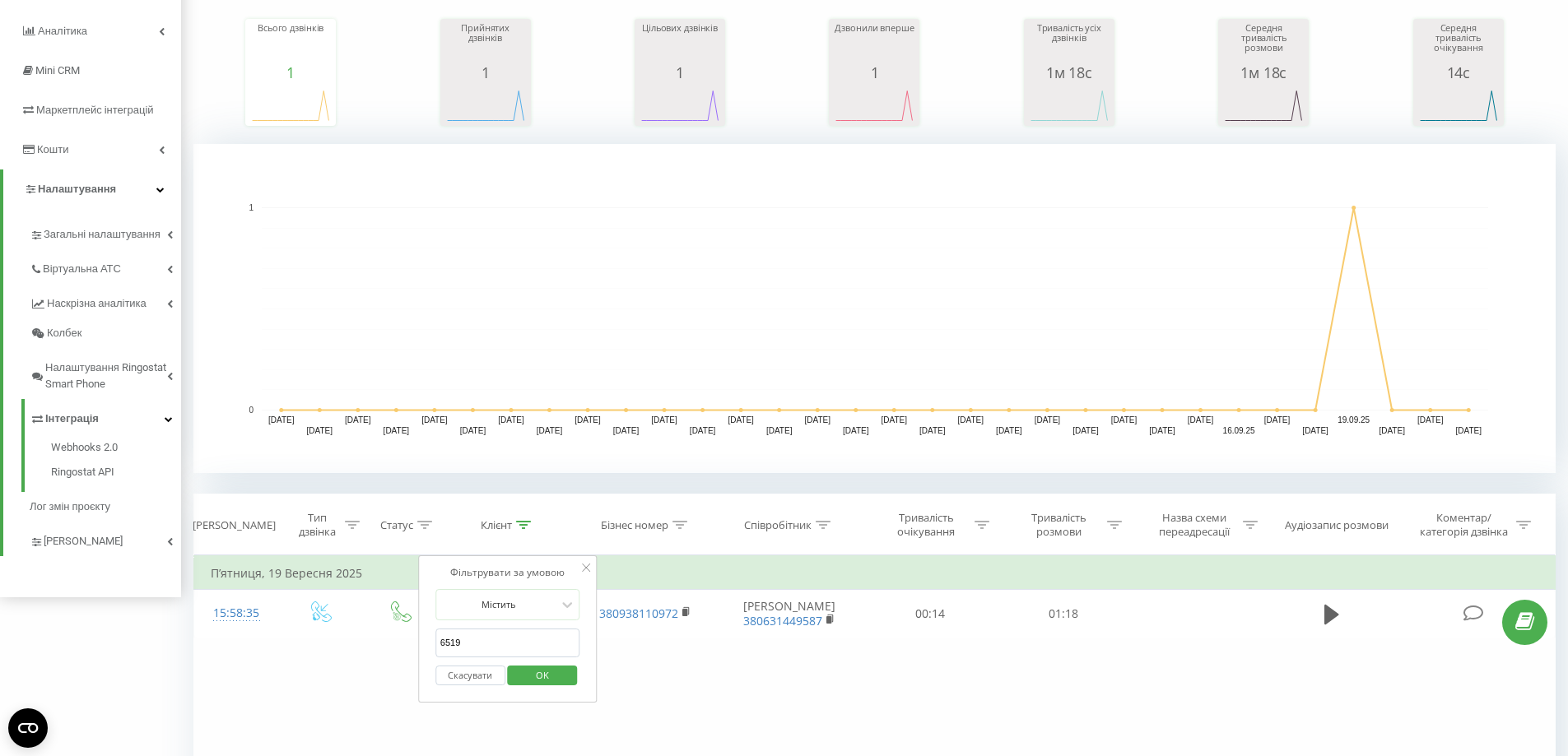
drag, startPoint x: 502, startPoint y: 643, endPoint x: 404, endPoint y: 640, distance: 98.0
click at [404, 640] on div "Фільтрувати за умовою Дорівнює Введіть значення Скасувати OK Фільтрувати за умо…" at bounding box center [874, 741] width 1362 height 371
click button "OK" at bounding box center [543, 676] width 70 height 20
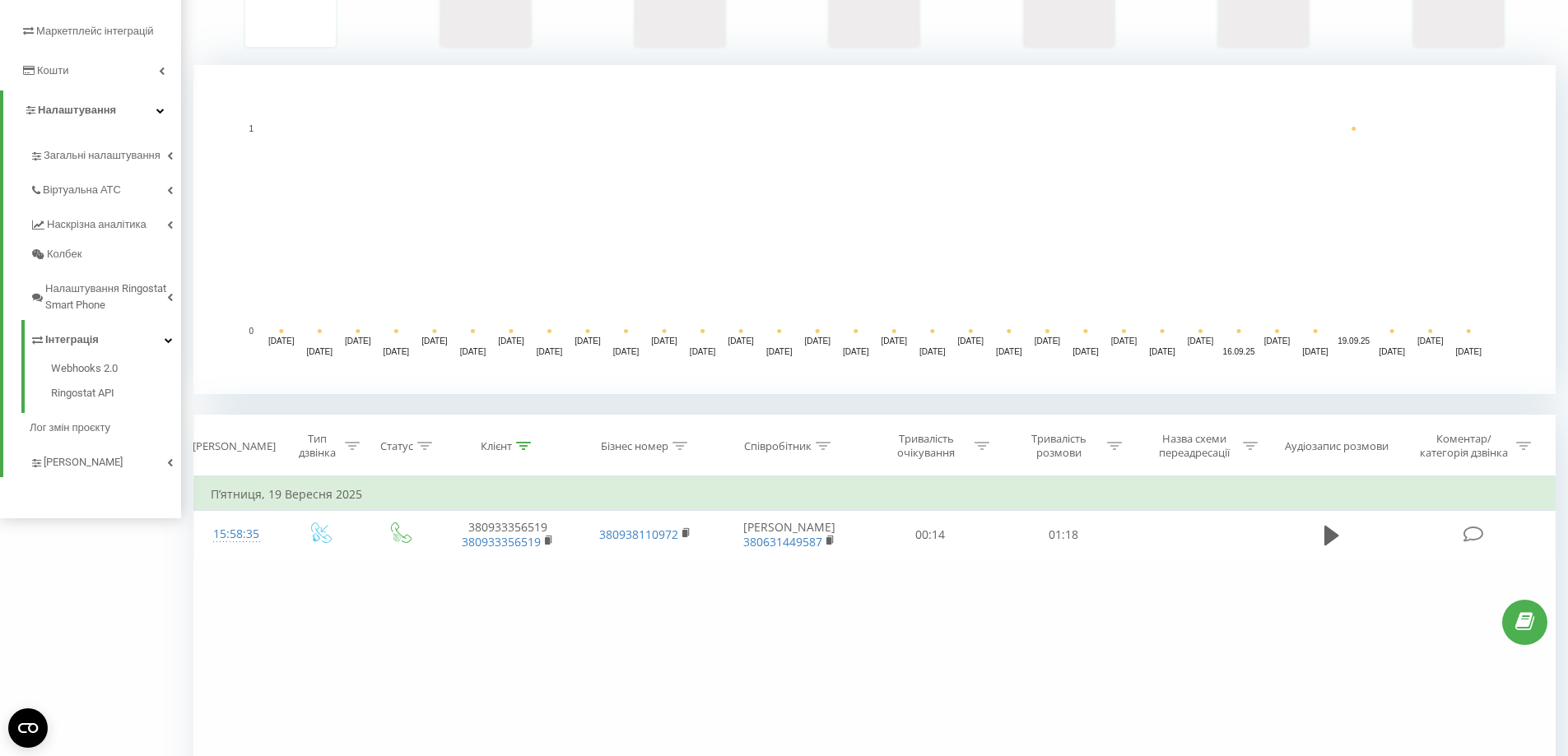
scroll to position [381, 0]
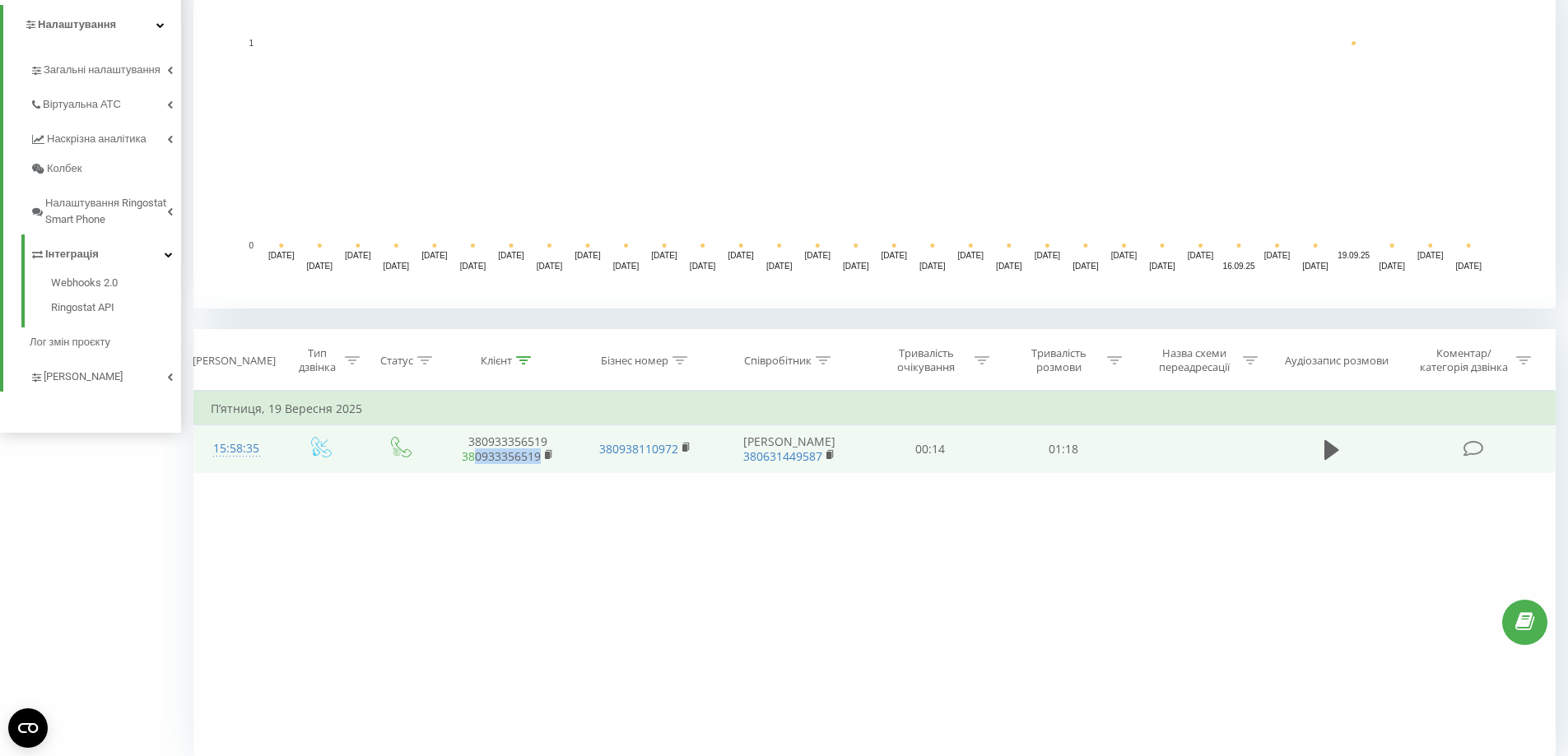
drag, startPoint x: 541, startPoint y: 461, endPoint x: 477, endPoint y: 462, distance: 64.0
click at [477, 462] on span "380933356519" at bounding box center [508, 457] width 105 height 15
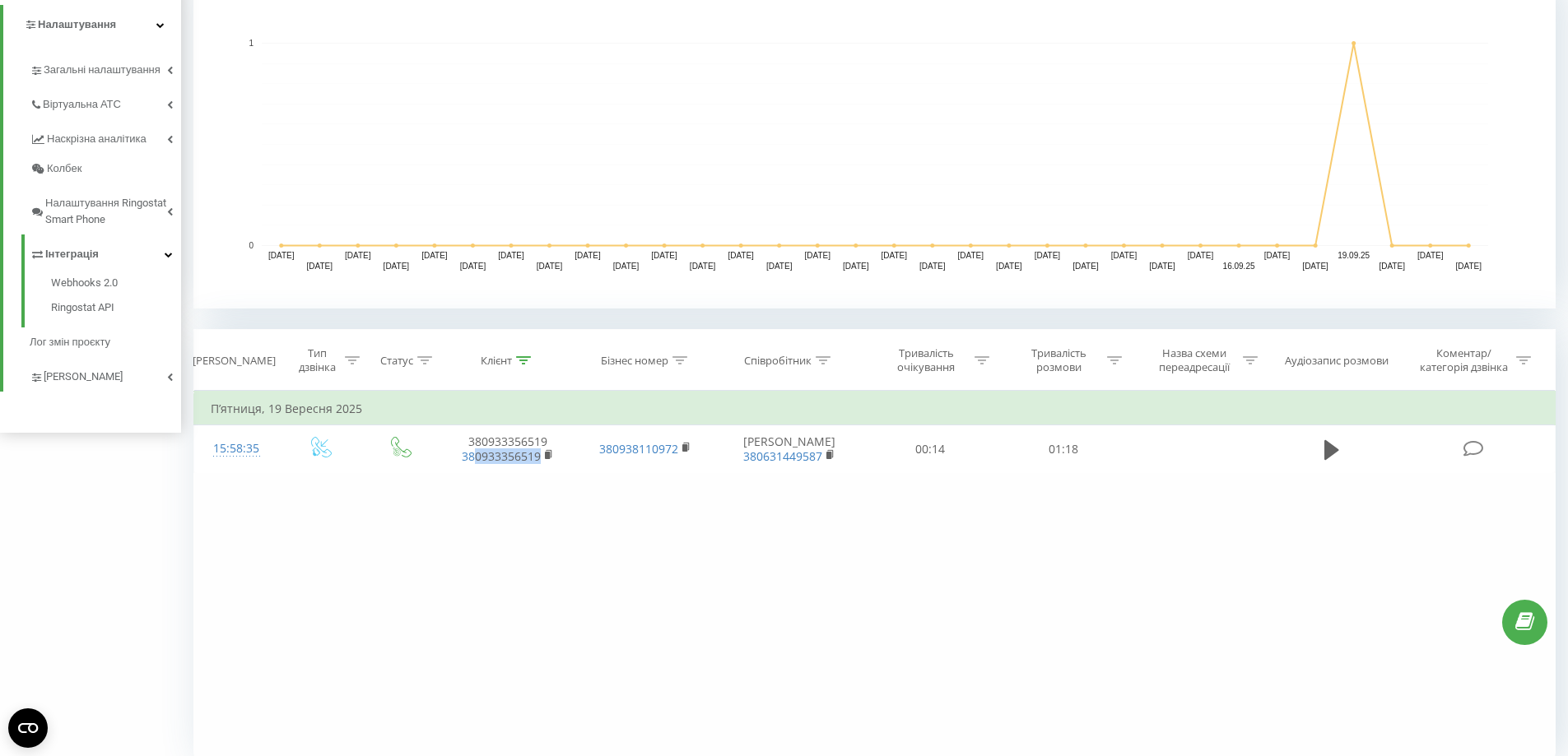
copy link "0933356519"
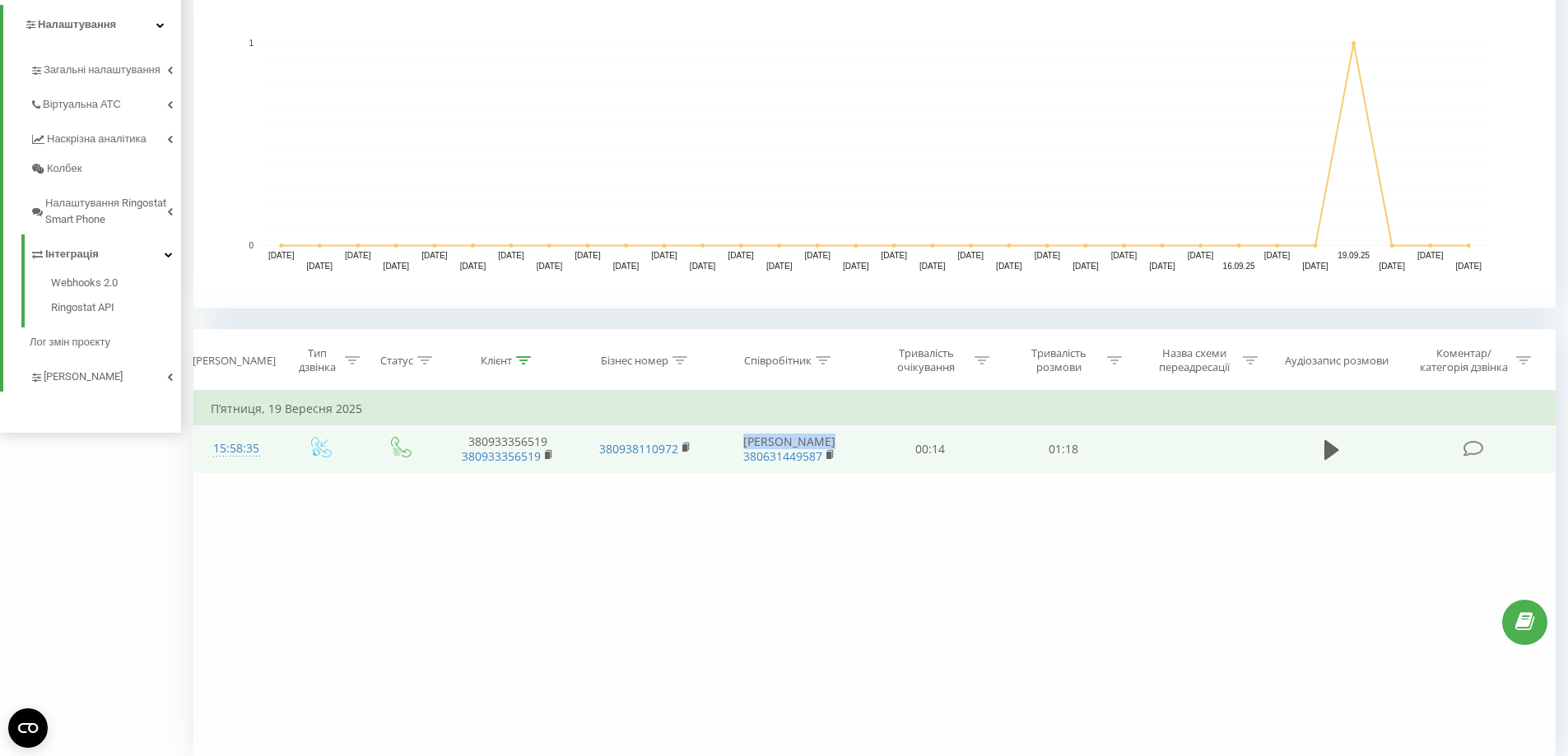
drag, startPoint x: 841, startPoint y: 441, endPoint x: 736, endPoint y: 440, distance: 105.0
click at [736, 440] on td "[PERSON_NAME] 380631449587" at bounding box center [788, 449] width 149 height 48
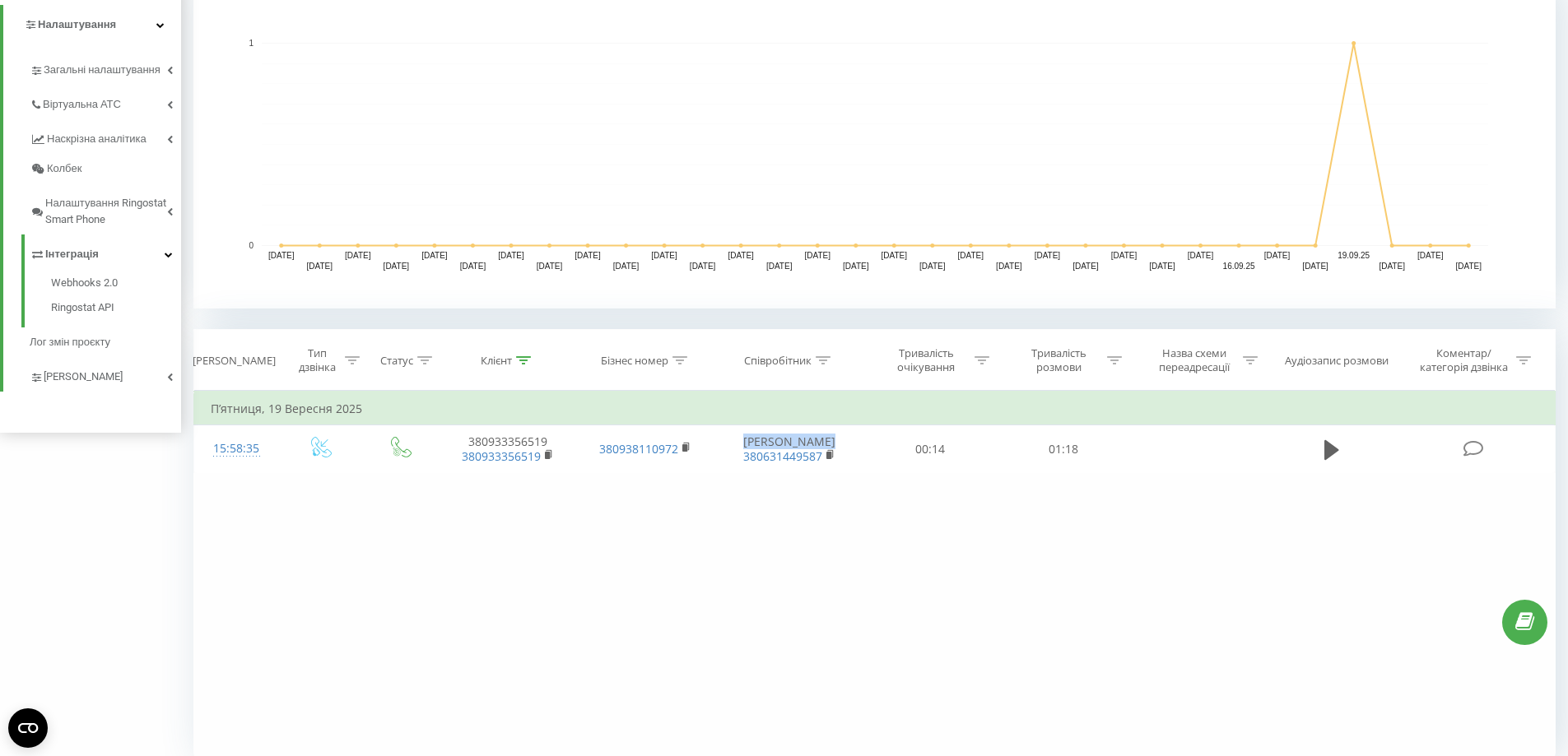
copy td "[PERSON_NAME]"
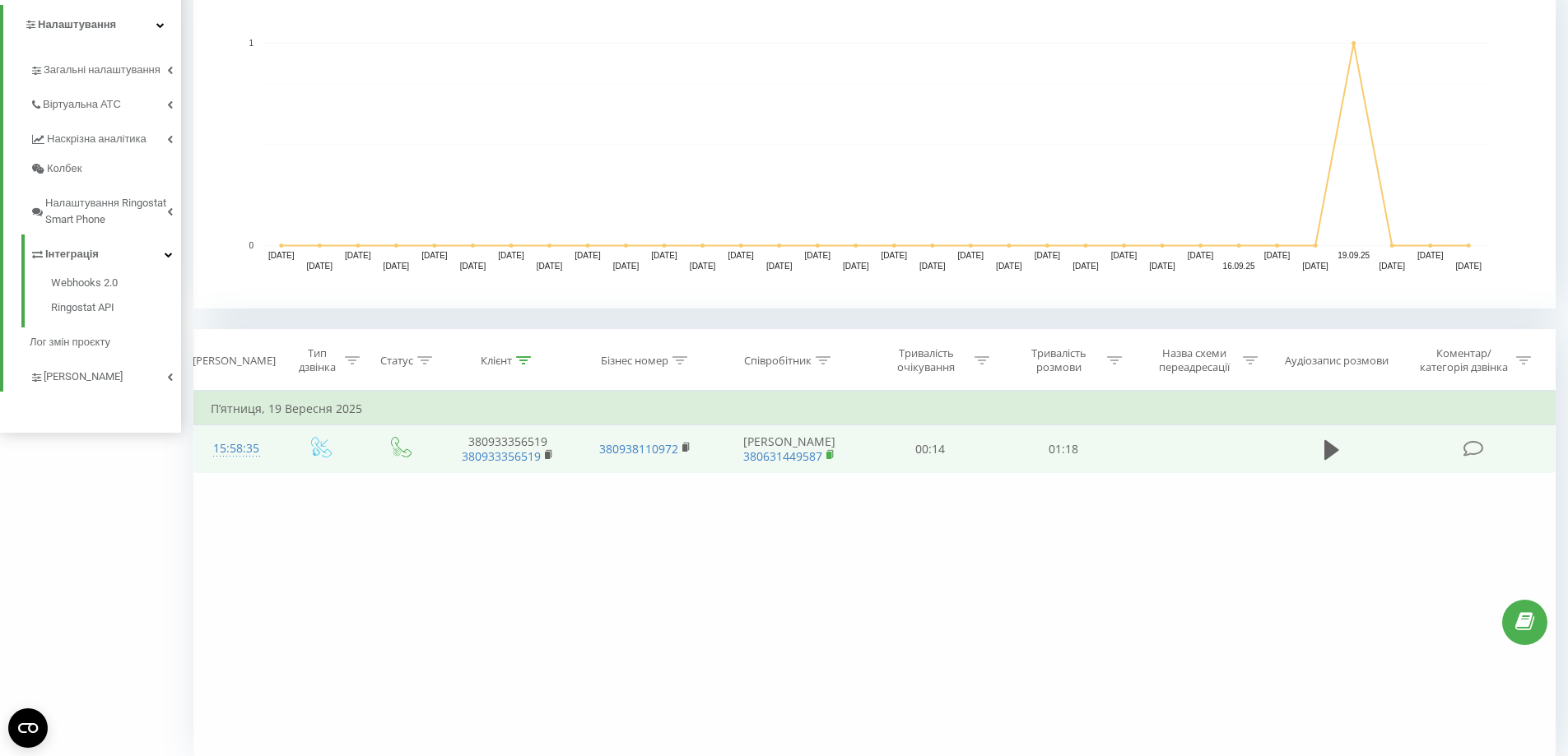
click at [831, 464] on td "[PERSON_NAME] 380631449587" at bounding box center [788, 449] width 149 height 48
copy link "380631449587"
click at [739, 463] on span "380631449587" at bounding box center [788, 457] width 116 height 15
drag, startPoint x: 547, startPoint y: 461, endPoint x: 461, endPoint y: 459, distance: 86.0
click at [461, 459] on span "380933356519" at bounding box center [508, 457] width 105 height 15
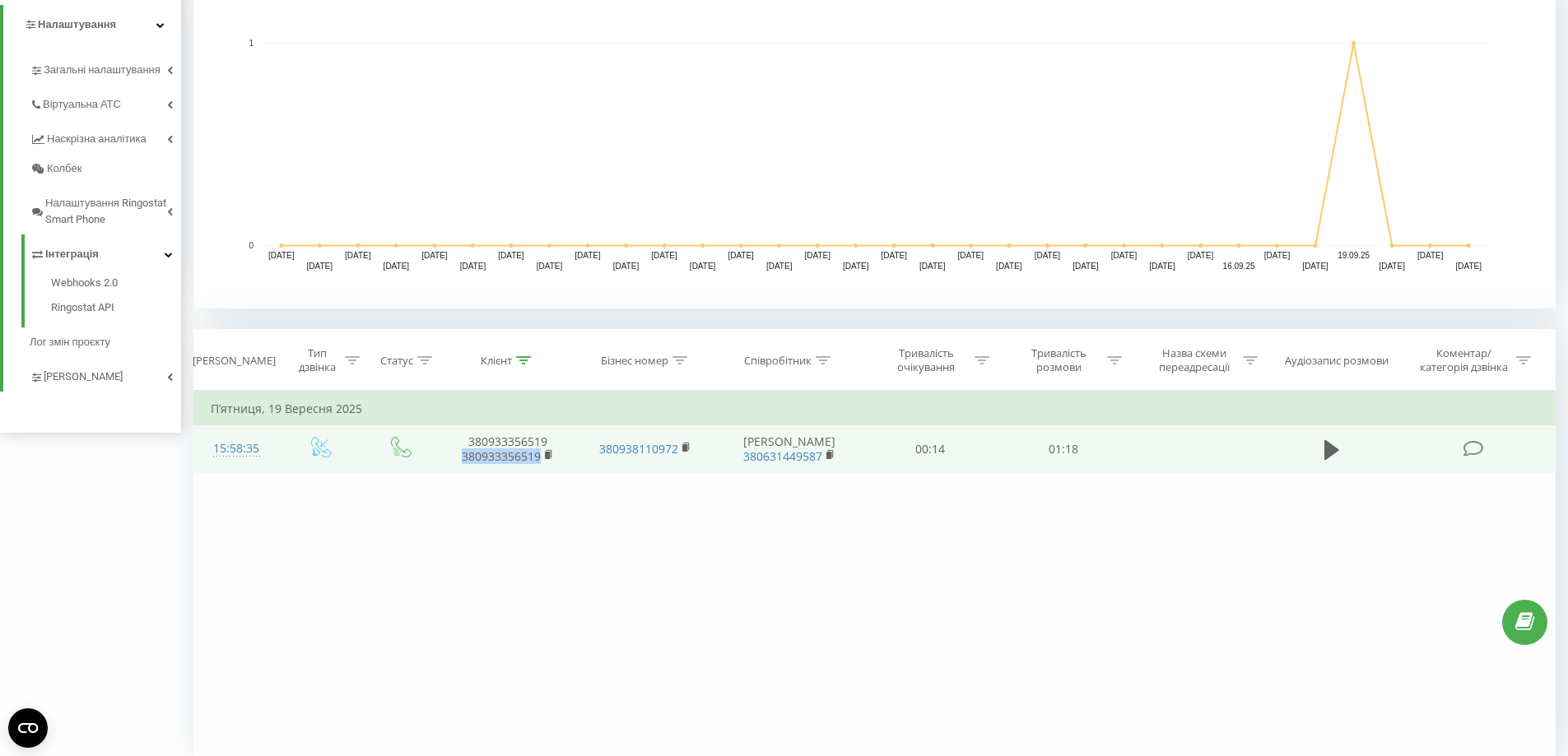
copy link "380933356519"
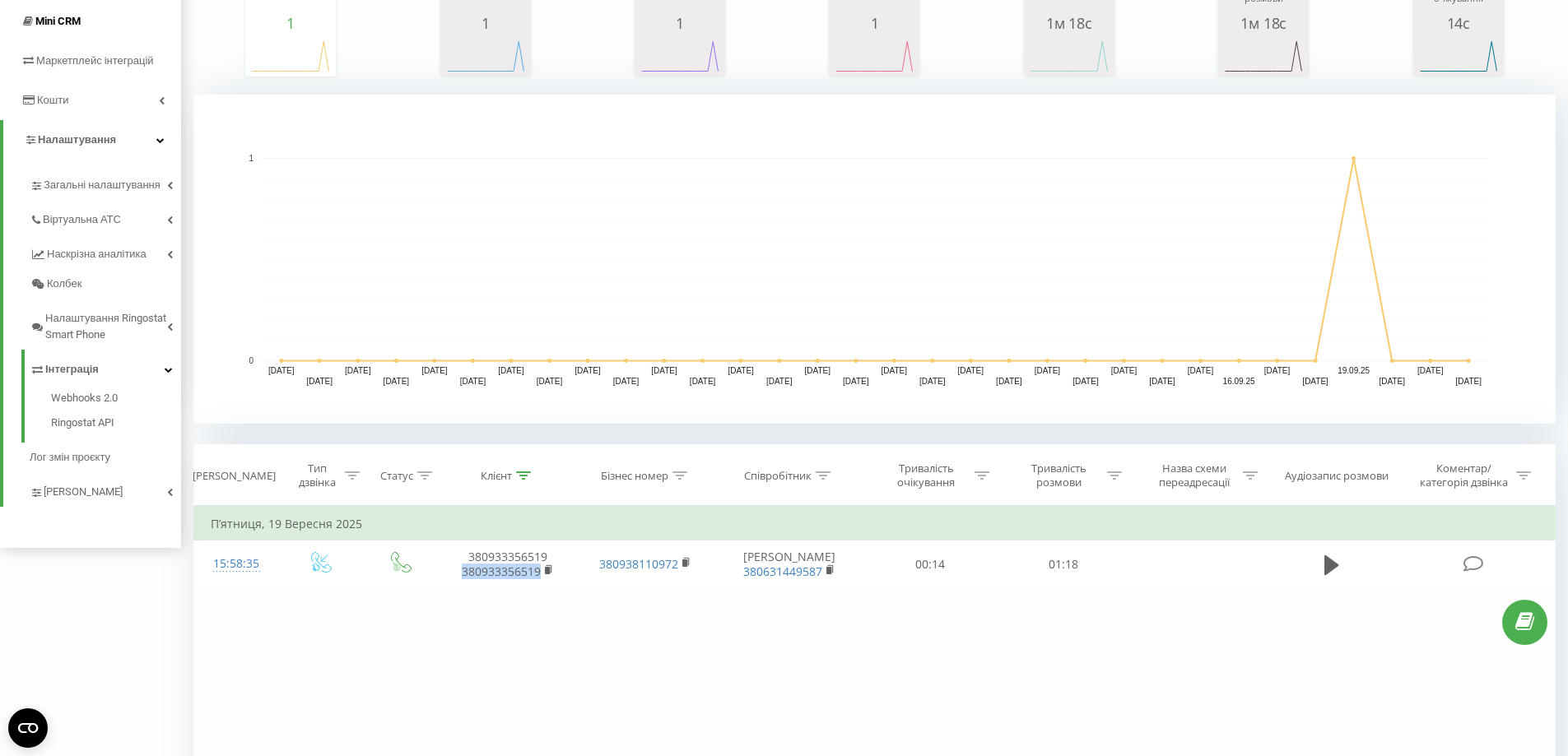
scroll to position [0, 0]
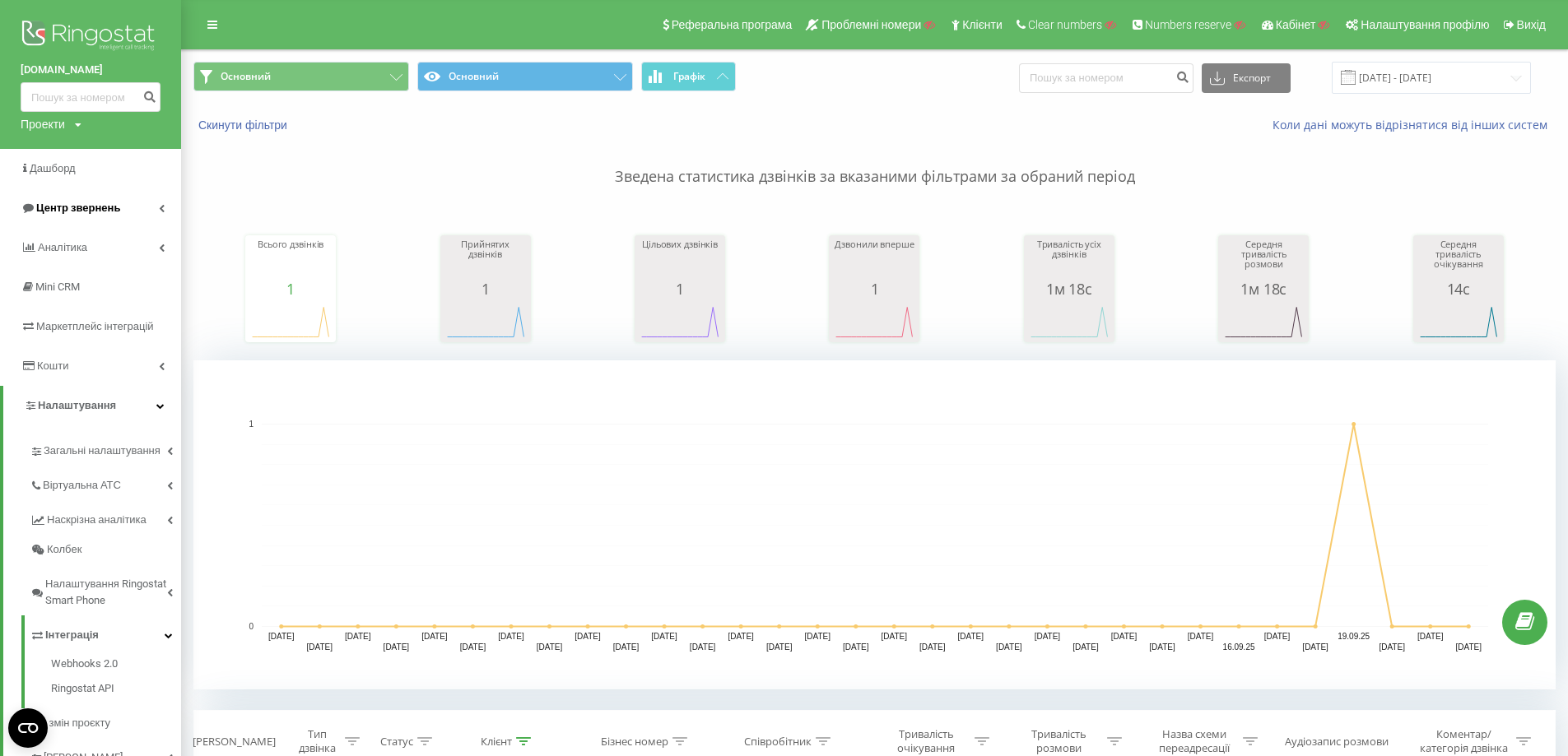
click at [99, 217] on span "Центр звернень" at bounding box center [70, 208] width 100 height 17
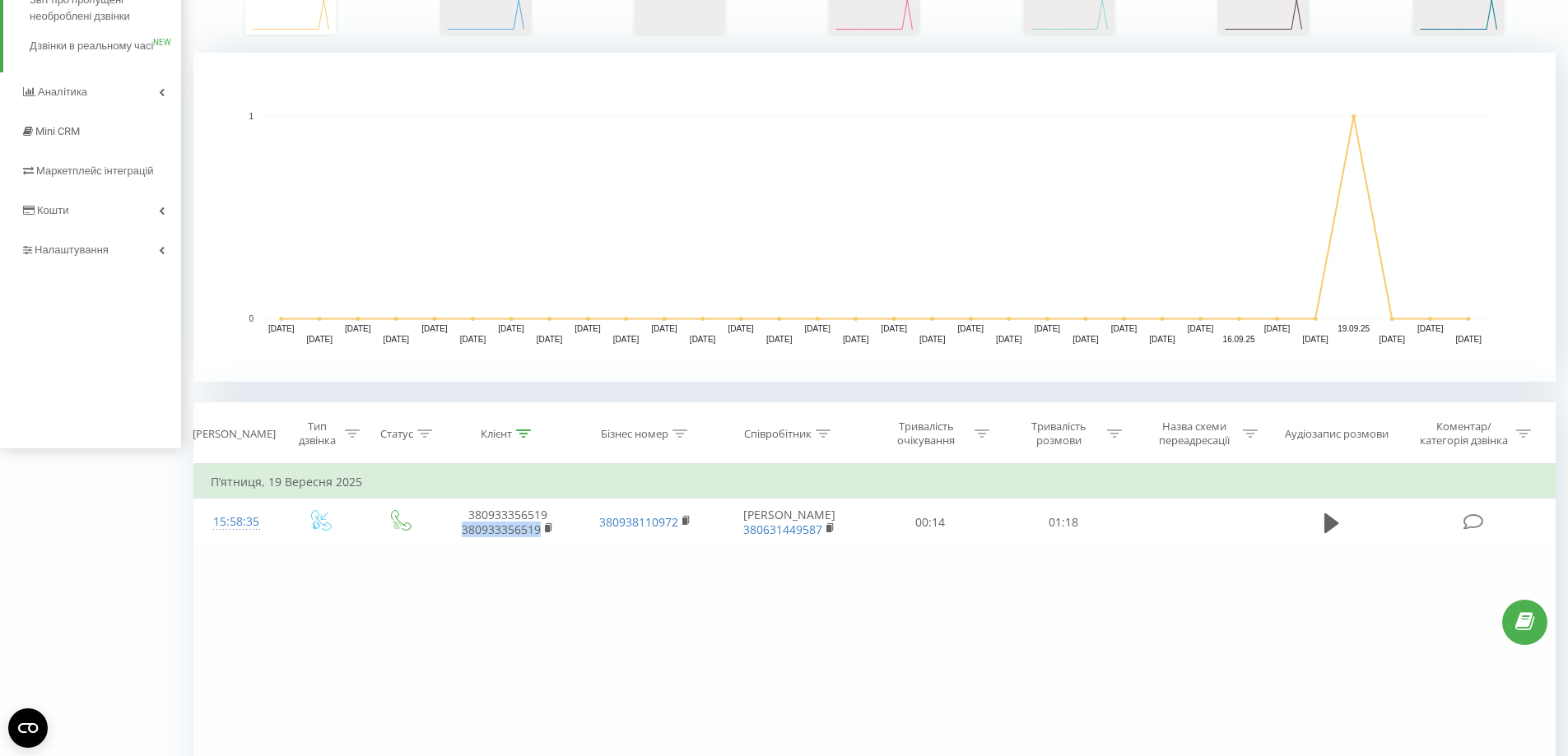
scroll to position [201, 0]
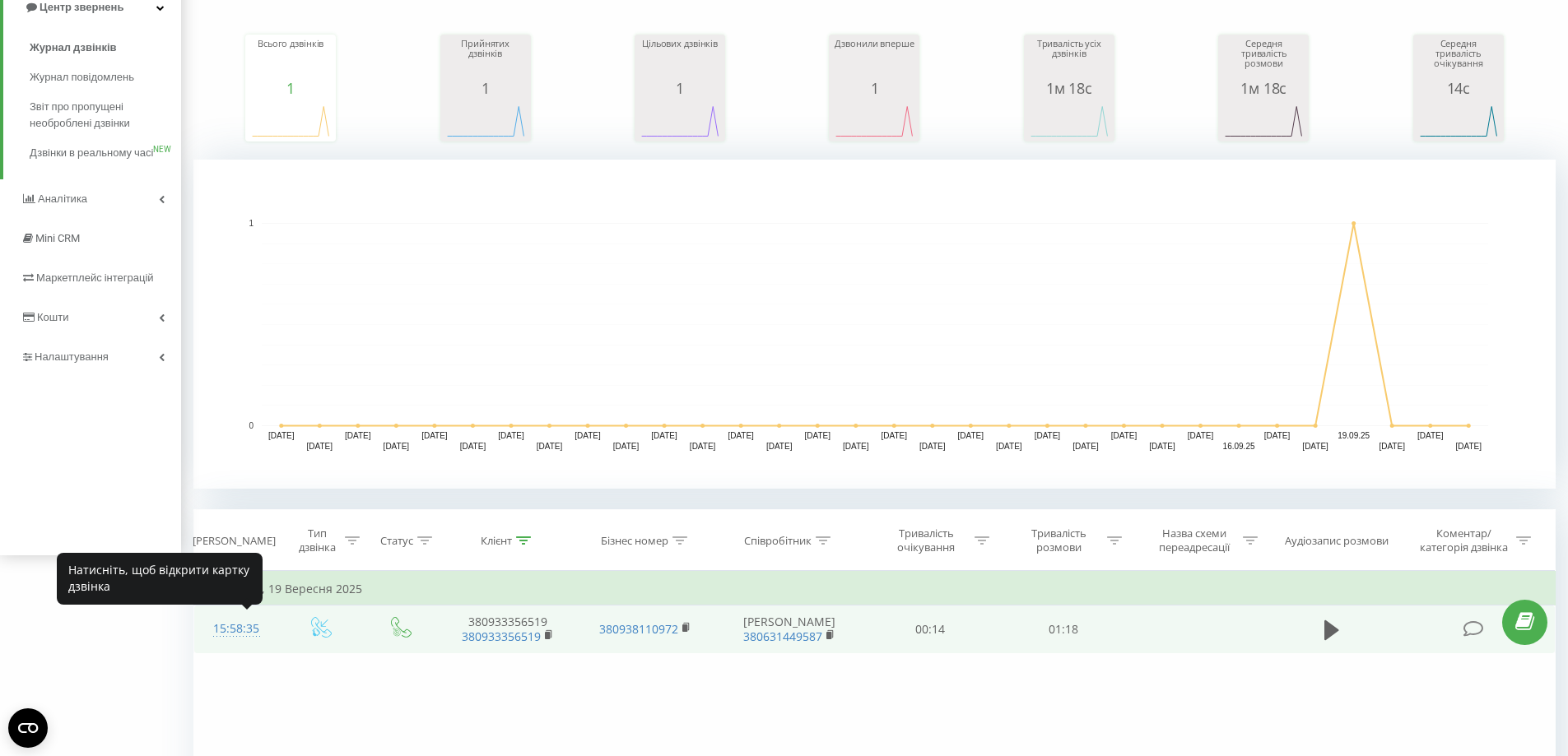
click at [259, 631] on div "15:58:35" at bounding box center [236, 629] width 52 height 32
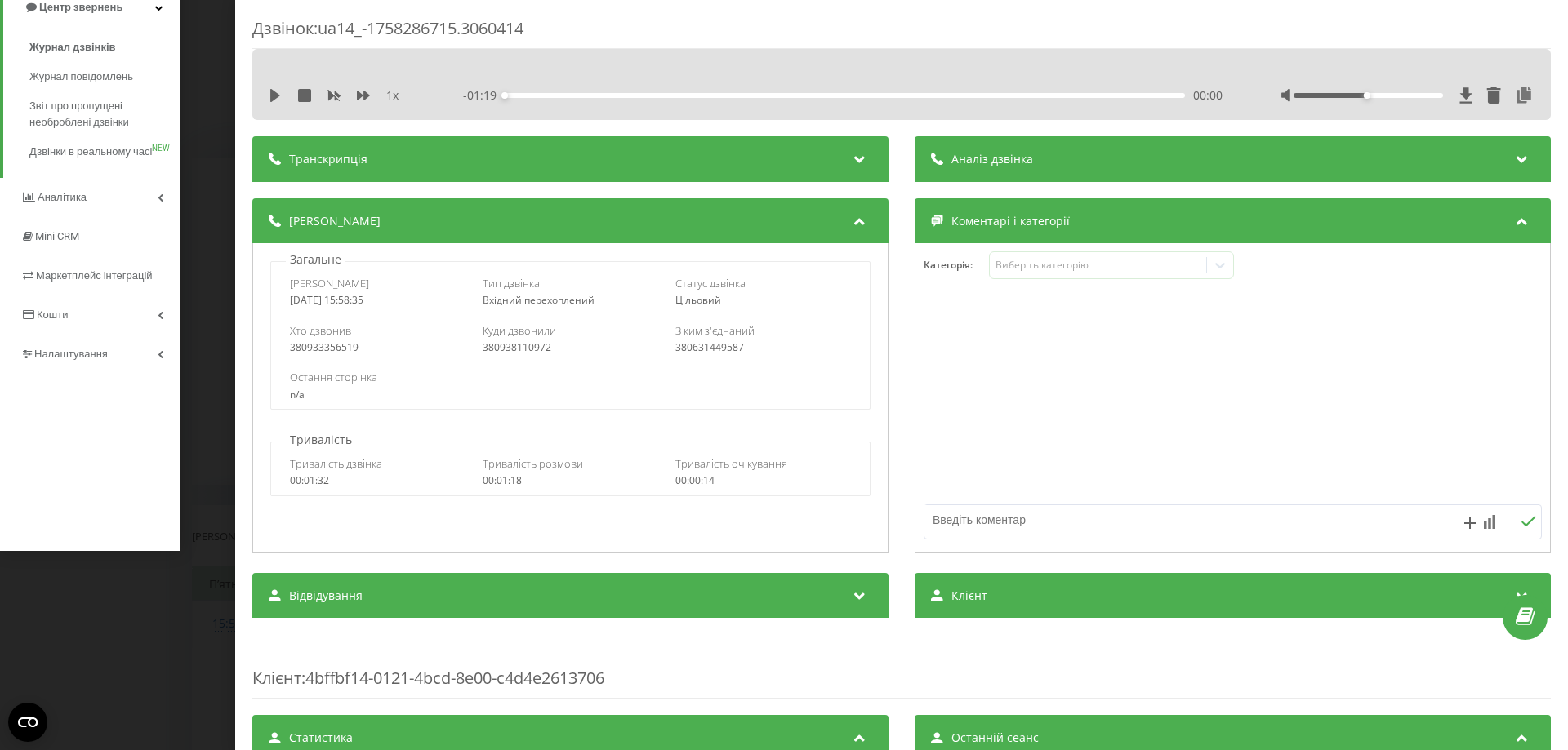
copy div "Дата дзвінка 2025-09-19 15:58:35"
drag, startPoint x: 323, startPoint y: 305, endPoint x: 280, endPoint y: 288, distance: 46.2
click at [280, 288] on div "Дата дзвінка 2025-09-19 15:58:35 Тип дзвінка Вхідний перехоплений Статус дзвінк…" at bounding box center [570, 291] width 598 height 47
click at [230, 368] on div "Дзвінок : ua14_-1758286715.3060414 1 x - 01:19 00:00 00:00 Транскрипція Для AI-…" at bounding box center [784, 375] width 1568 height 750
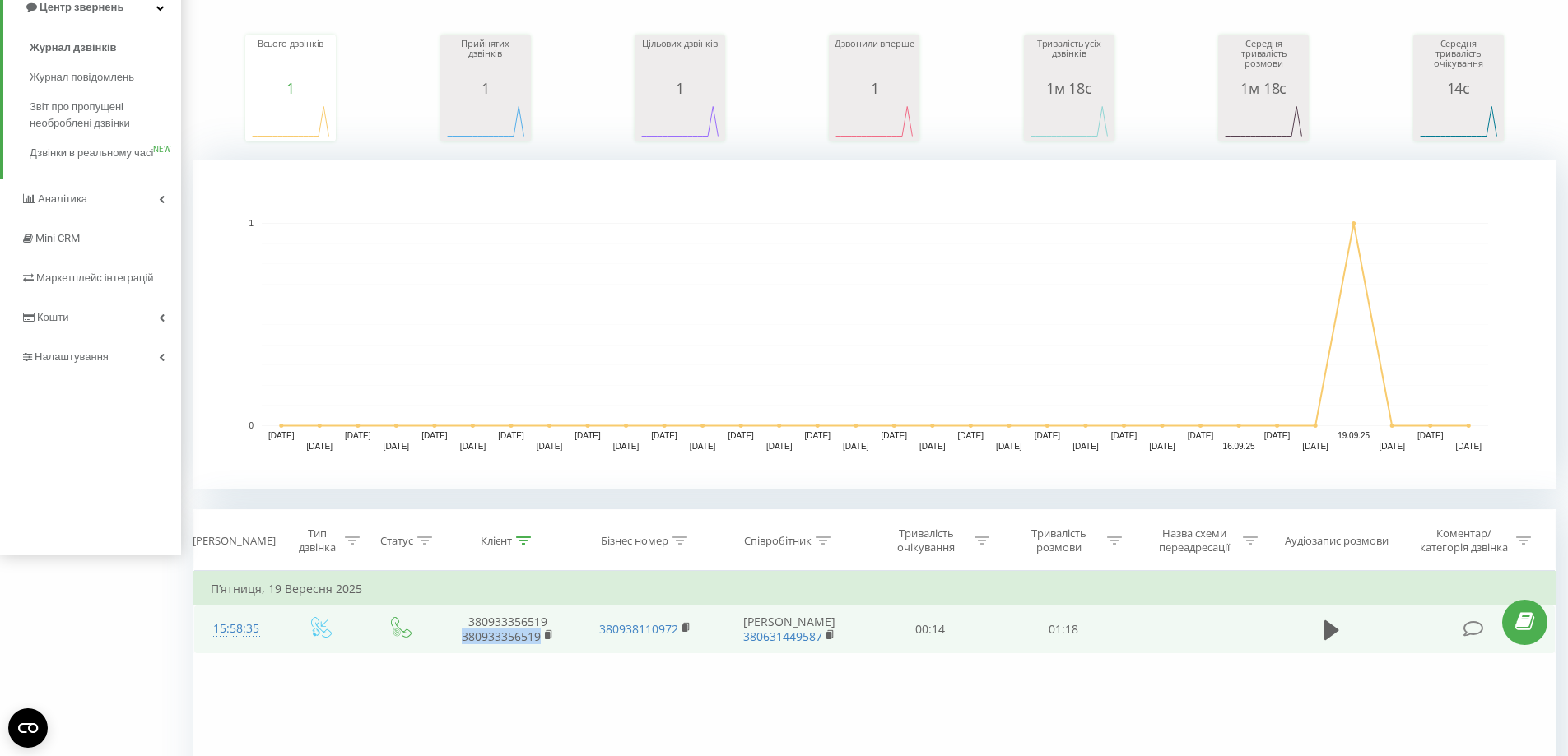
drag, startPoint x: 542, startPoint y: 646, endPoint x: 456, endPoint y: 640, distance: 86.2
click at [456, 640] on td "380933356519 380933356519" at bounding box center [508, 629] width 139 height 48
drag, startPoint x: 824, startPoint y: 645, endPoint x: 740, endPoint y: 623, distance: 86.8
click at [740, 623] on td "Матюшко Євген 380631449587" at bounding box center [788, 629] width 149 height 48
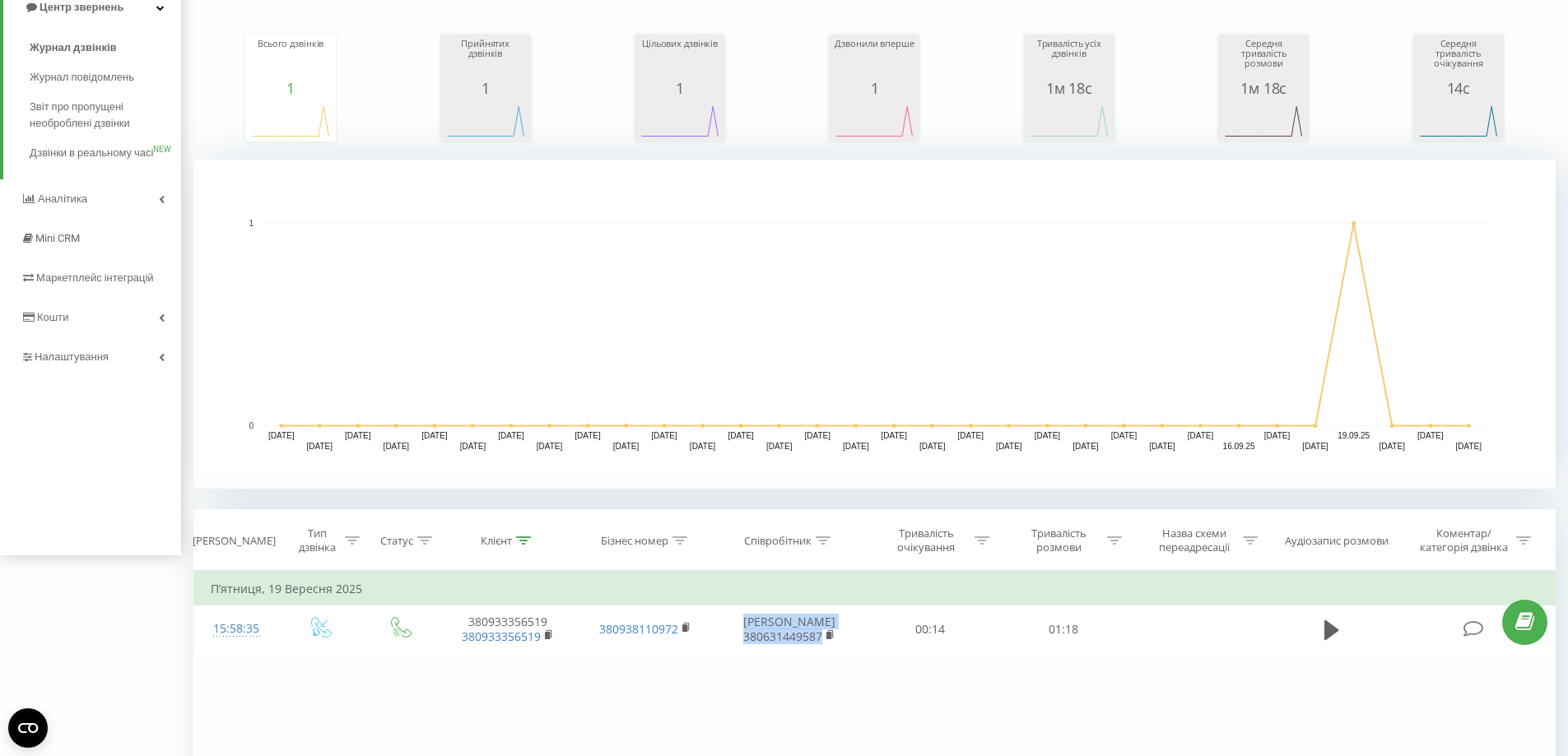
copy td "Матюшко Євген 380631449587"
click at [1135, 677] on div "Фільтрувати за умовою Дорівнює Введіть значення Скасувати OK Фільтрувати за умо…" at bounding box center [874, 757] width 1362 height 371
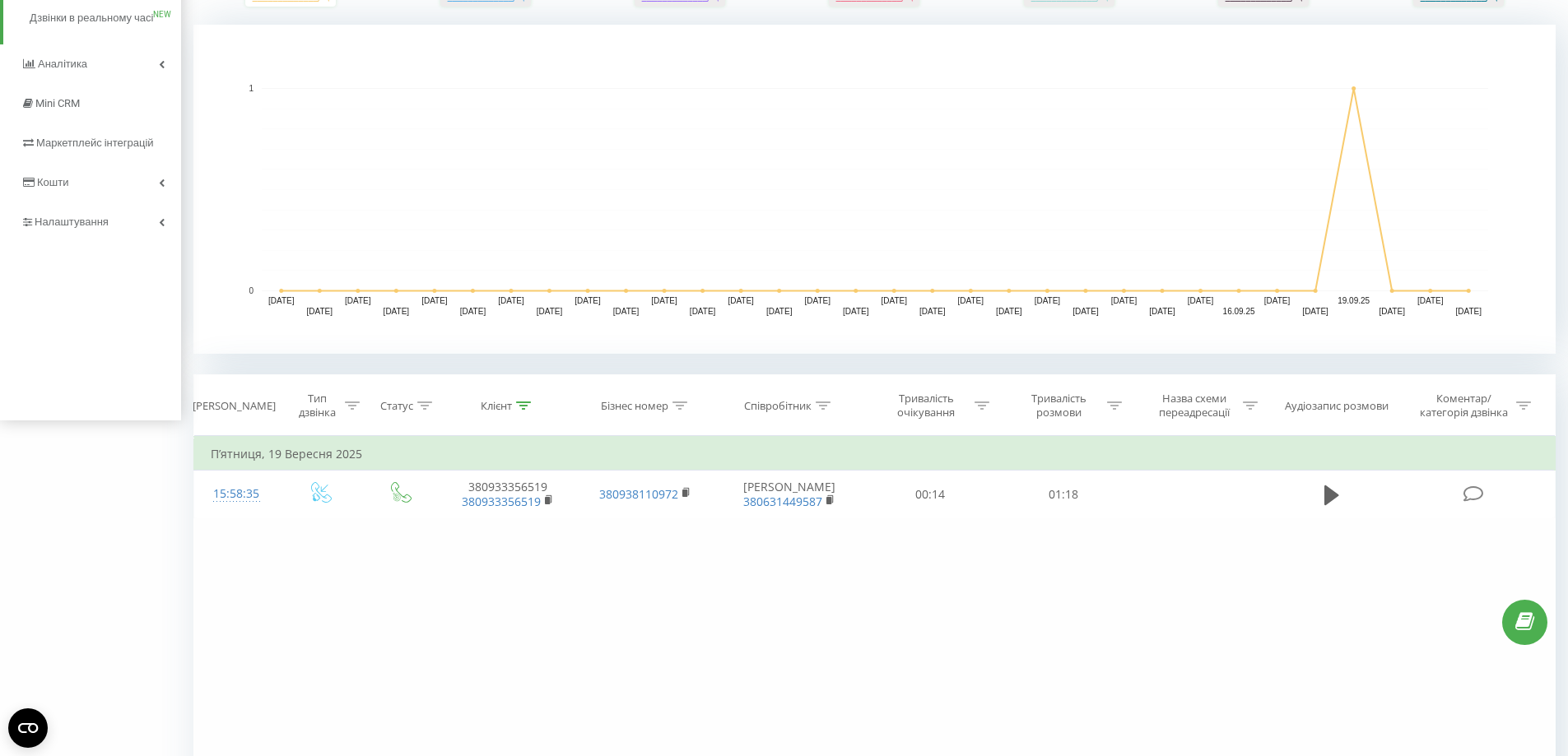
scroll to position [448, 0]
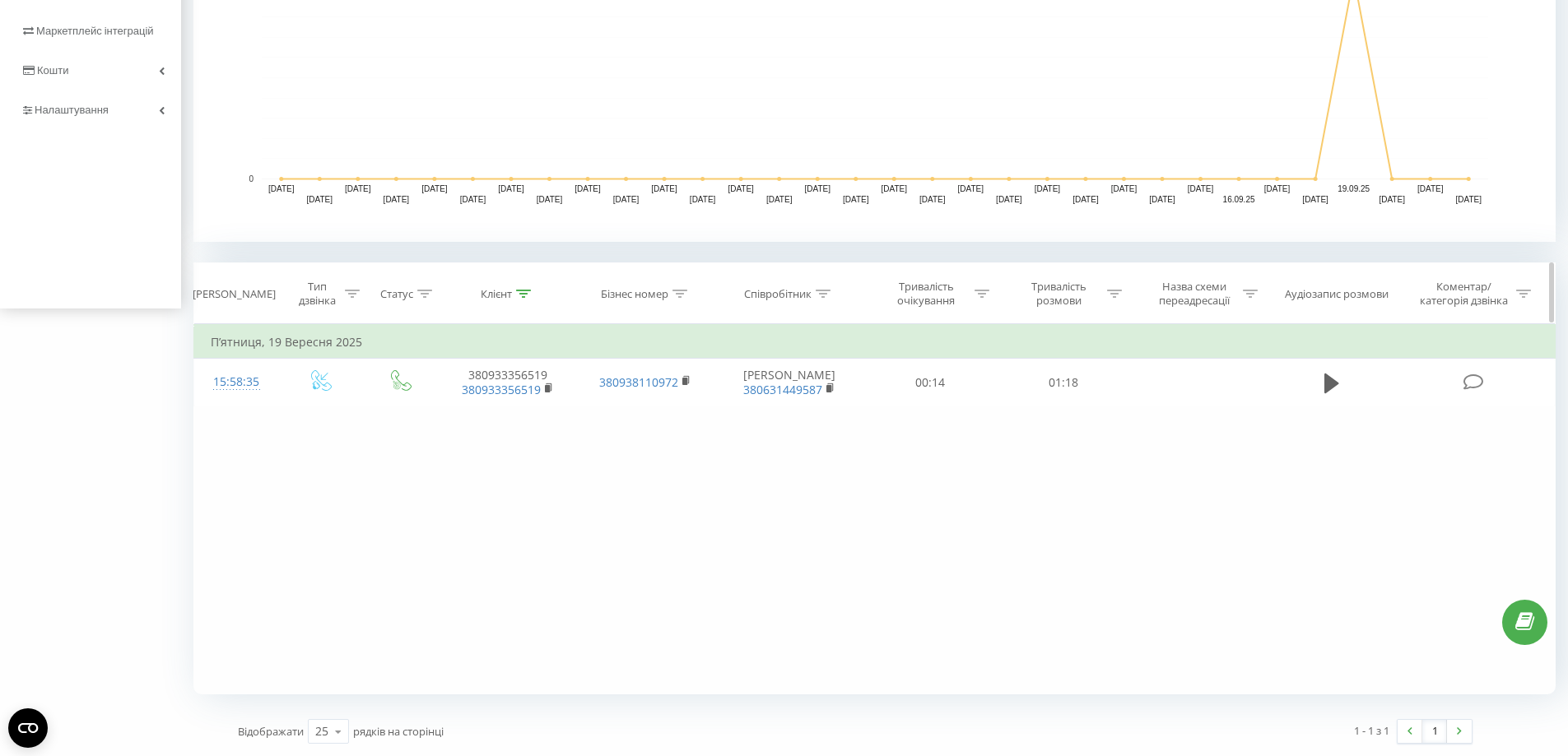
click at [524, 291] on icon at bounding box center [523, 294] width 15 height 8
drag, startPoint x: 501, startPoint y: 410, endPoint x: 358, endPoint y: 413, distance: 143.0
click at [358, 413] on div "Фільтрувати за умовою Дорівнює Введіть значення Скасувати OK Фільтрувати за умо…" at bounding box center [874, 509] width 1362 height 371
type input "56519"
click button "OK" at bounding box center [543, 445] width 70 height 20
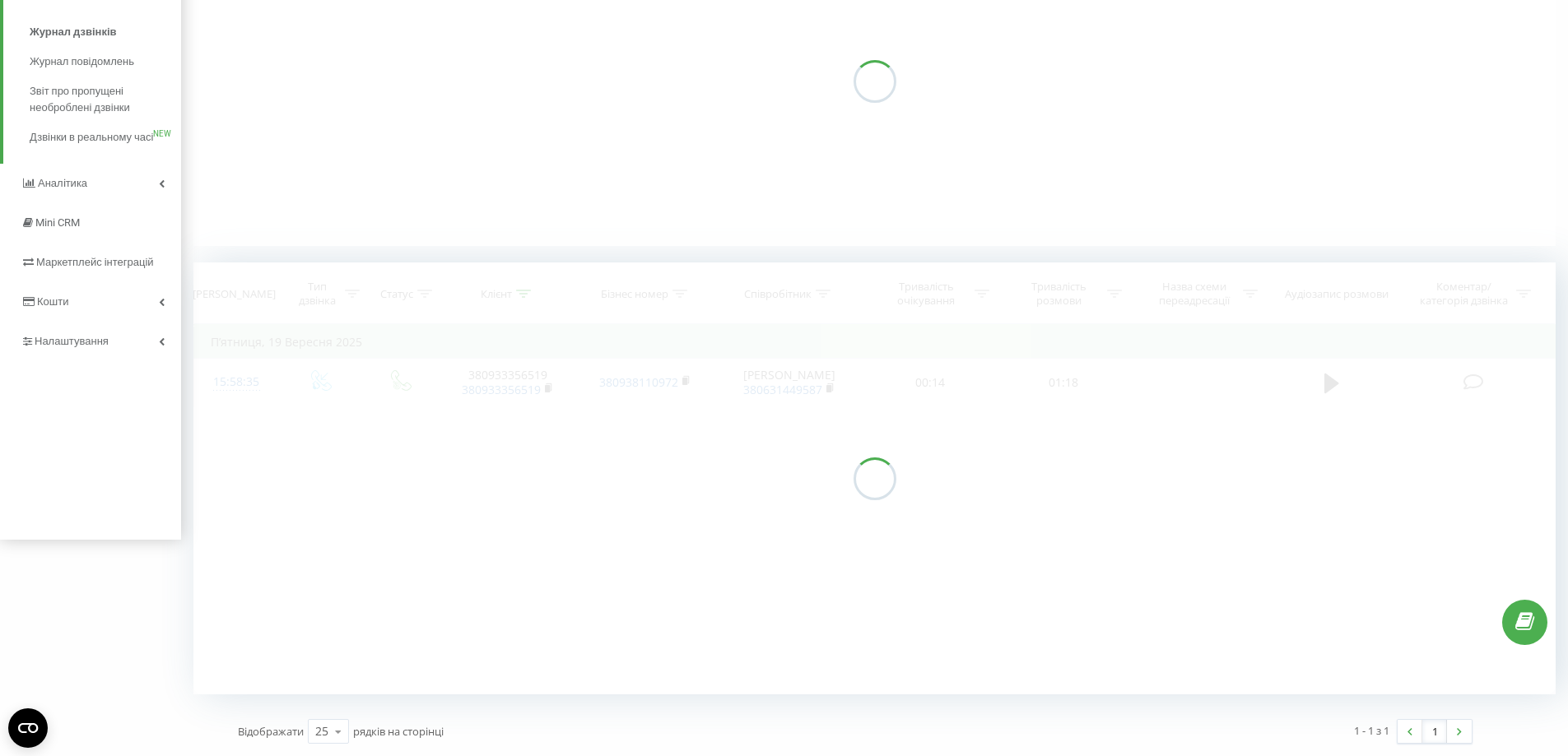
scroll to position [217, 0]
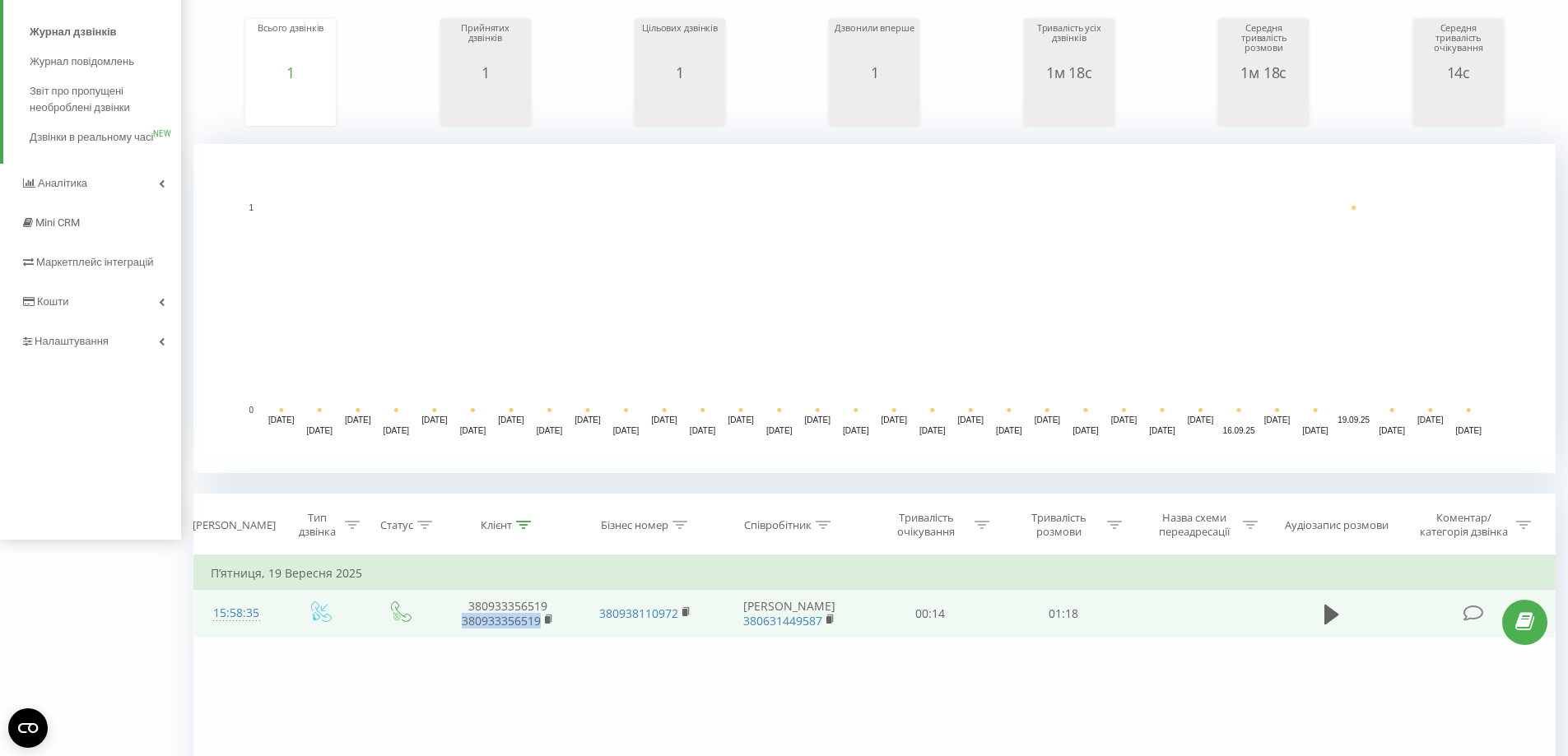
drag, startPoint x: 549, startPoint y: 630, endPoint x: 455, endPoint y: 624, distance: 94.2
click at [455, 624] on td "380933356519 380933356519" at bounding box center [508, 614] width 139 height 48
copy link "380933356519"
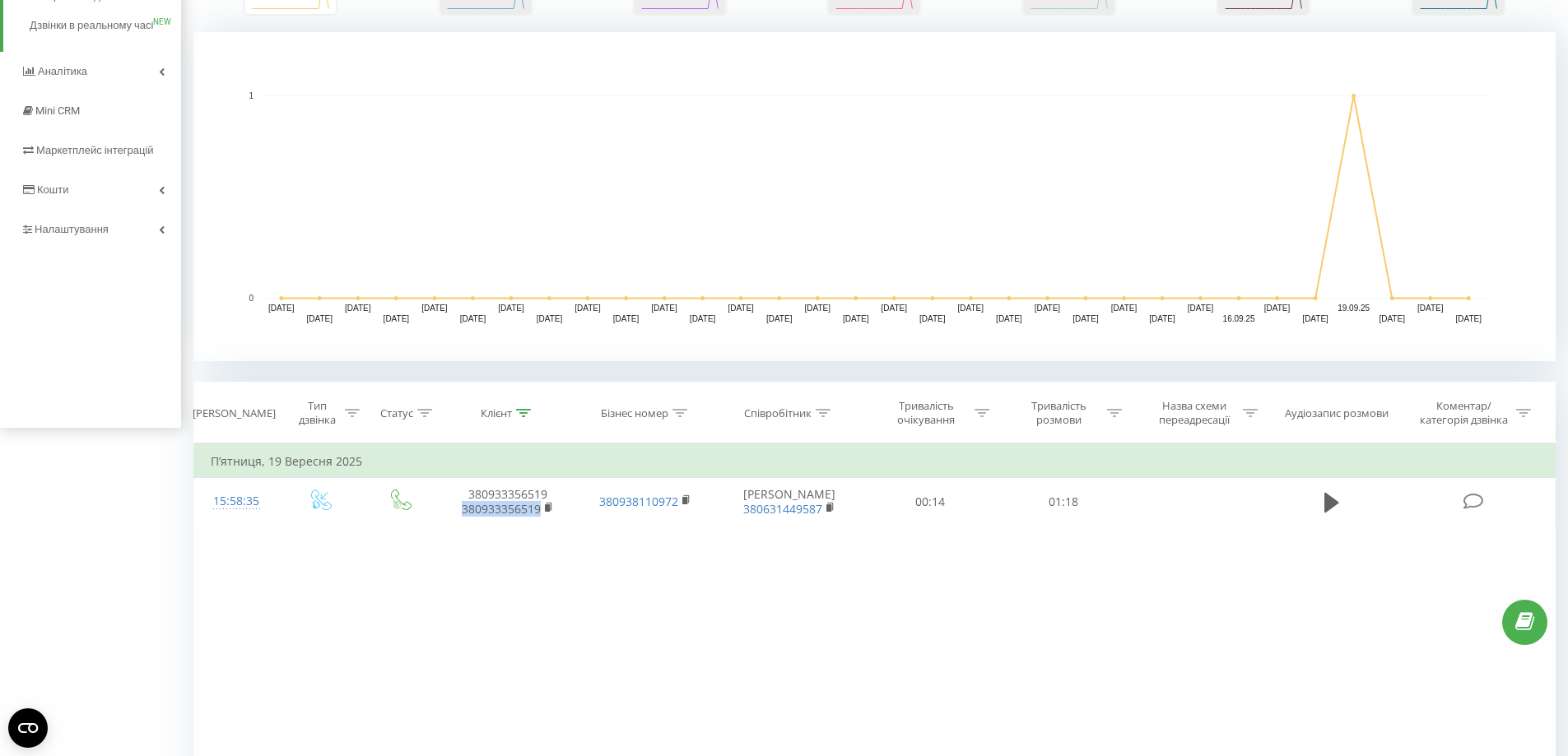
scroll to position [448, 0]
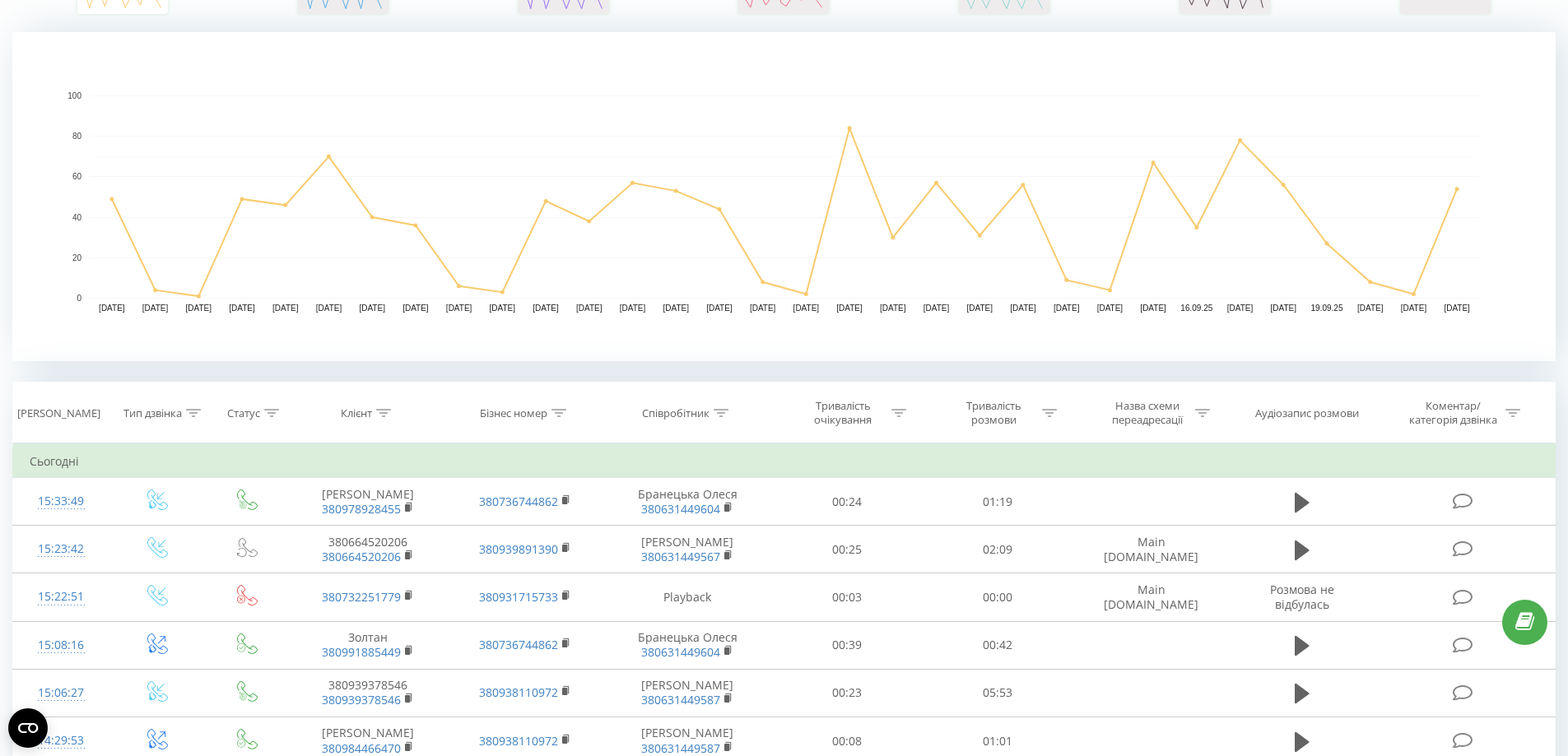
scroll to position [330, 0]
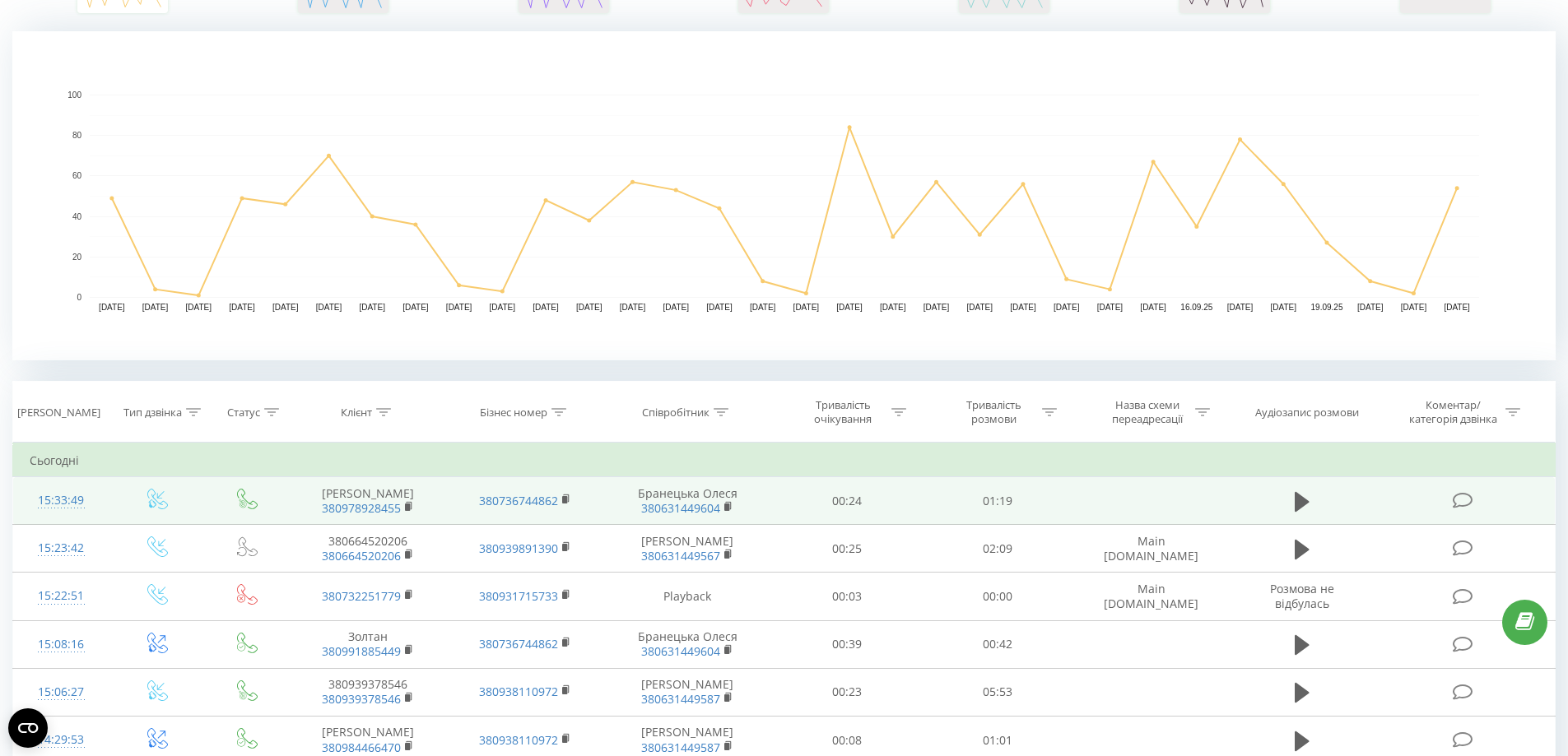
click at [719, 516] on td "Бранецька Олеся 380631449604" at bounding box center [687, 500] width 169 height 48
drag, startPoint x: 409, startPoint y: 517, endPoint x: 323, endPoint y: 515, distance: 86.0
click at [323, 515] on td "[PERSON_NAME] 380978928455" at bounding box center [368, 500] width 156 height 48
copy link "380978928455"
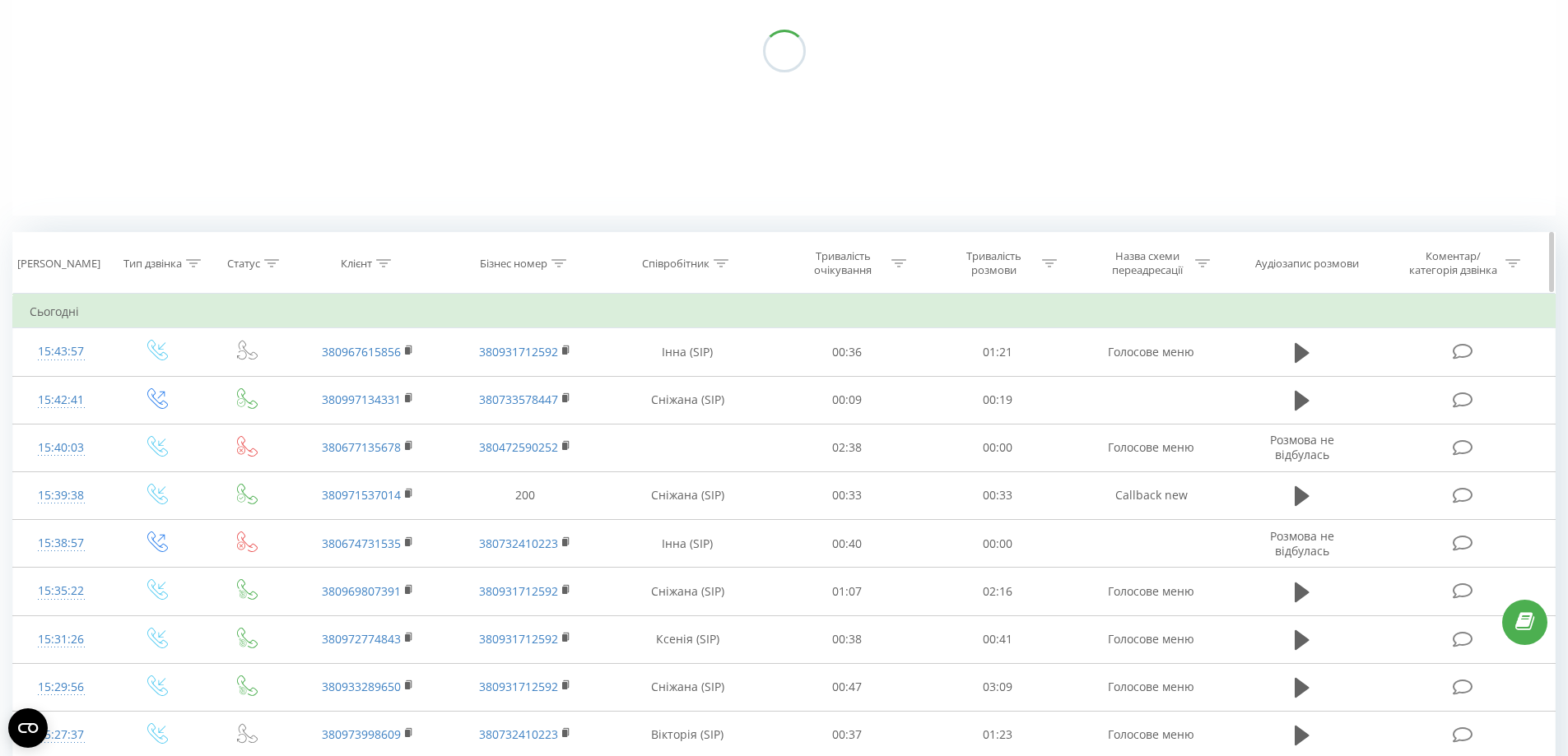
click at [380, 265] on icon at bounding box center [383, 263] width 15 height 8
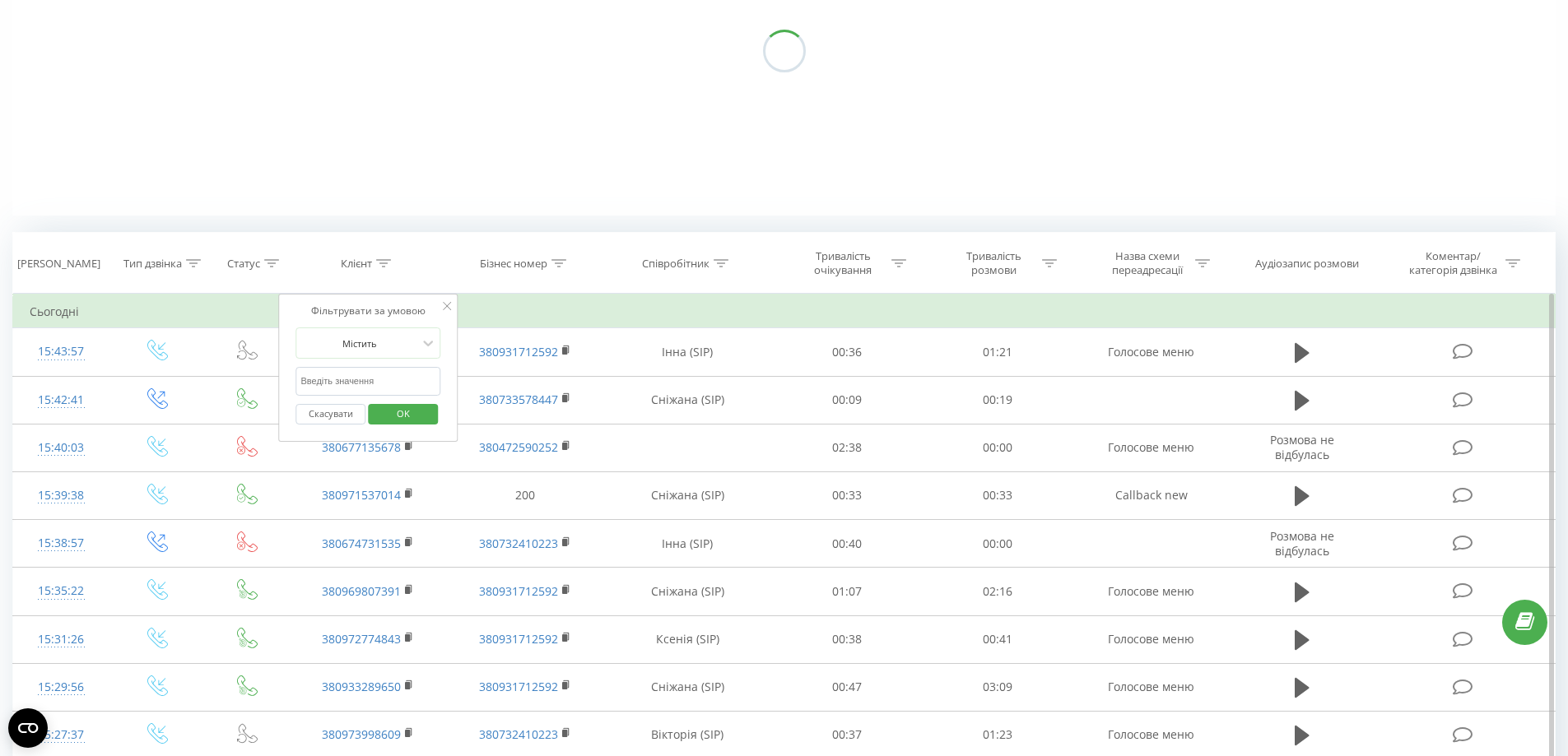
click at [362, 379] on input "text" at bounding box center [369, 381] width 145 height 29
type input "7006"
click button "OK" at bounding box center [403, 414] width 70 height 20
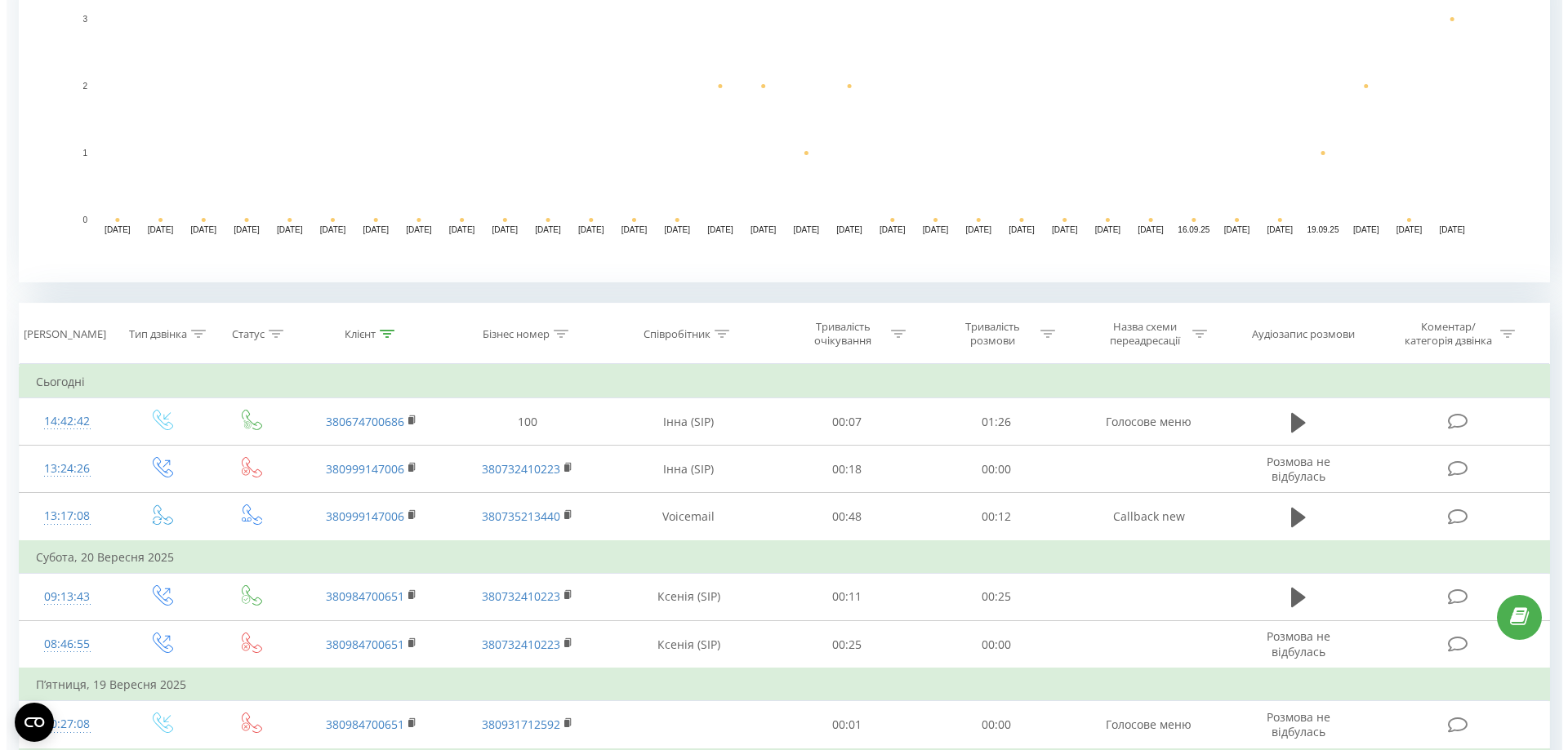
scroll to position [408, 0]
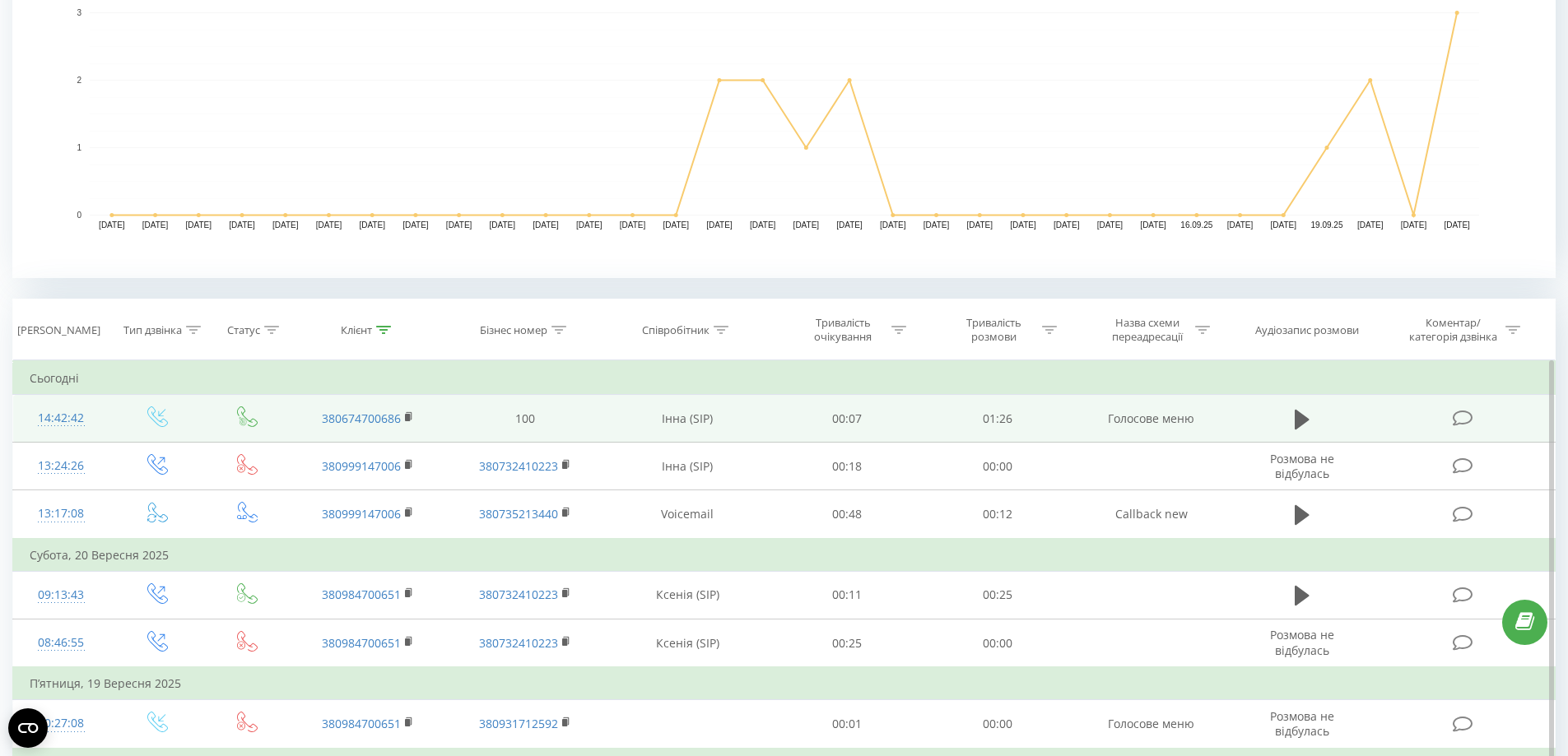
click at [67, 419] on div "14:42:42" at bounding box center [60, 418] width 63 height 32
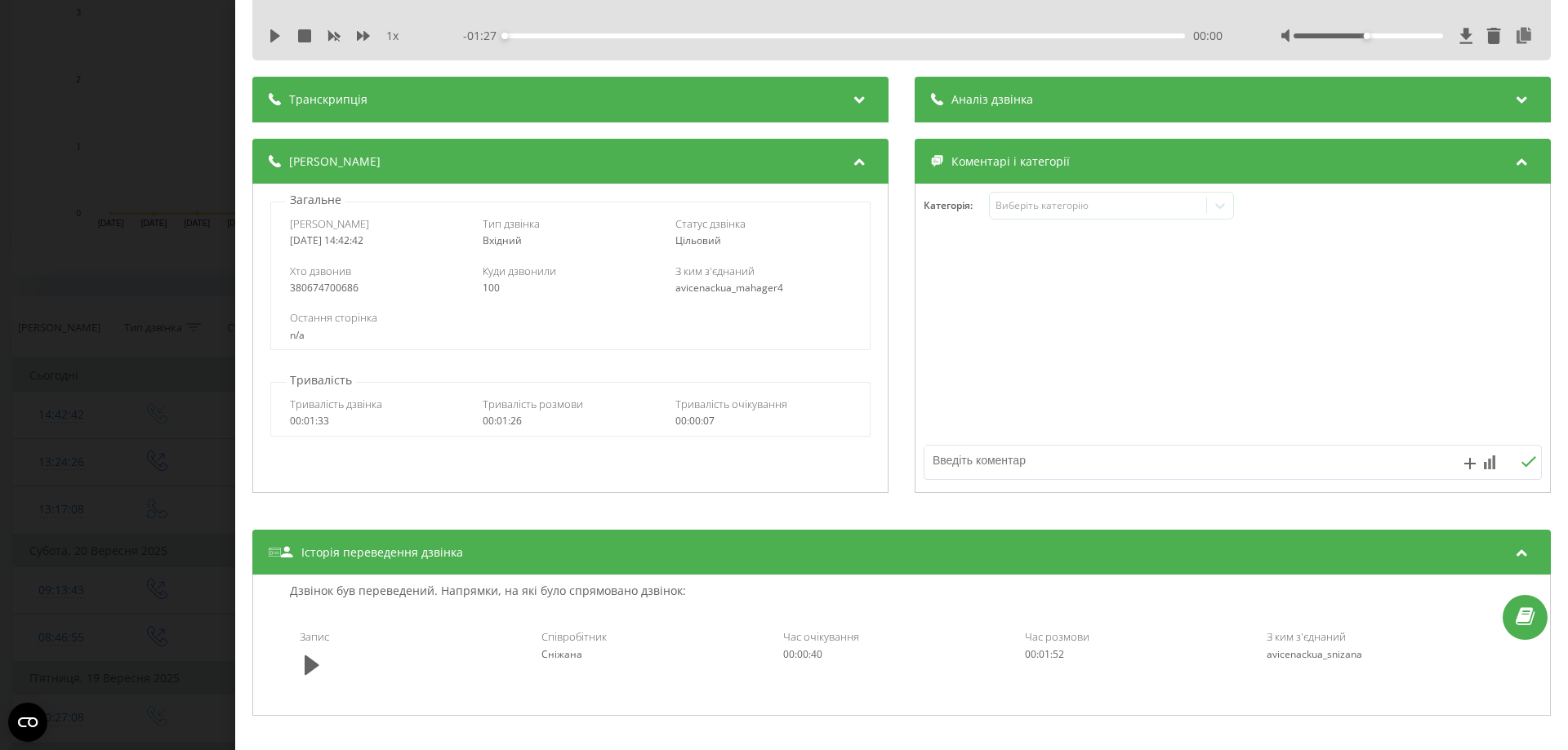
scroll to position [81, 0]
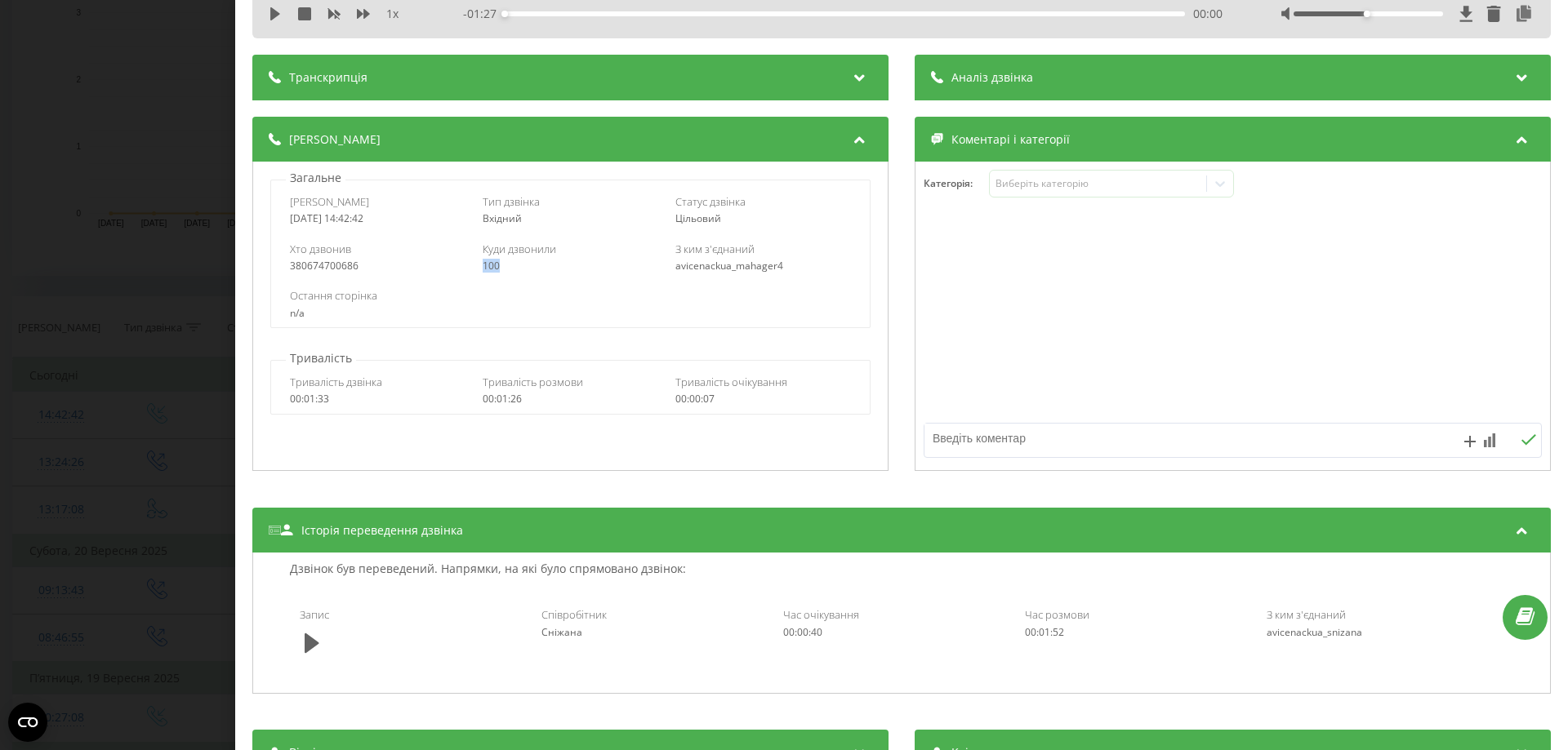
drag, startPoint x: 512, startPoint y: 272, endPoint x: 473, endPoint y: 266, distance: 39.5
click at [473, 266] on div "Хто дзвонив 380674700686 Куди дзвонили 100 З ким з'єднаний avicenackua_mahager4" at bounding box center [570, 256] width 598 height 47
copy div "100"
click at [916, 356] on div at bounding box center [1233, 316] width 635 height 196
click at [269, 5] on div "1 x - 01:27 00:00 00:00" at bounding box center [901, 14] width 1274 height 24
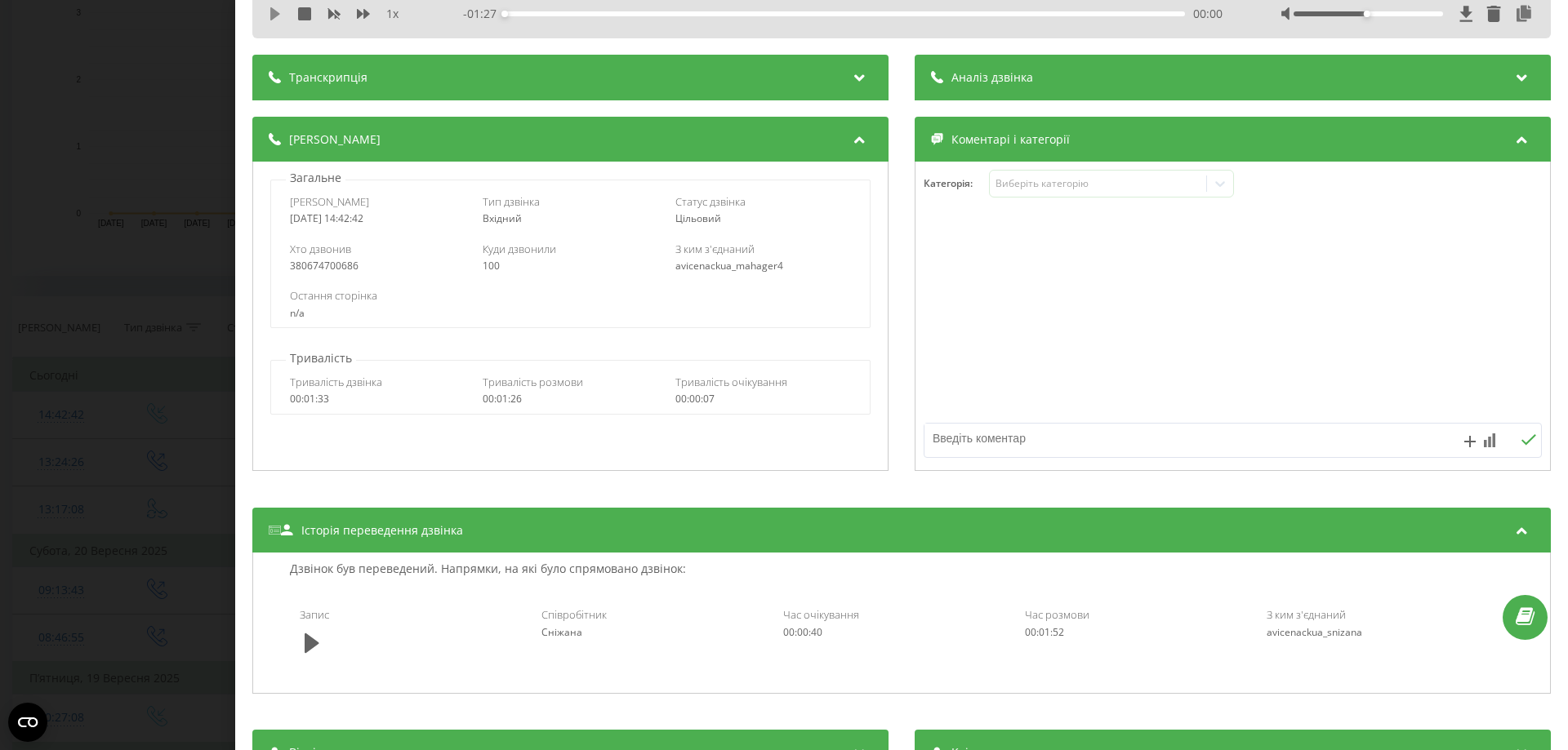
click at [275, 12] on icon at bounding box center [275, 15] width 10 height 14
drag, startPoint x: 277, startPoint y: 18, endPoint x: 285, endPoint y: 21, distance: 8.5
click at [279, 18] on icon at bounding box center [276, 15] width 14 height 14
click at [307, 645] on icon at bounding box center [312, 643] width 15 height 19
click at [313, 641] on icon at bounding box center [312, 644] width 15 height 23
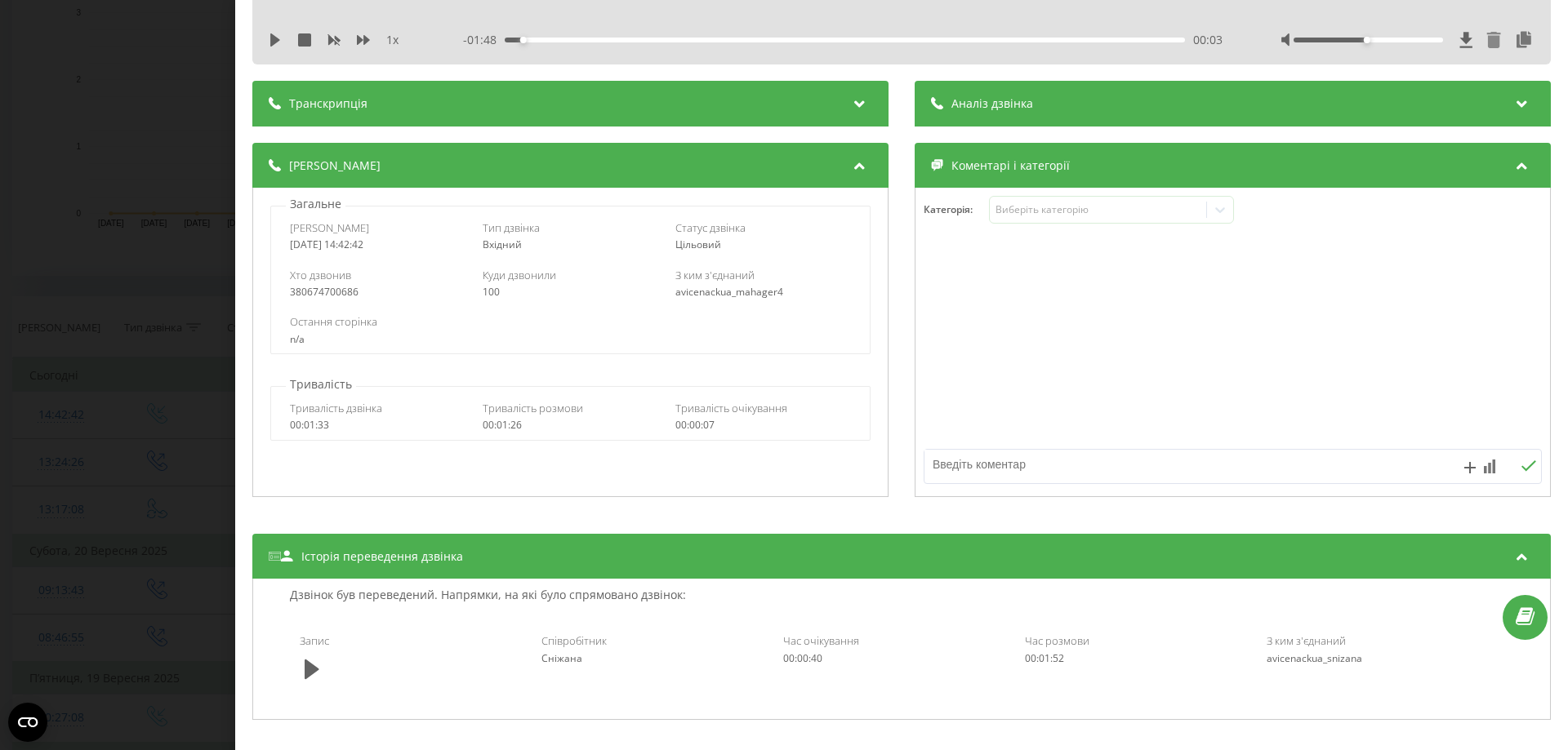
scroll to position [44, 0]
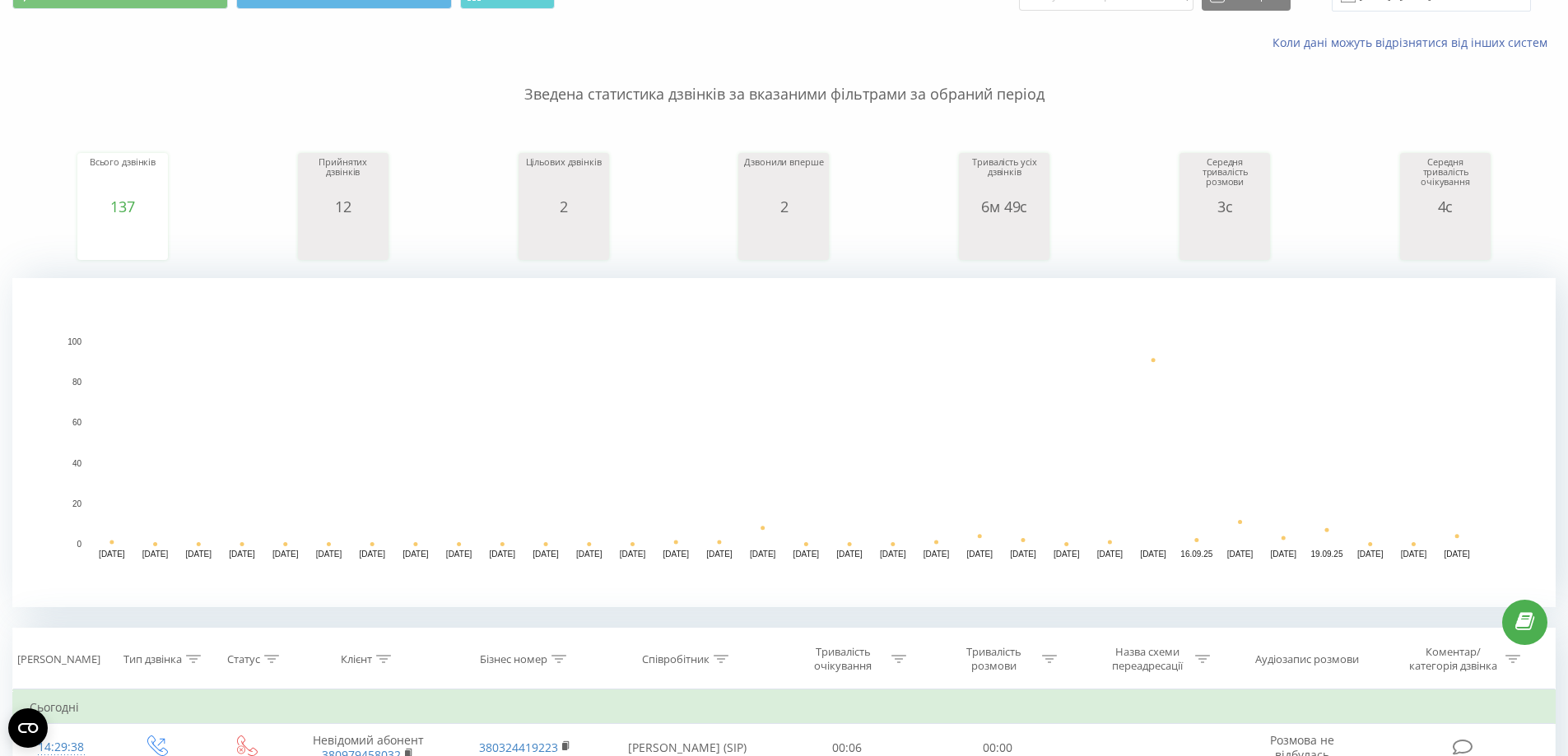
scroll to position [247, 0]
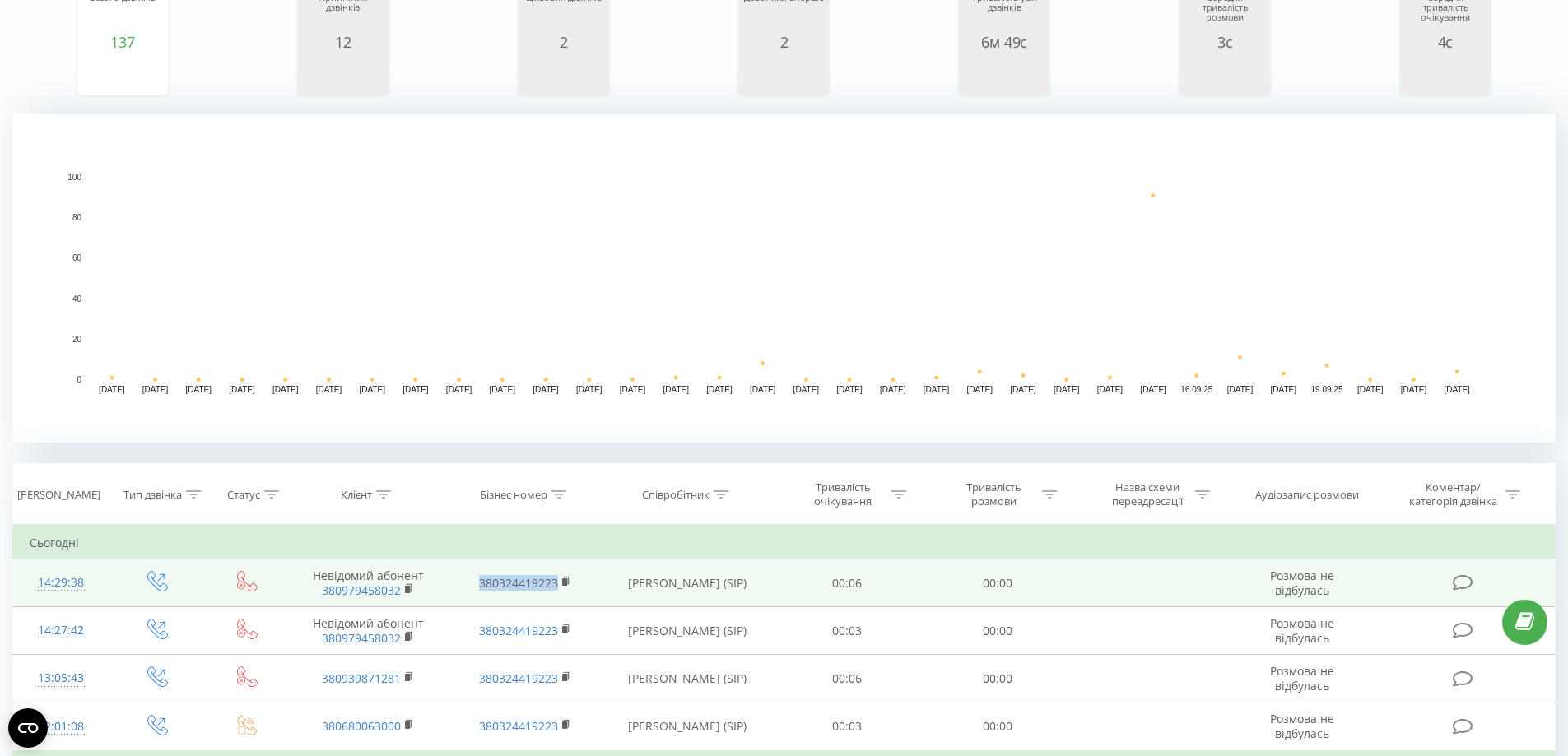
drag, startPoint x: 570, startPoint y: 593, endPoint x: 456, endPoint y: 593, distance: 114.0
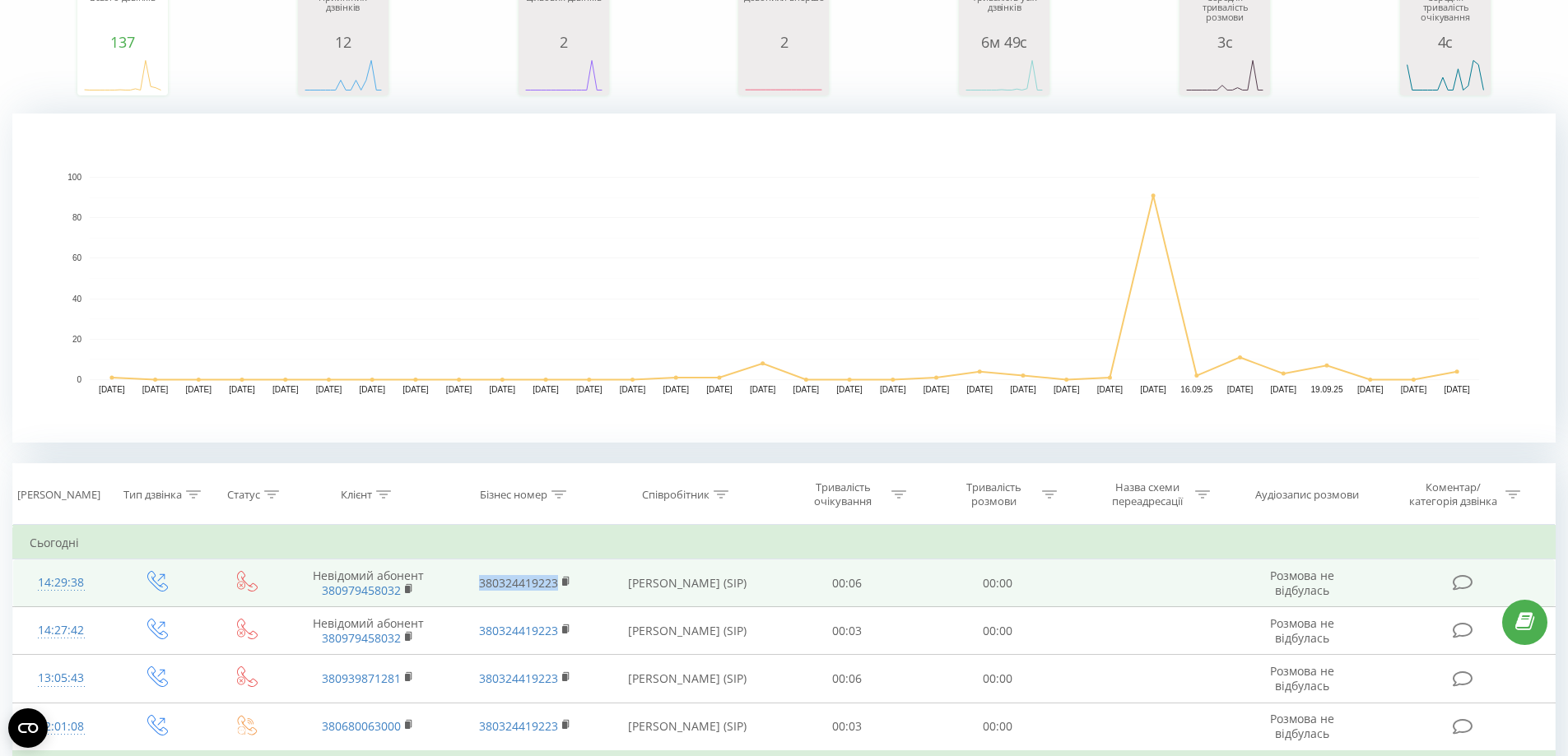
click at [456, 593] on td "380324419223" at bounding box center [524, 583] width 156 height 48
copy link "380324419223"
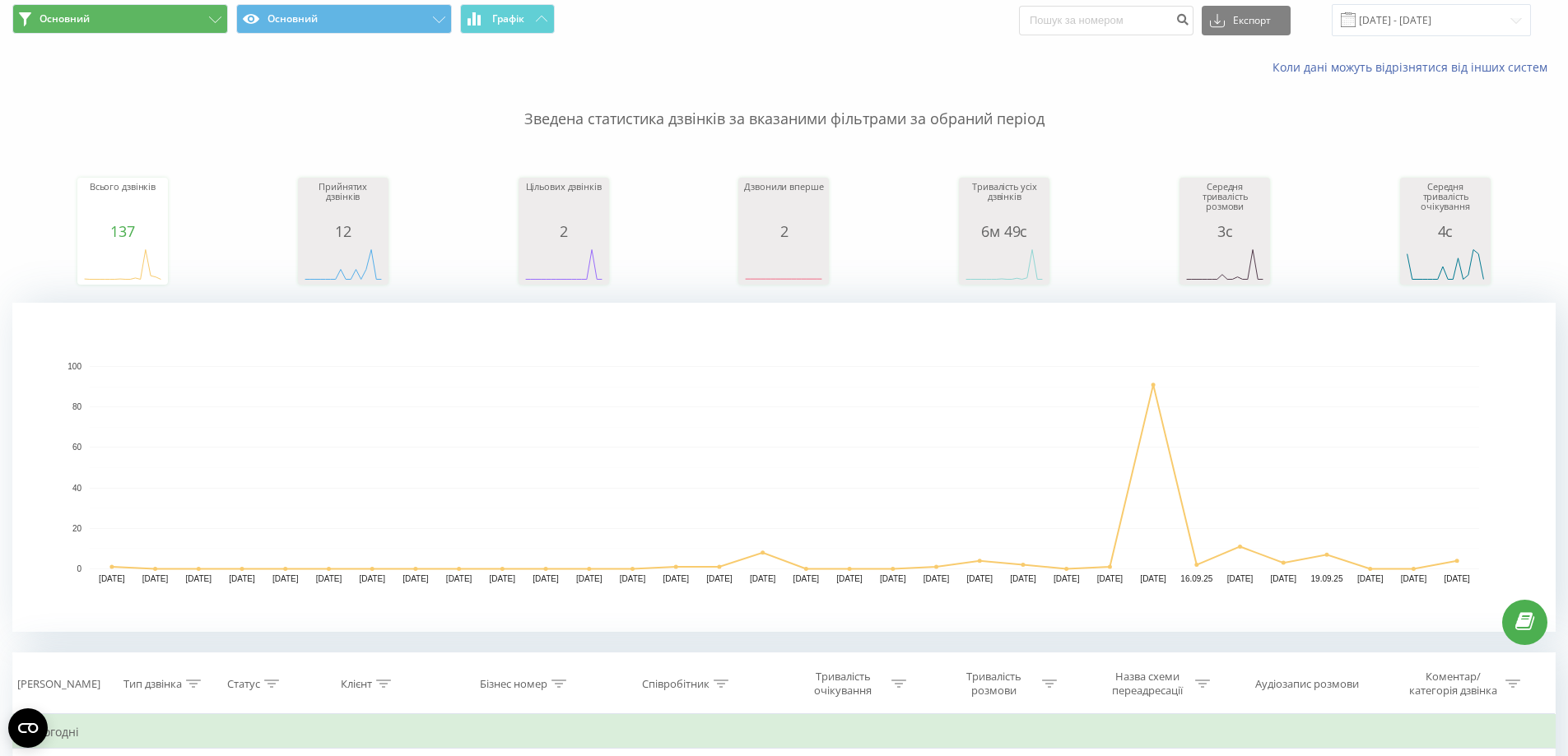
scroll to position [0, 0]
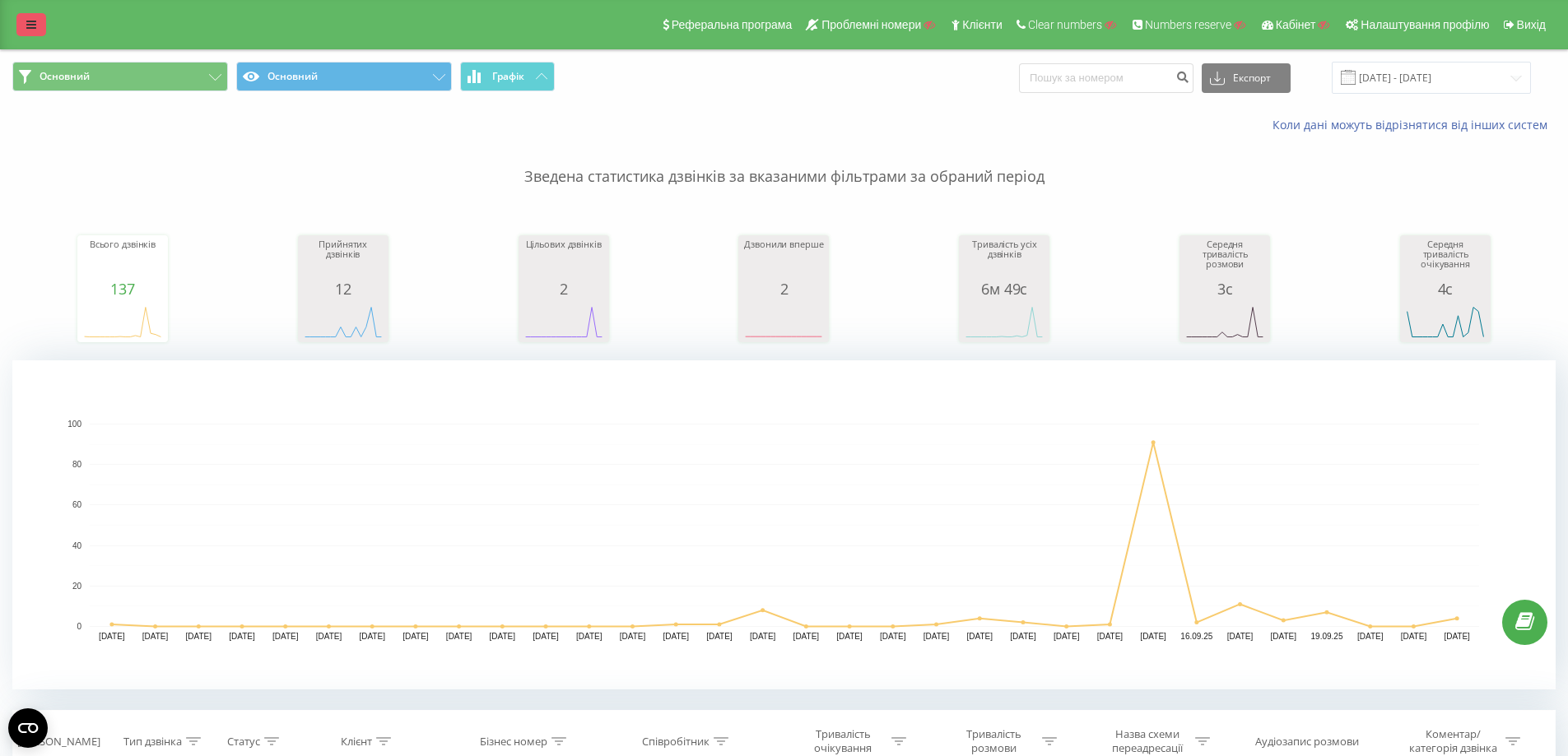
click at [40, 21] on link at bounding box center [31, 25] width 29 height 23
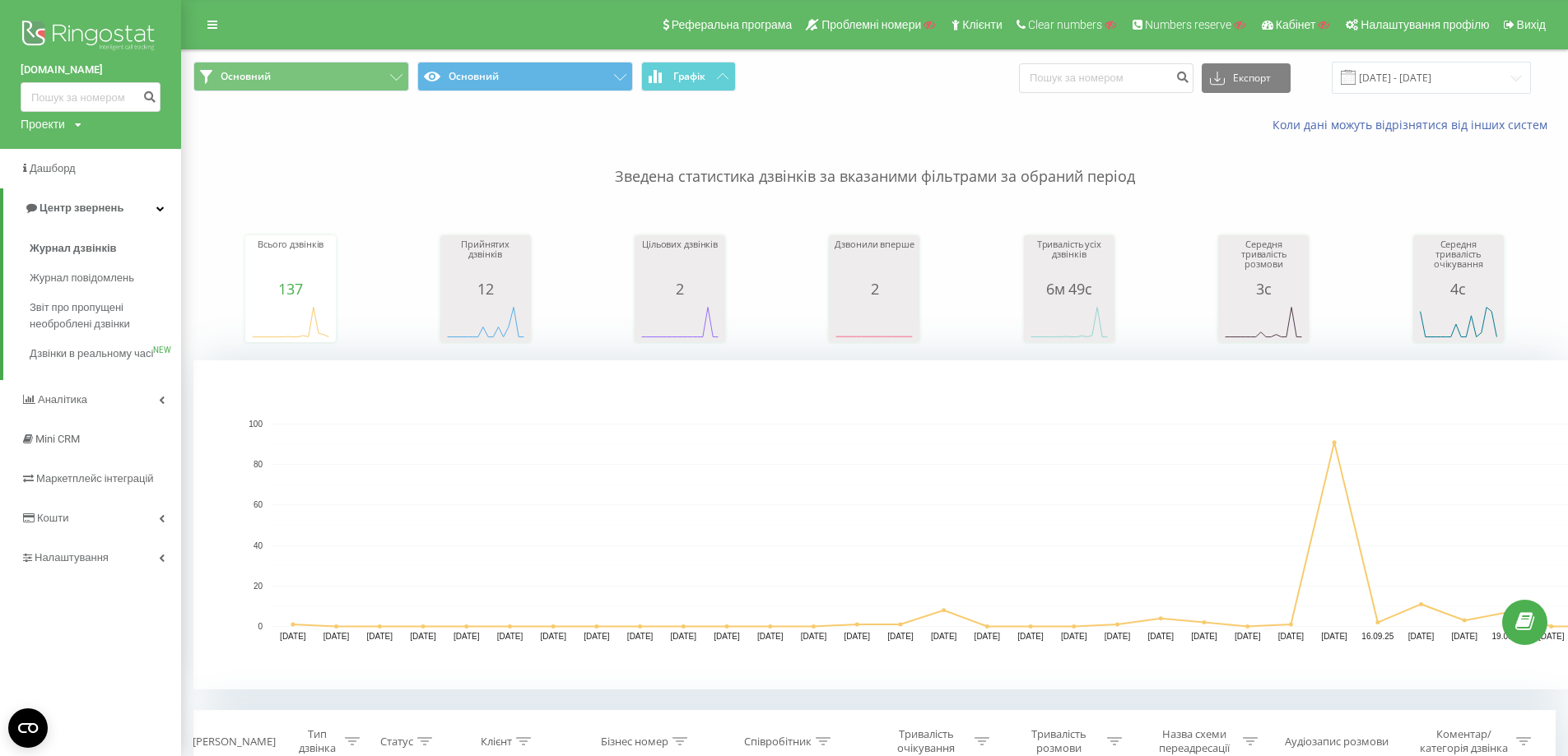
drag, startPoint x: 40, startPoint y: 48, endPoint x: 158, endPoint y: 5, distance: 125.6
click at [40, 49] on img at bounding box center [90, 37] width 140 height 41
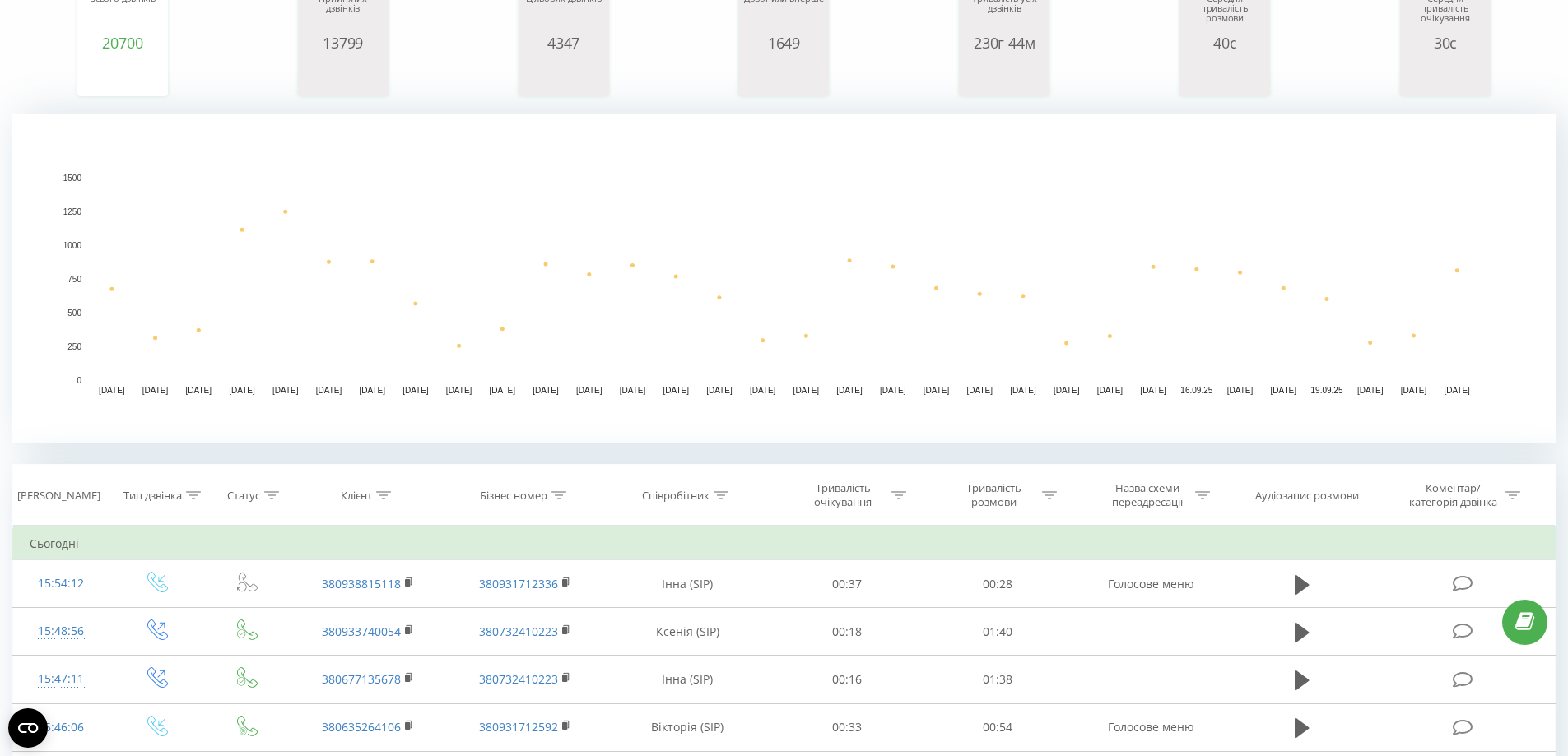
scroll to position [247, 0]
drag, startPoint x: 385, startPoint y: 501, endPoint x: 377, endPoint y: 530, distance: 30.1
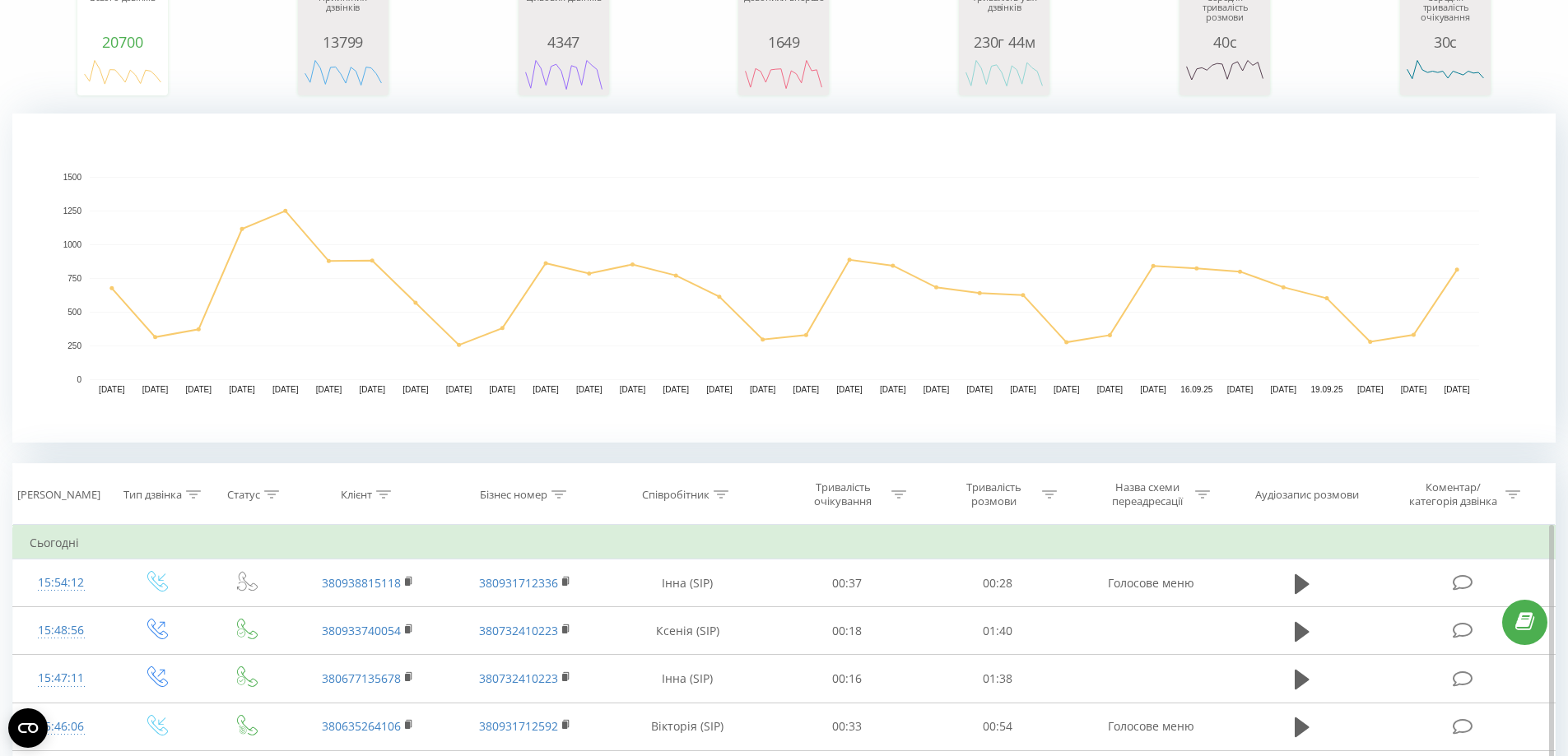
click at [385, 500] on div at bounding box center [383, 495] width 15 height 14
click at [354, 611] on input "text" at bounding box center [369, 613] width 145 height 29
click button "OK" at bounding box center [403, 645] width 70 height 20
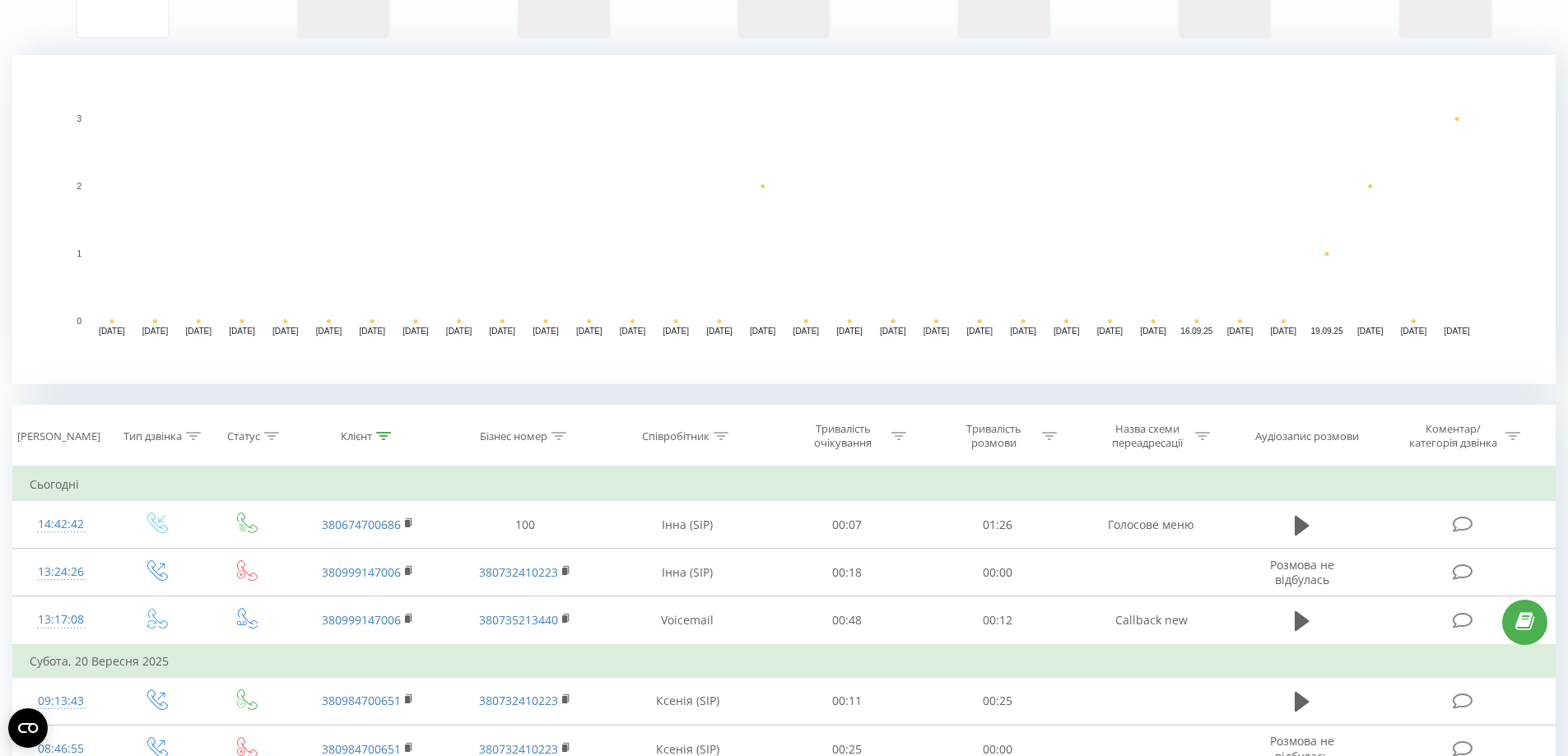
scroll to position [412, 0]
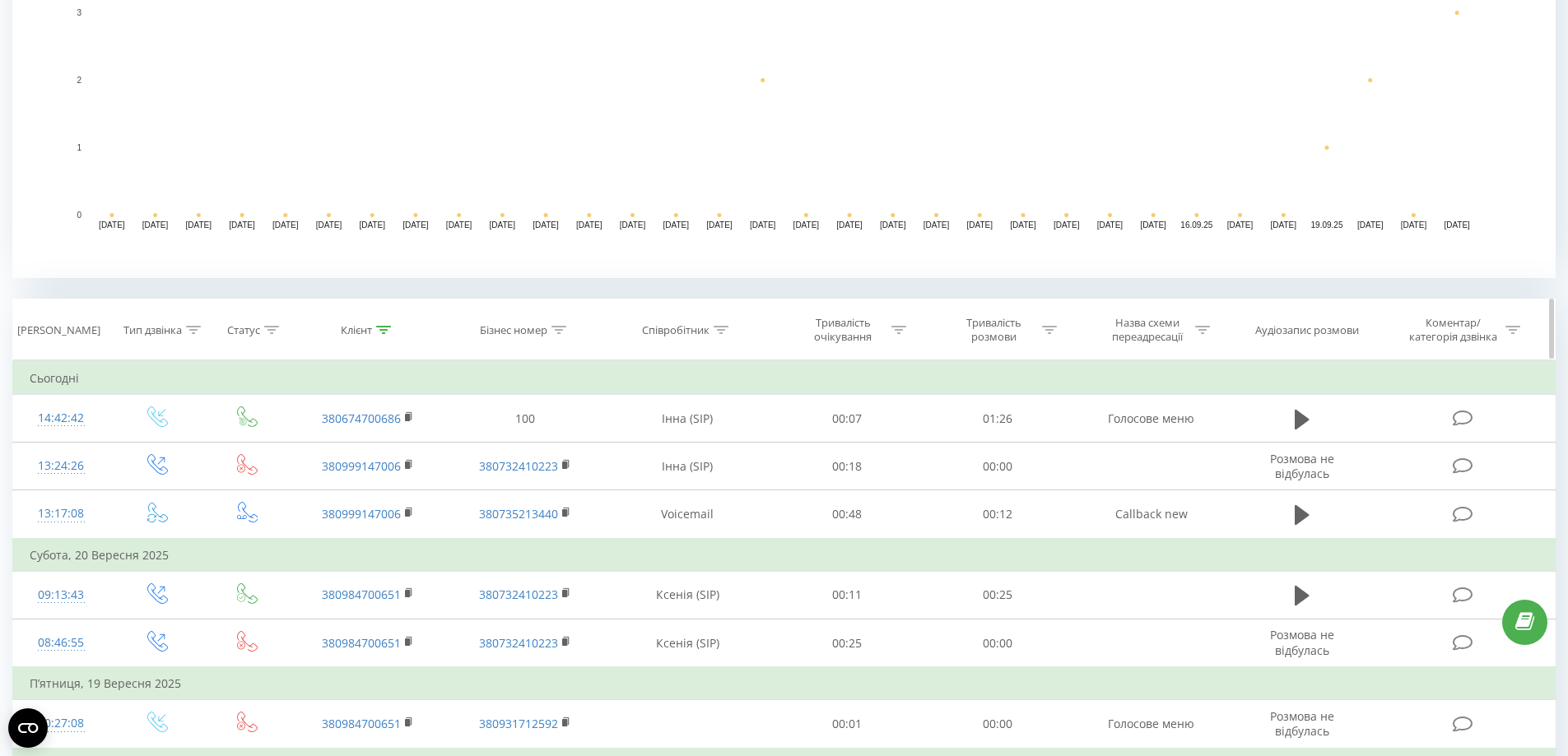
click at [379, 331] on icon at bounding box center [383, 330] width 15 height 8
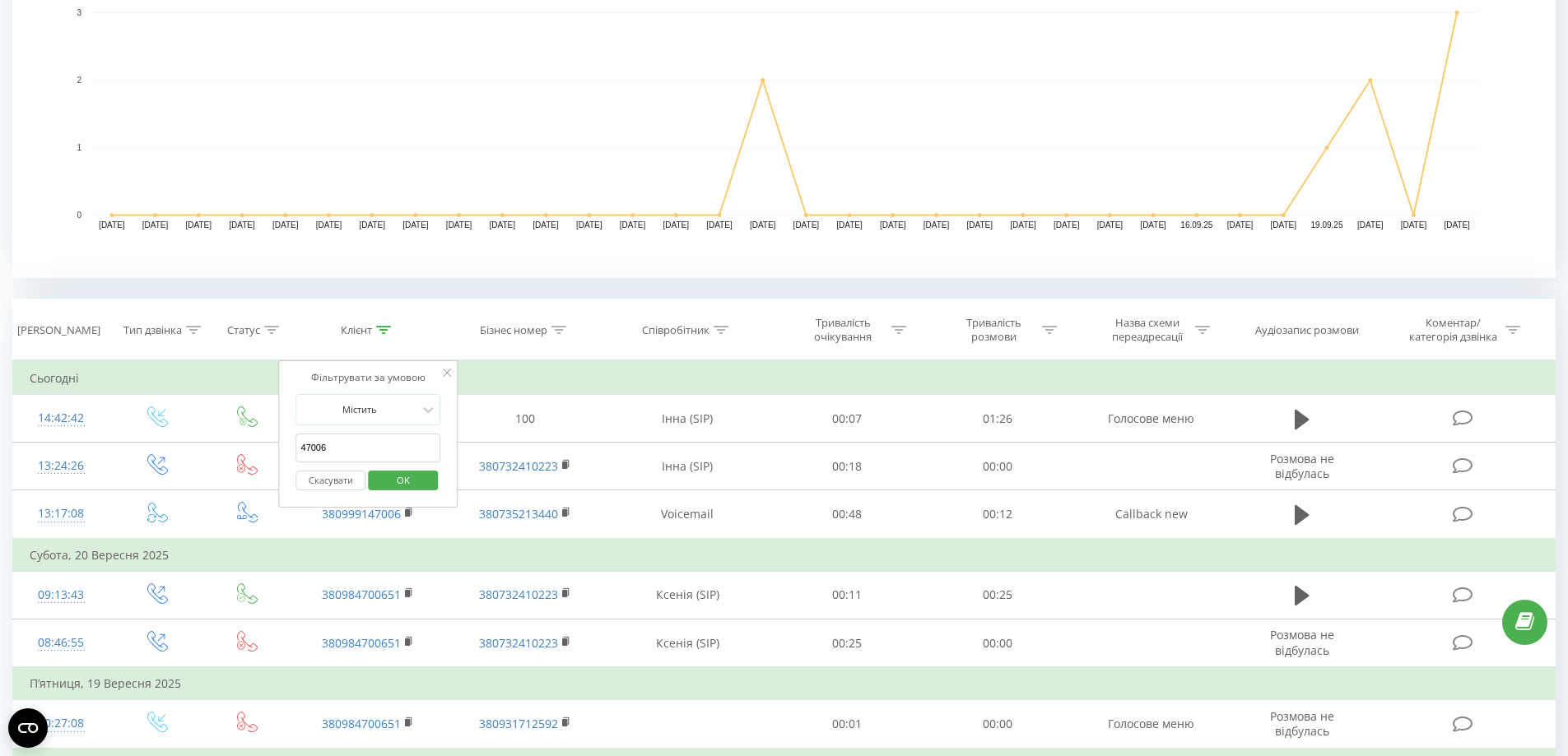
click at [298, 447] on input "47006" at bounding box center [369, 449] width 145 height 29
type input "9947006"
click at [409, 476] on span "OK" at bounding box center [403, 480] width 46 height 25
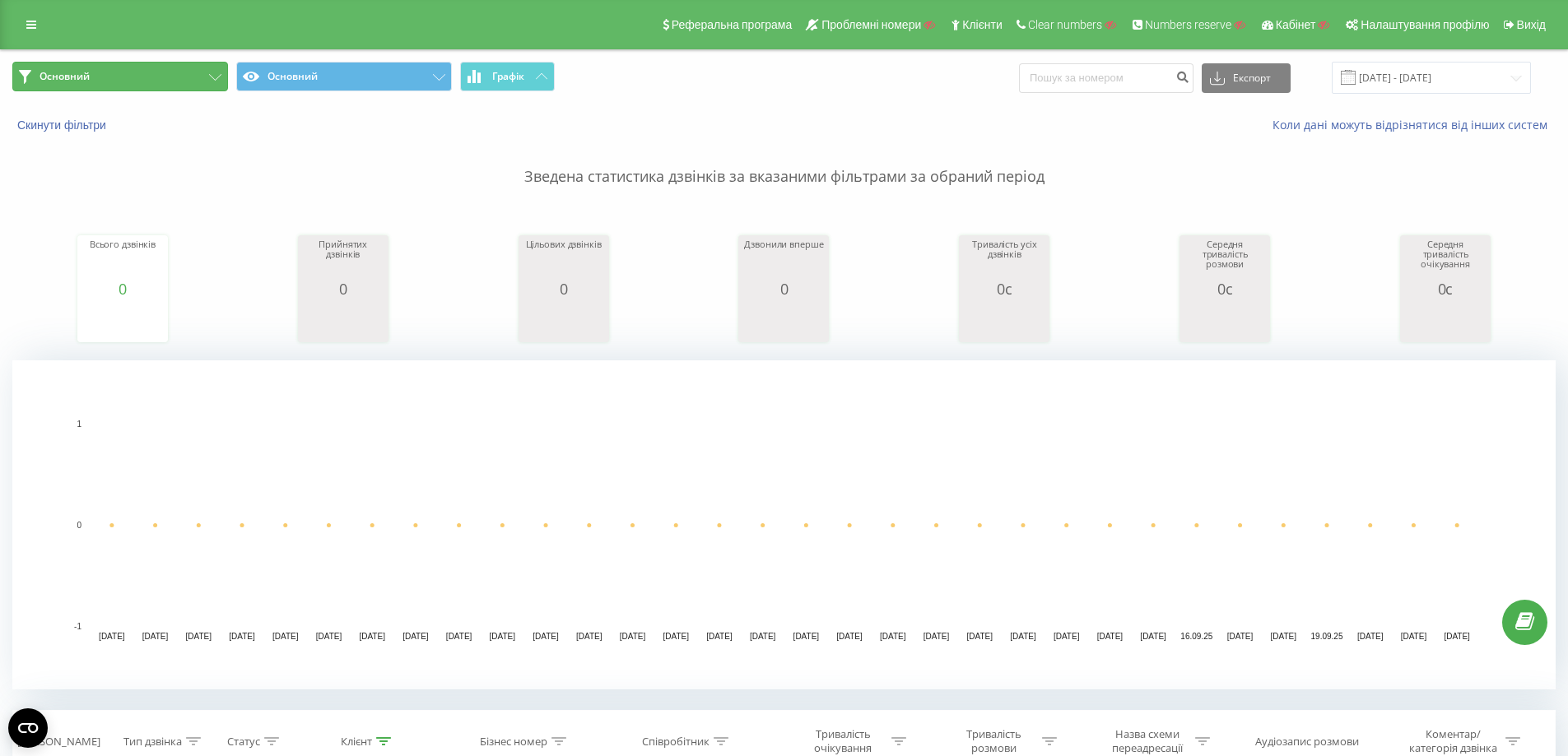
click at [133, 89] on button "Основний" at bounding box center [120, 76] width 216 height 29
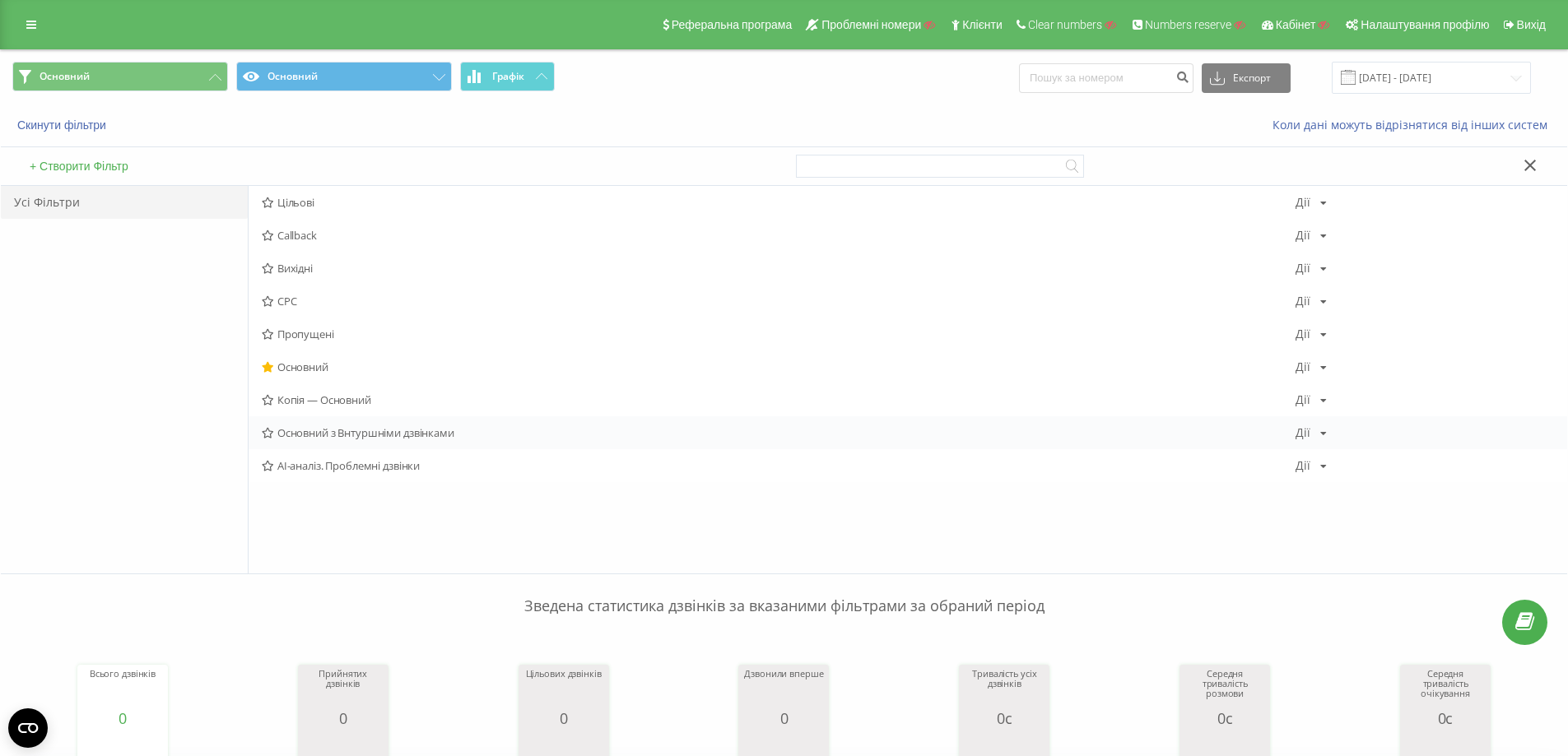
click at [358, 438] on span "Основний з Внтуршніми дзвінками" at bounding box center [779, 433] width 1034 height 12
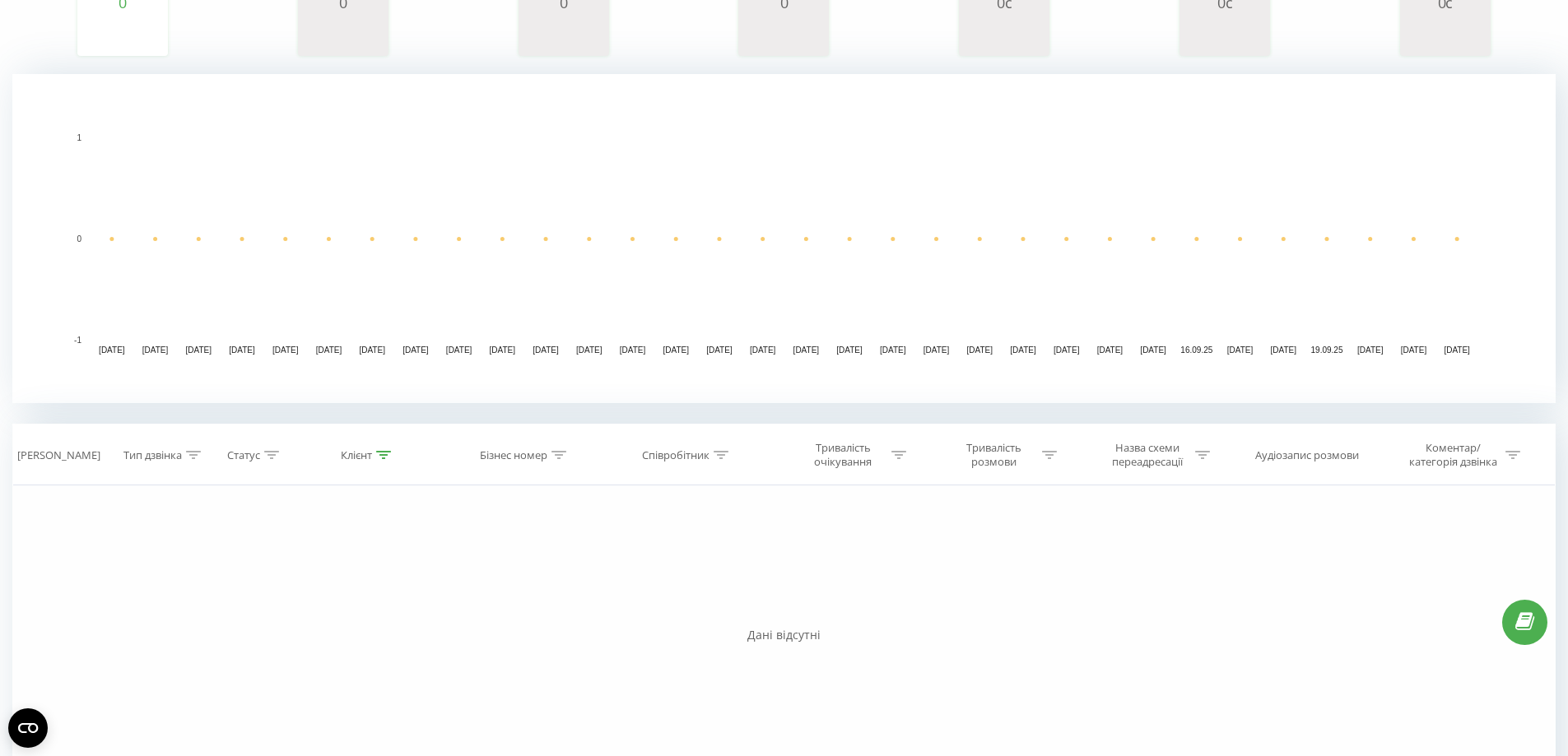
scroll to position [400, 0]
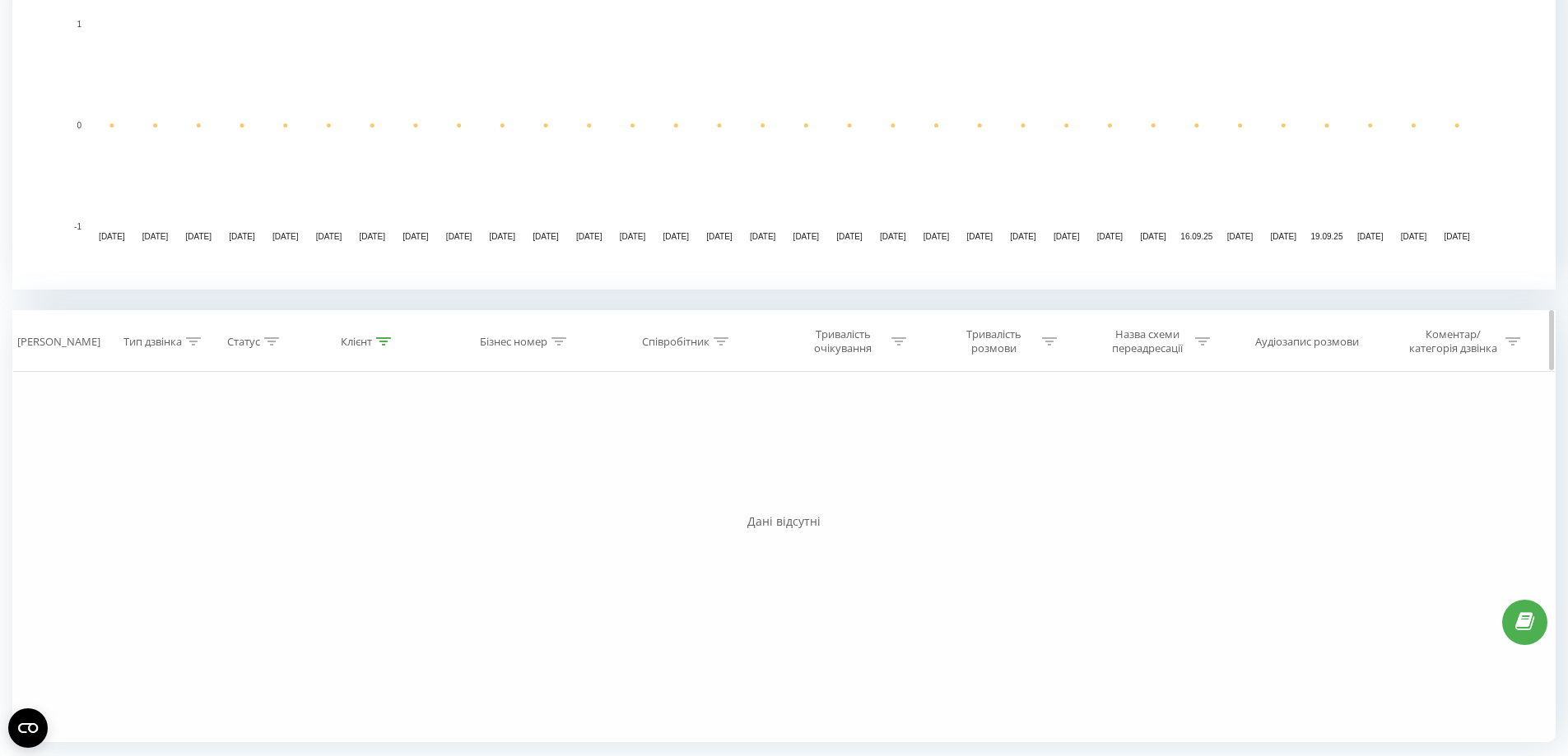
click at [382, 339] on icon at bounding box center [383, 341] width 15 height 8
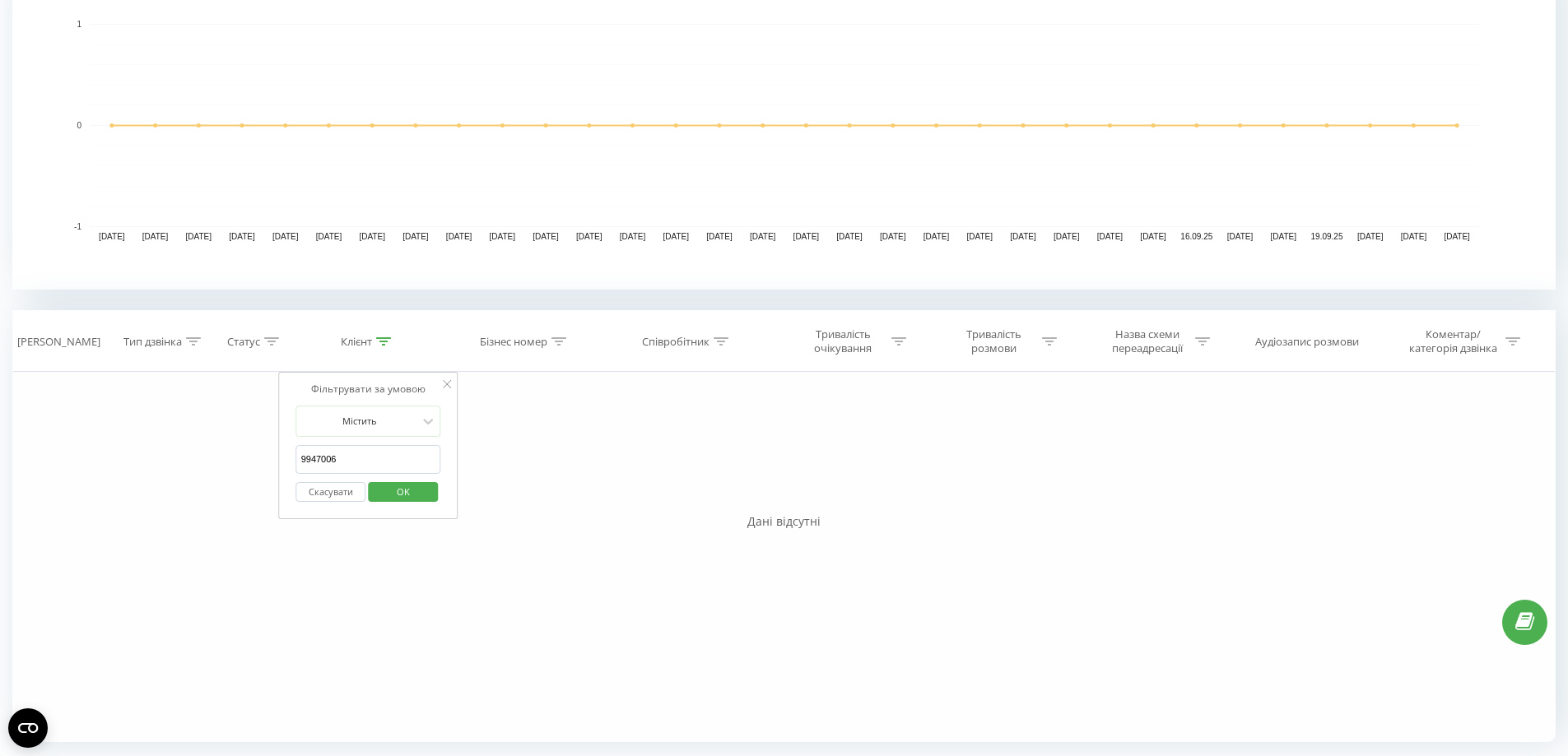
click at [339, 477] on div "Скасувати OK" at bounding box center [369, 493] width 145 height 37
click at [330, 499] on button "Скасувати" at bounding box center [332, 492] width 70 height 20
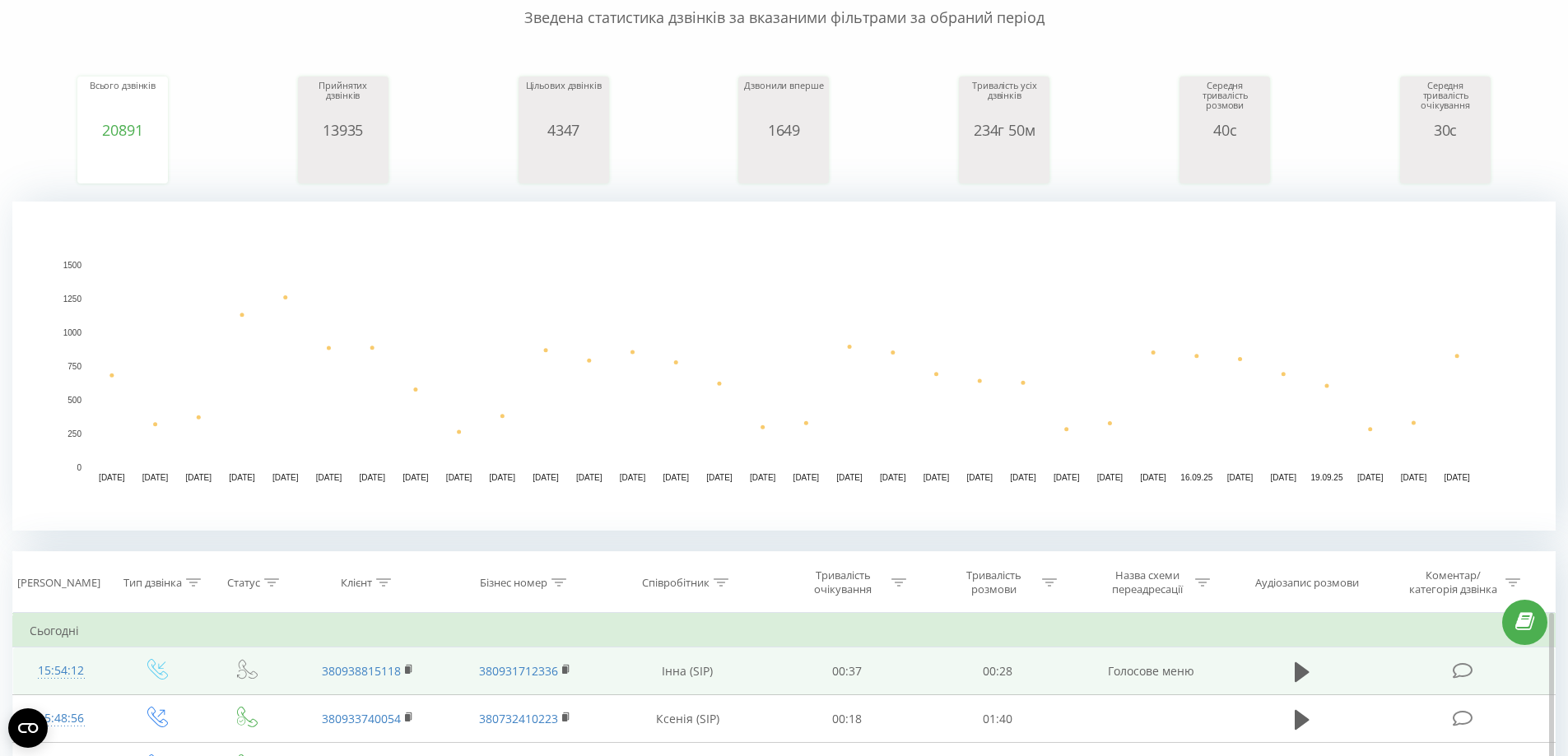
scroll to position [412, 0]
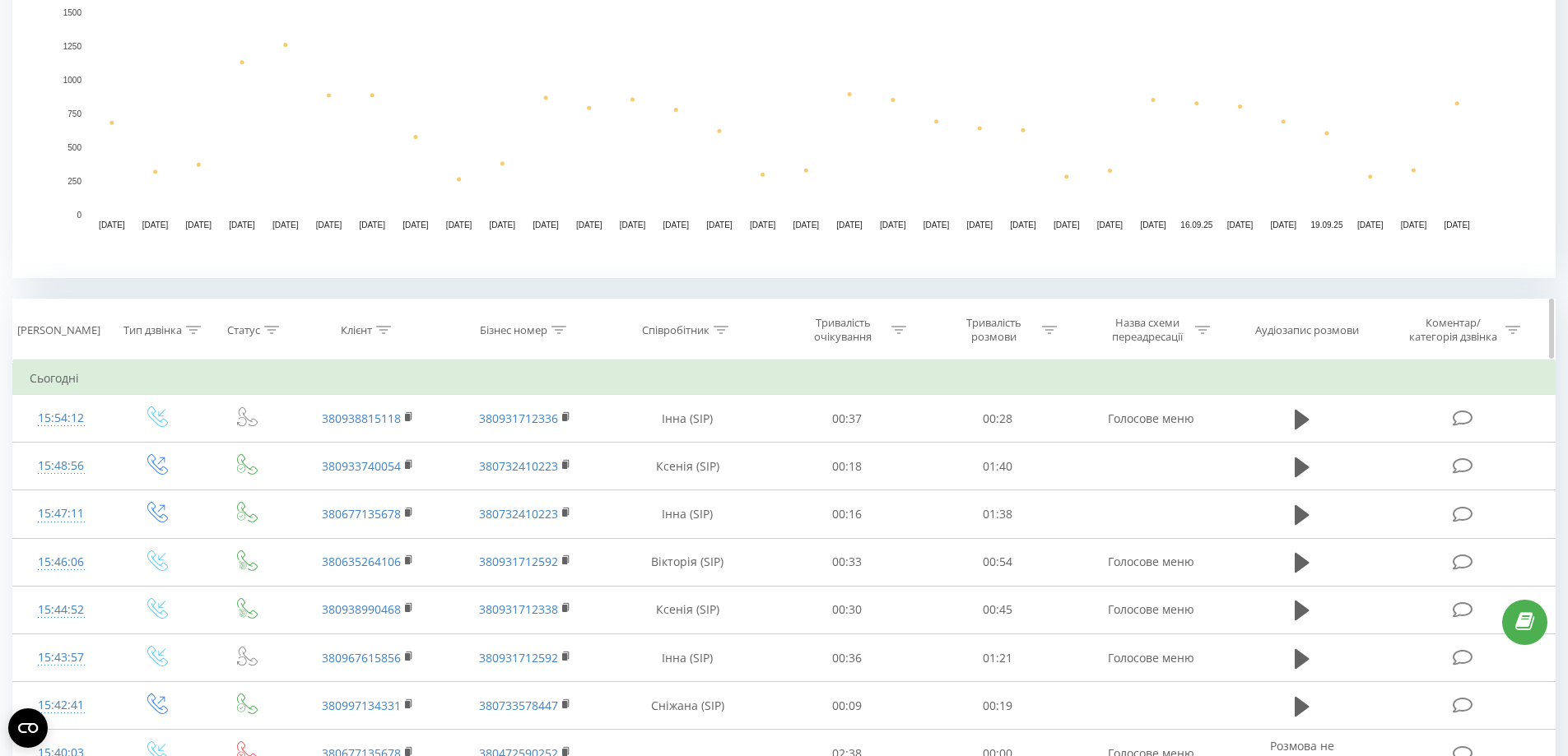
click at [184, 330] on div "Тип дзвінка" at bounding box center [162, 331] width 77 height 14
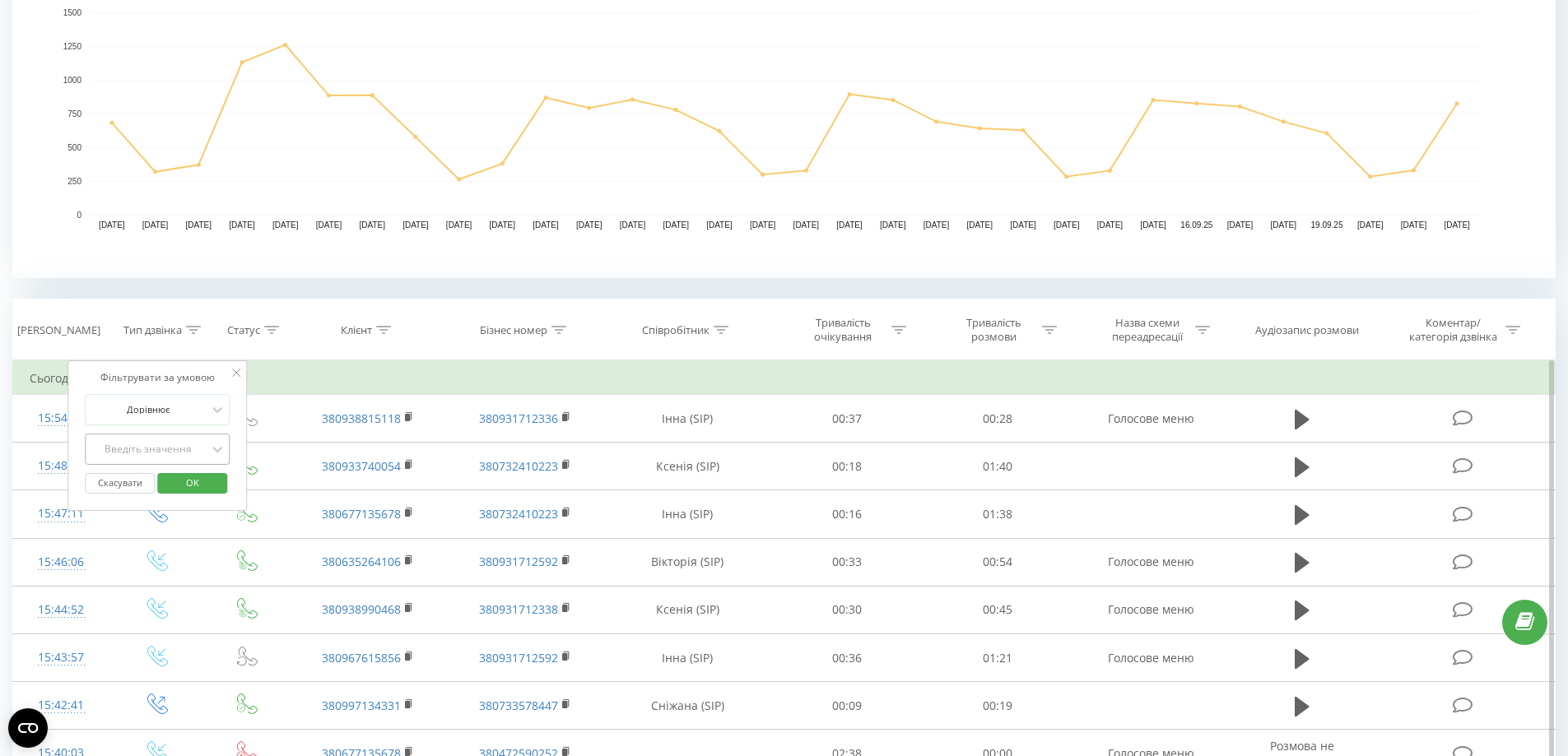
click at [178, 448] on div "Введіть значення" at bounding box center [148, 450] width 117 height 14
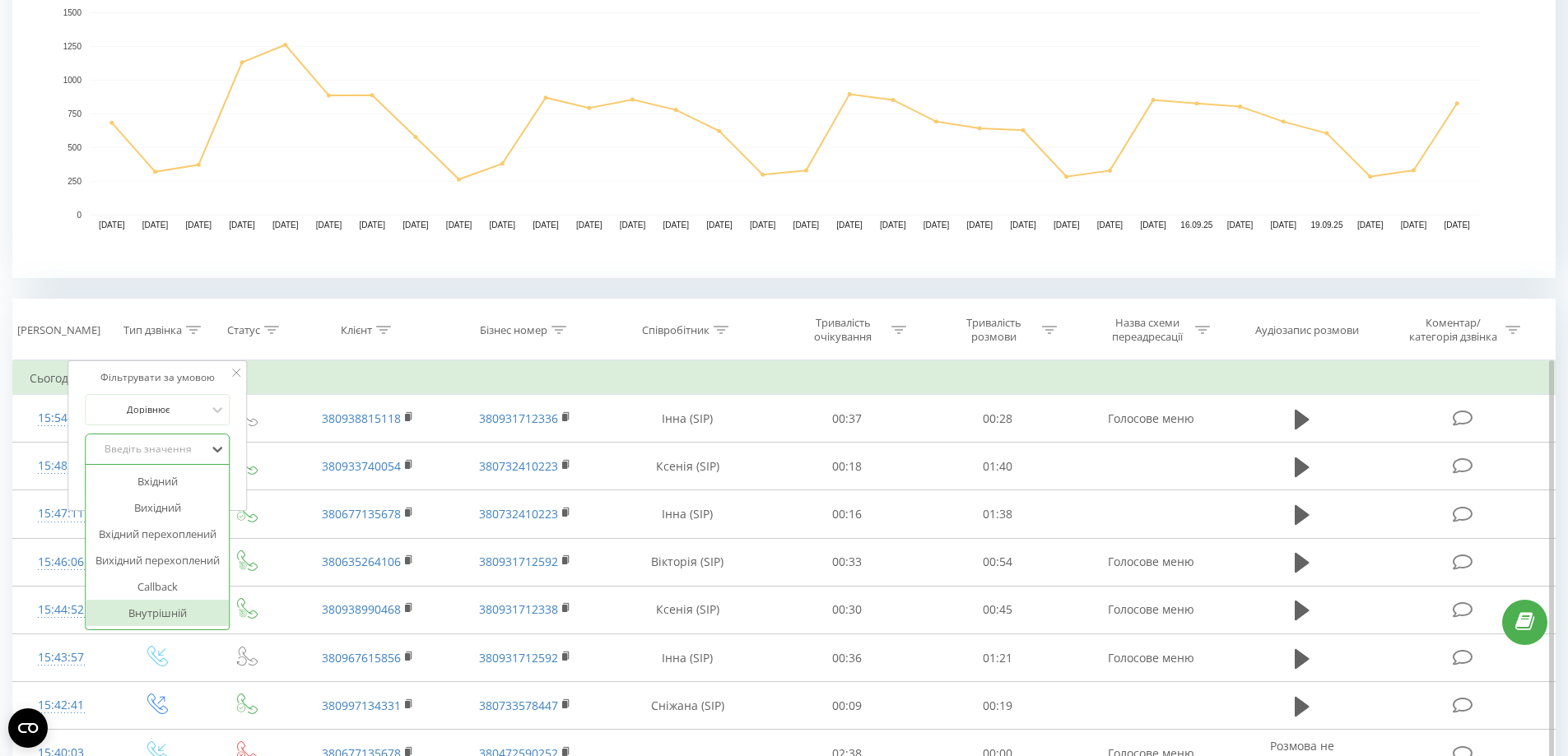
click at [181, 612] on div "Внутрішній" at bounding box center [157, 613] width 143 height 26
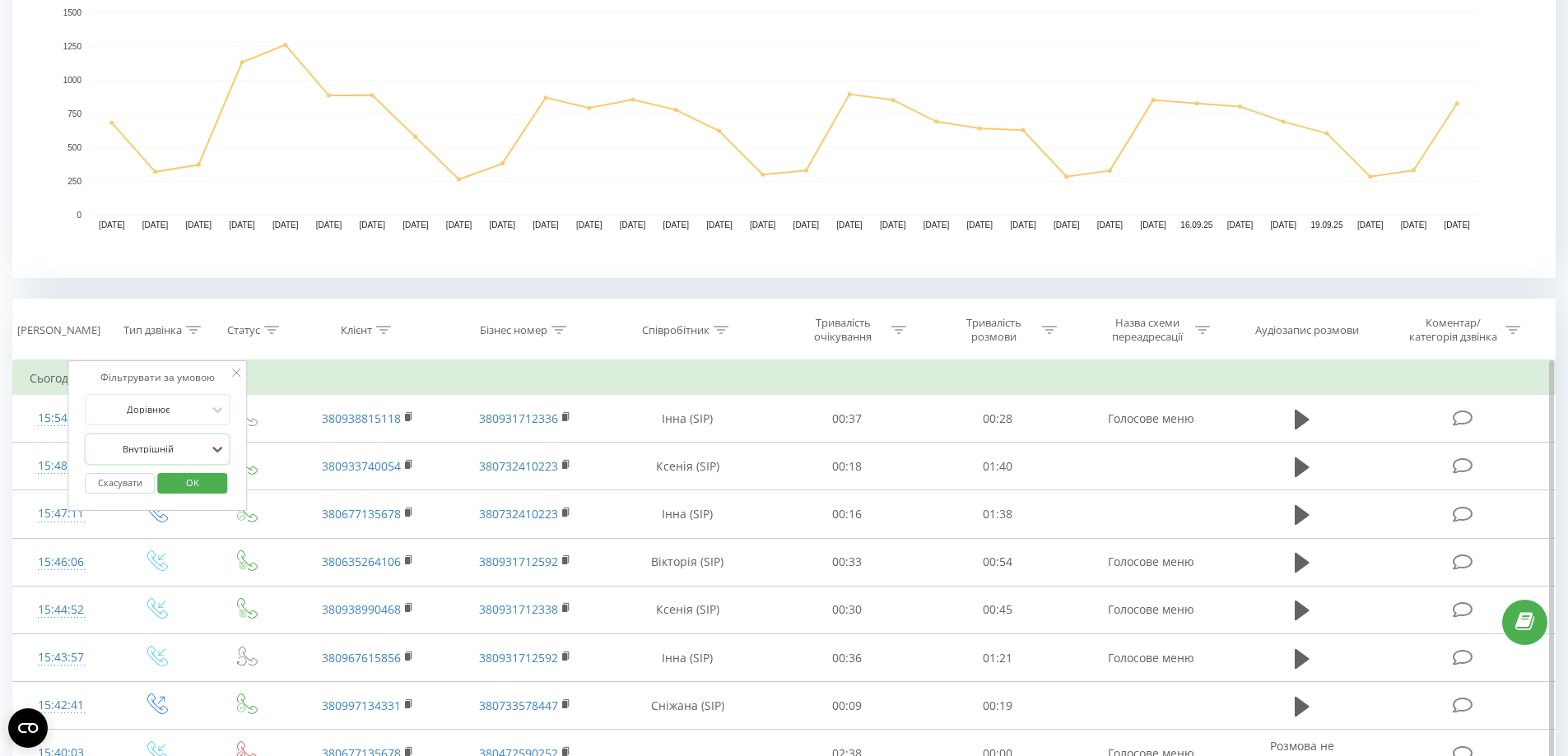
click at [184, 490] on span "OK" at bounding box center [192, 483] width 46 height 25
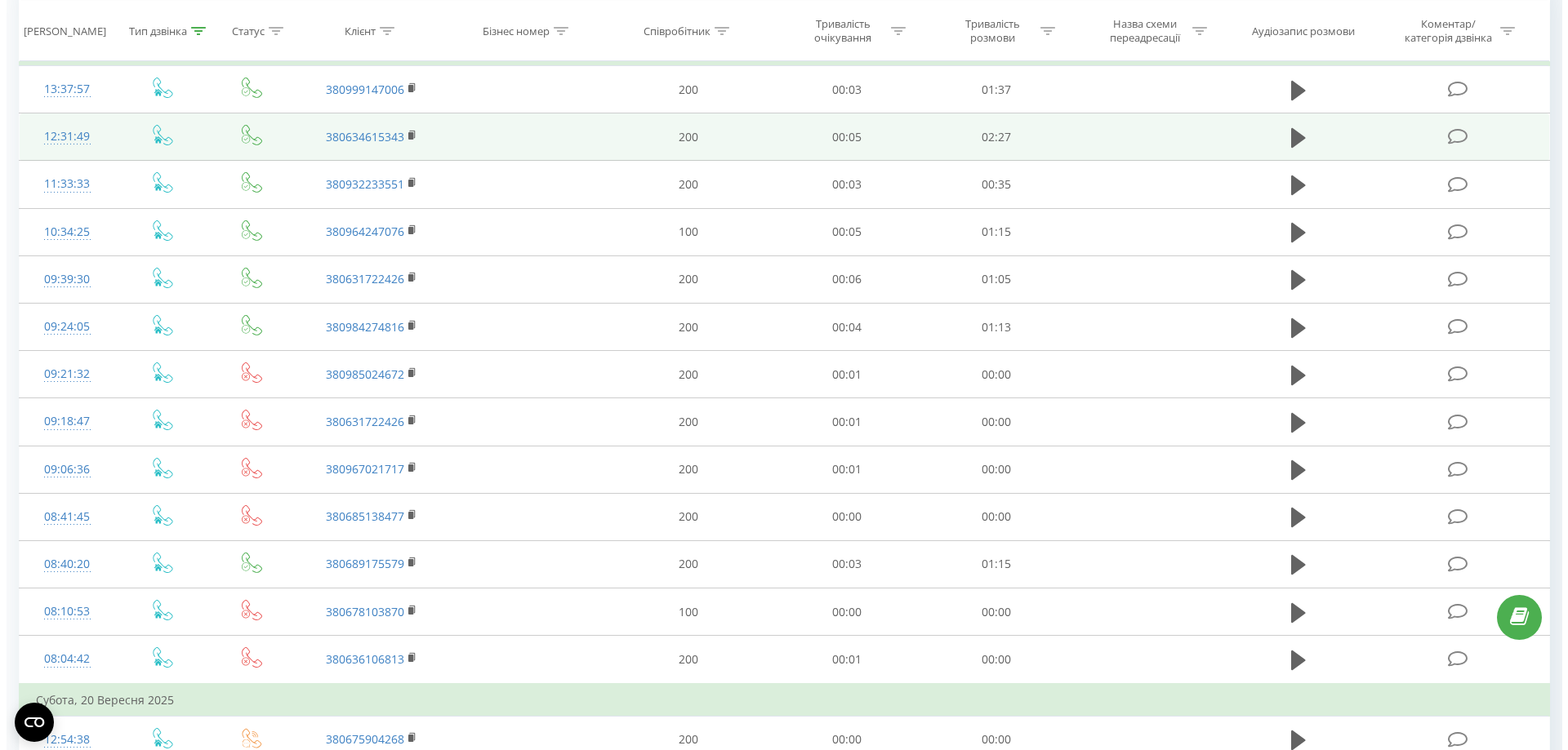
scroll to position [735, 0]
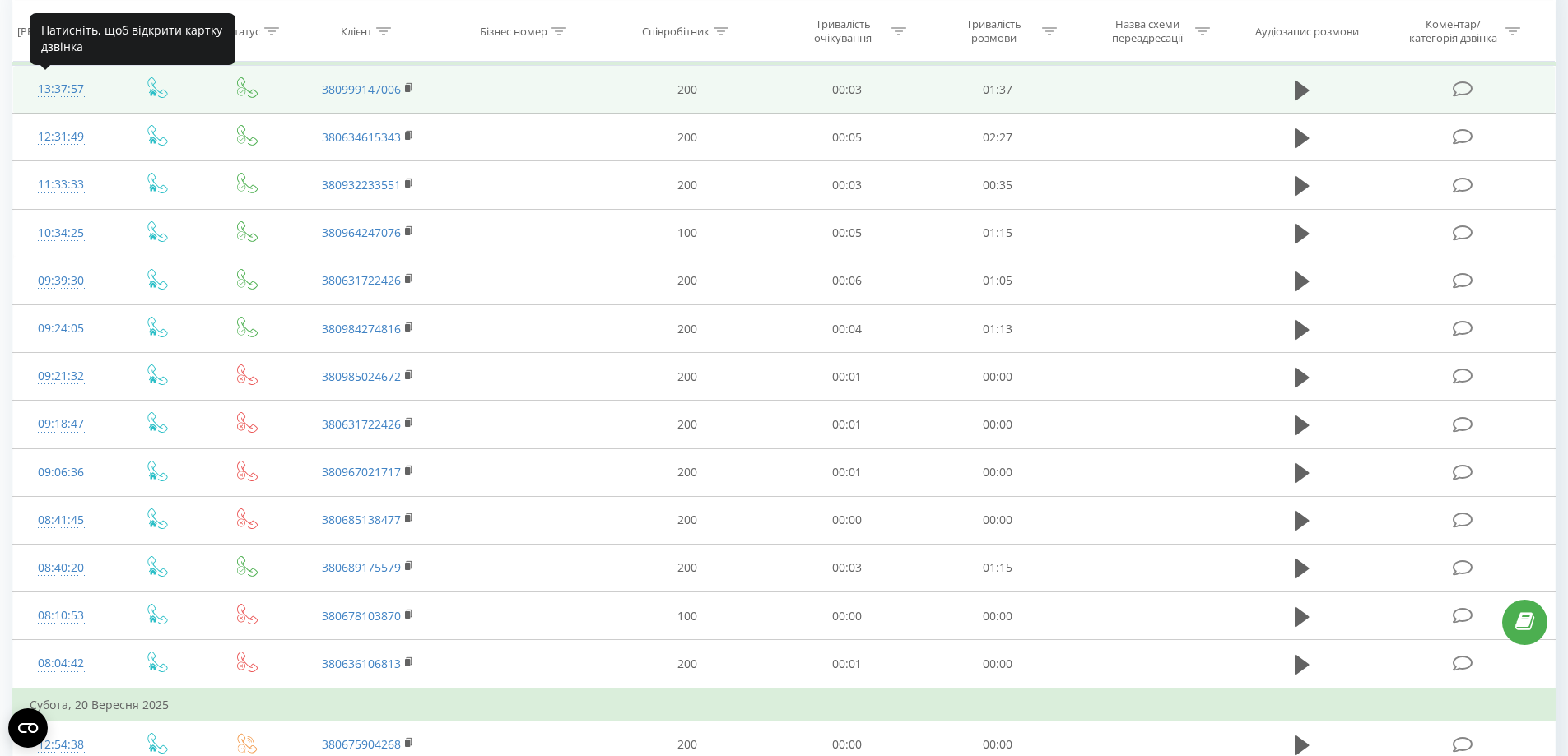
click at [56, 96] on div "13:37:57" at bounding box center [60, 89] width 63 height 32
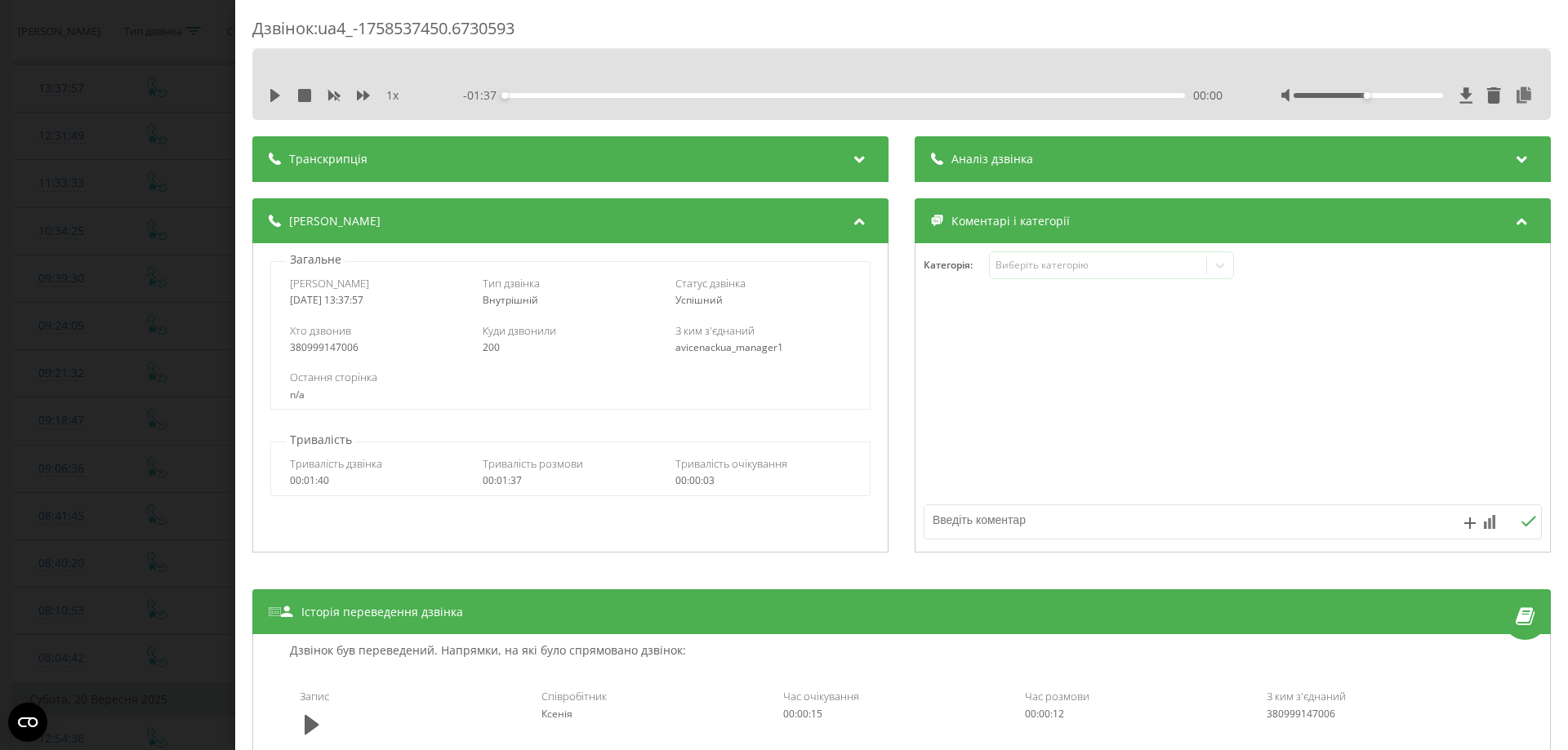
click at [165, 187] on div "Дзвінок : ua4_-1758537450.6730593 1 x - 01:37 00:00 00:00 Транскрипція Для AI-а…" at bounding box center [784, 375] width 1568 height 750
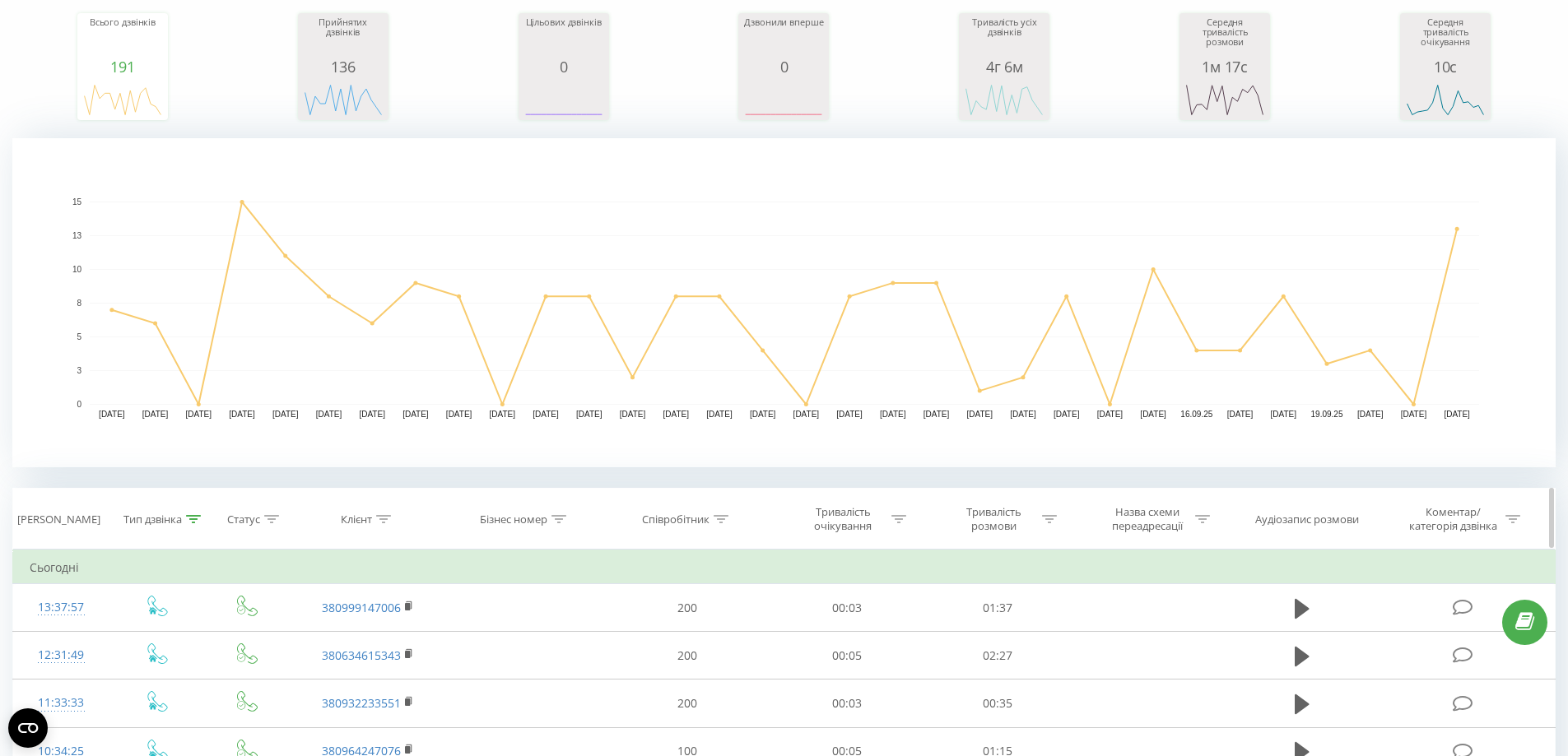
scroll to position [247, 0]
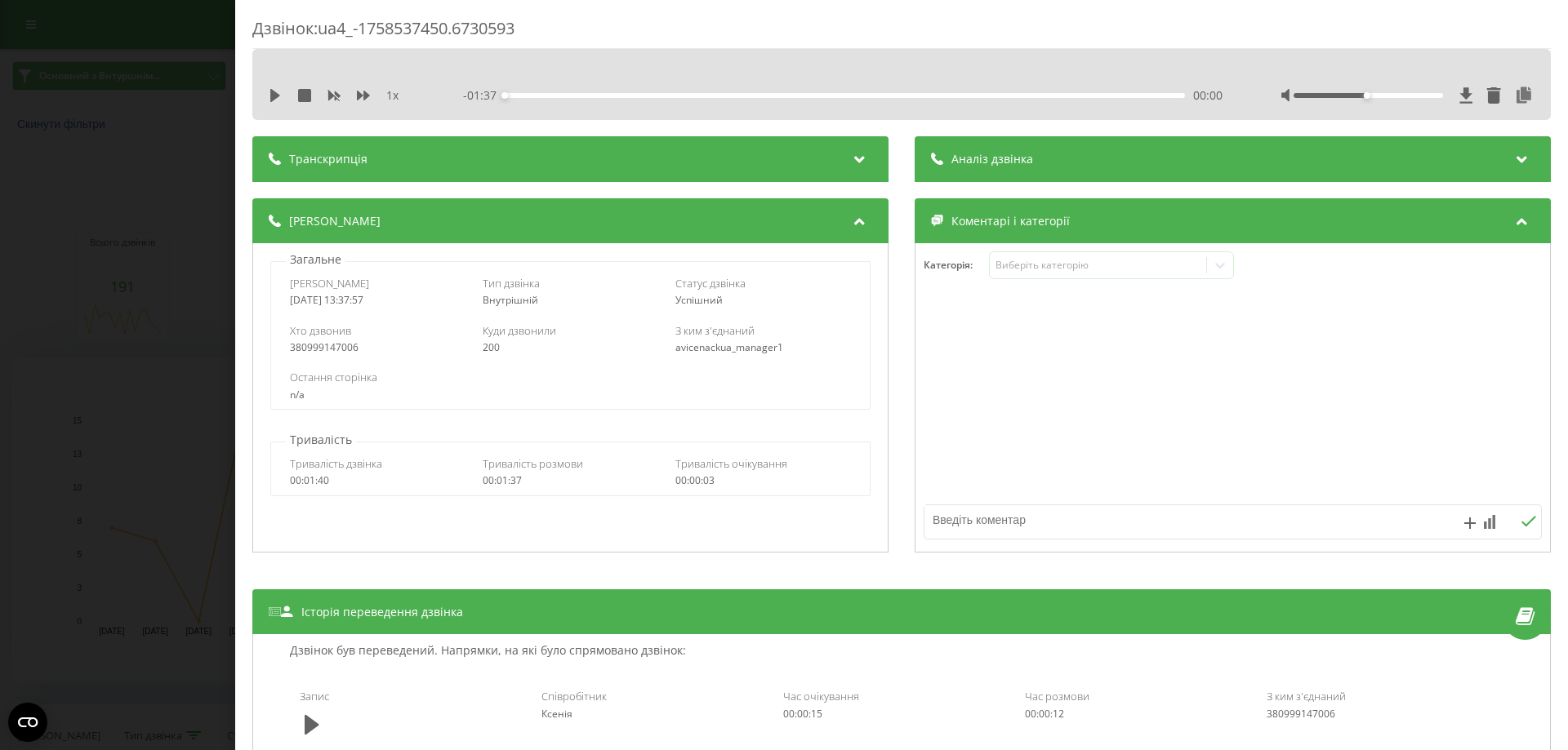
scroll to position [22, 0]
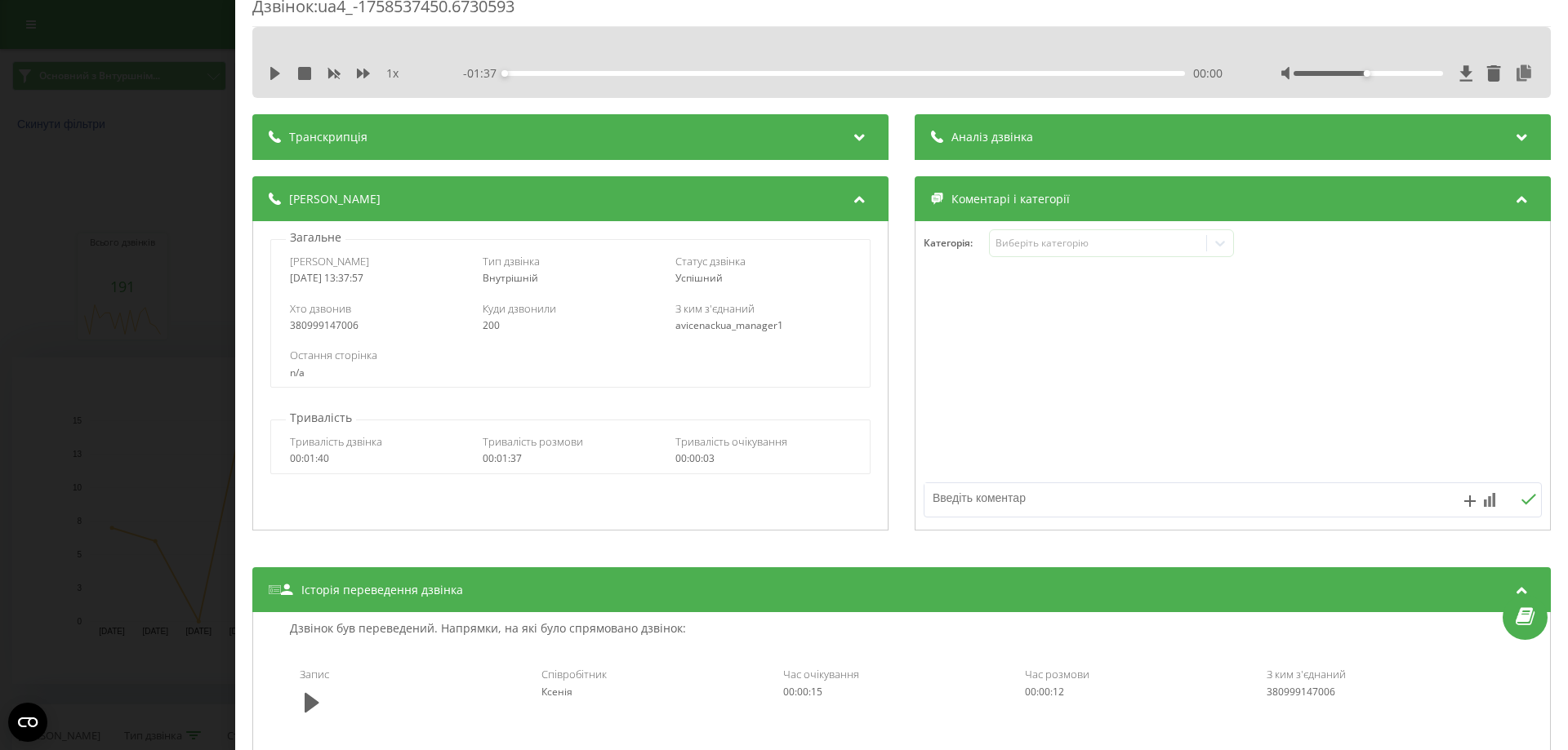
click at [280, 66] on div "1 x" at bounding box center [345, 74] width 152 height 16
click at [269, 81] on div "1 x" at bounding box center [345, 74] width 152 height 16
click at [285, 71] on div "1 x" at bounding box center [345, 74] width 152 height 16
click at [280, 71] on icon at bounding box center [276, 74] width 14 height 14
click at [311, 703] on icon at bounding box center [312, 703] width 15 height 19
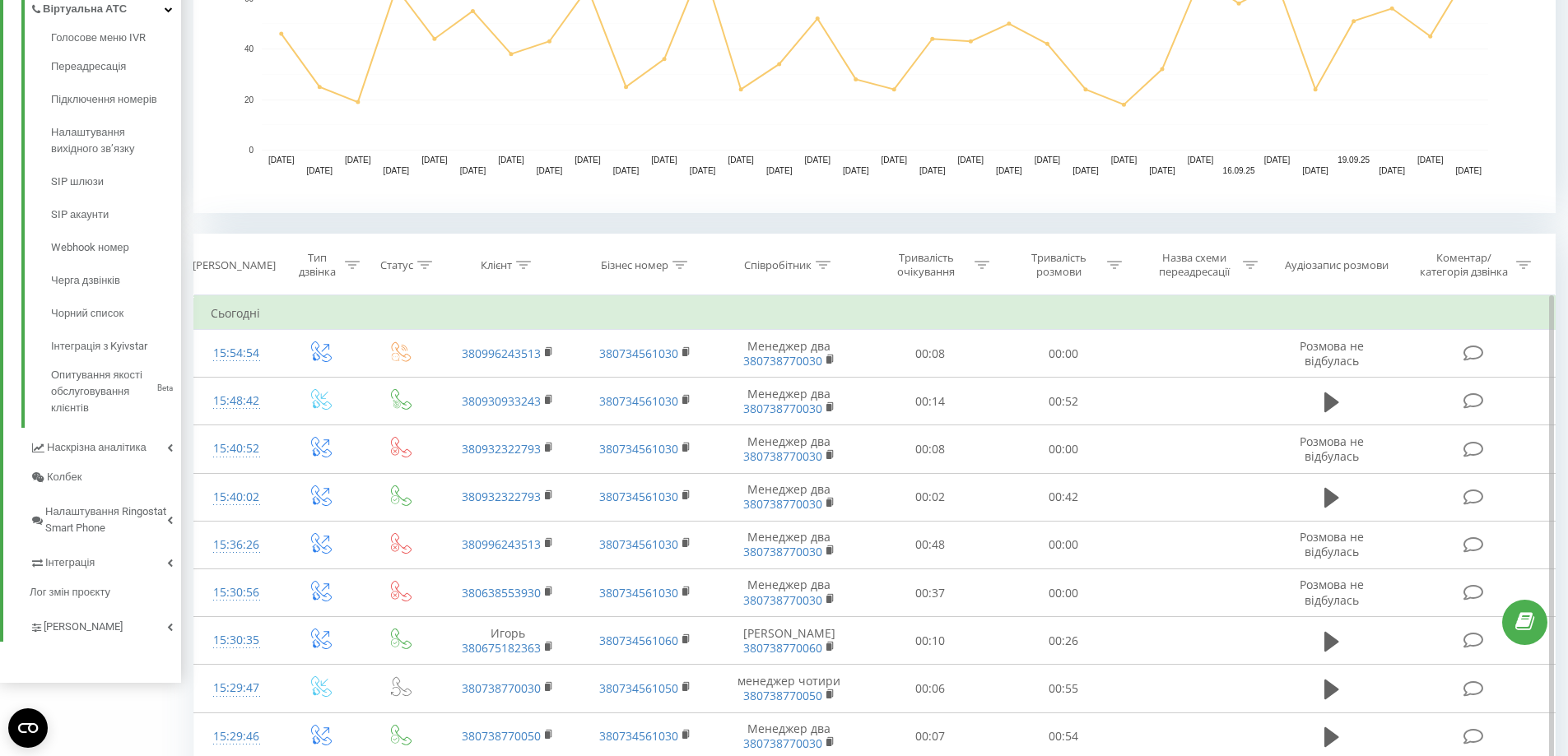
scroll to position [577, 0]
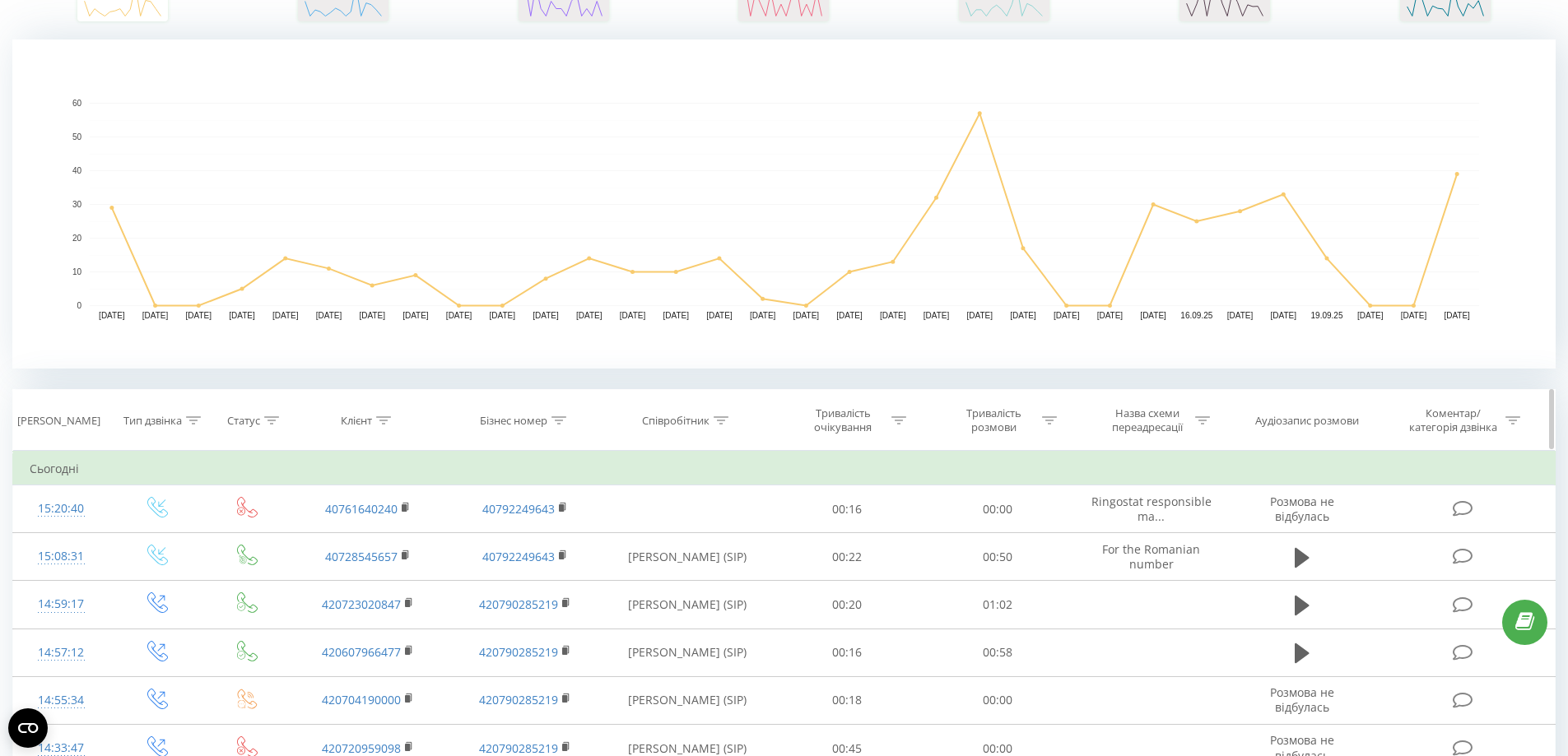
scroll to position [330, 0]
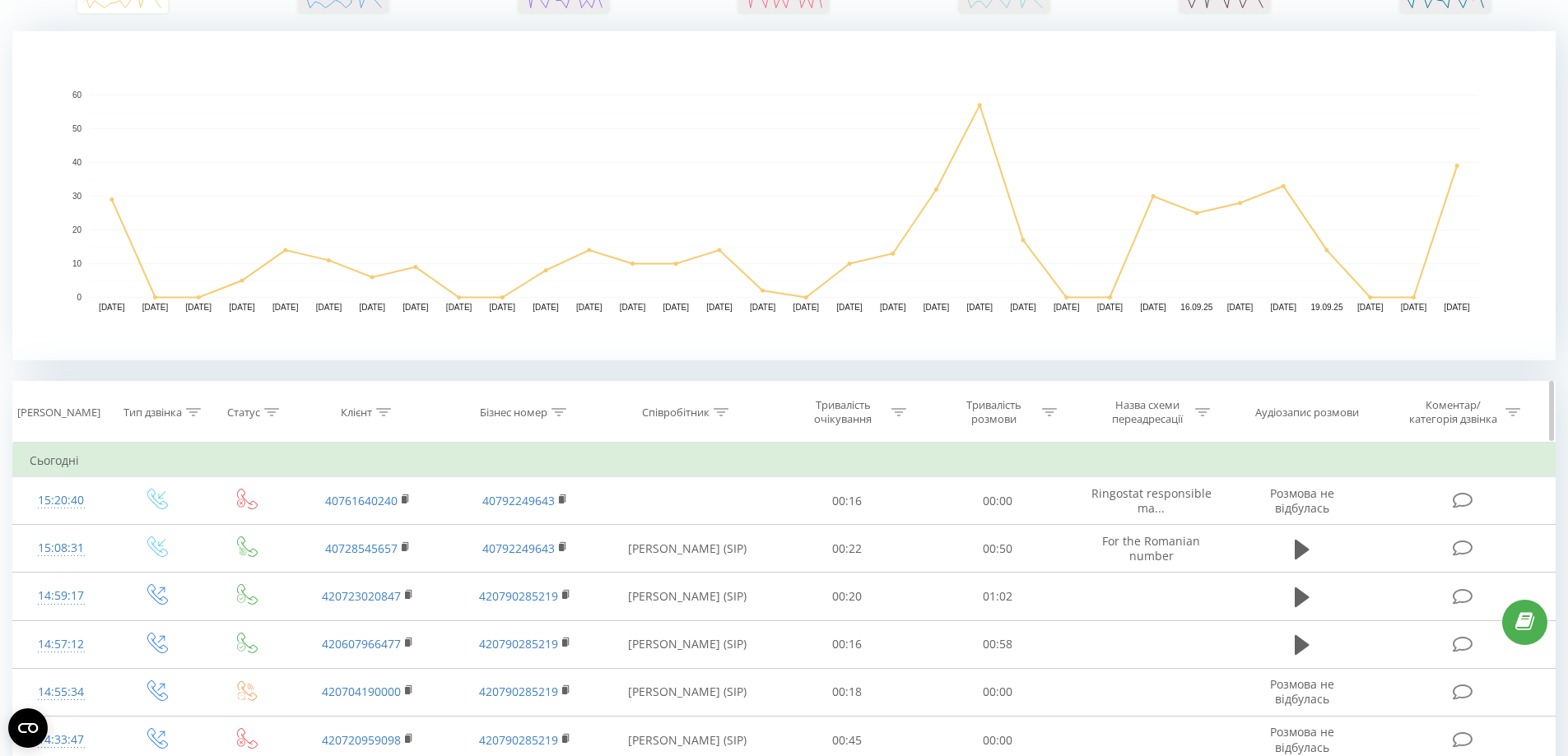
click at [390, 409] on icon at bounding box center [383, 413] width 15 height 8
click at [355, 525] on input "text" at bounding box center [369, 531] width 145 height 29
paste input "420775564689"
type input "420775564689"
click at [393, 566] on span "OK" at bounding box center [403, 563] width 46 height 25
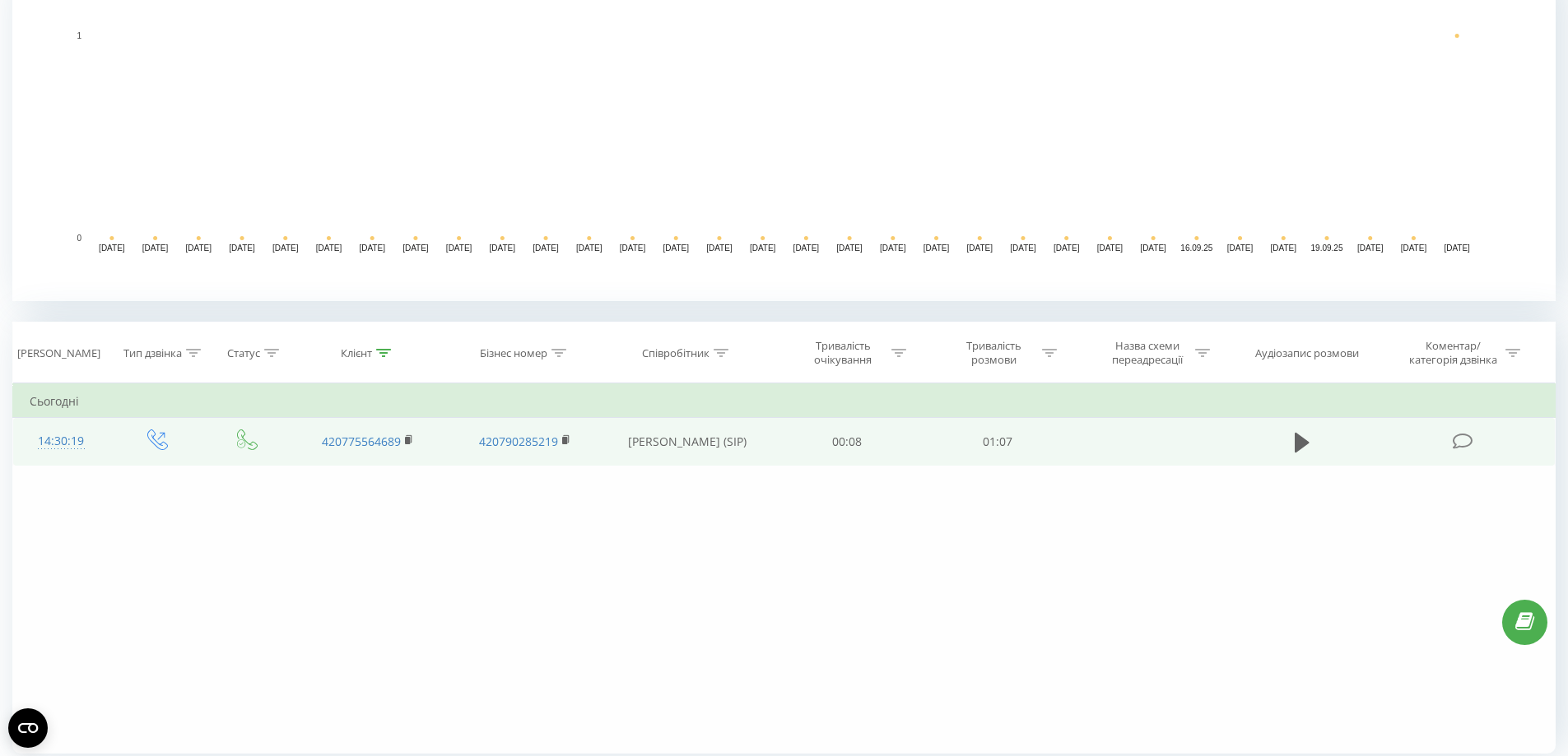
scroll to position [448, 0]
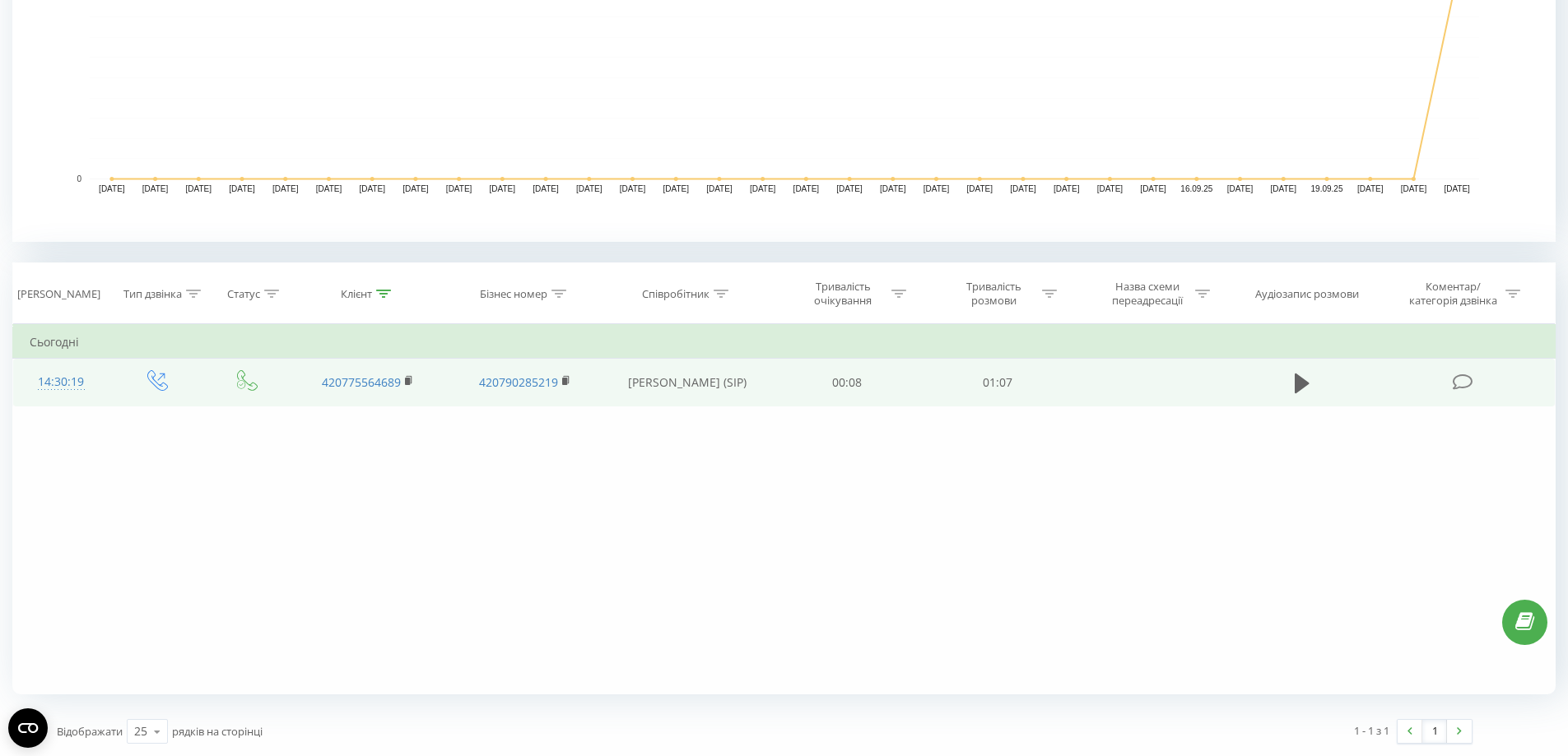
click at [66, 379] on div "14:30:19" at bounding box center [60, 381] width 63 height 32
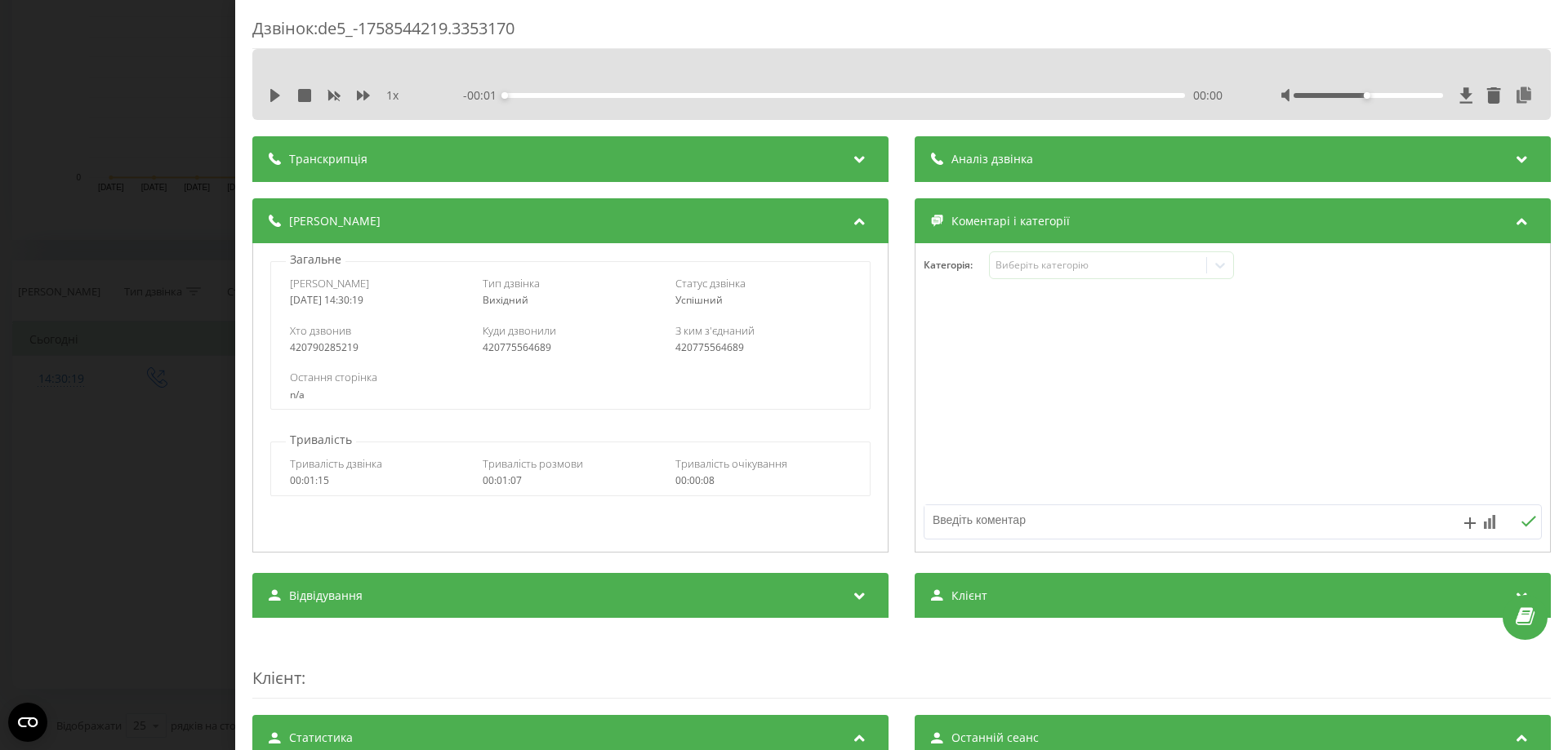
click at [561, 170] on div "Транскрипція" at bounding box center [570, 159] width 636 height 45
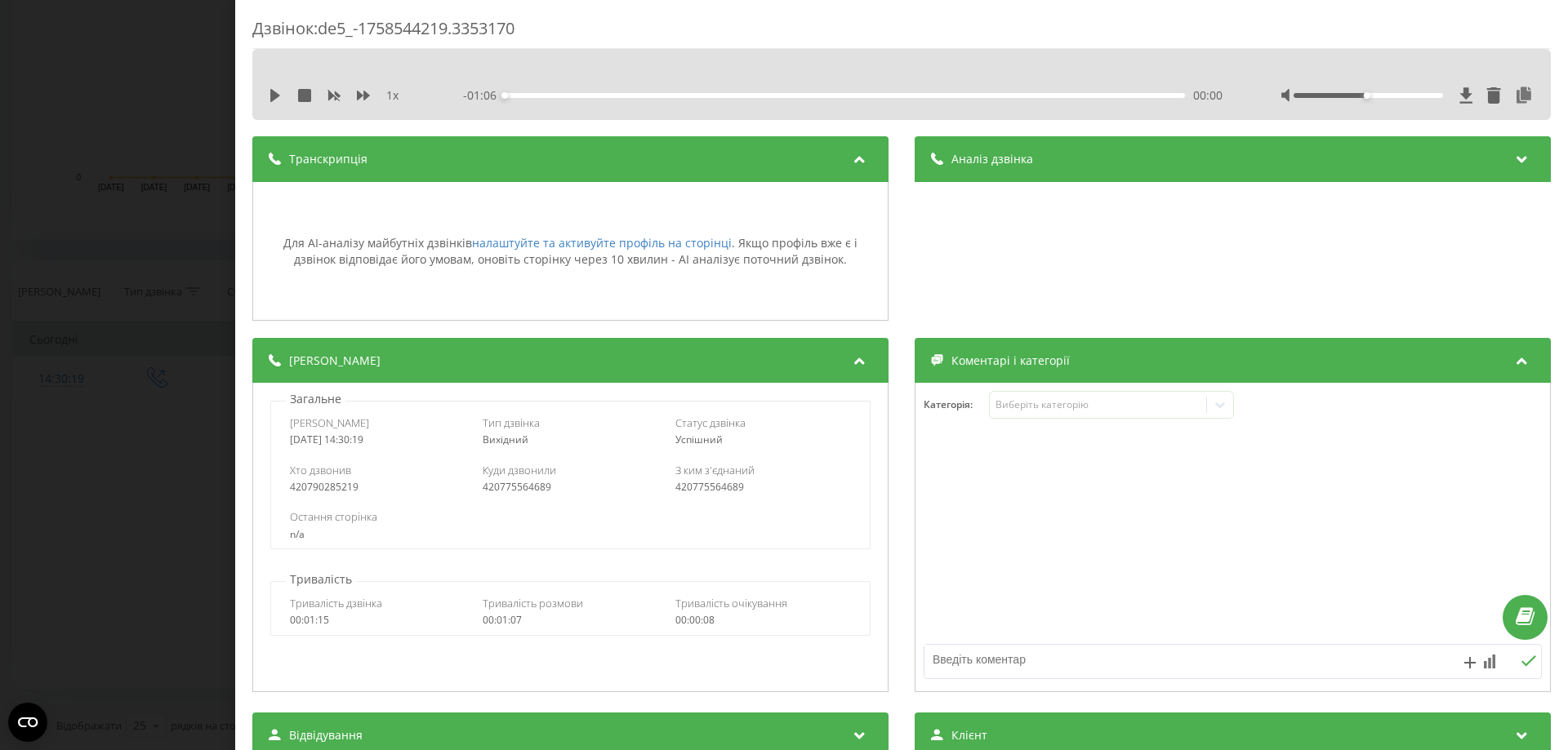
click at [1011, 186] on div "Аналіз дзвінка Для AI-аналізу майбутніх дзвінків налаштуйте та активуйте профіл…" at bounding box center [1232, 229] width 636 height 186
click at [1016, 167] on div "Аналіз дзвінка" at bounding box center [1232, 159] width 636 height 45
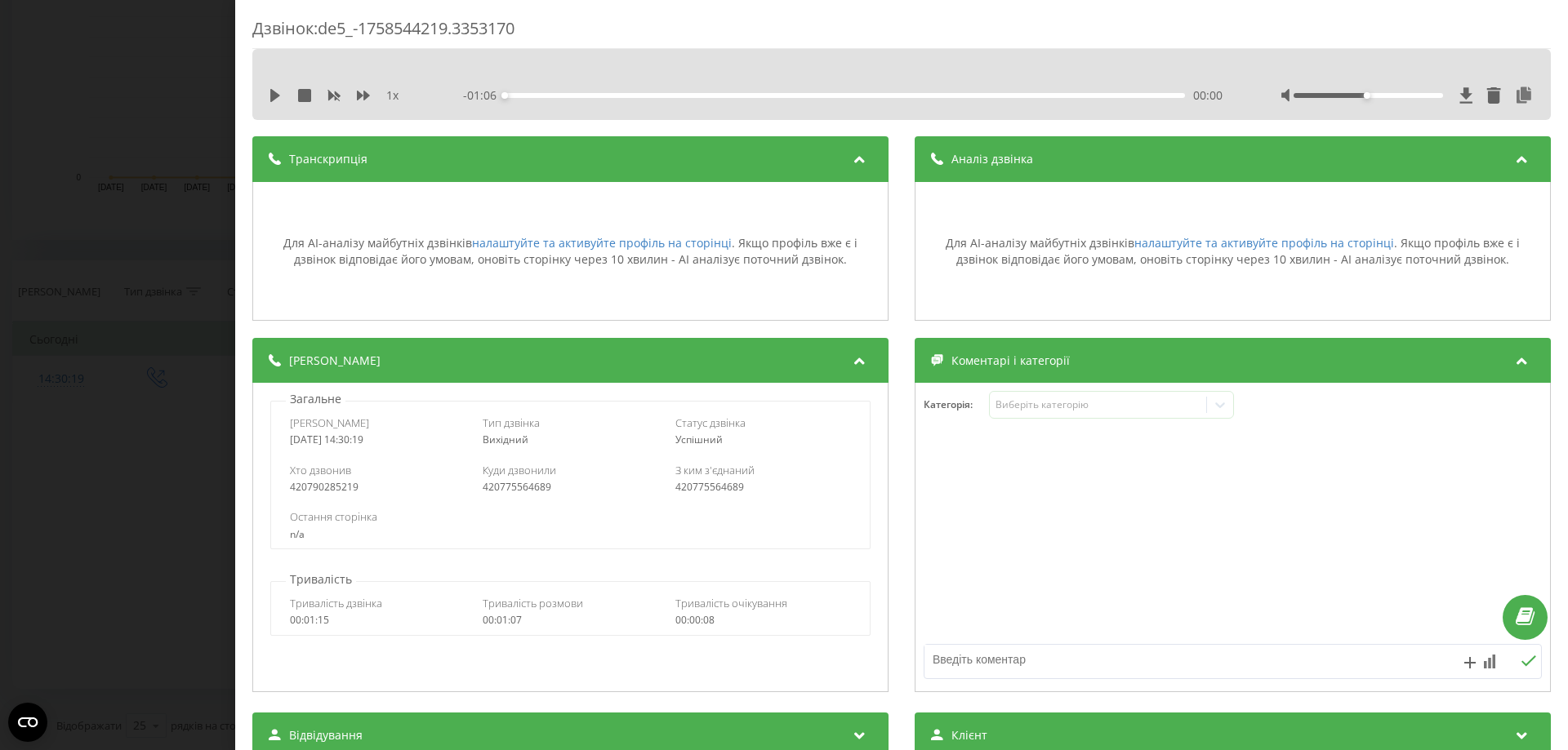
click at [117, 231] on div "Дзвінок : de5_-1758544219.3353170 1 x - 01:06 00:00 00:00 Транскрипція Для AI-а…" at bounding box center [784, 375] width 1568 height 750
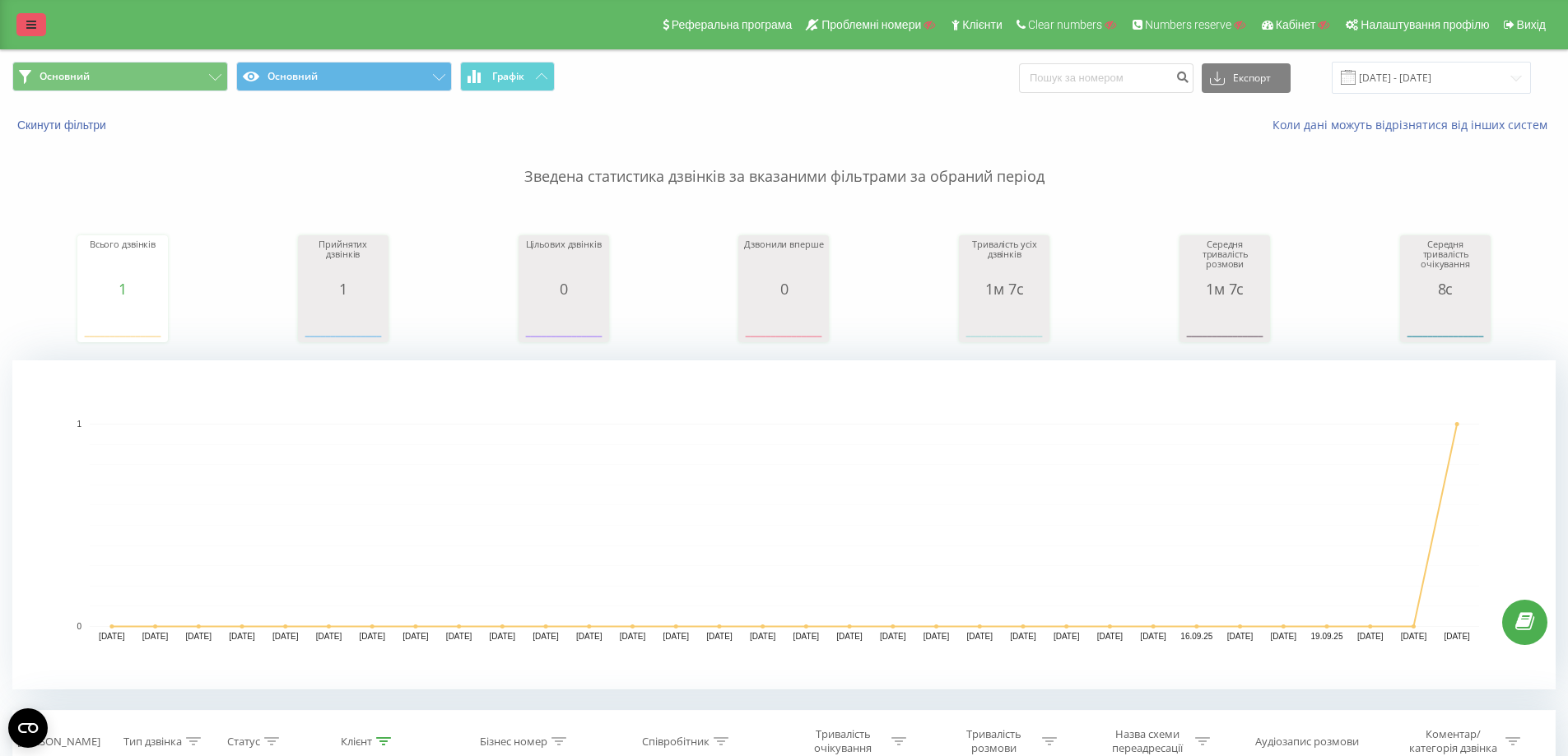
click at [21, 19] on link at bounding box center [31, 25] width 29 height 23
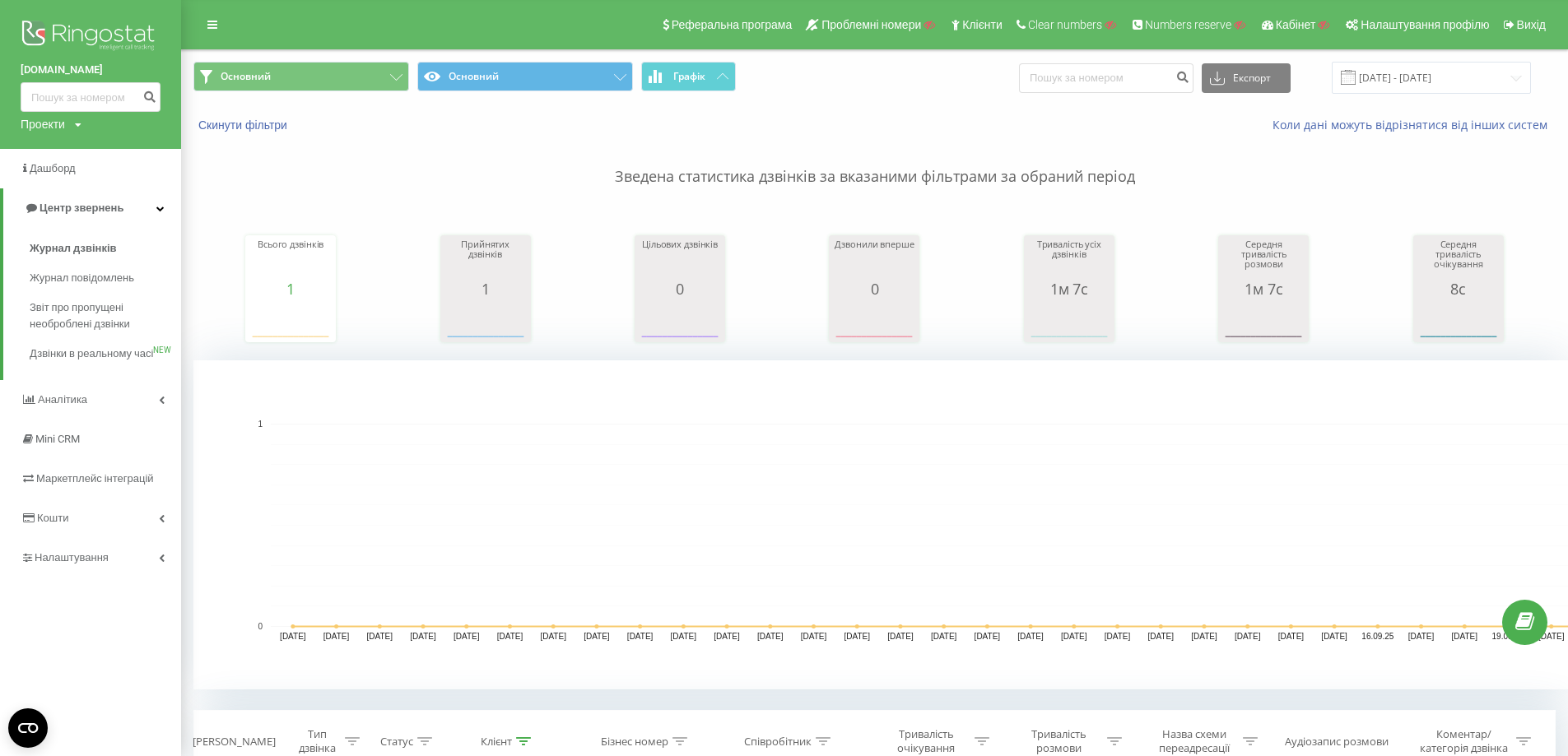
scroll to position [165, 0]
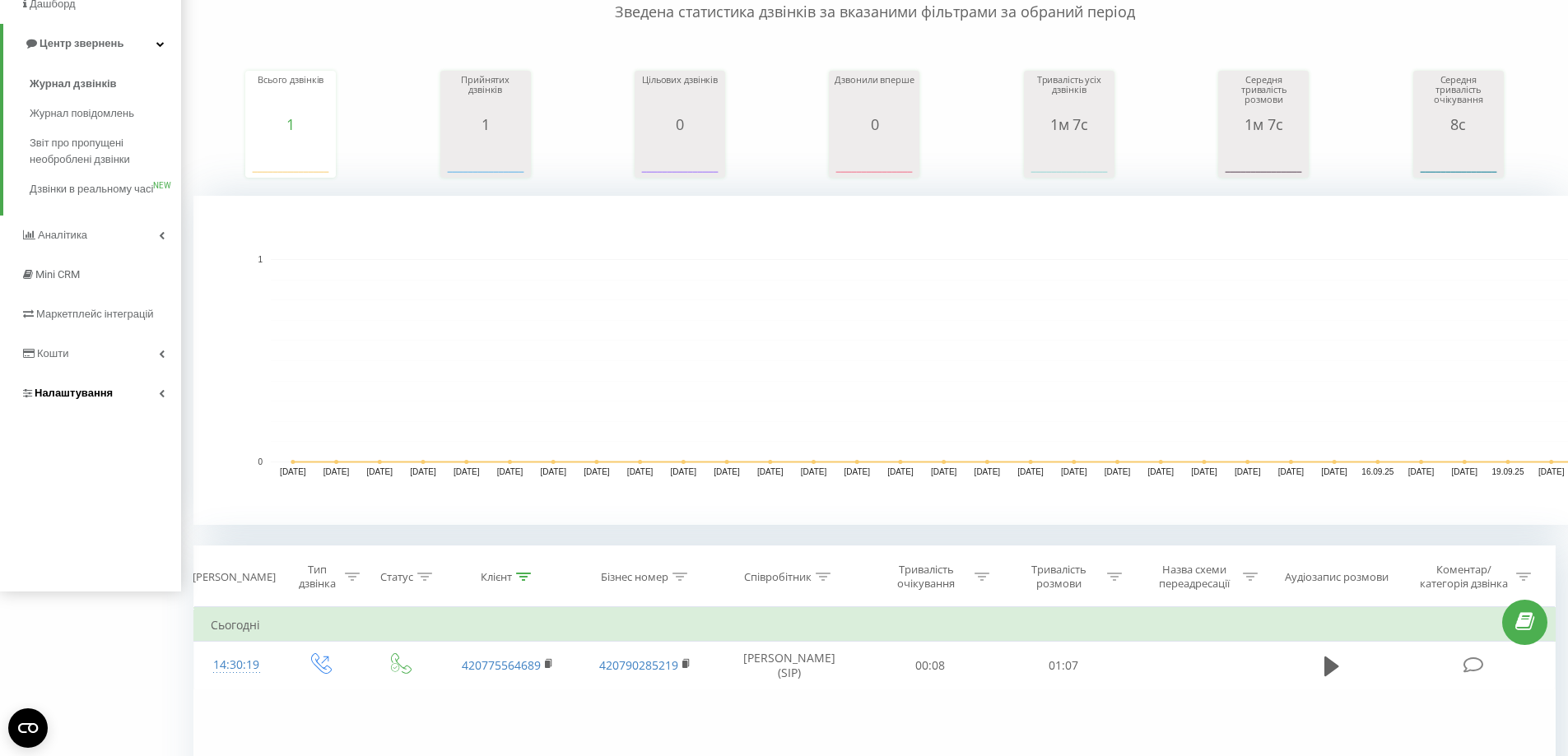
click at [122, 414] on link "Налаштування" at bounding box center [91, 393] width 181 height 40
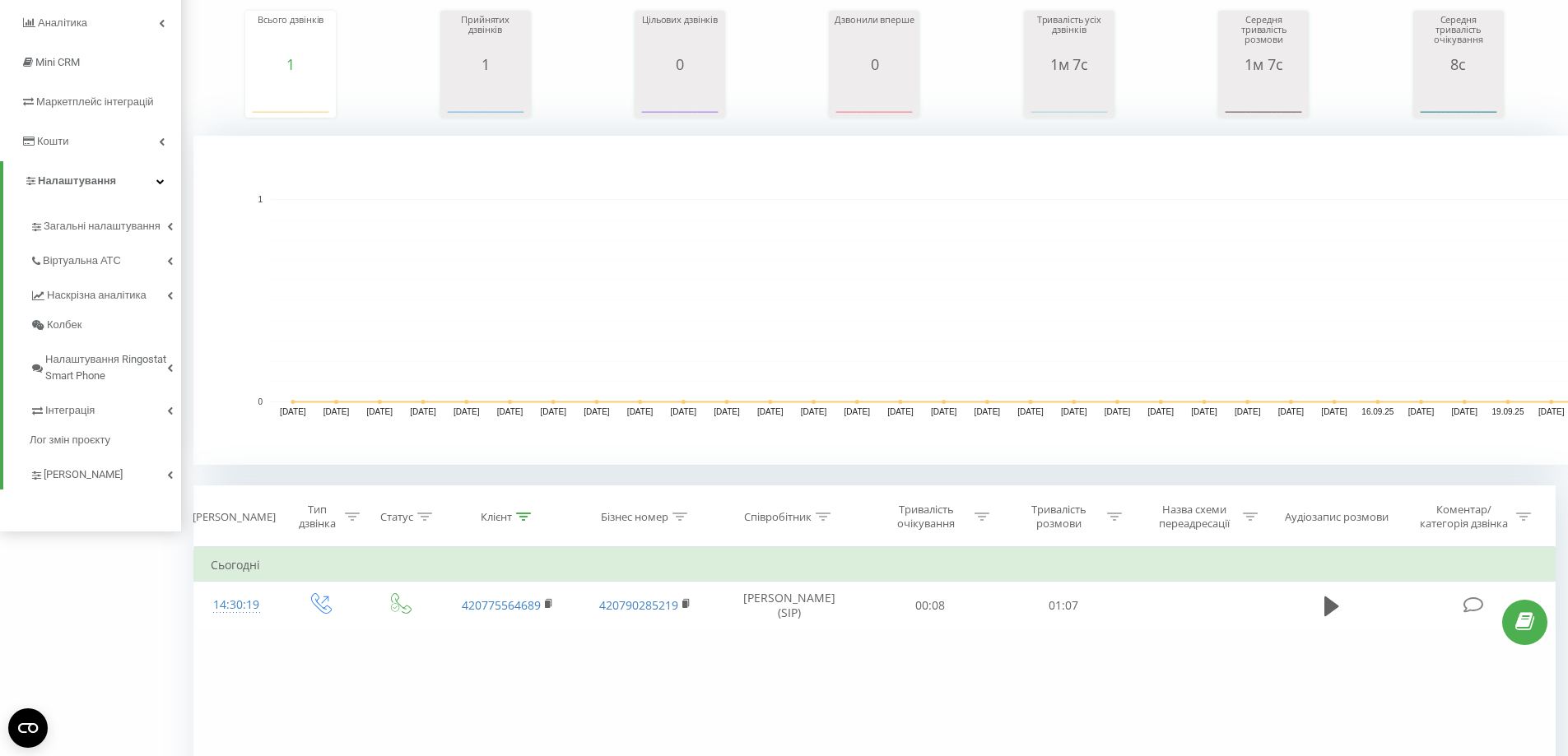
scroll to position [247, 0]
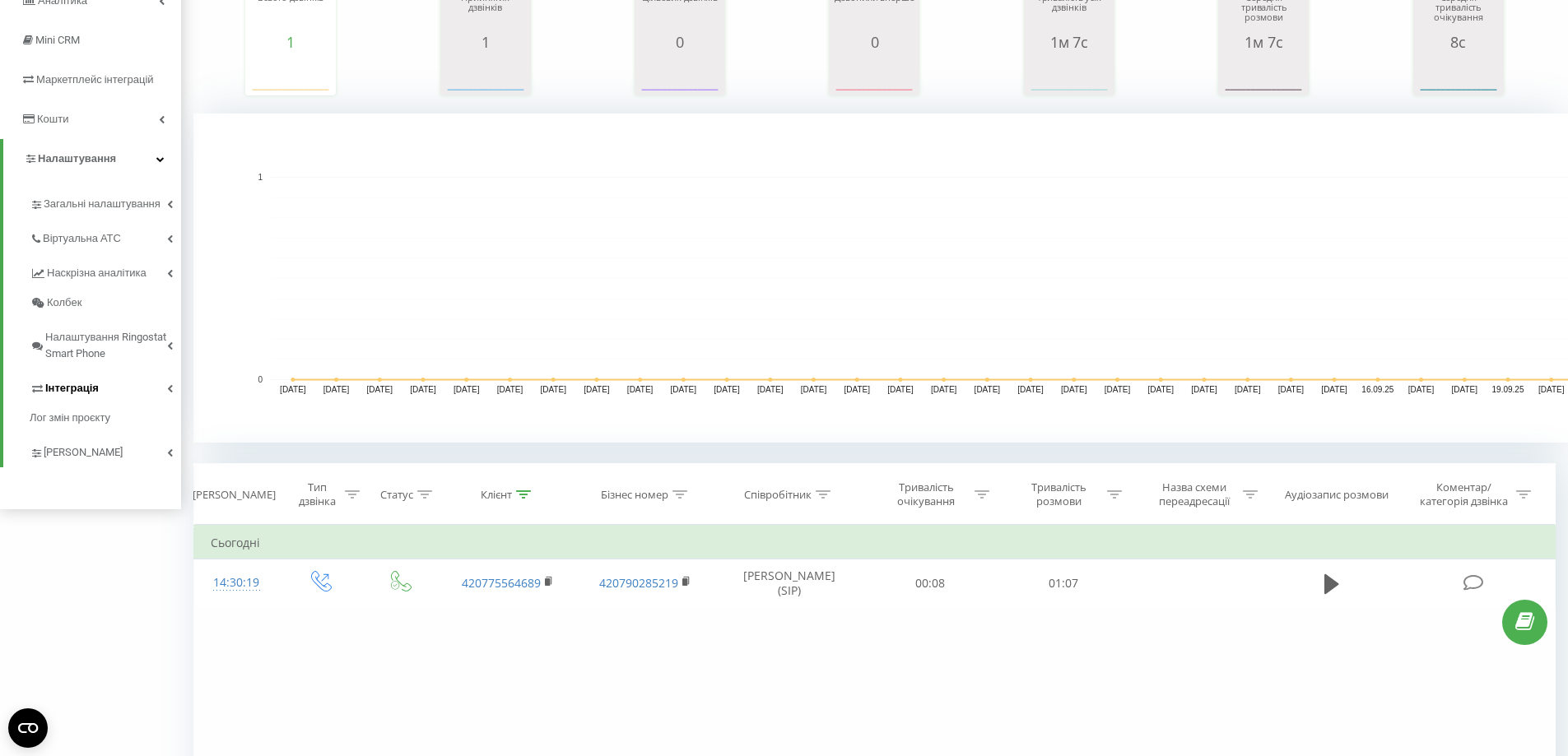
click at [118, 385] on link "Інтеграція" at bounding box center [104, 385] width 151 height 34
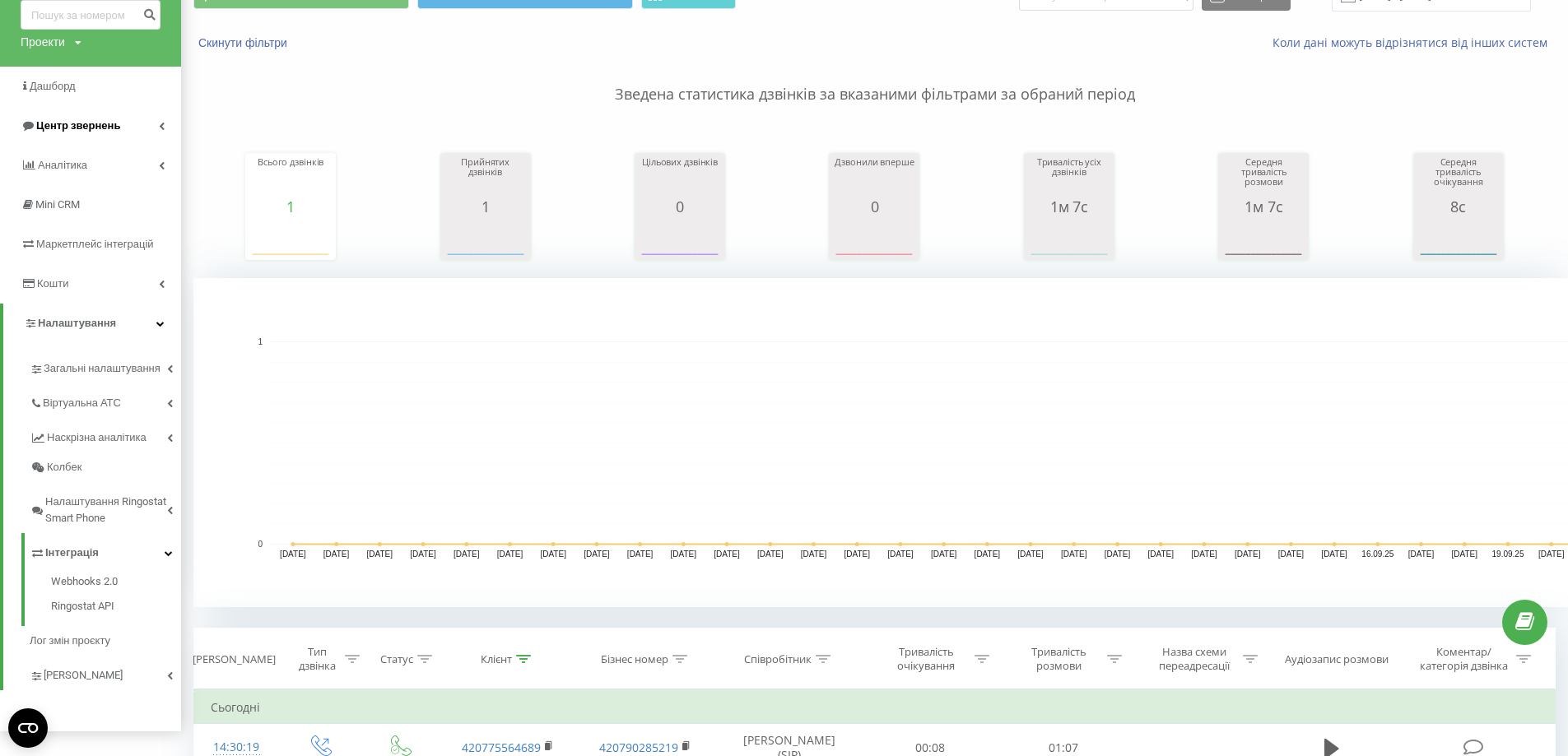
click at [82, 135] on span "Центр звернень" at bounding box center [70, 126] width 100 height 17
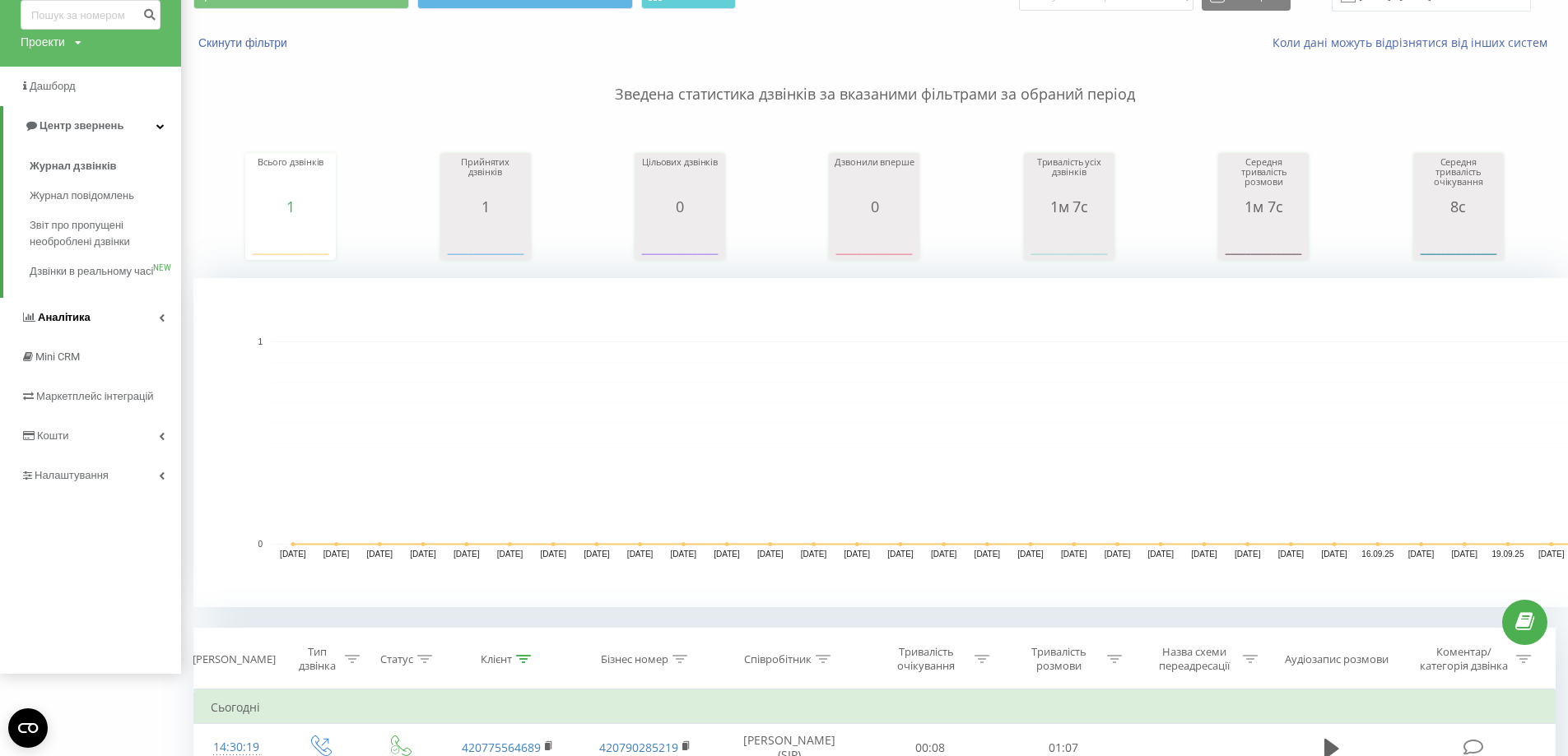
click at [123, 334] on link "Аналiтика" at bounding box center [91, 317] width 181 height 40
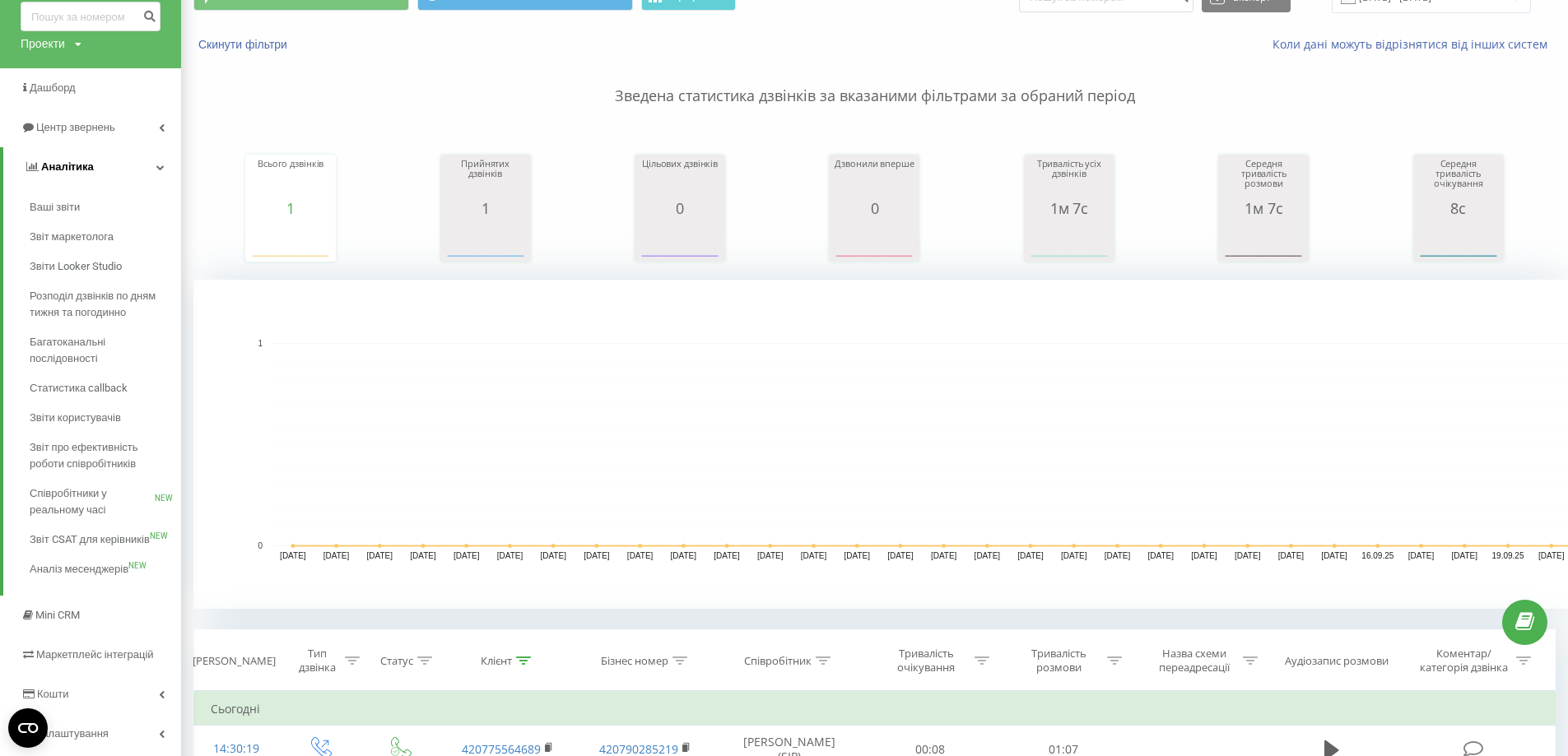
scroll to position [0, 0]
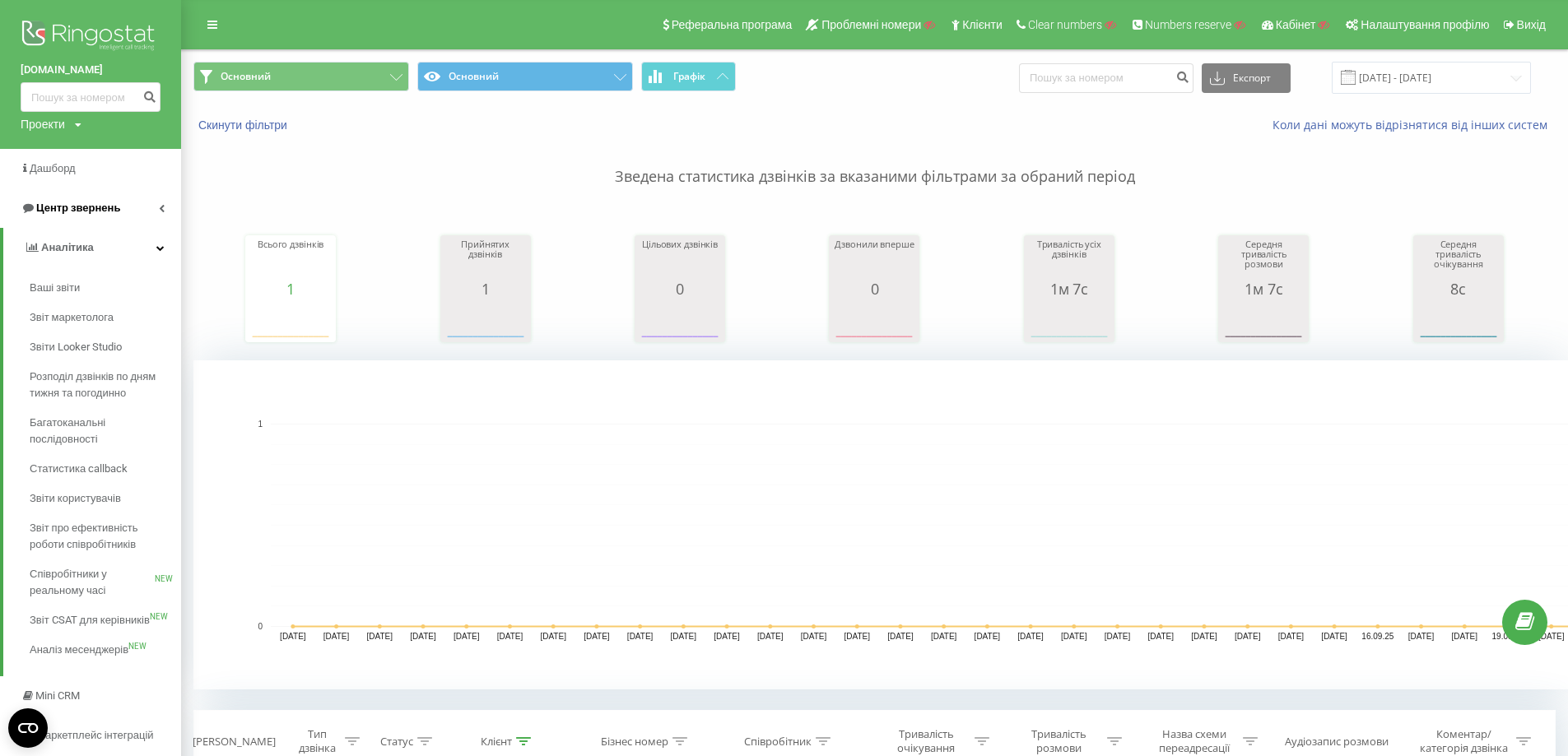
click at [112, 213] on span "Центр звернень" at bounding box center [78, 208] width 84 height 13
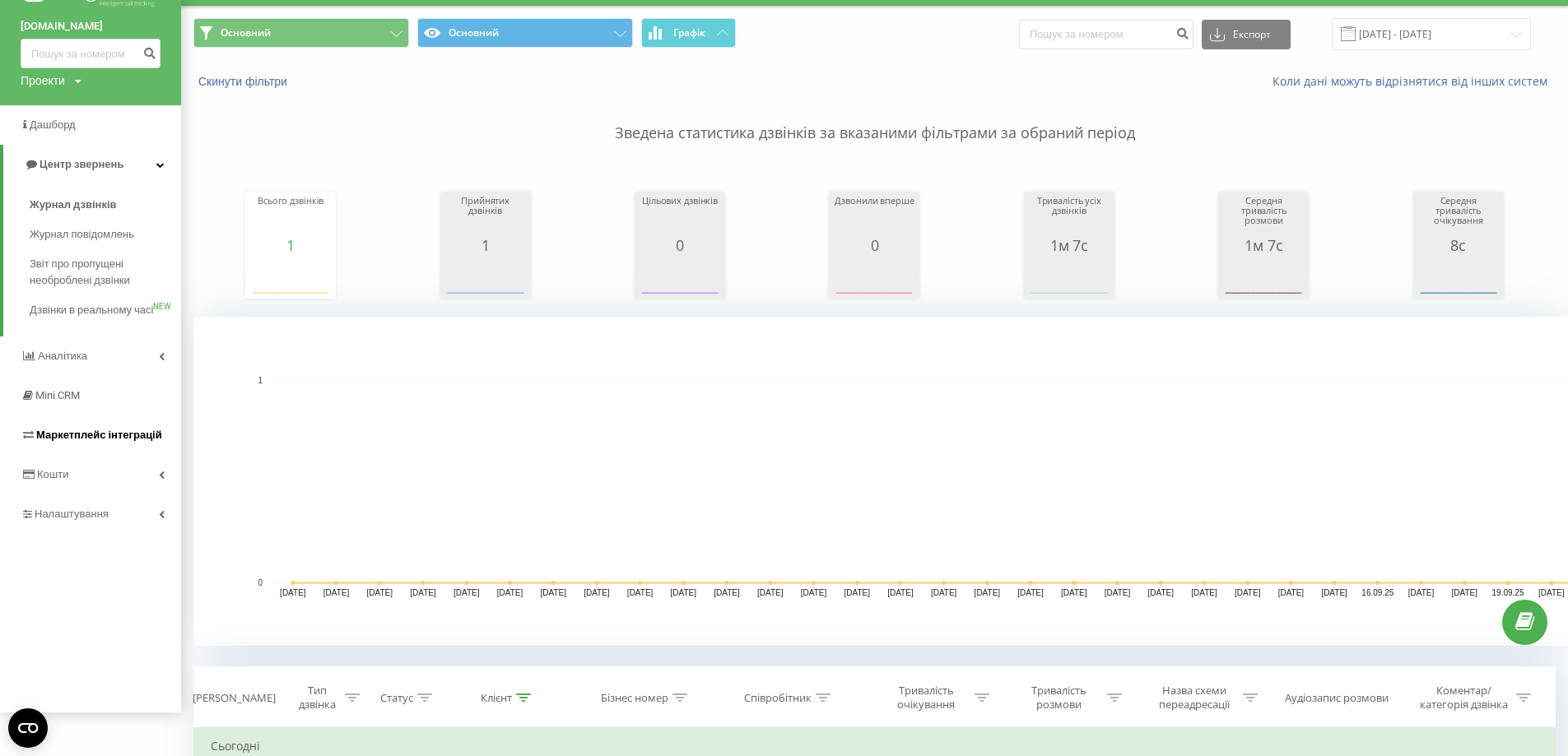
scroll to position [82, 0]
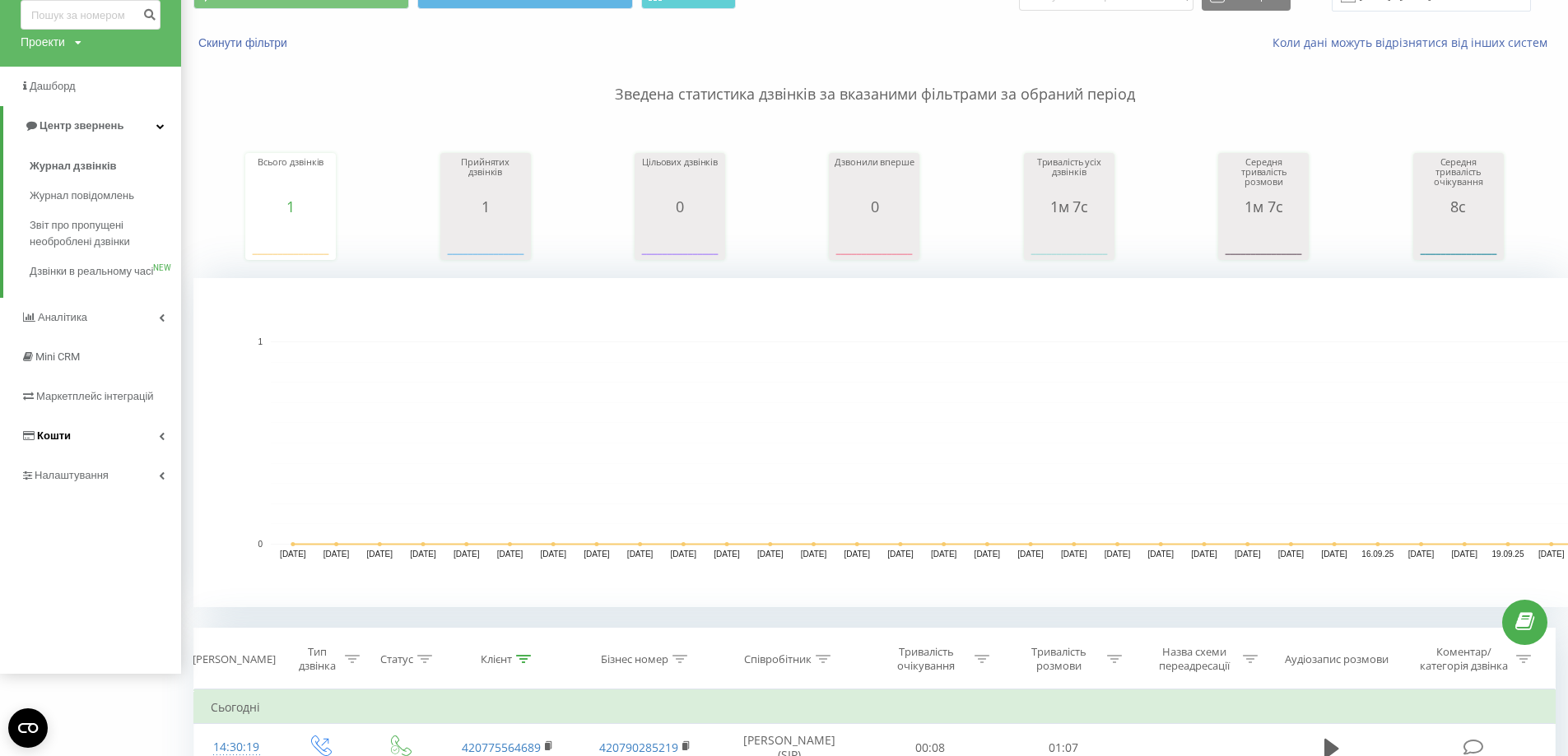
click at [108, 456] on link "Кошти" at bounding box center [91, 436] width 181 height 40
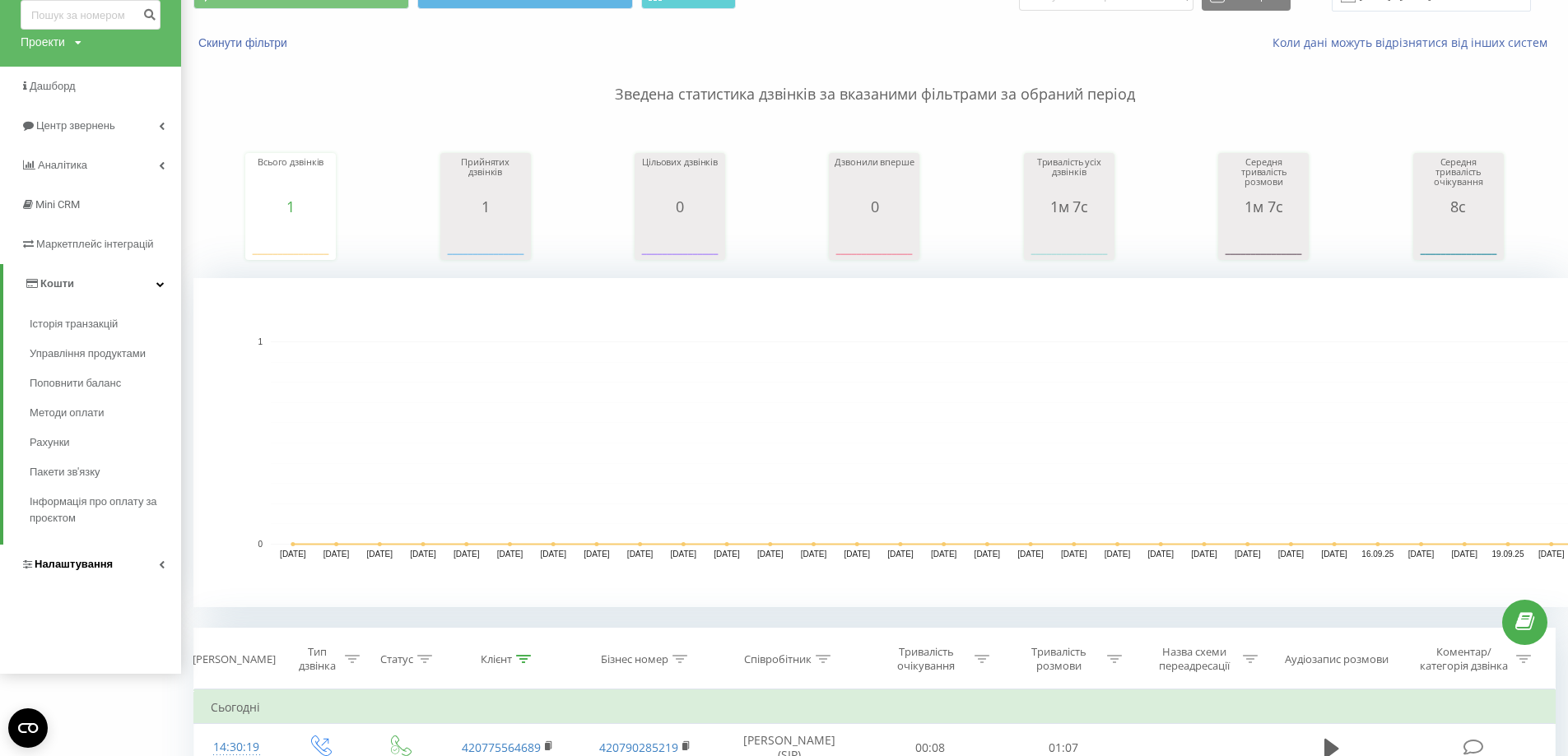
click at [102, 565] on span "Налаштування" at bounding box center [73, 564] width 78 height 13
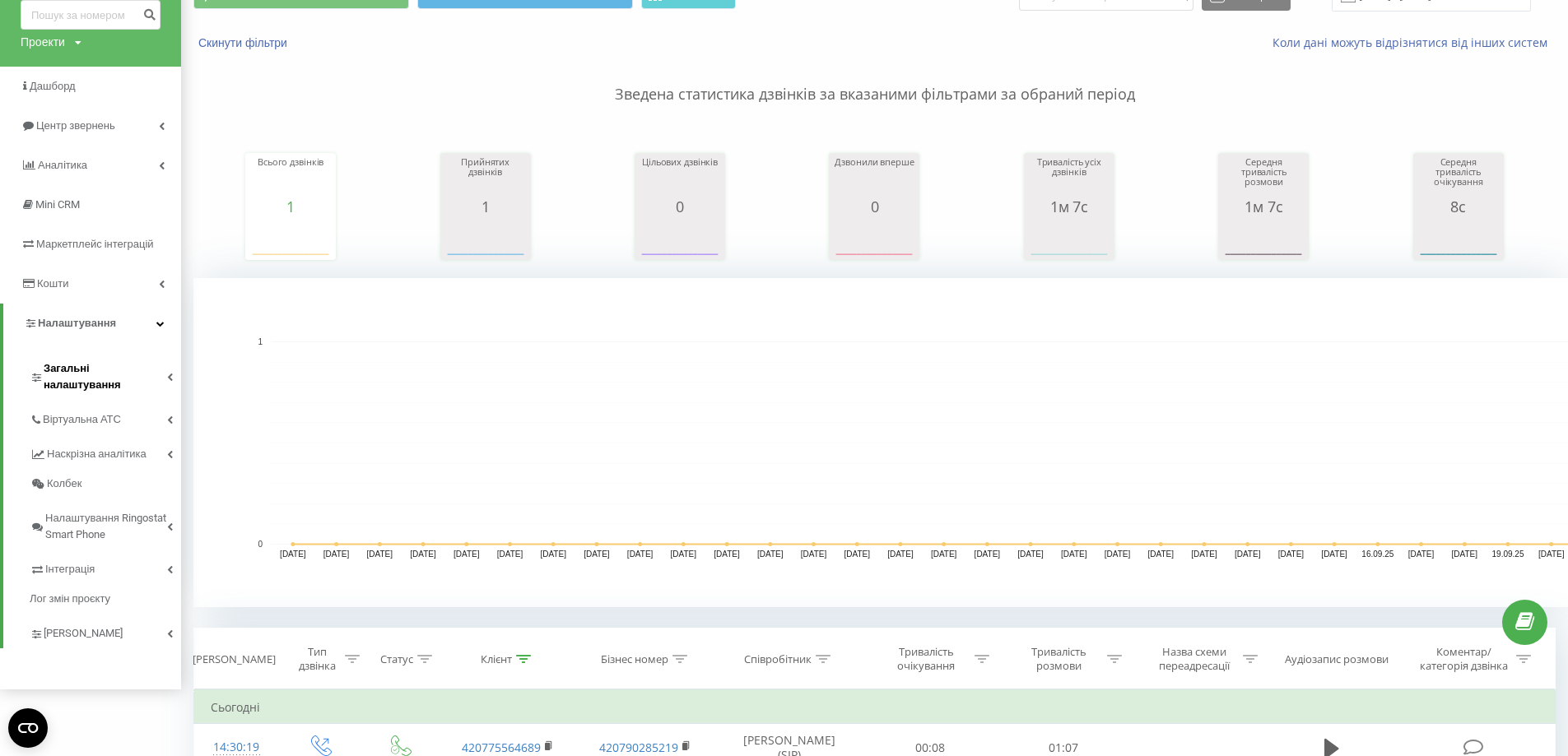
click at [108, 354] on link "Загальні налаштування" at bounding box center [104, 375] width 151 height 51
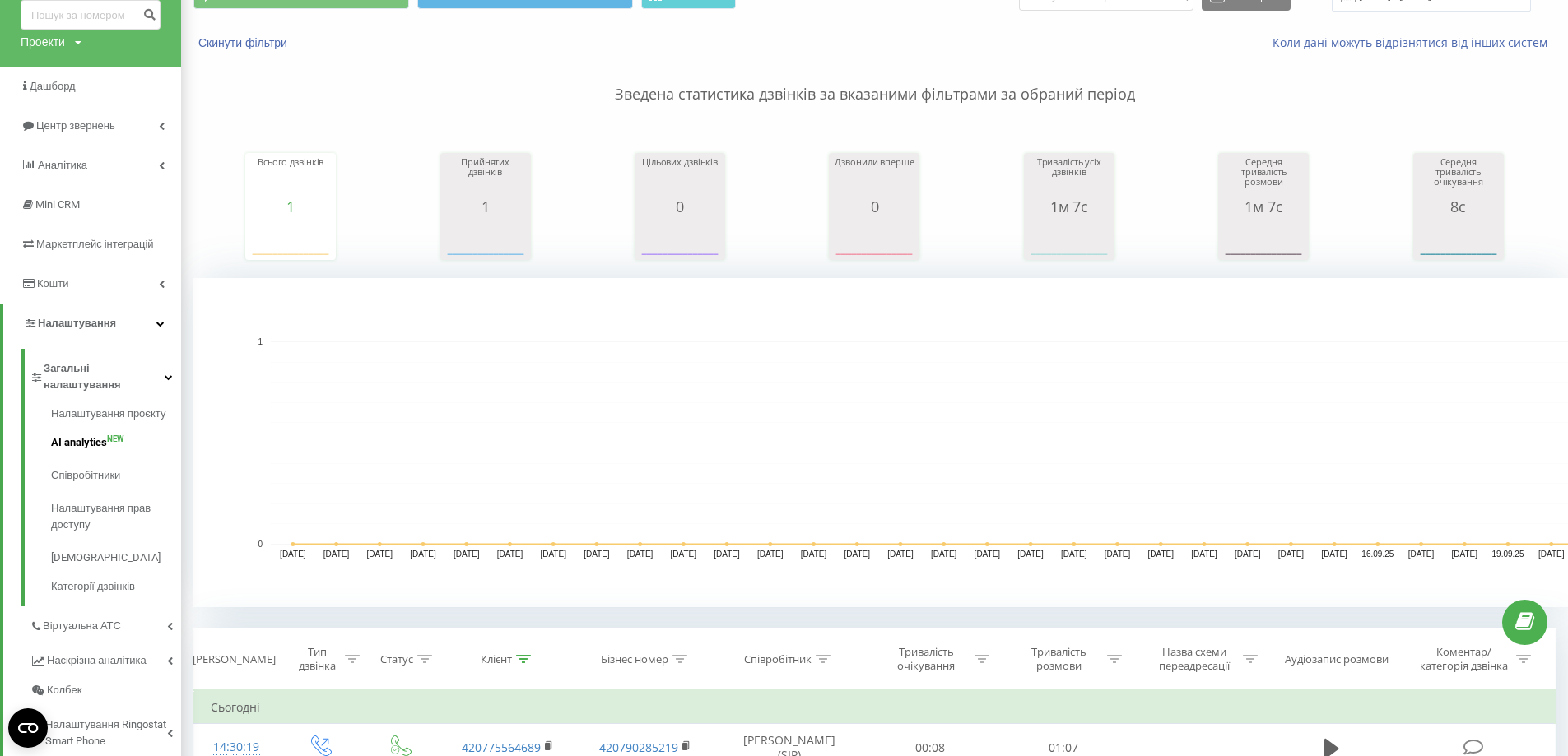
click at [86, 435] on span "AI analytics" at bounding box center [78, 443] width 56 height 17
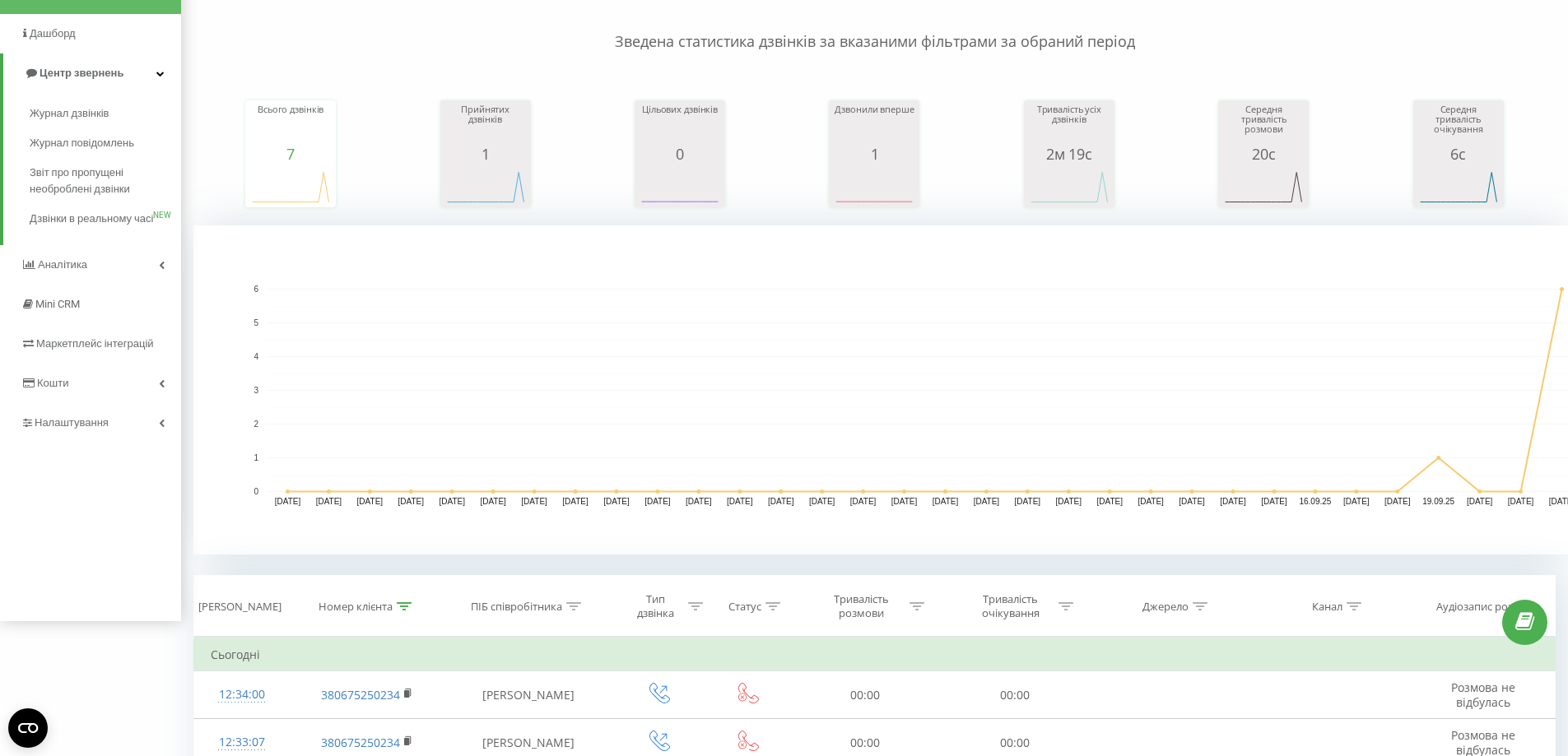
click at [84, 429] on span "Налаштування" at bounding box center [71, 422] width 74 height 13
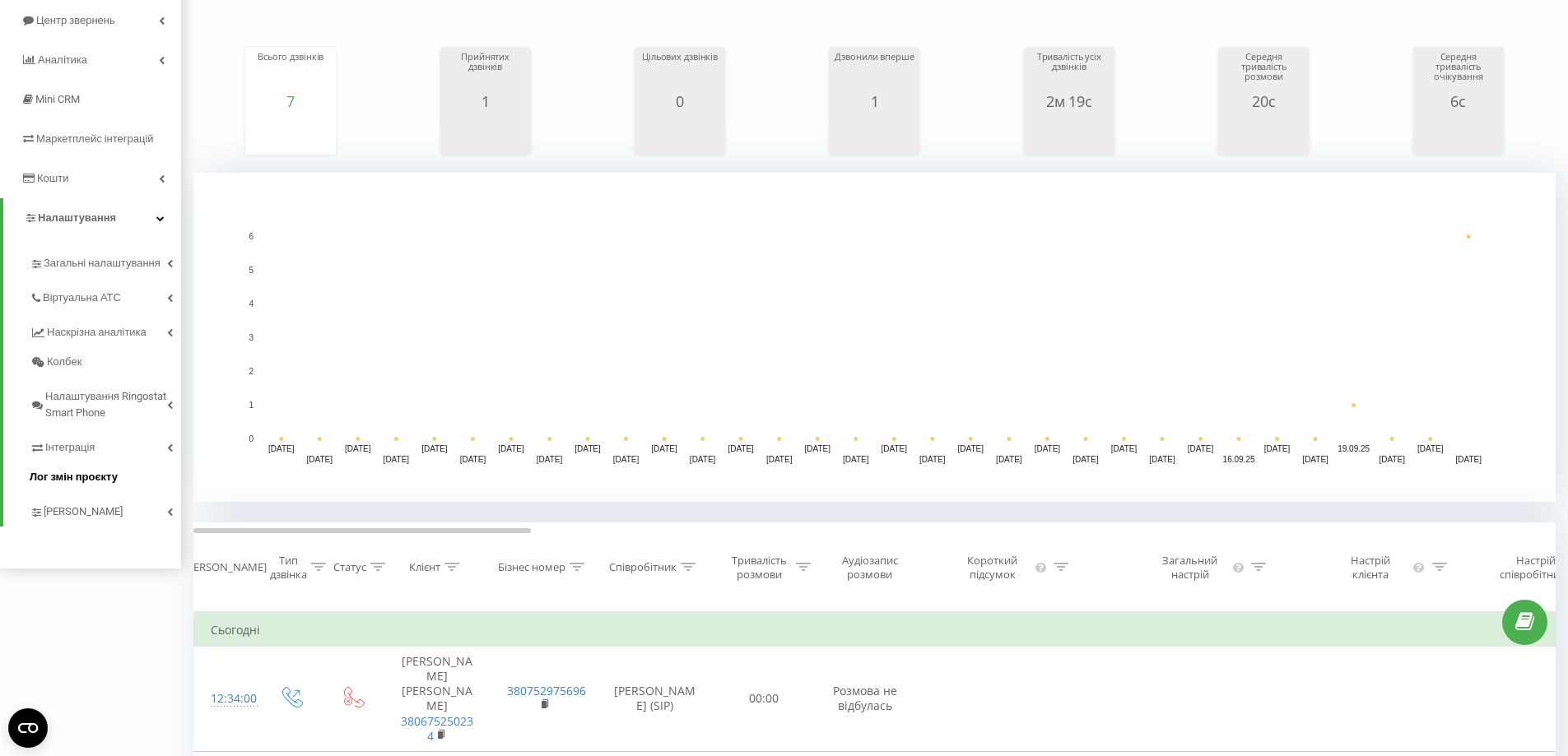
scroll to position [218, 0]
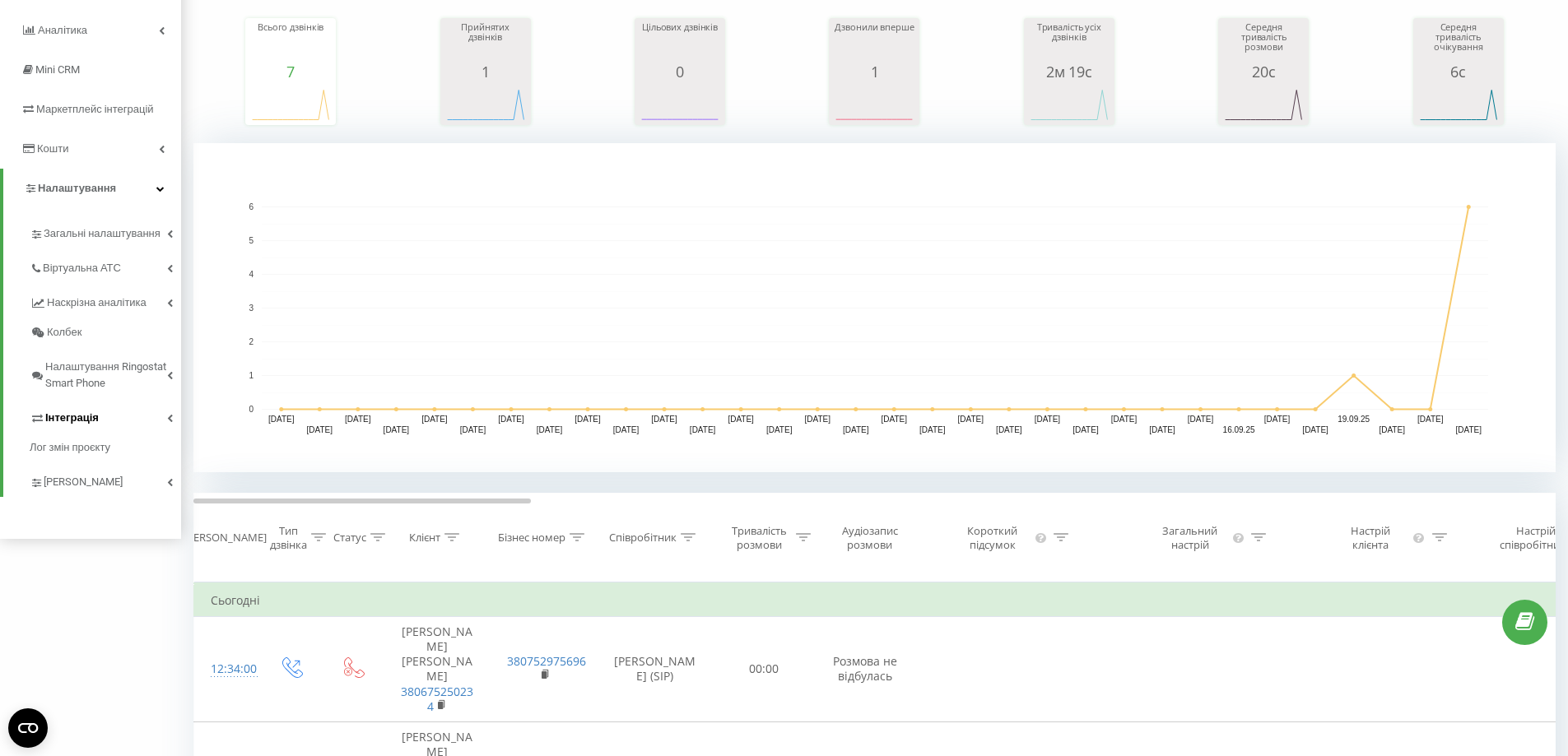
click at [72, 429] on link "Інтеграція" at bounding box center [104, 415] width 151 height 34
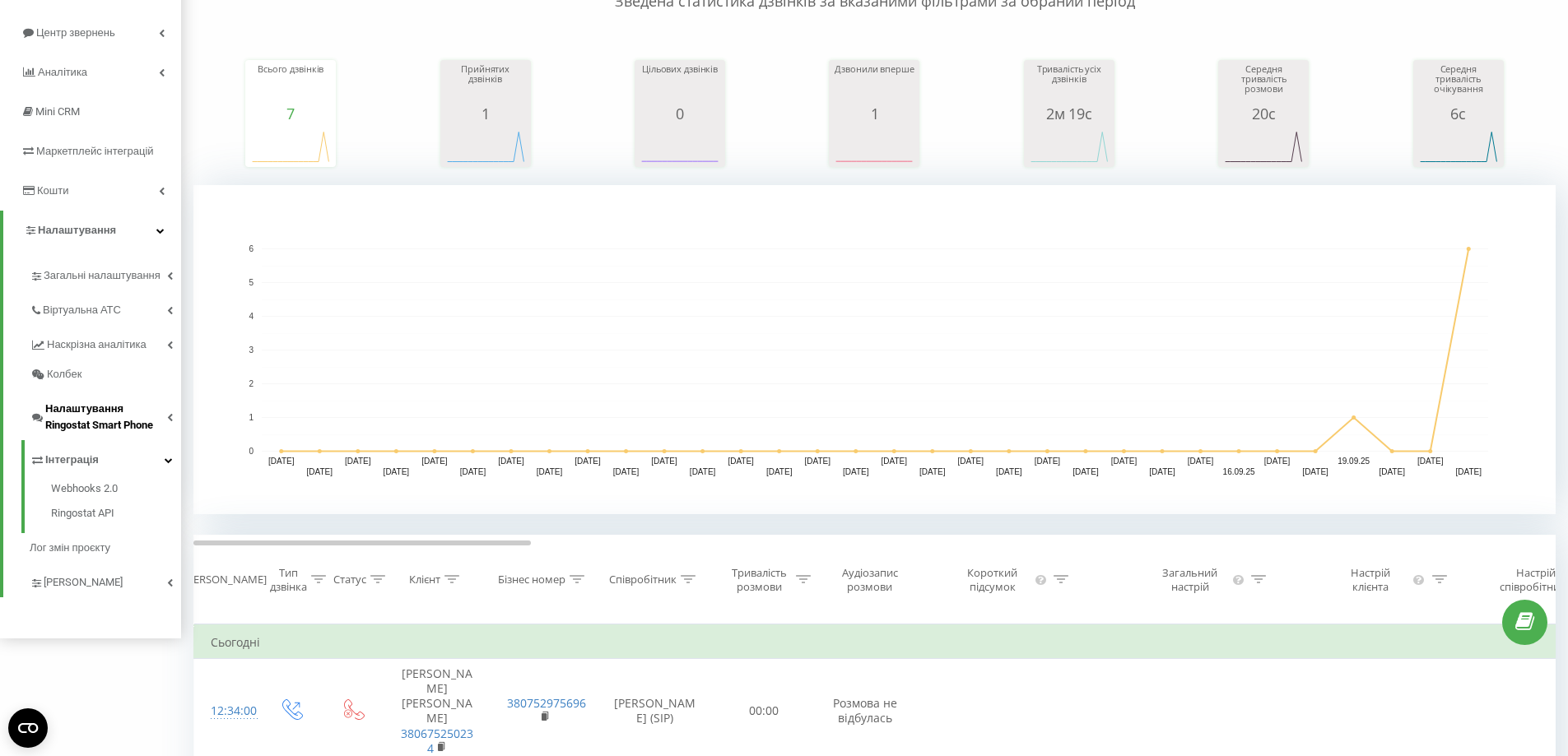
scroll to position [135, 0]
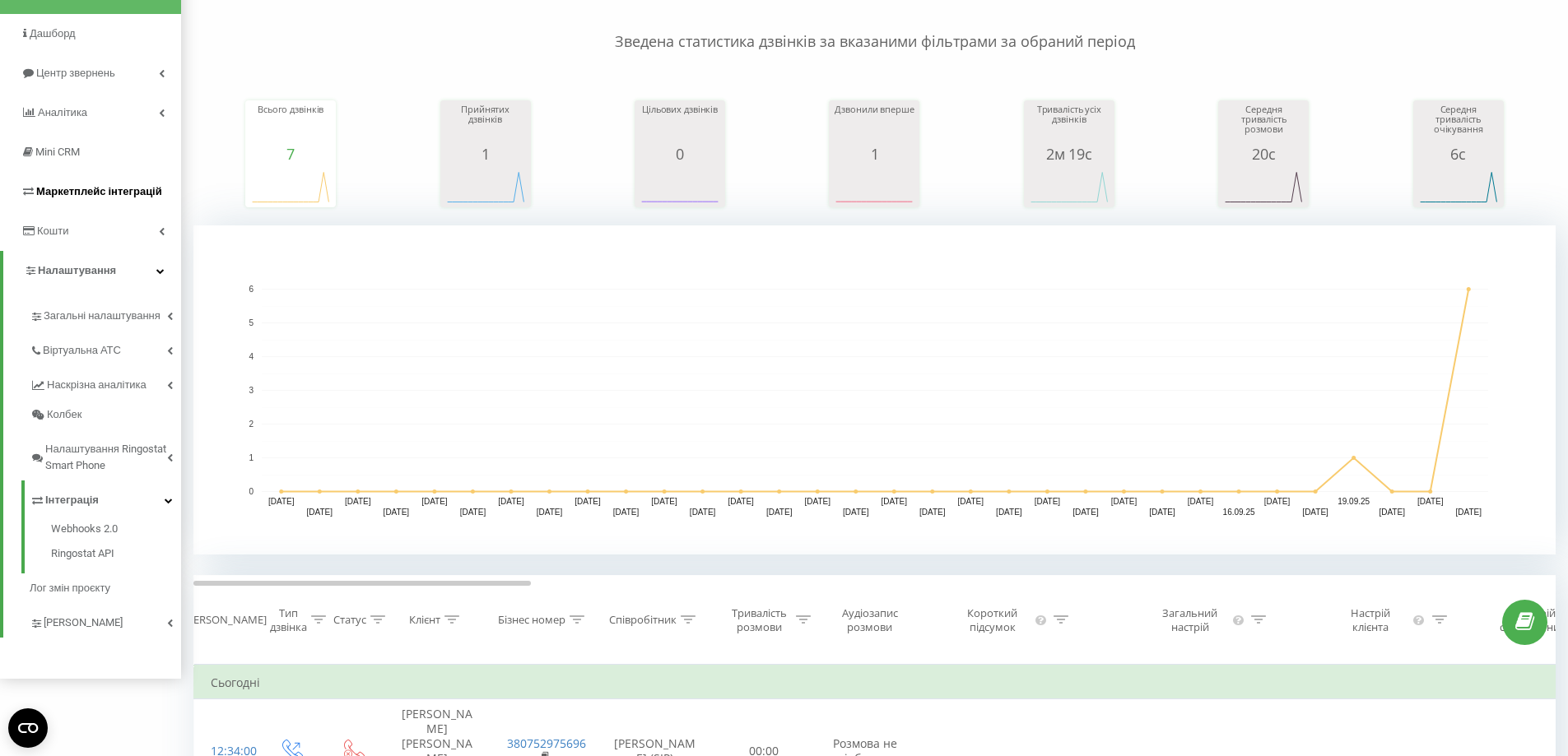
click at [112, 188] on span "Маркетплейс інтеграцій" at bounding box center [99, 191] width 126 height 13
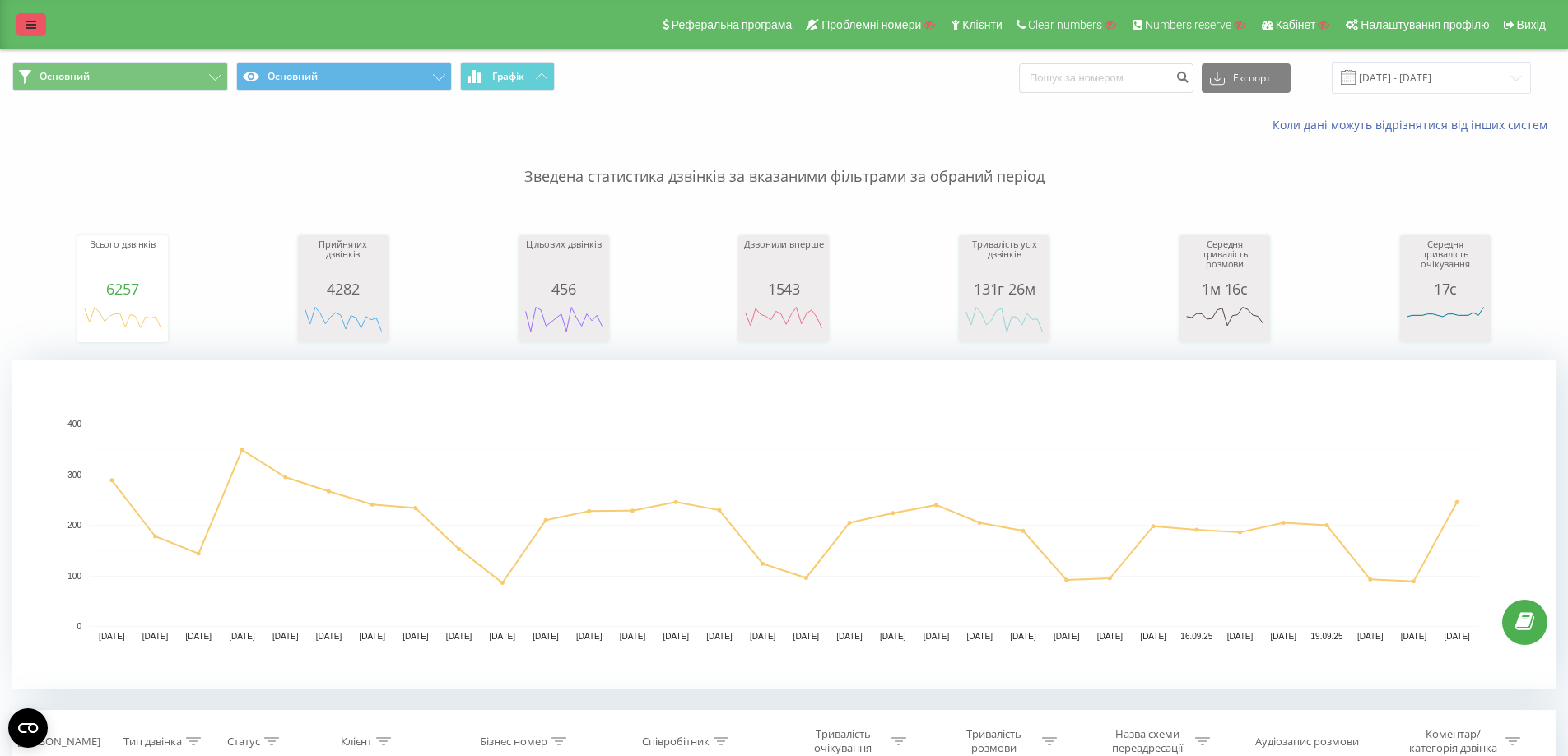
click at [24, 23] on link at bounding box center [31, 25] width 29 height 23
